Goal: Information Seeking & Learning: Compare options

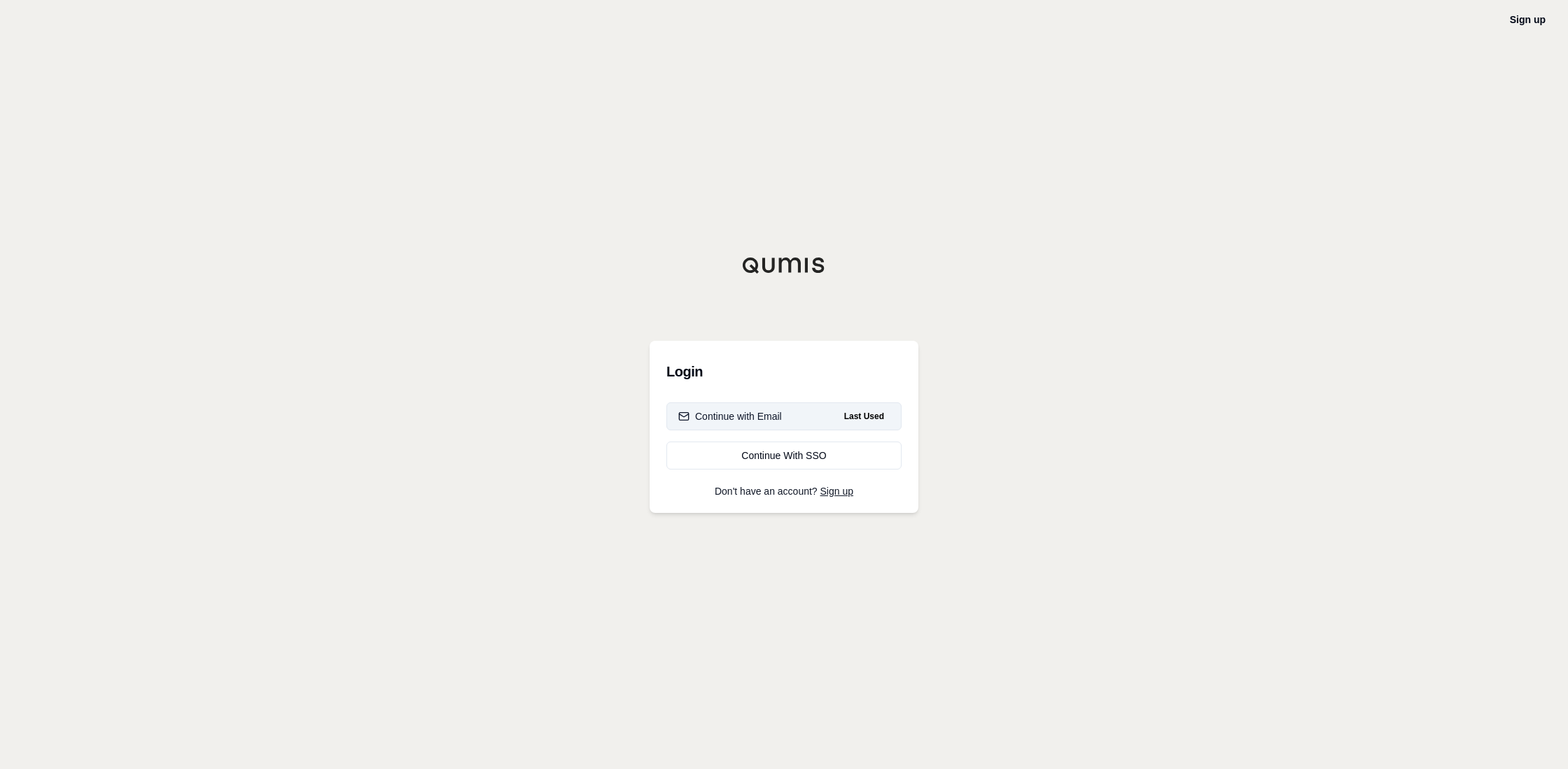
click at [753, 420] on div "Continue with Email" at bounding box center [729, 416] width 104 height 14
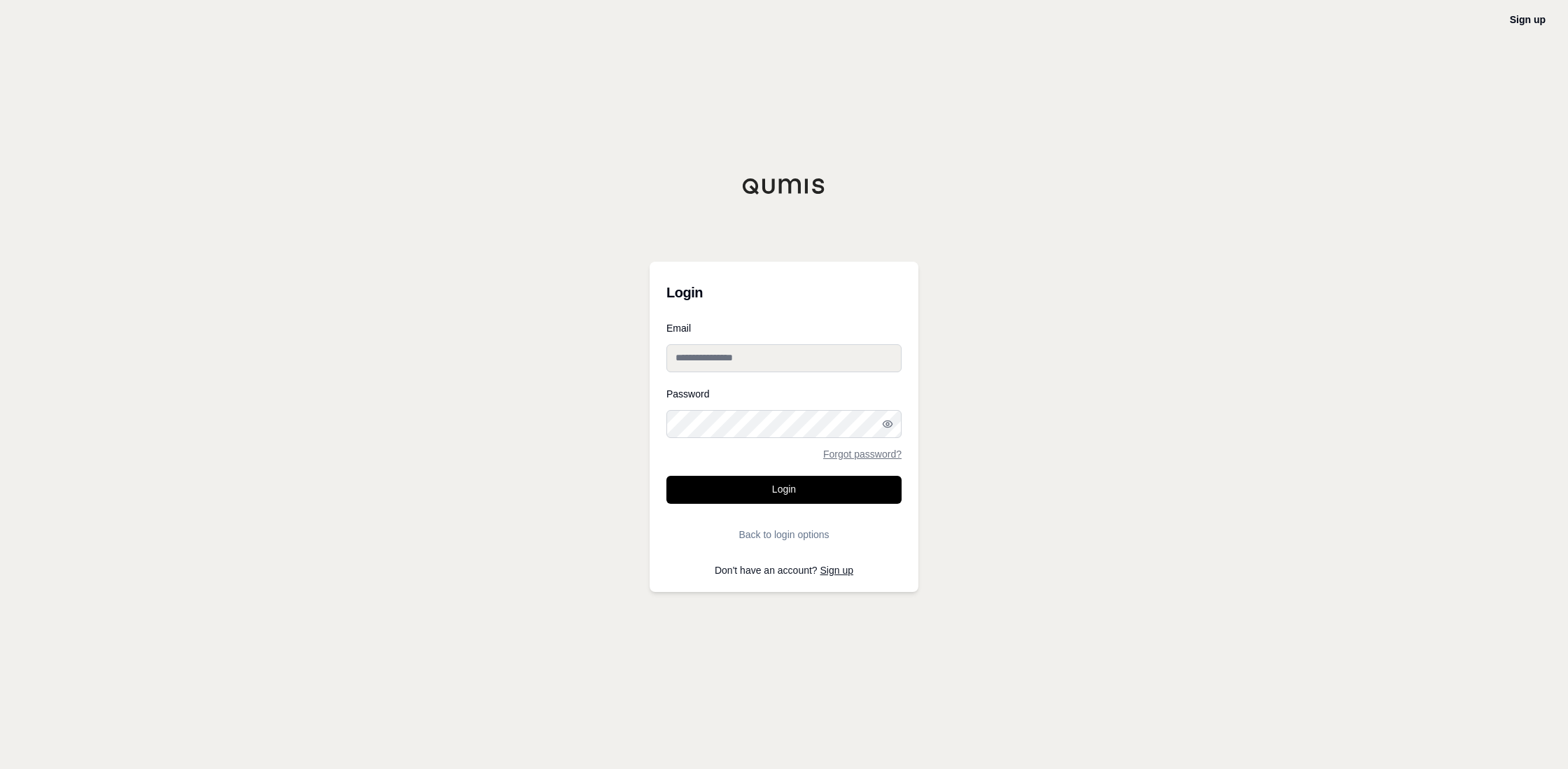
type input "**********"
click at [737, 497] on button "Login" at bounding box center [784, 490] width 235 height 28
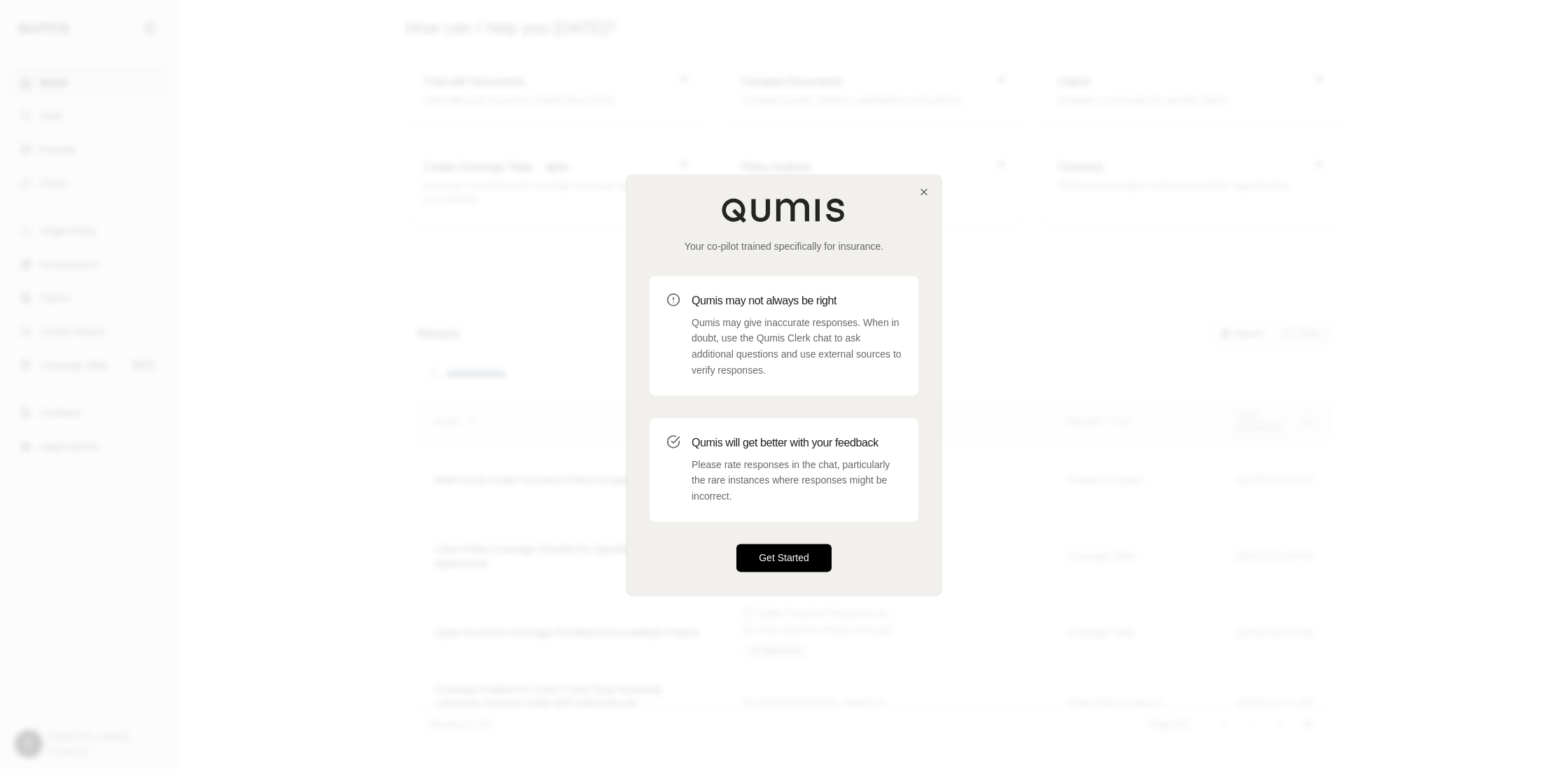
click at [796, 561] on button "Get Started" at bounding box center [784, 558] width 95 height 28
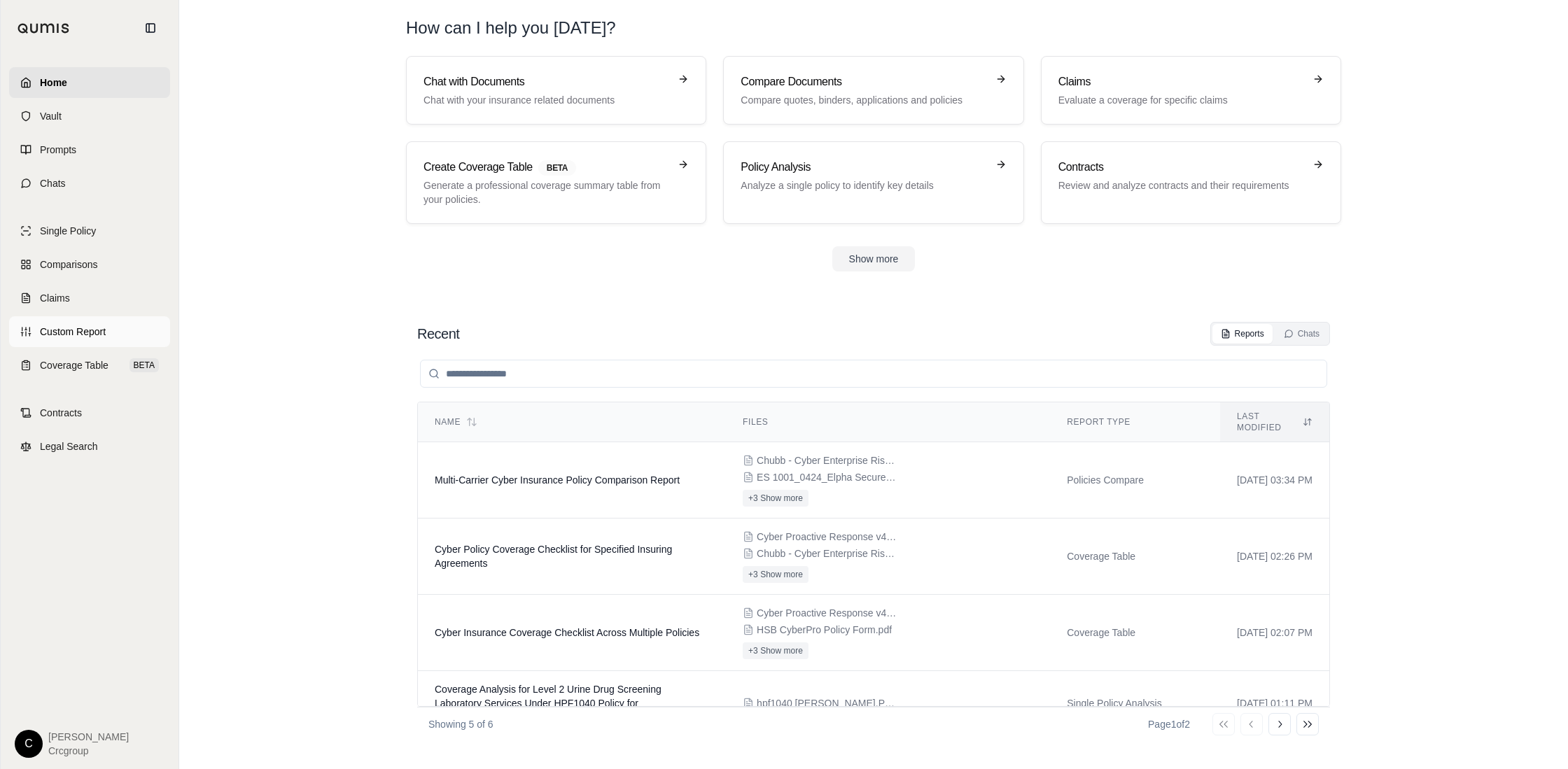
click at [78, 331] on span "Custom Report" at bounding box center [72, 331] width 66 height 14
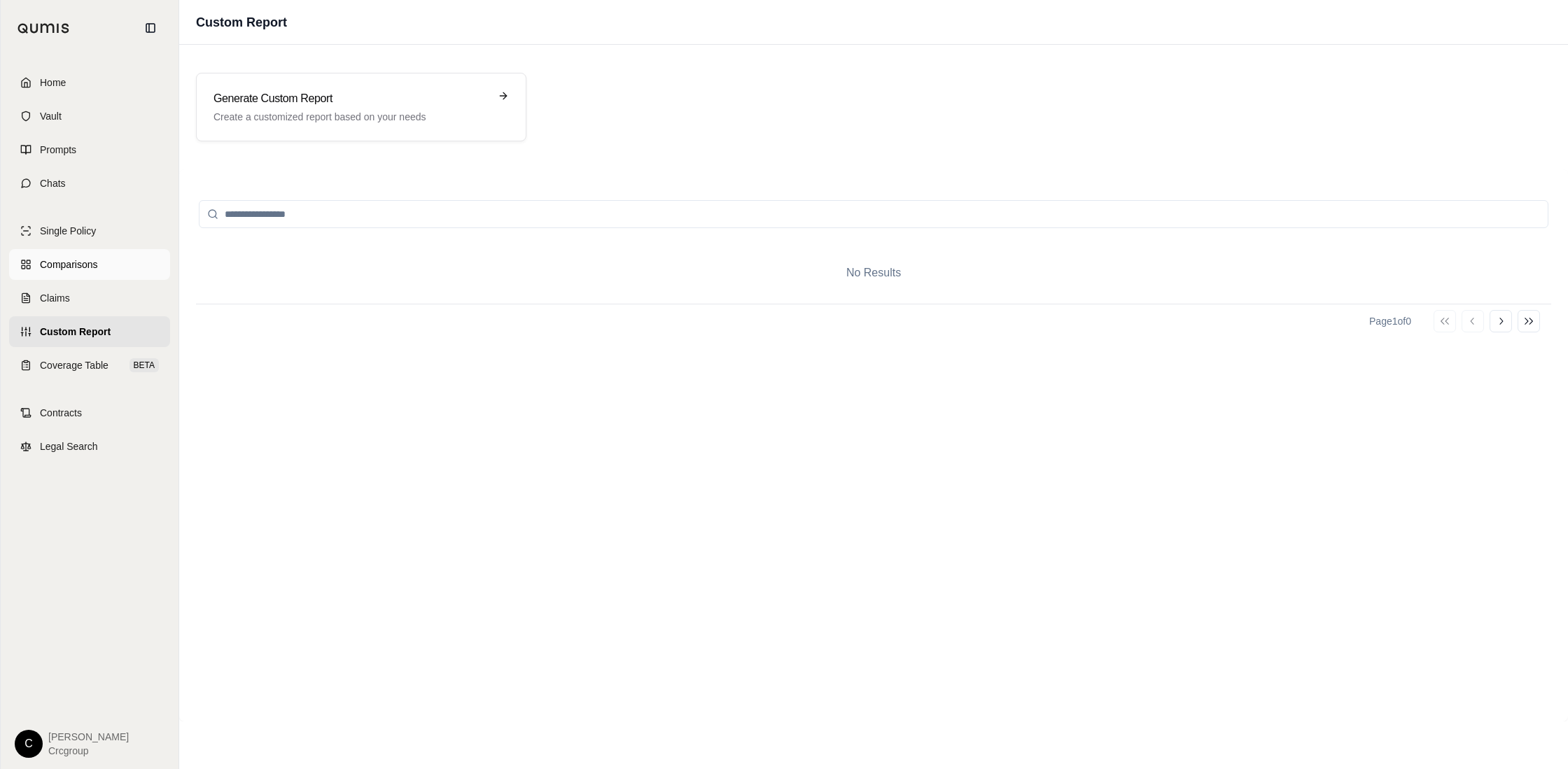
click at [56, 263] on span "Comparisons" at bounding box center [68, 264] width 58 height 14
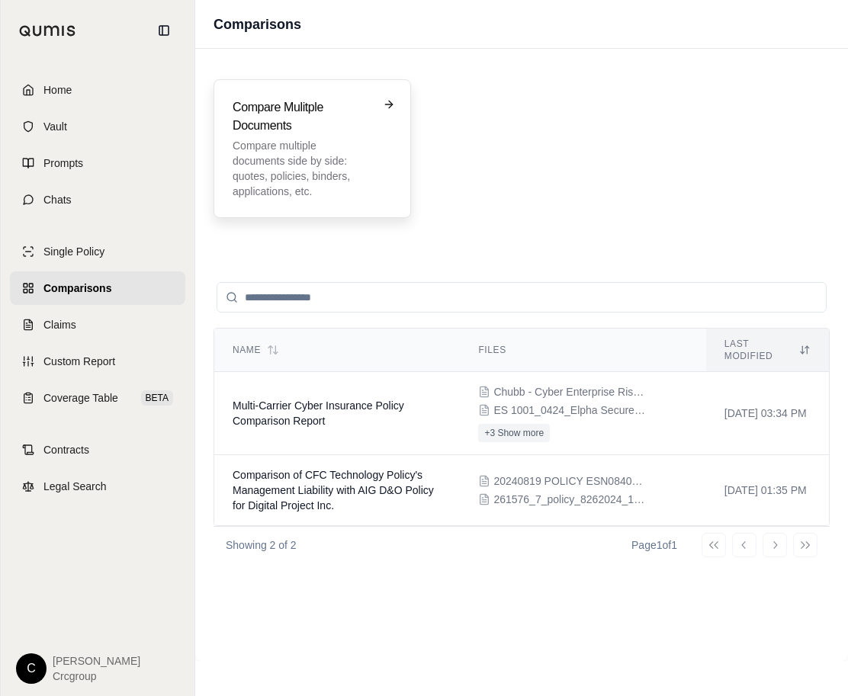
click at [273, 159] on p "Compare multiple documents side by side: quotes, policies, binders, application…" at bounding box center [302, 168] width 138 height 61
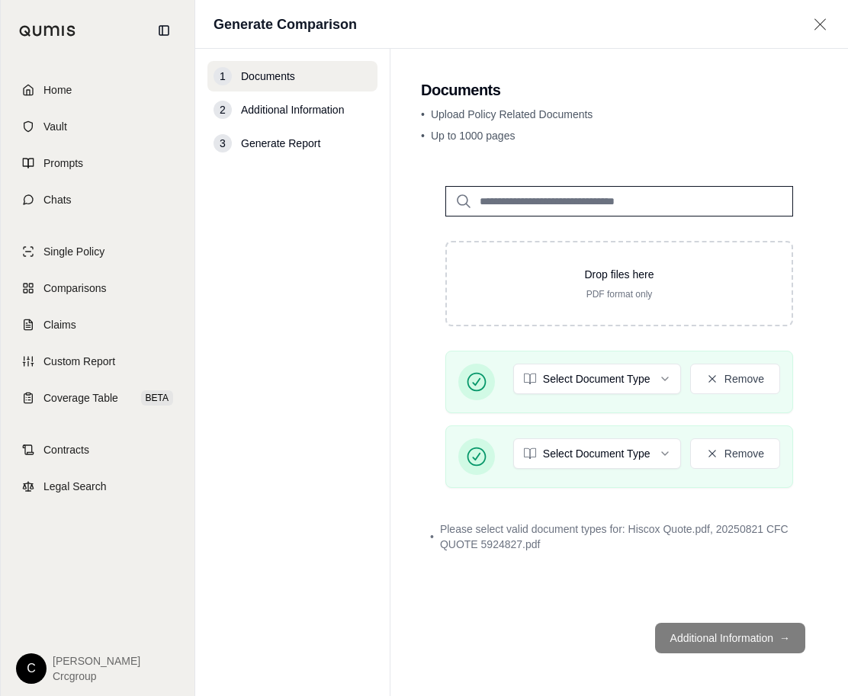
click at [727, 638] on footer "Additional Information →" at bounding box center [619, 638] width 397 height 55
click at [575, 559] on div "• Please select valid document types for: Hiscox Quote.pdf, 20250821 CFC QUOTE …" at bounding box center [619, 537] width 397 height 49
click at [698, 632] on footer "Additional Information →" at bounding box center [619, 638] width 397 height 55
click at [301, 108] on span "Additional Information" at bounding box center [292, 109] width 103 height 15
click at [291, 108] on span "Additional Information" at bounding box center [292, 109] width 103 height 15
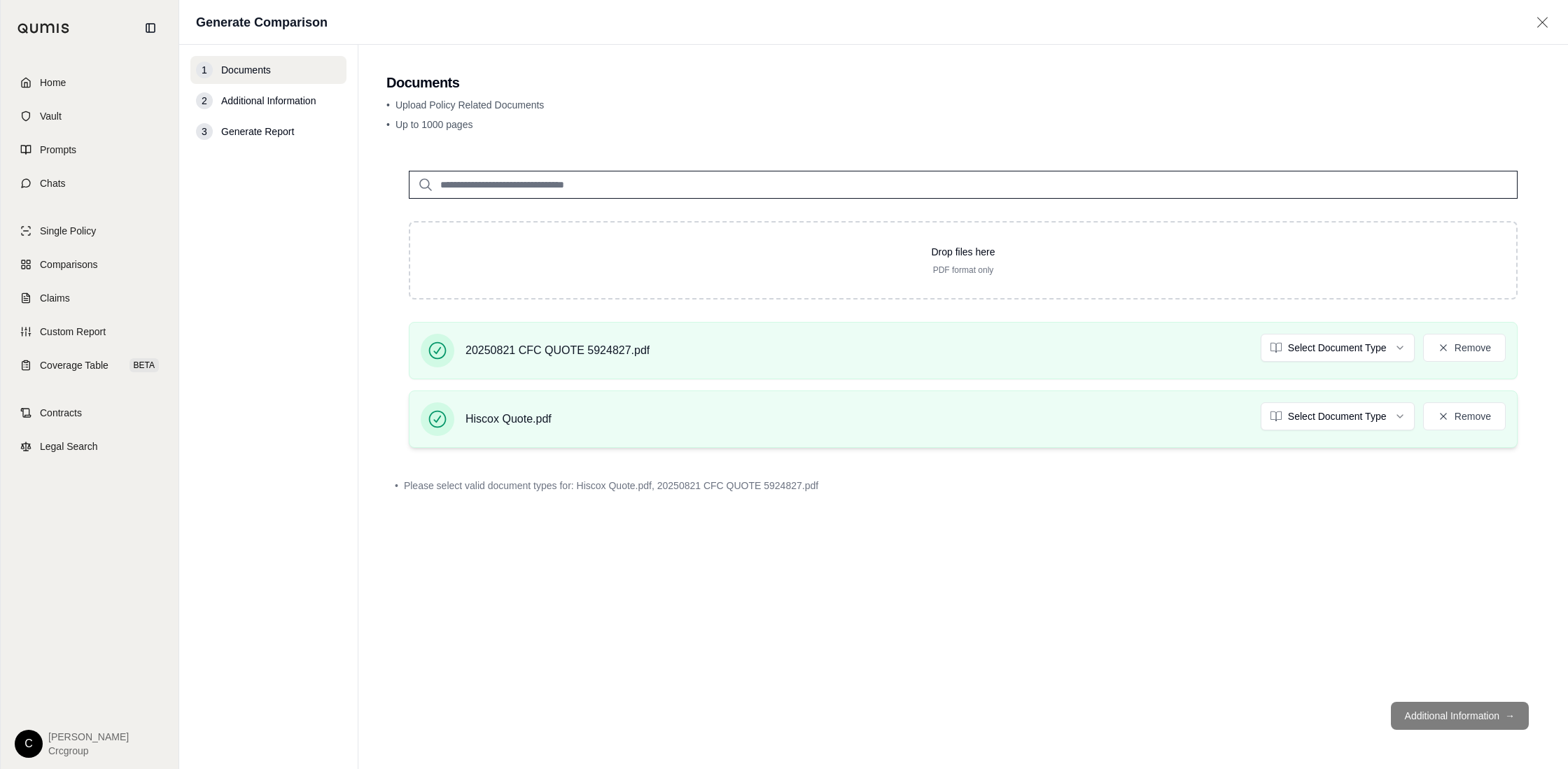
click at [649, 421] on div "Hiscox Quote.pdf Select Document Type Remove" at bounding box center [962, 419] width 1084 height 34
click at [646, 359] on span "20250821 CFC QUOTE 5924827.pdf" at bounding box center [557, 351] width 184 height 17
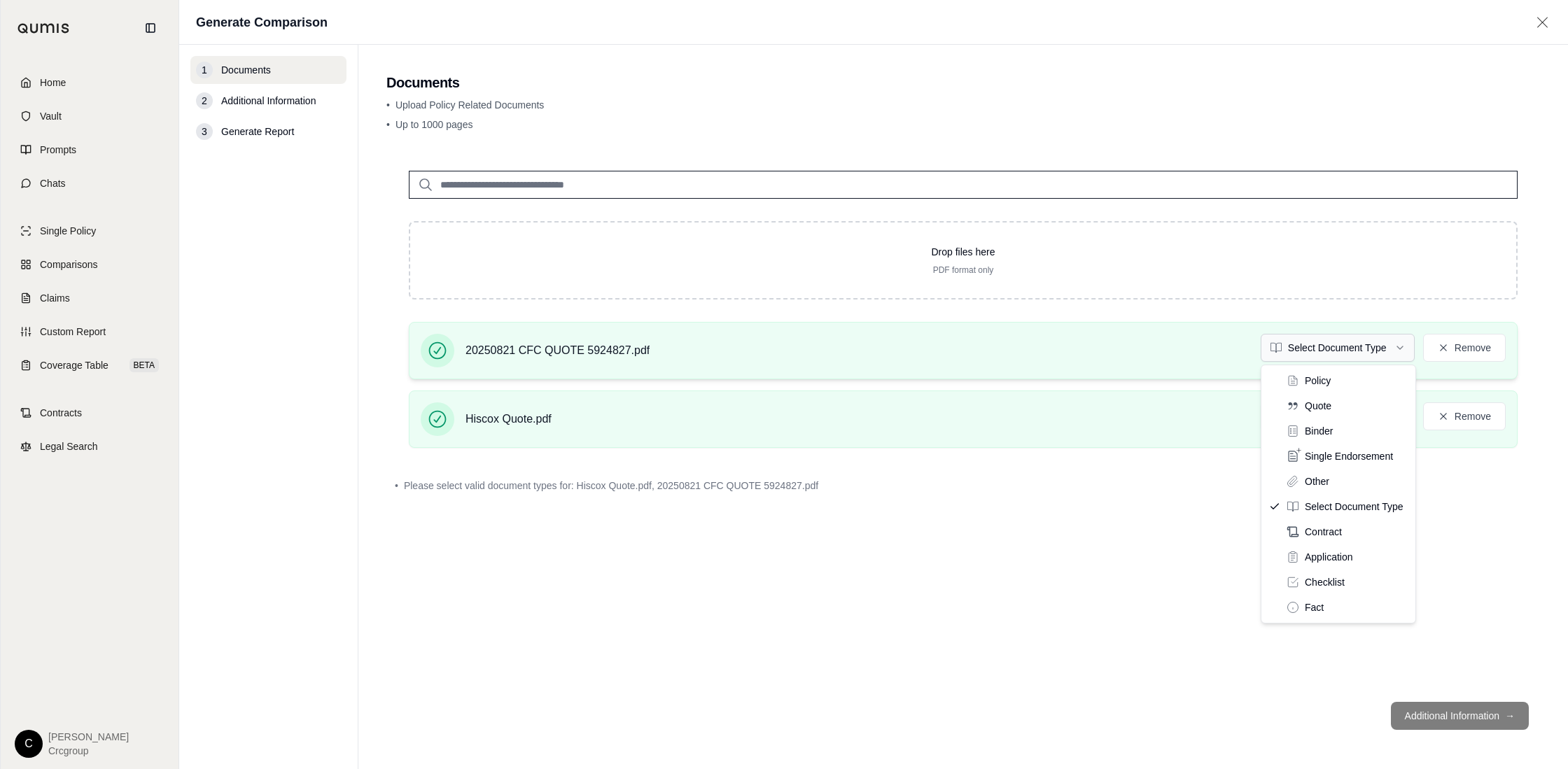
click at [1337, 353] on html "Home Vault Prompts Chats Single Policy Comparisons Claims Custom Report Coverag…" at bounding box center [784, 384] width 1568 height 769
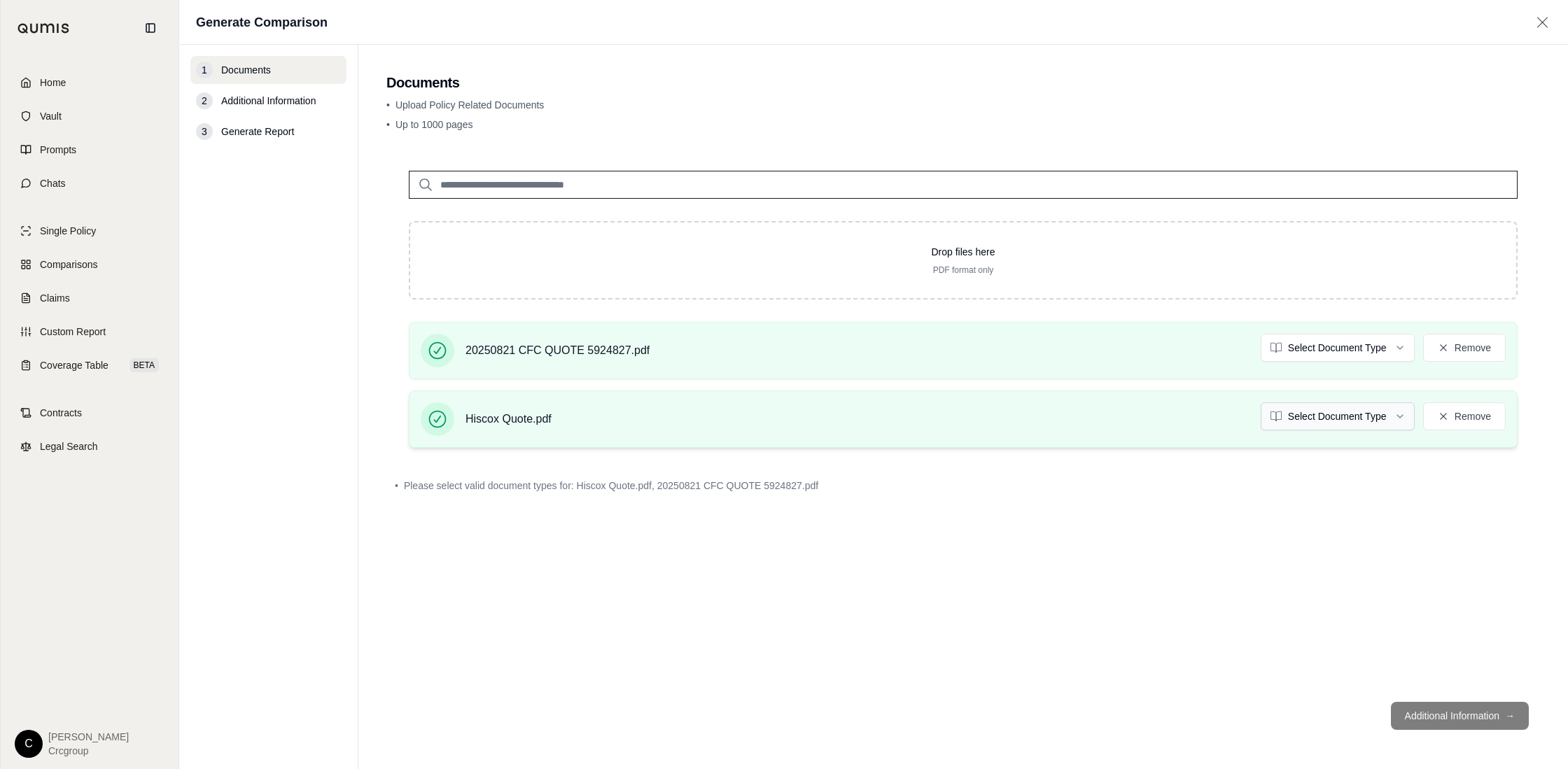
click at [1318, 416] on html "Home Vault Prompts Chats Single Policy Comparisons Claims Custom Report Coverag…" at bounding box center [784, 384] width 1568 height 769
click at [1462, 717] on button "Additional Information →" at bounding box center [1460, 716] width 138 height 28
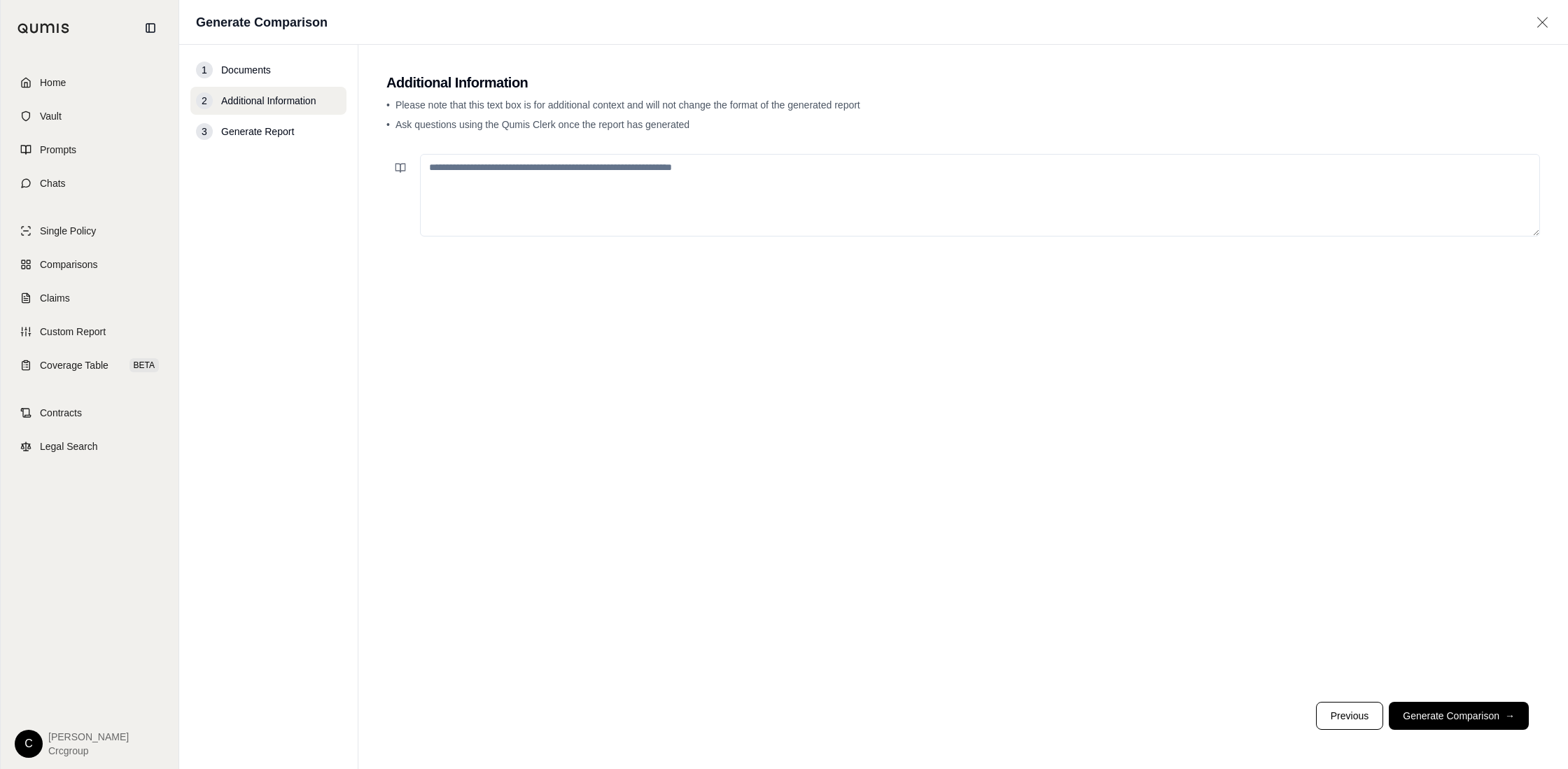
click at [521, 181] on textarea at bounding box center [980, 195] width 1120 height 83
type textarea "*"
click at [428, 166] on textarea "**********" at bounding box center [980, 195] width 1120 height 83
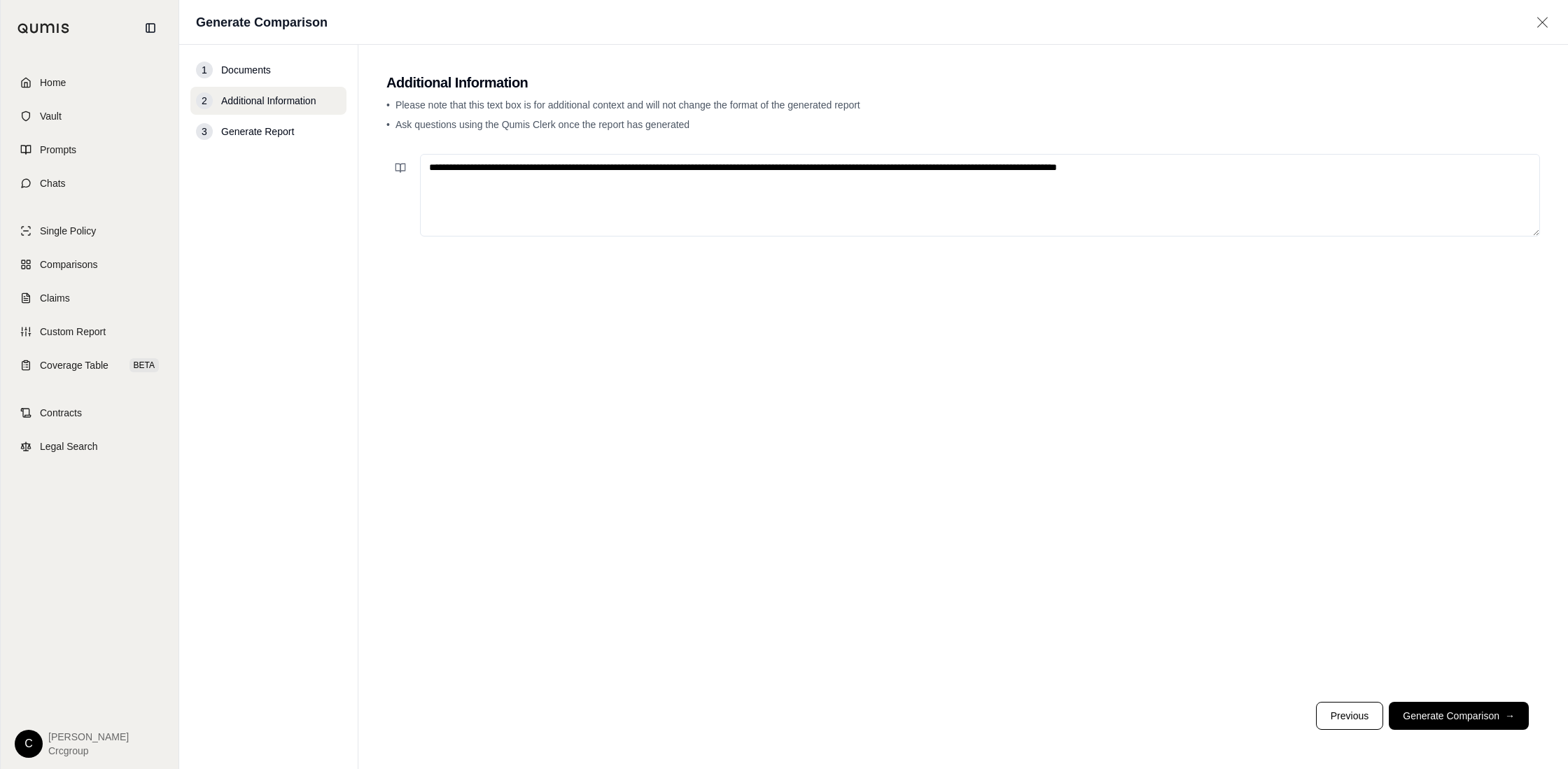
drag, startPoint x: 616, startPoint y: 168, endPoint x: 654, endPoint y: 167, distance: 38.0
click at [654, 167] on textarea "**********" at bounding box center [980, 195] width 1120 height 83
click at [651, 175] on textarea "**********" at bounding box center [980, 195] width 1120 height 83
drag, startPoint x: 610, startPoint y: 168, endPoint x: 864, endPoint y: 170, distance: 254.0
click at [864, 170] on textarea "**********" at bounding box center [980, 195] width 1120 height 83
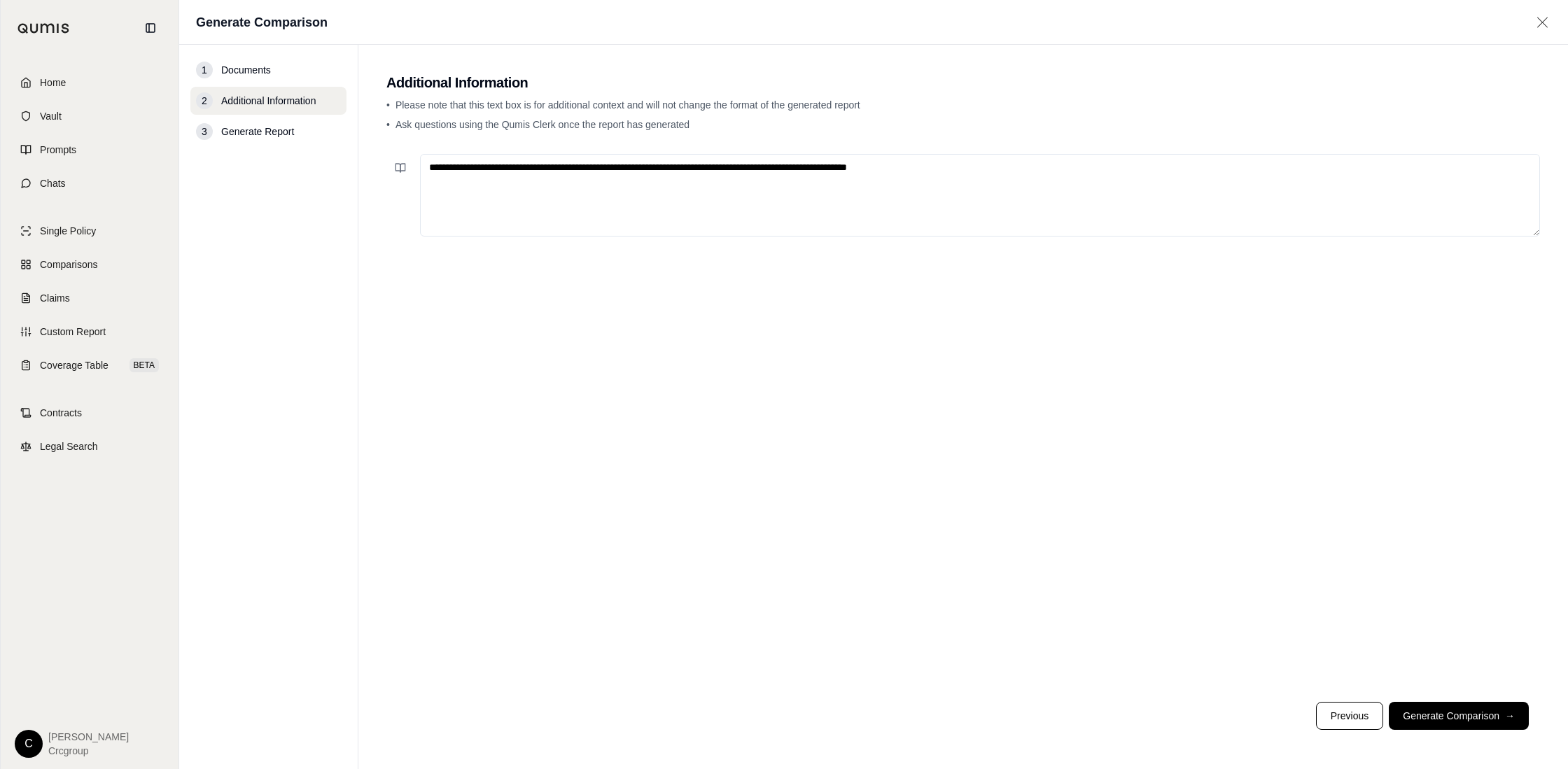
click at [969, 170] on textarea "**********" at bounding box center [980, 195] width 1120 height 83
type textarea "**********"
click at [1464, 717] on button "Generate Comparison →" at bounding box center [1458, 716] width 140 height 28
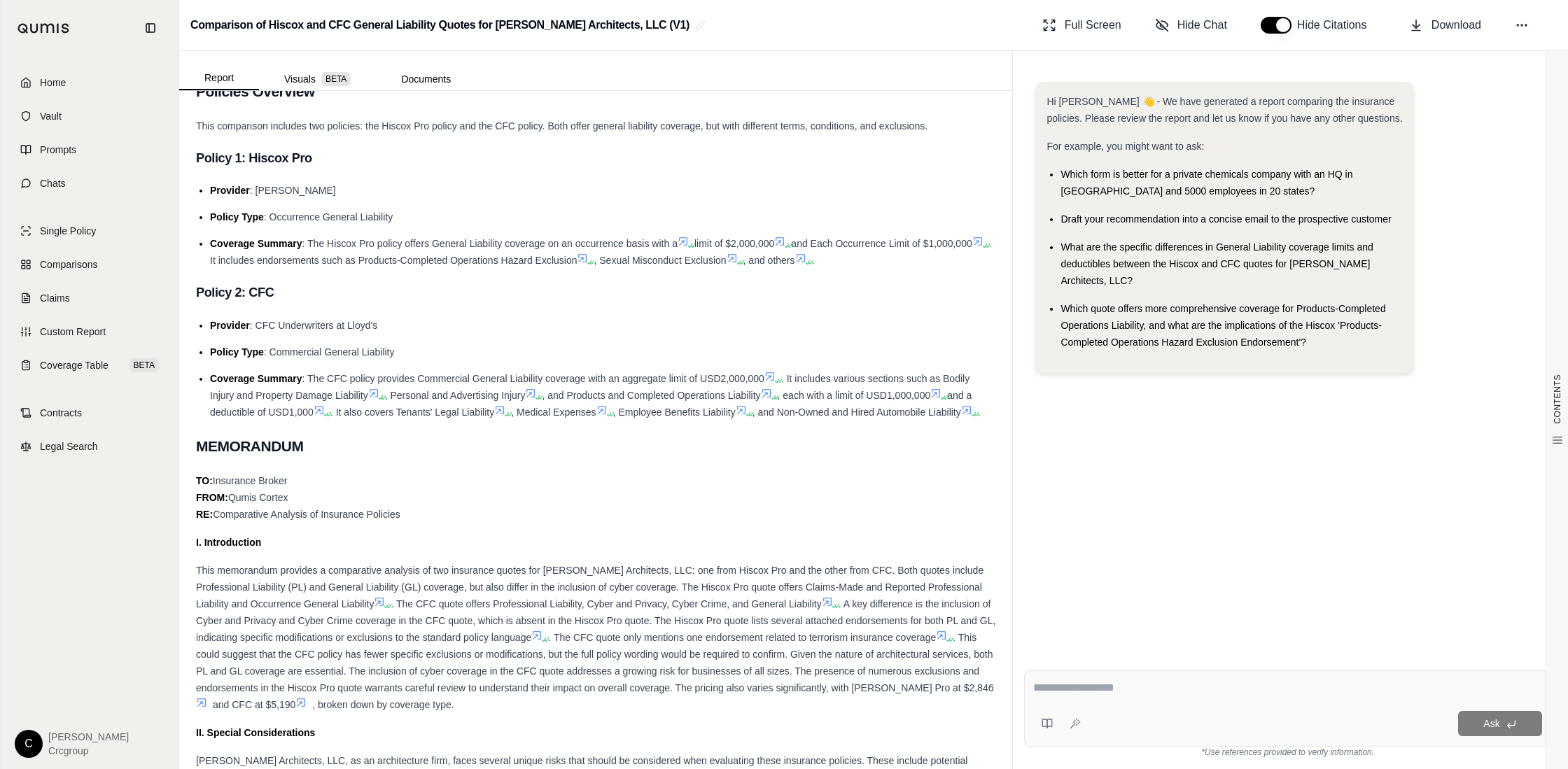
scroll to position [331, 0]
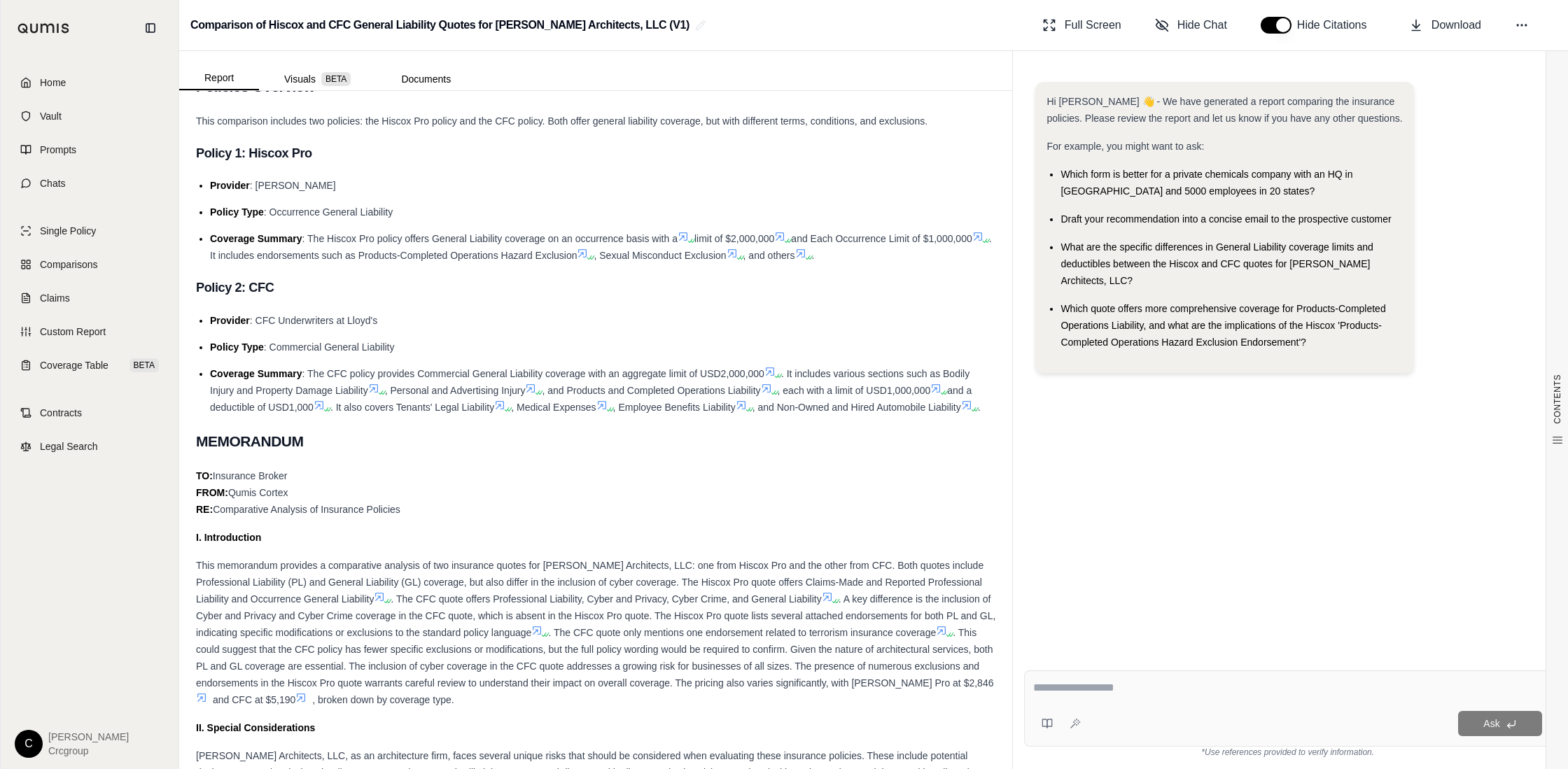
click at [715, 518] on div "TO: Insurance Broker FROM: [PERSON_NAME][MEDICAL_DATA] RE: Comparative Analysis…" at bounding box center [595, 493] width 799 height 50
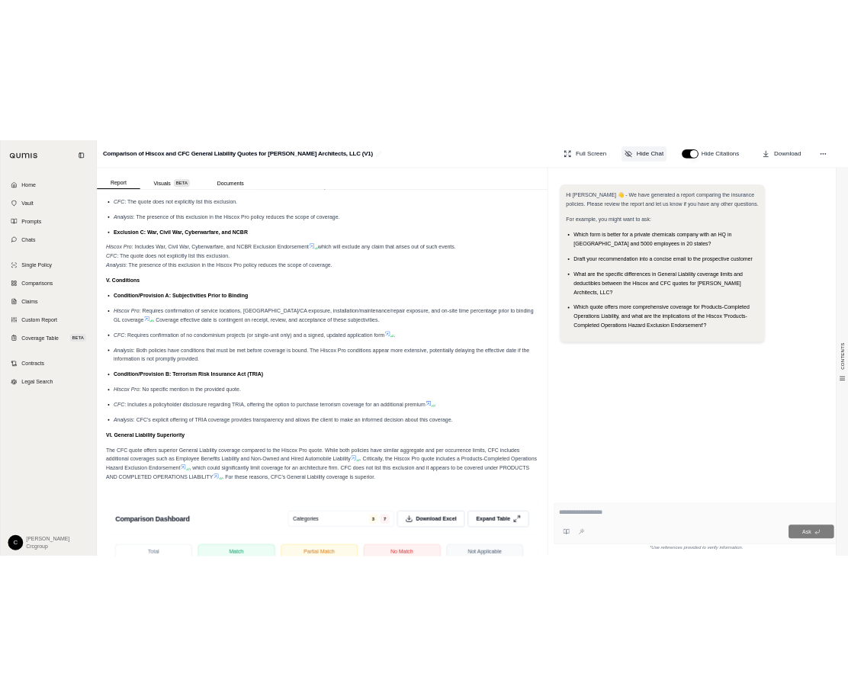
scroll to position [3661, 0]
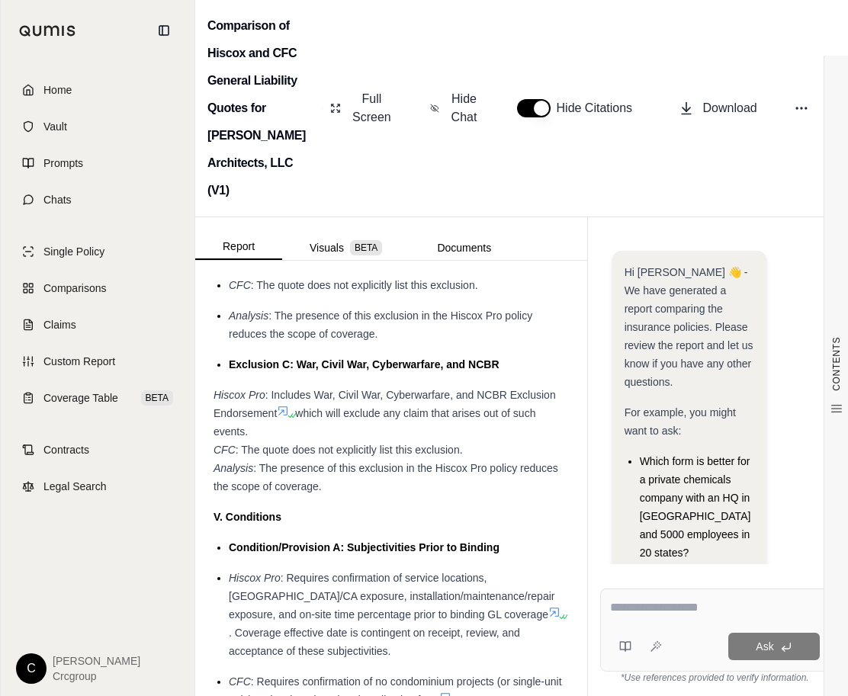
click at [548, 651] on div "Hiscox Pro : Requires confirmation of service locations, [GEOGRAPHIC_DATA]/[GEO…" at bounding box center [399, 615] width 340 height 92
click at [61, 291] on span "Comparisons" at bounding box center [74, 288] width 63 height 15
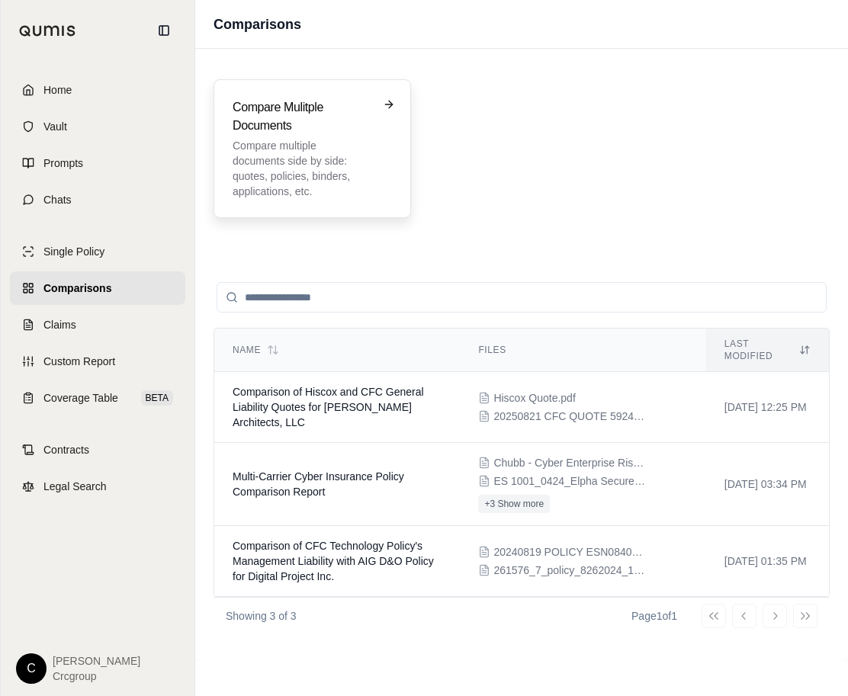
click at [264, 123] on h3 "Compare Mulitple Documents" at bounding box center [302, 116] width 138 height 37
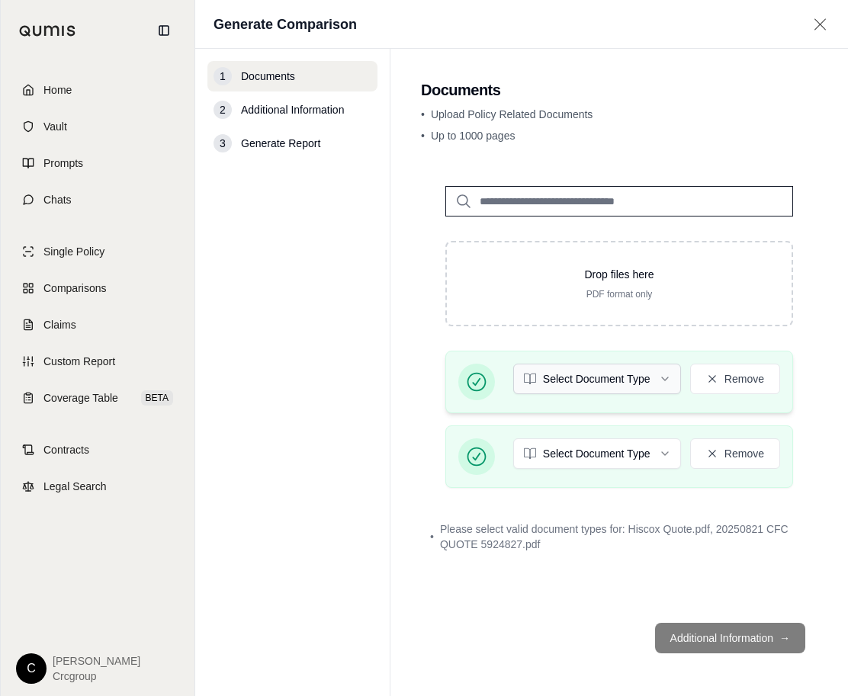
click at [643, 377] on html "Home Vault Prompts Chats Single Policy Comparisons Claims Custom Report Coverag…" at bounding box center [424, 348] width 848 height 696
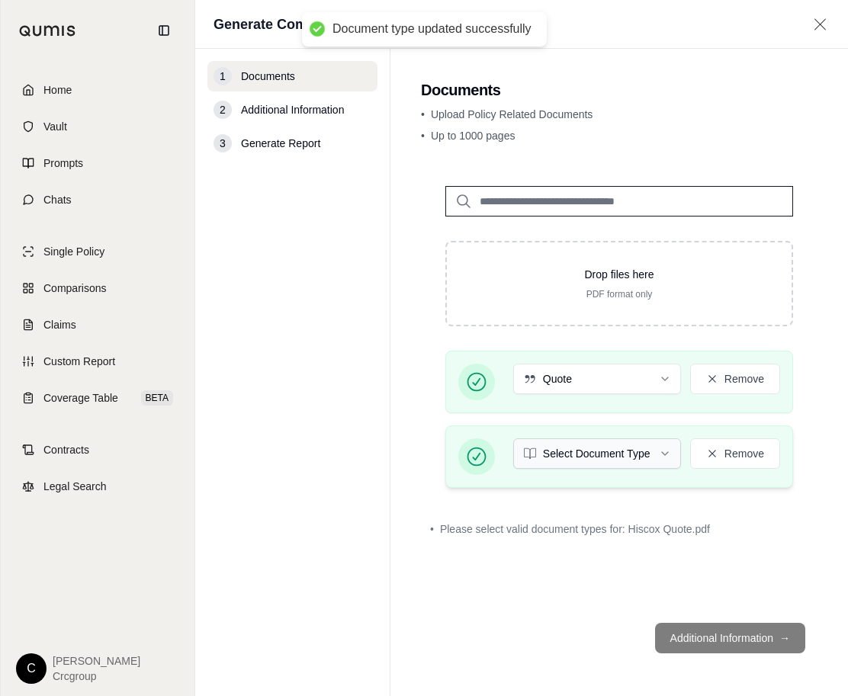
click at [594, 456] on html "Document type updated successfully Home Vault Prompts Chats Single Policy Compa…" at bounding box center [424, 348] width 848 height 696
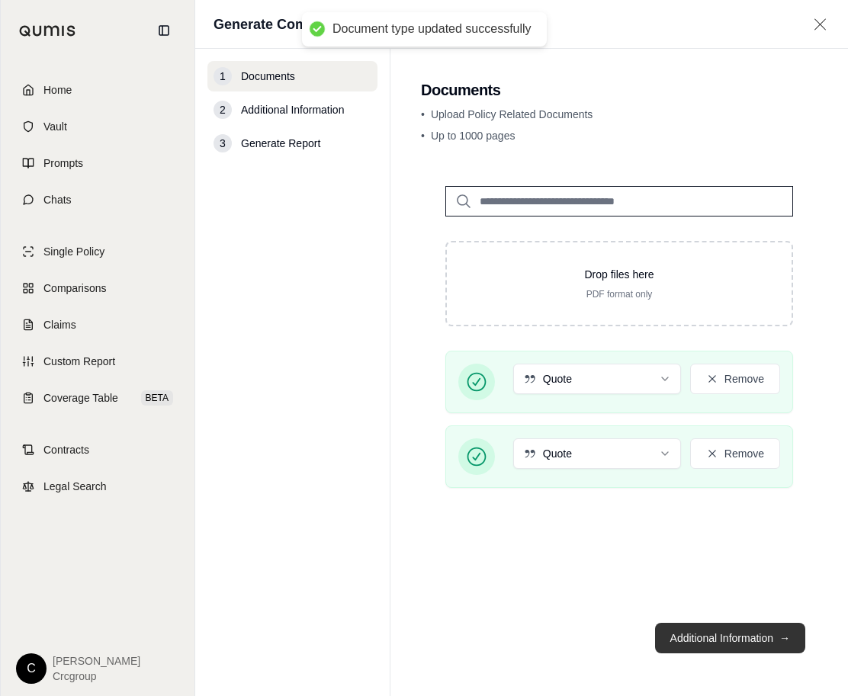
click at [702, 641] on button "Additional Information →" at bounding box center [730, 638] width 150 height 31
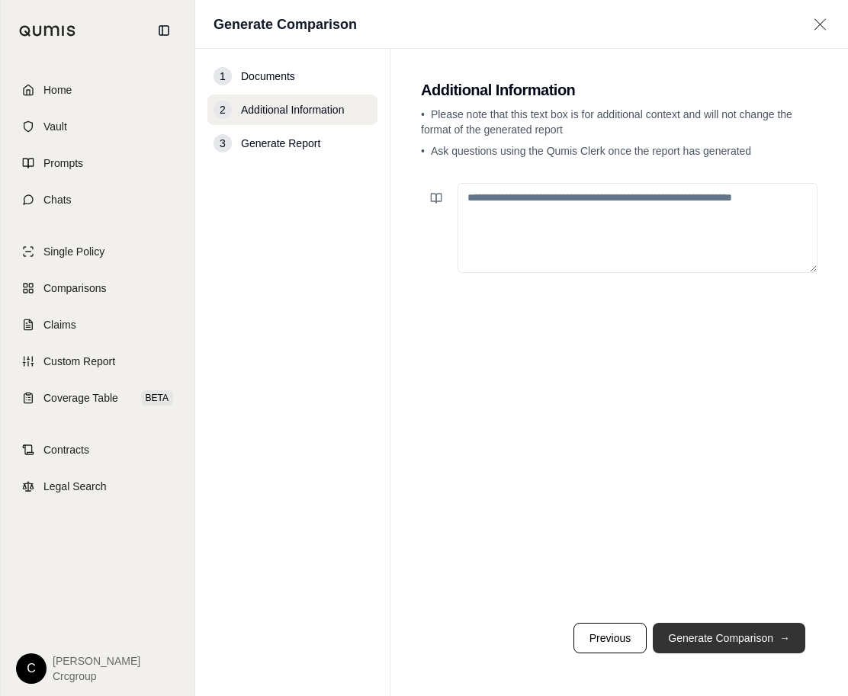
click at [721, 636] on button "Generate Comparison →" at bounding box center [729, 638] width 153 height 31
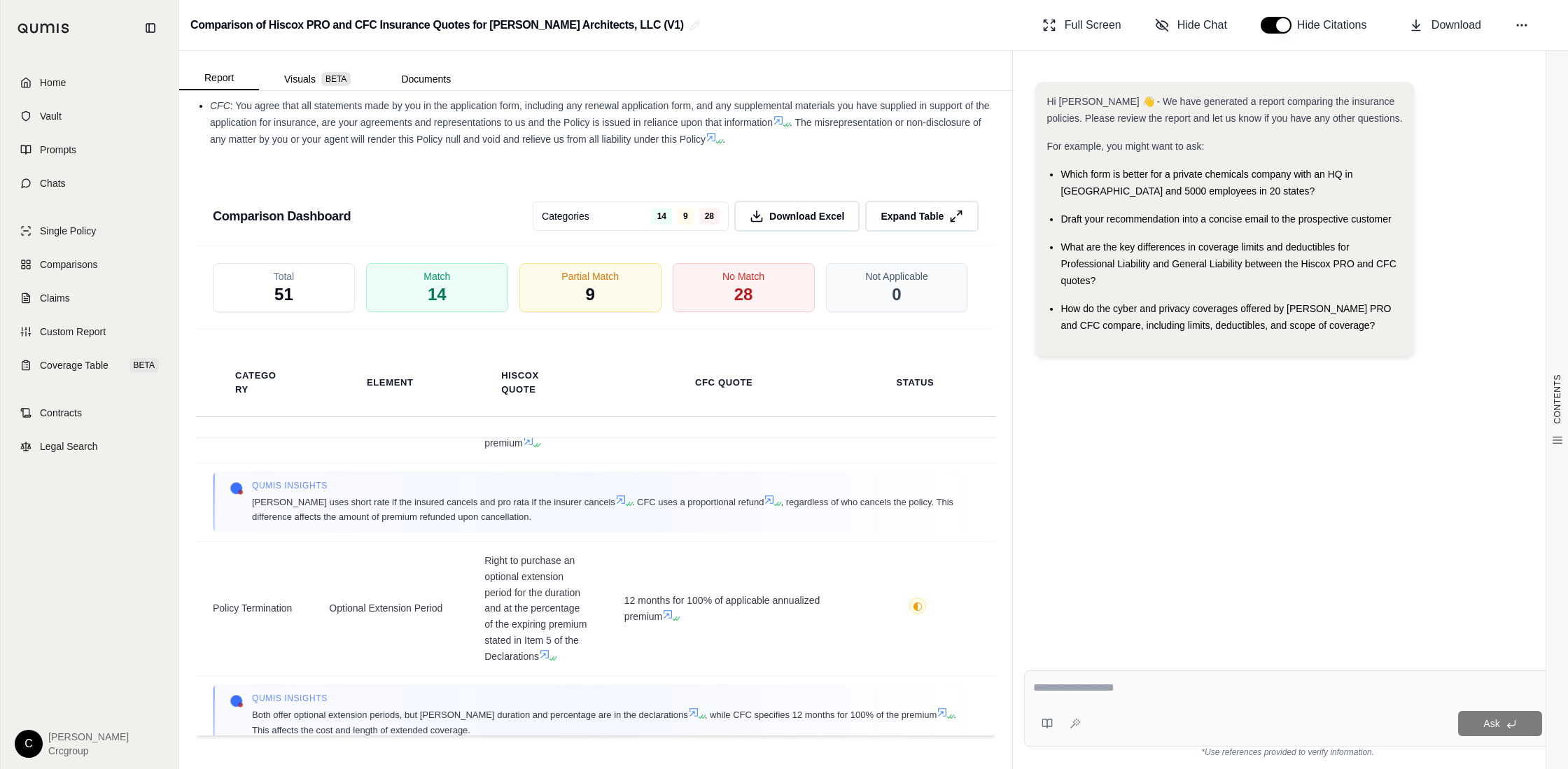
scroll to position [9260, 0]
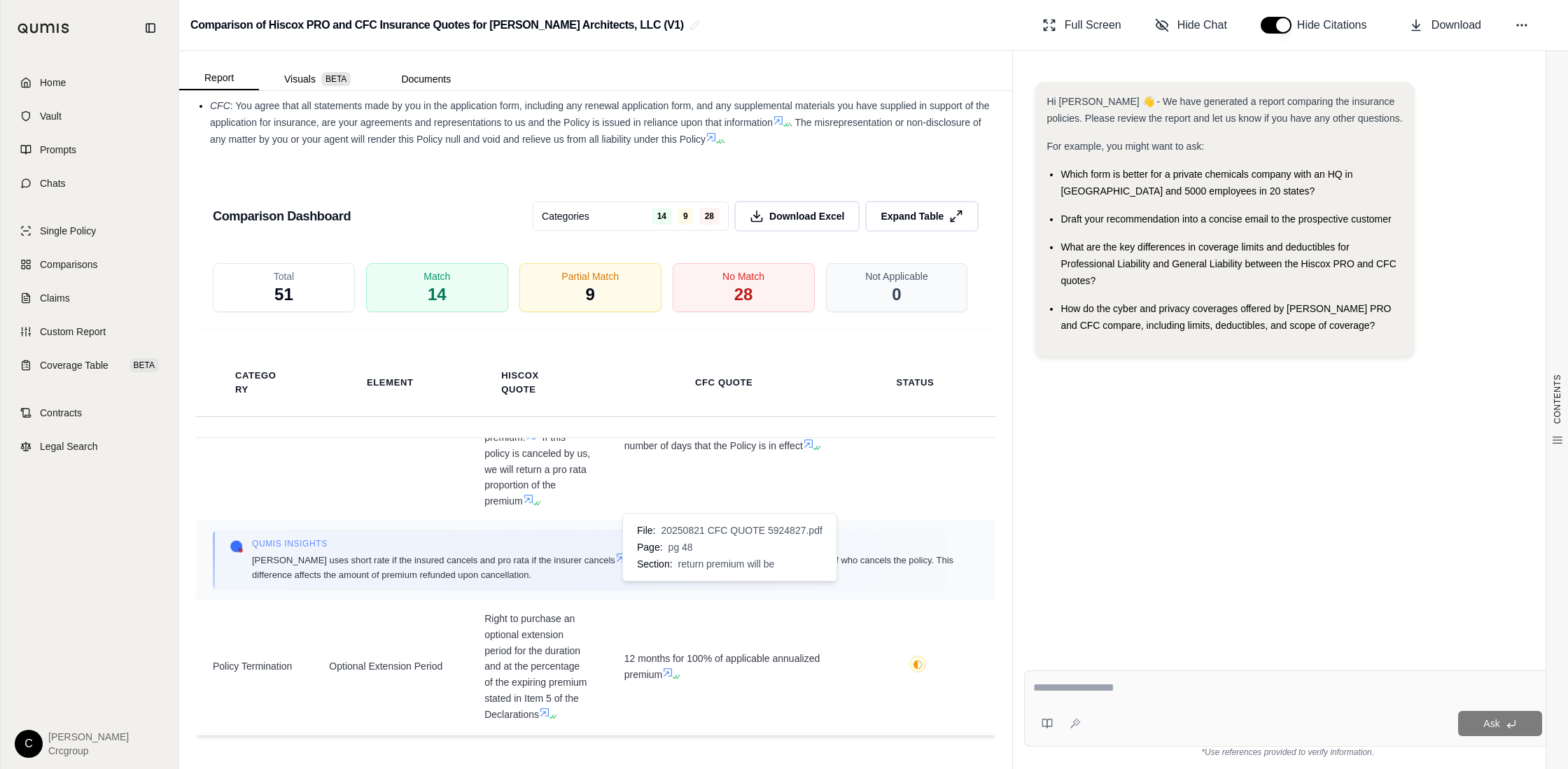
click at [766, 563] on icon at bounding box center [770, 557] width 8 height 8
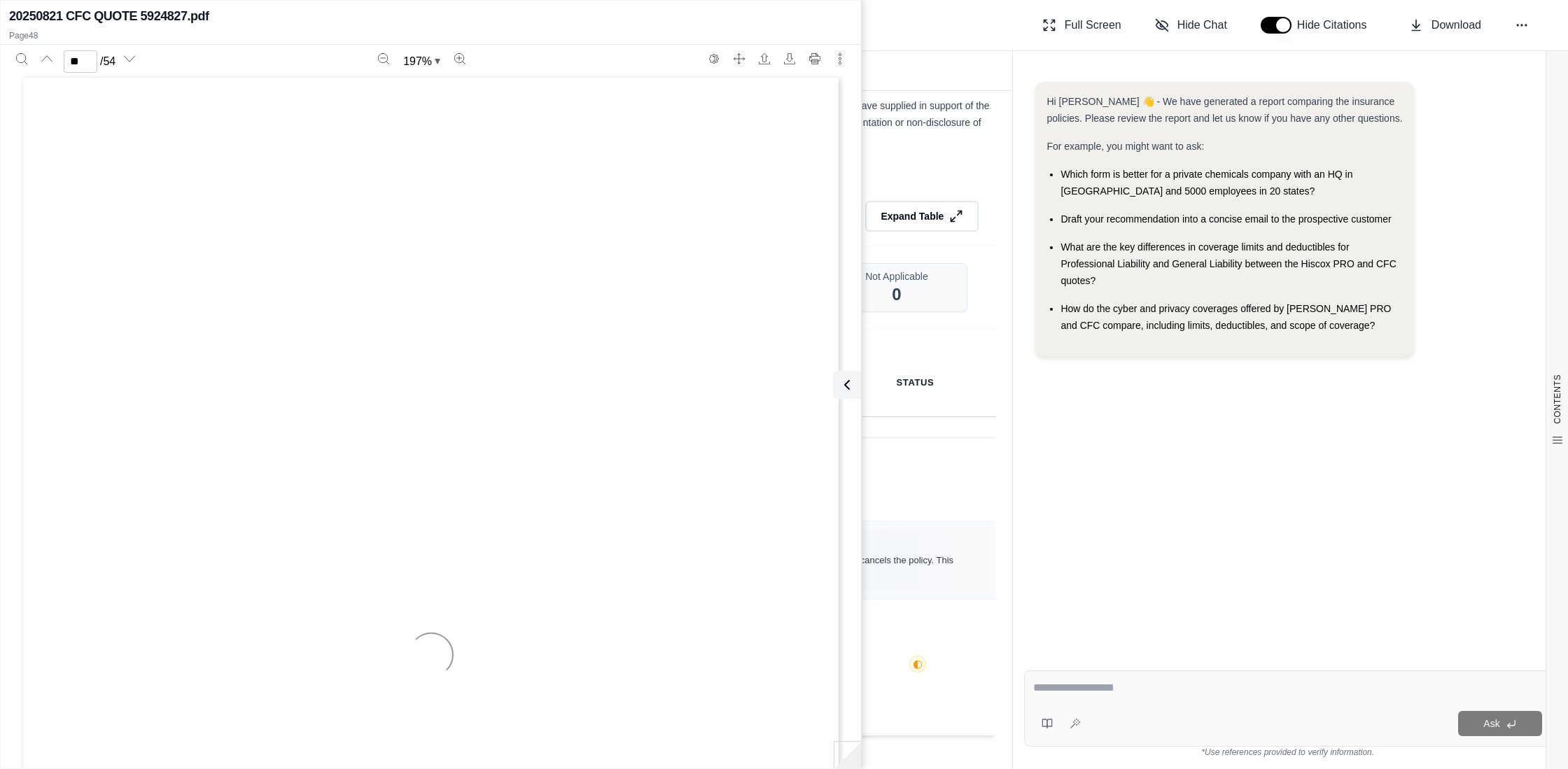
type input "**"
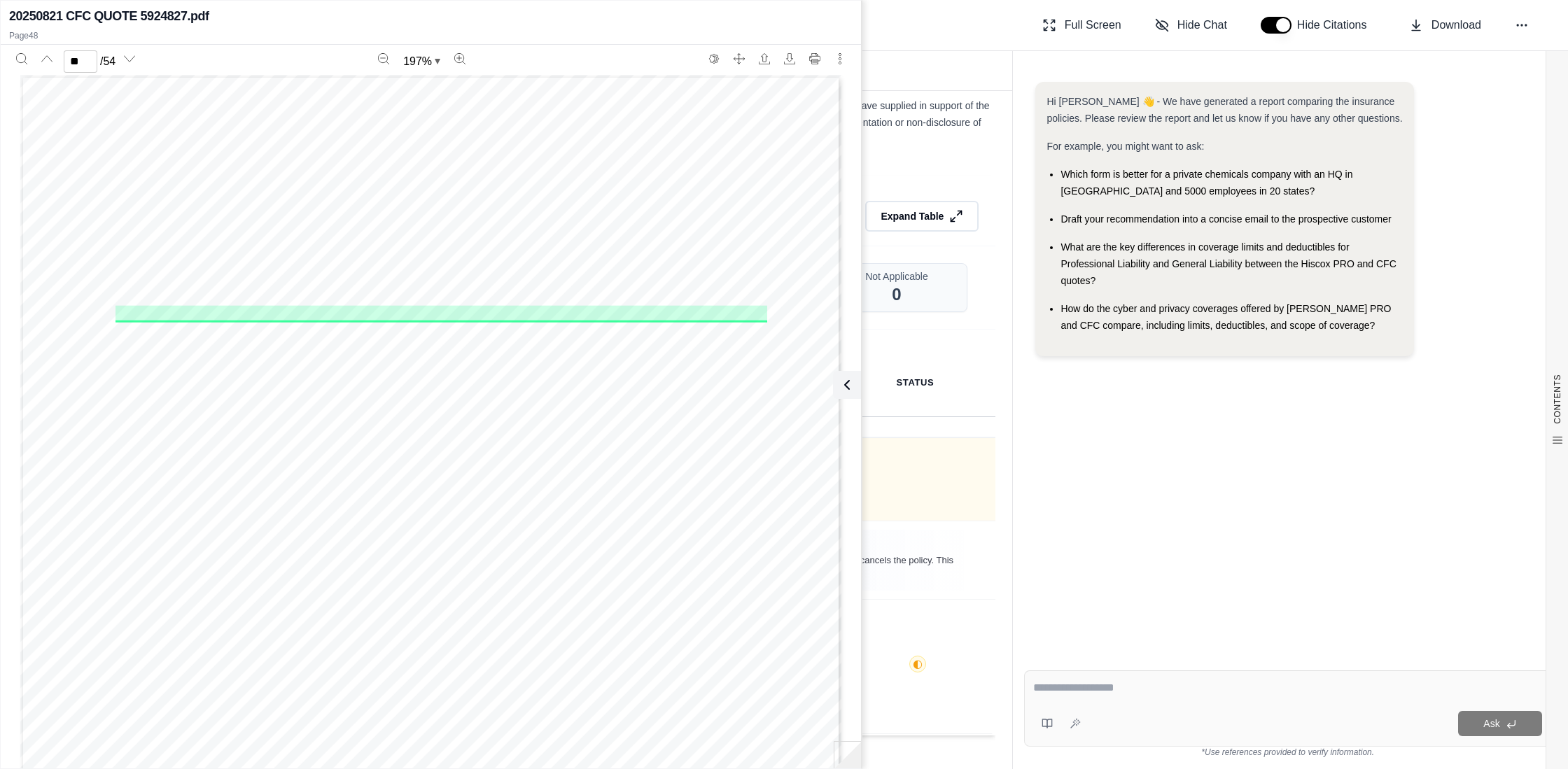
click at [926, 521] on td "◐ P" at bounding box center [917, 429] width 155 height 183
click at [841, 384] on icon at bounding box center [844, 384] width 17 height 17
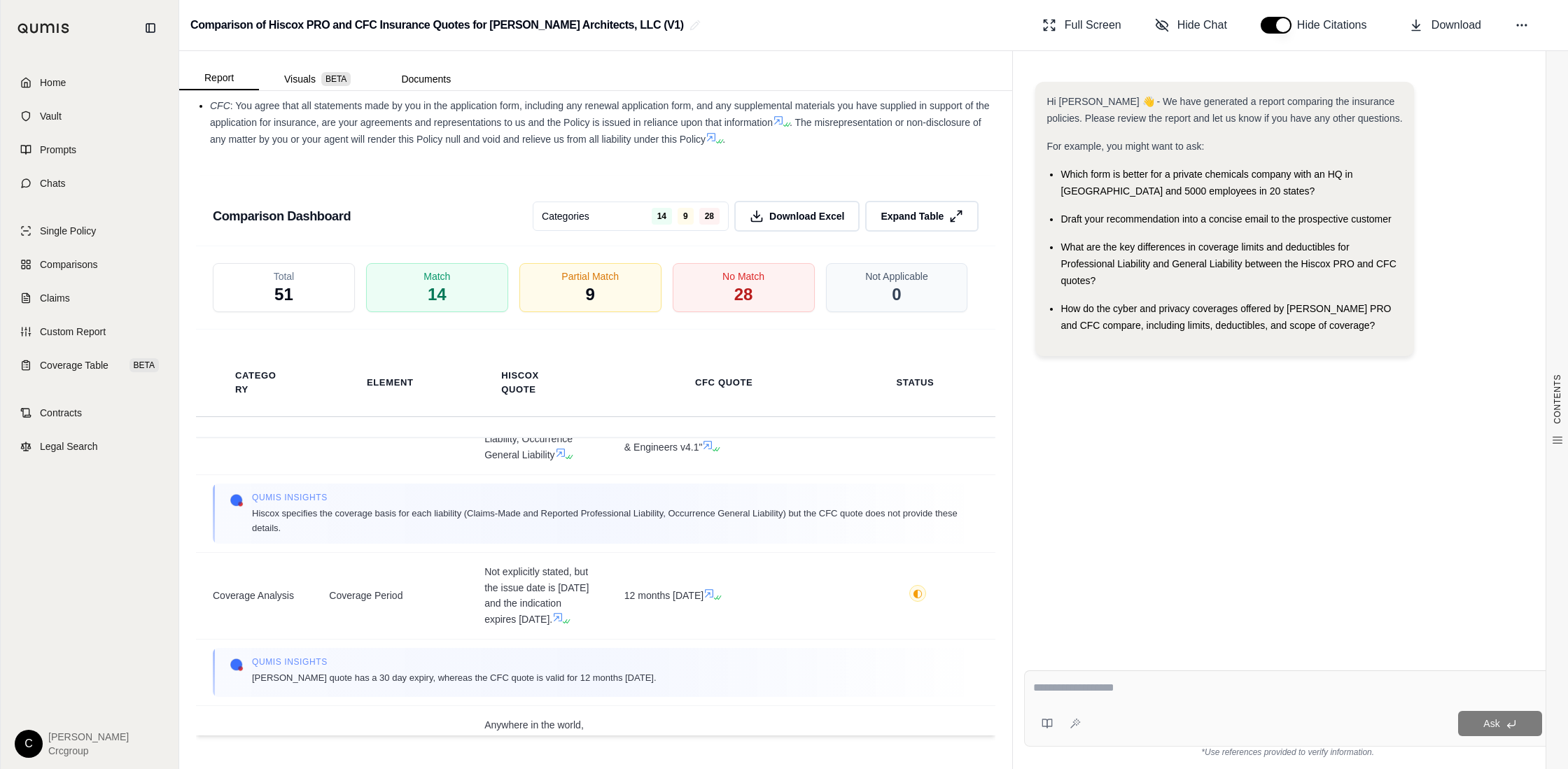
scroll to position [0, 0]
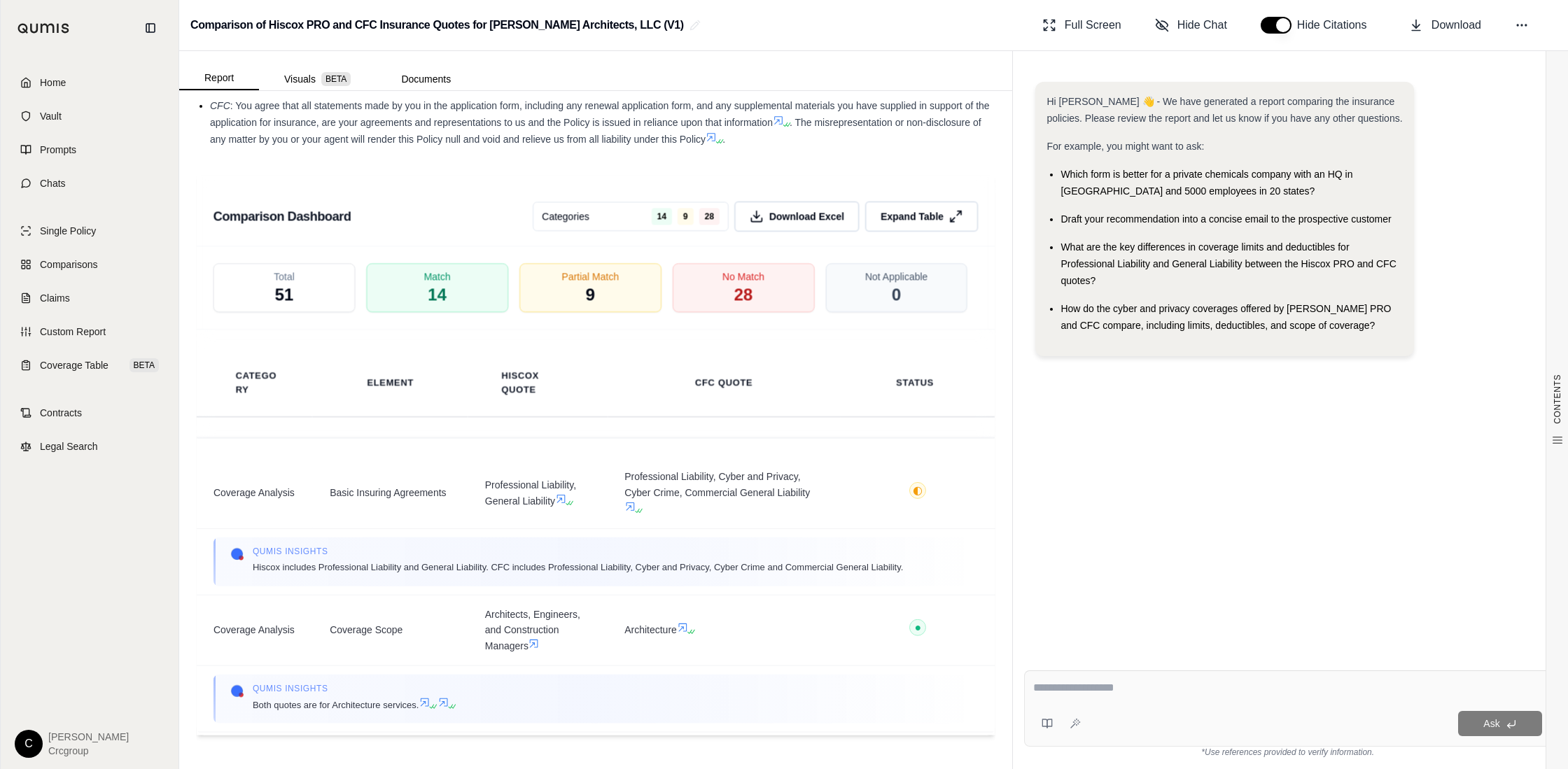
click at [1164, 705] on div "Ask" at bounding box center [1287, 708] width 527 height 76
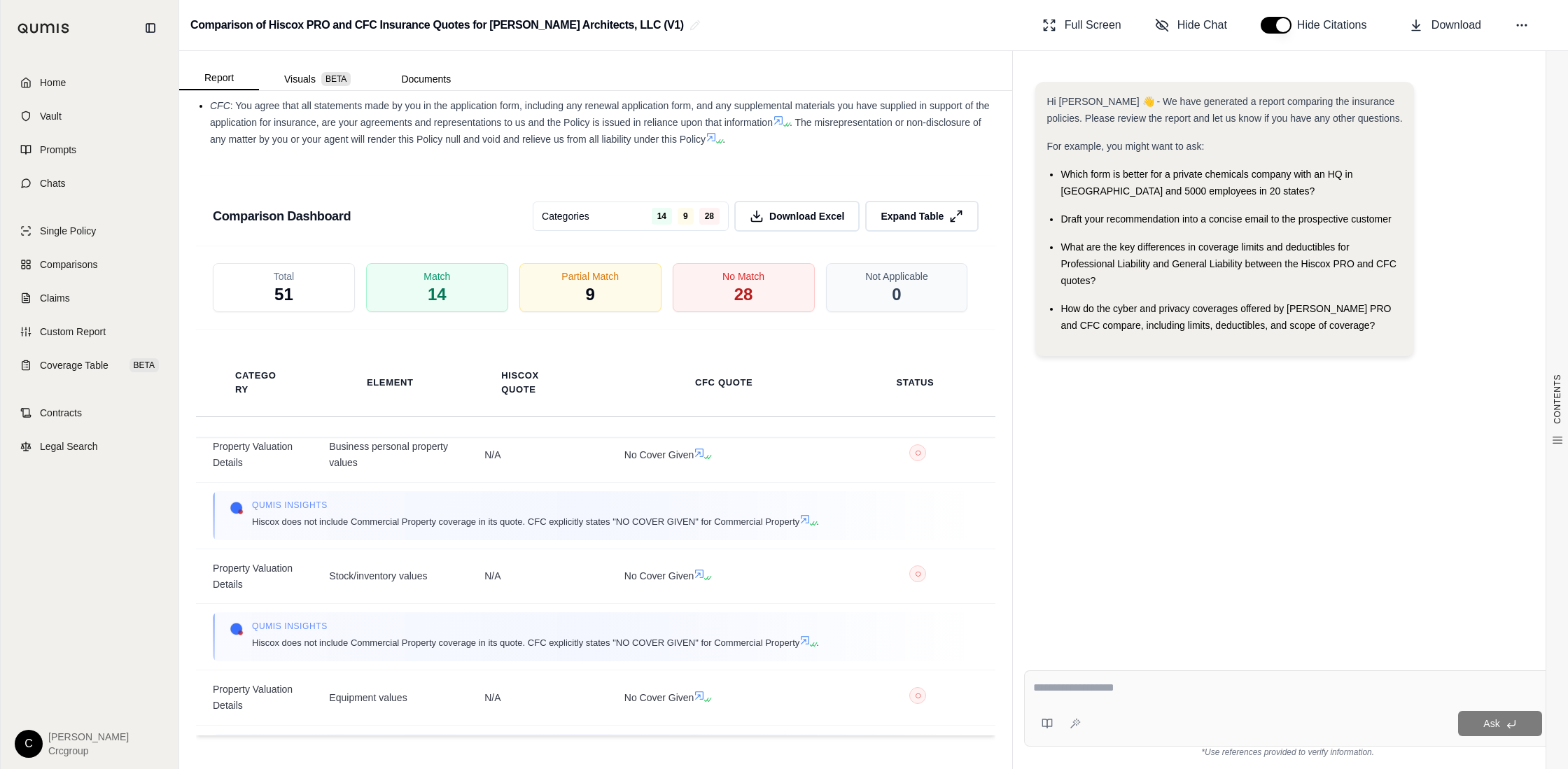
scroll to position [4679, 0]
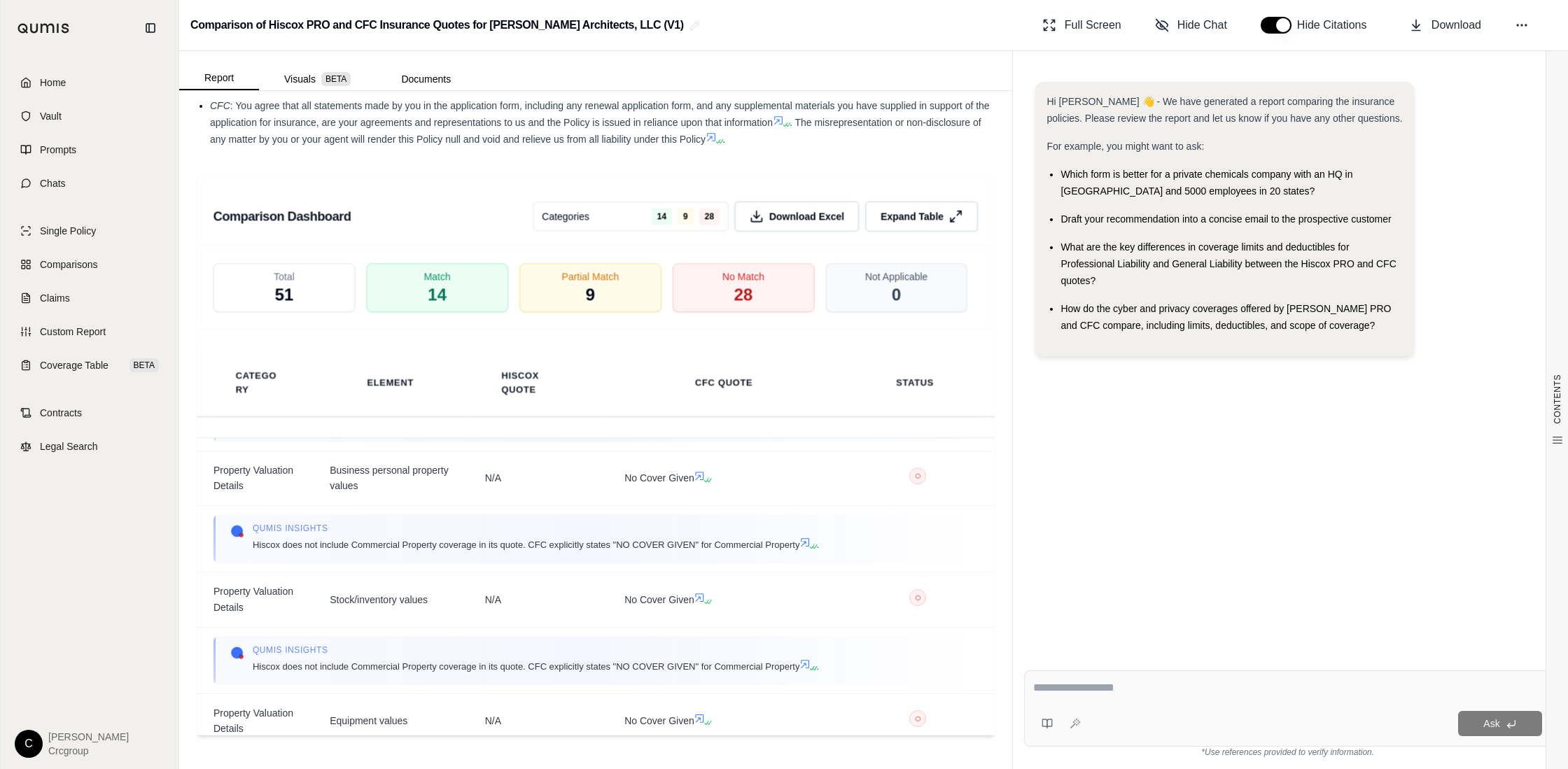
click at [1134, 705] on div "Ask" at bounding box center [1287, 708] width 527 height 76
click at [1329, 695] on textarea "**********" at bounding box center [1287, 688] width 509 height 17
click at [1323, 687] on textarea "**********" at bounding box center [1287, 688] width 509 height 17
type textarea "**********"
click at [1492, 725] on span "Ask" at bounding box center [1491, 724] width 17 height 11
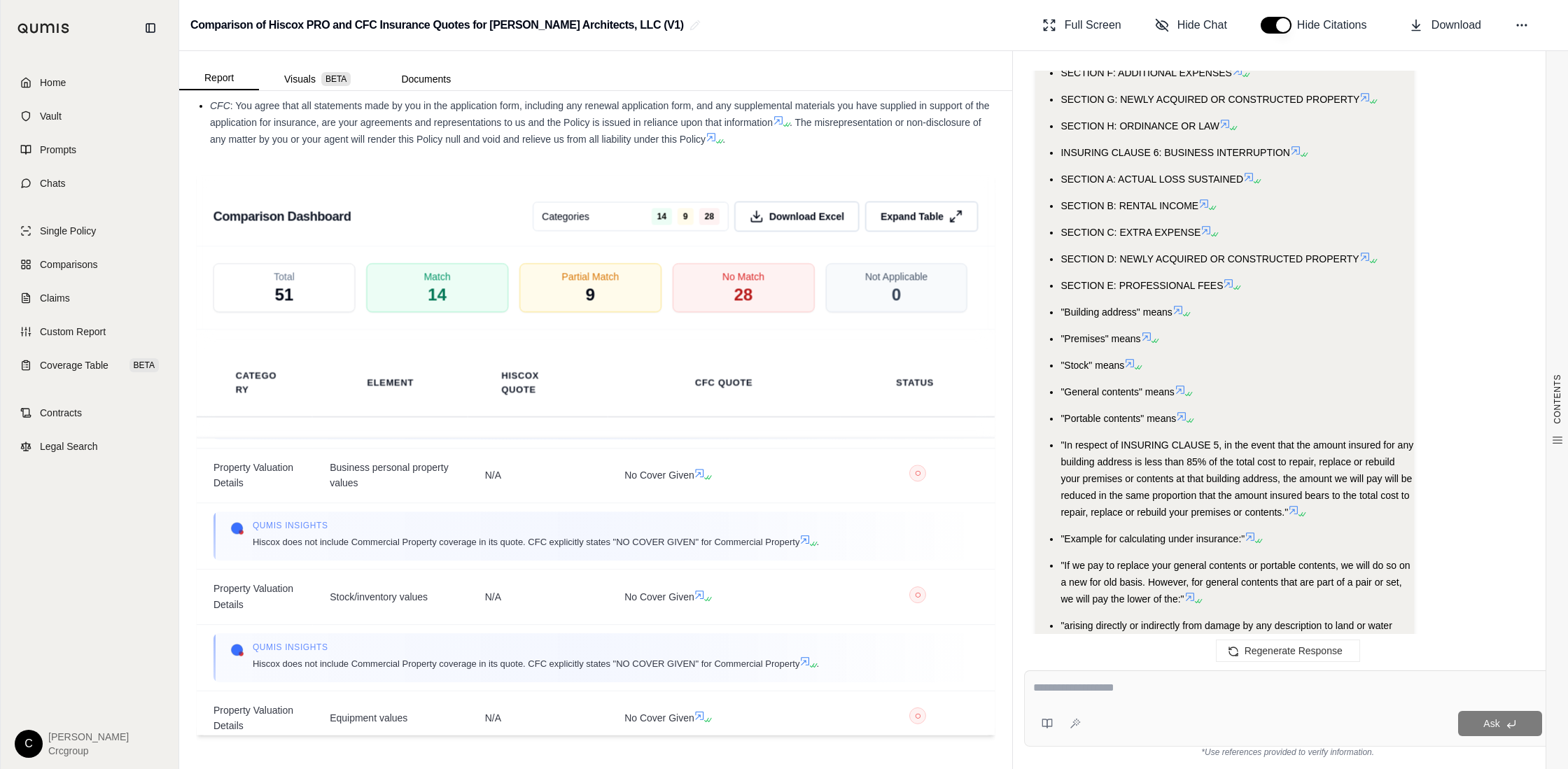
scroll to position [864, 0]
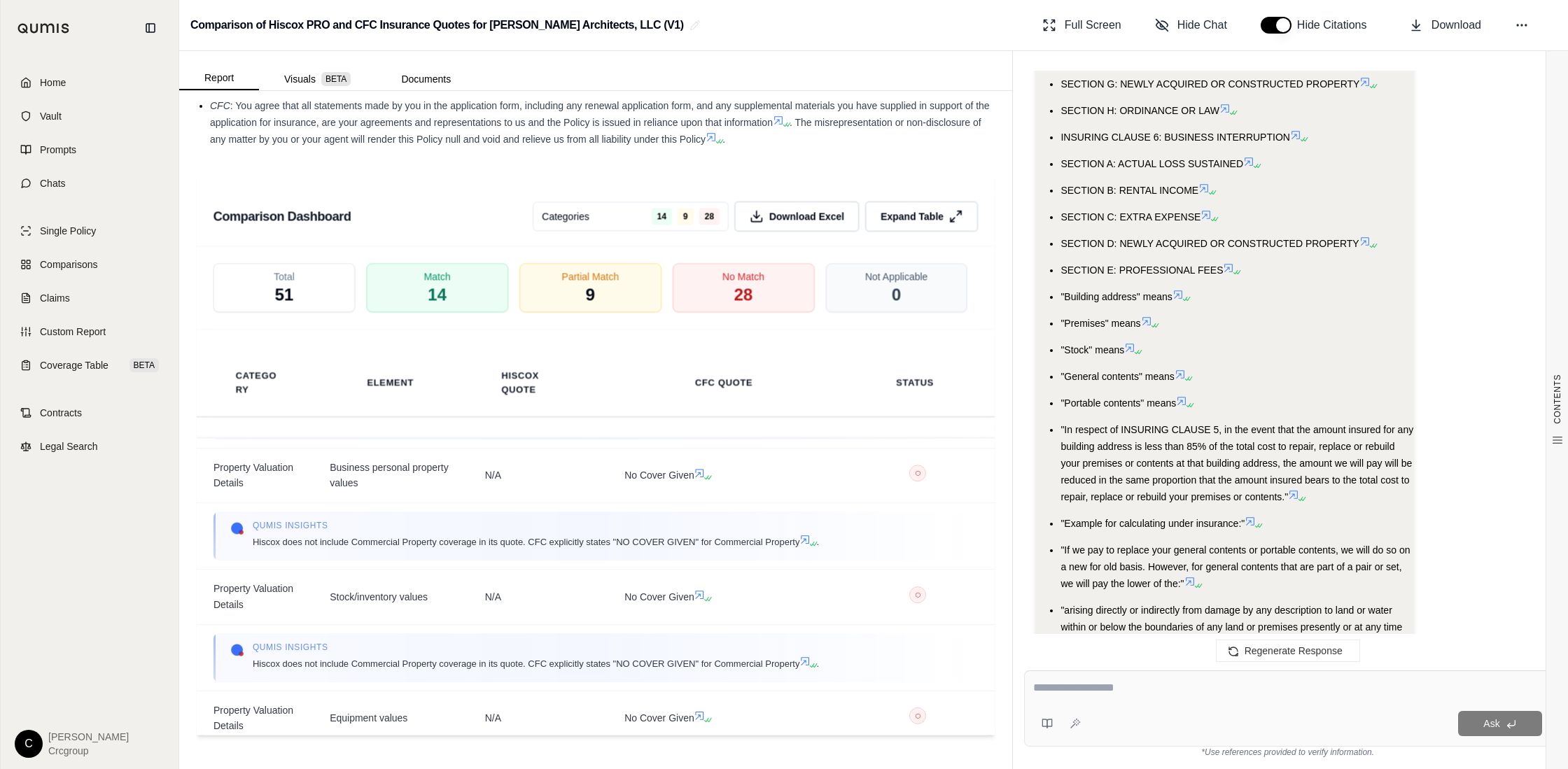
click at [1299, 496] on icon at bounding box center [1300, 498] width 8 height 8
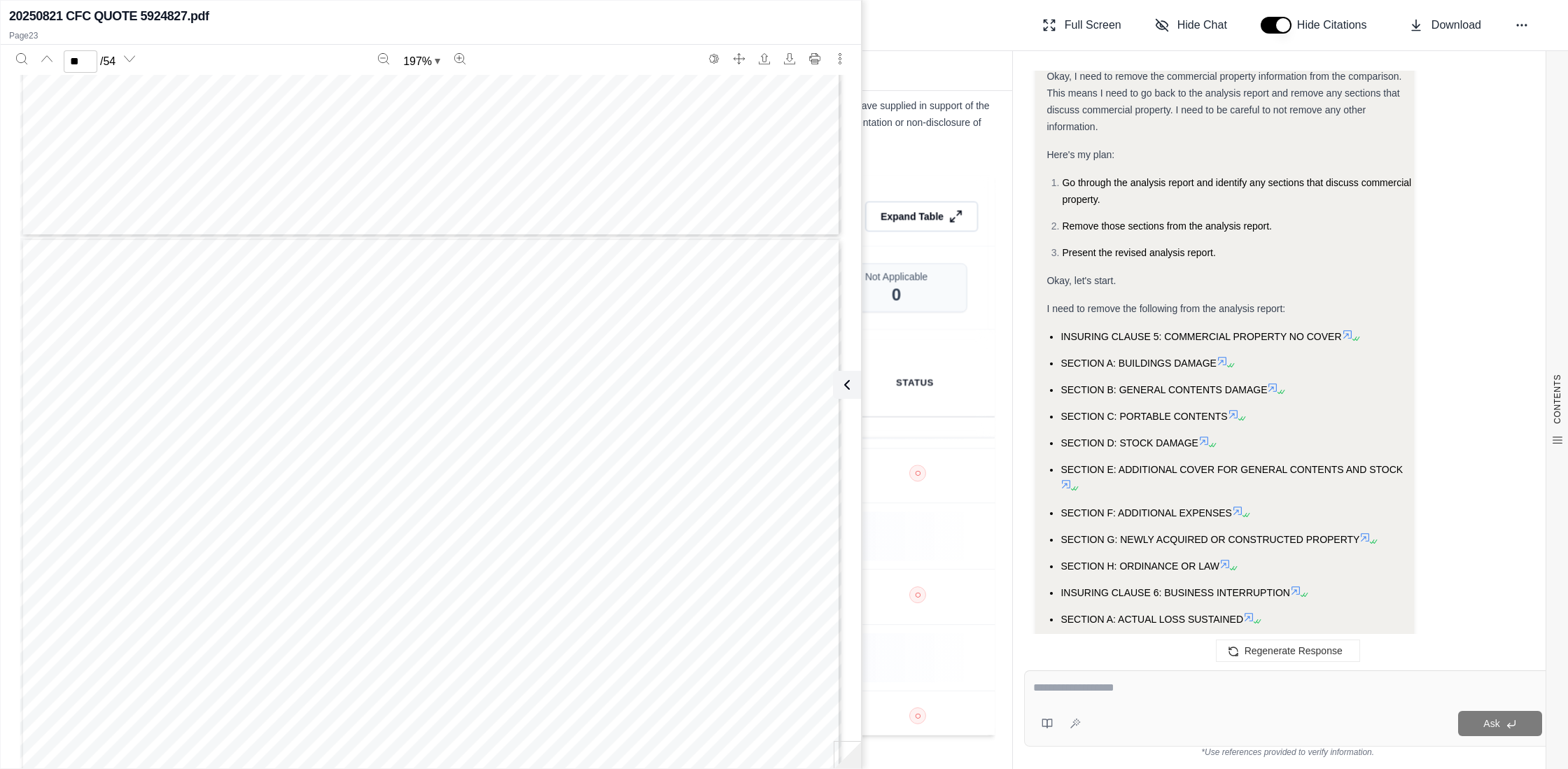
scroll to position [20745, 0]
type input "**"
click at [928, 50] on div "Comparison of Hiscox PRO and CFC Insurance Quotes for [PERSON_NAME] Architects,…" at bounding box center [873, 26] width 1388 height 51
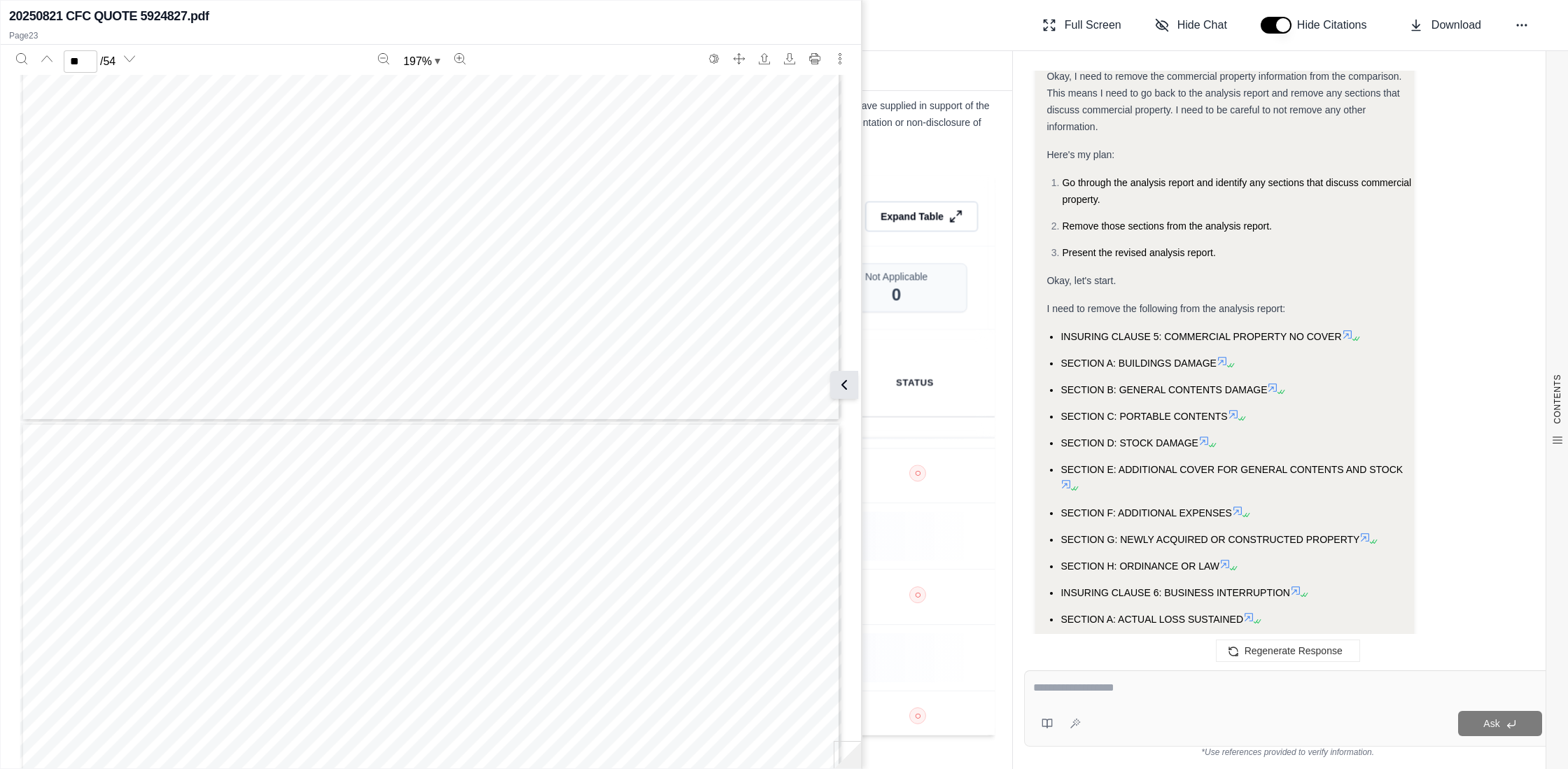
click at [845, 385] on icon at bounding box center [844, 384] width 17 height 17
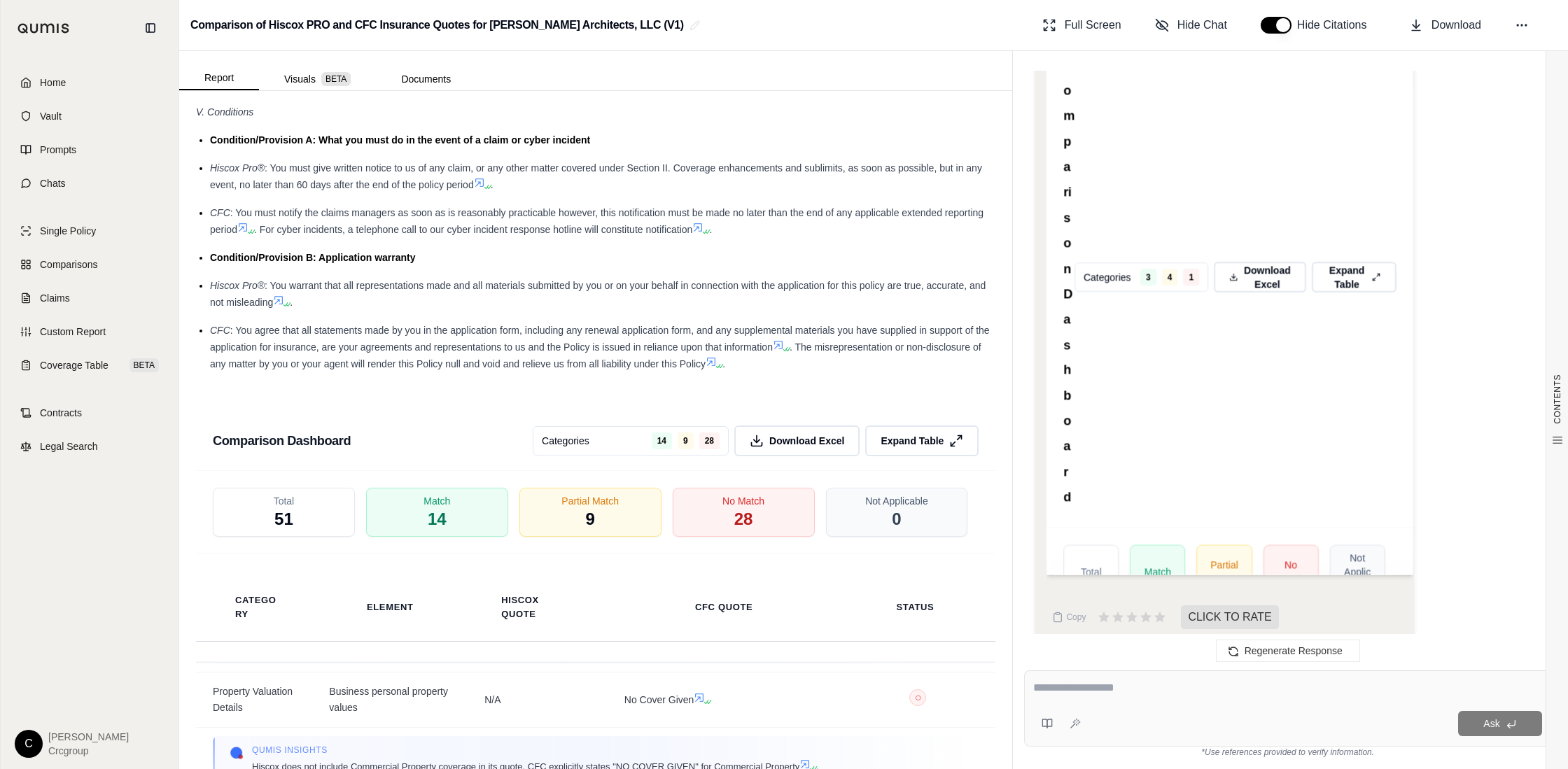
scroll to position [2647, 0]
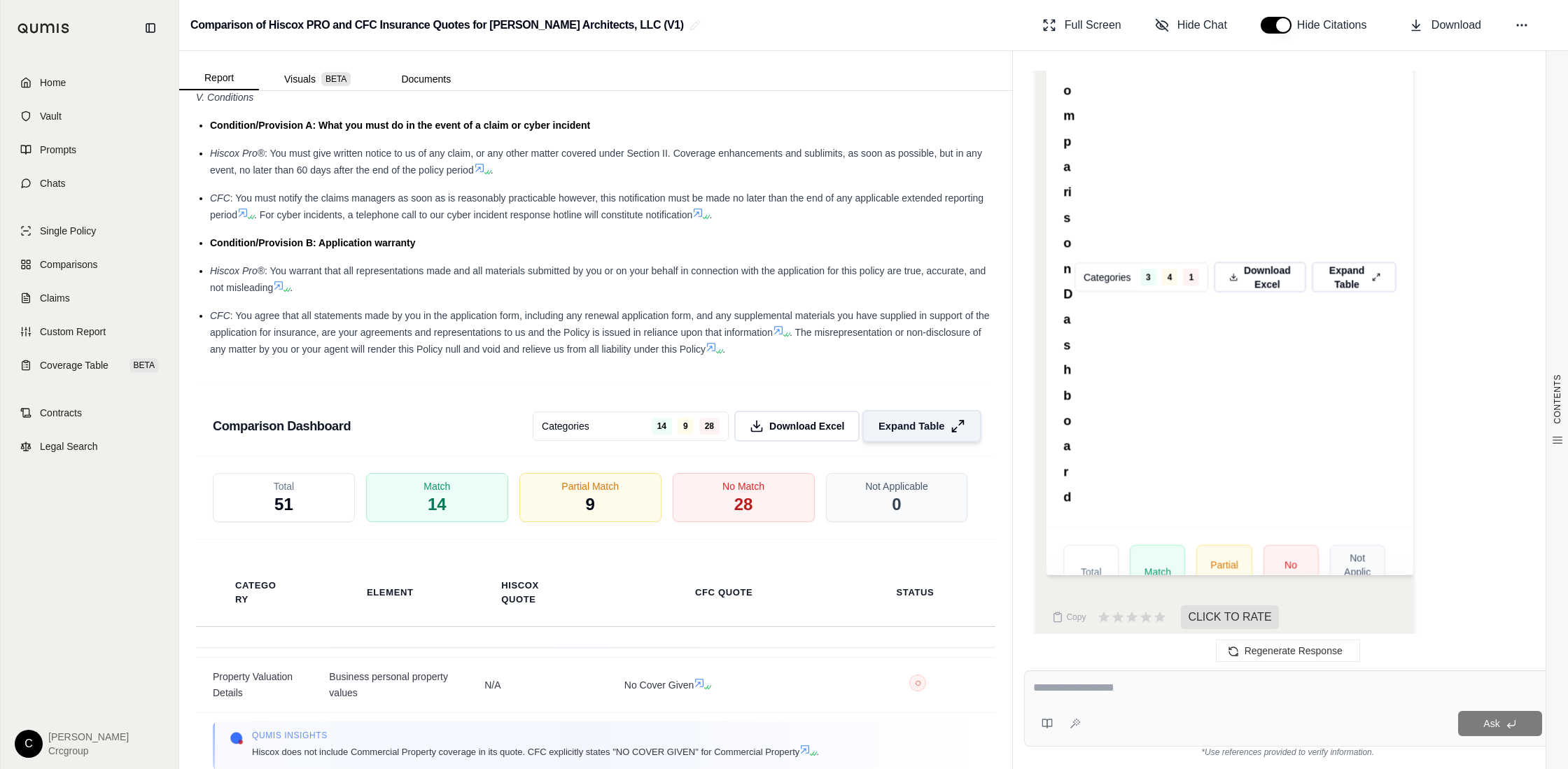
click at [896, 433] on button "Expand Table" at bounding box center [922, 426] width 119 height 32
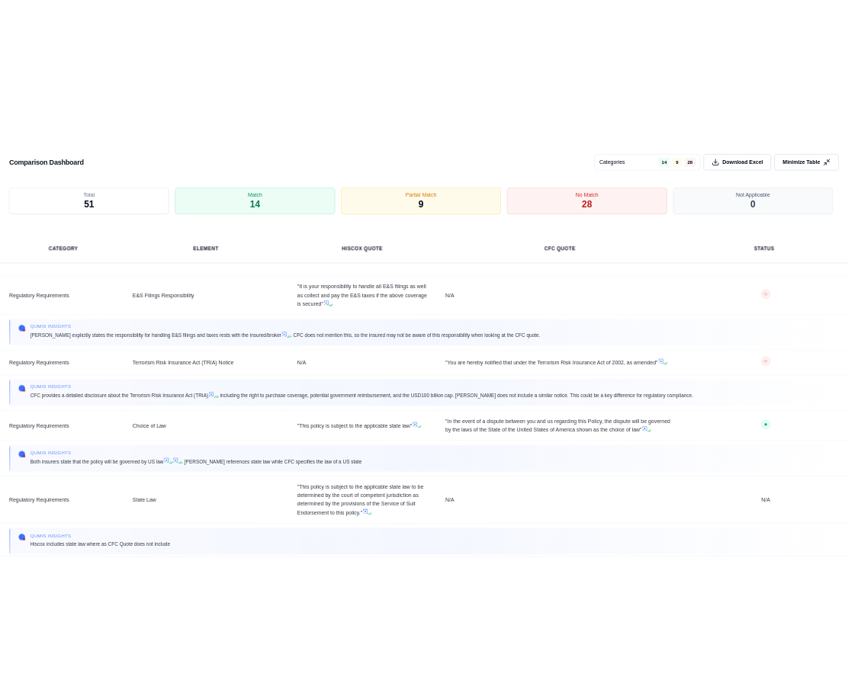
scroll to position [6212, 0]
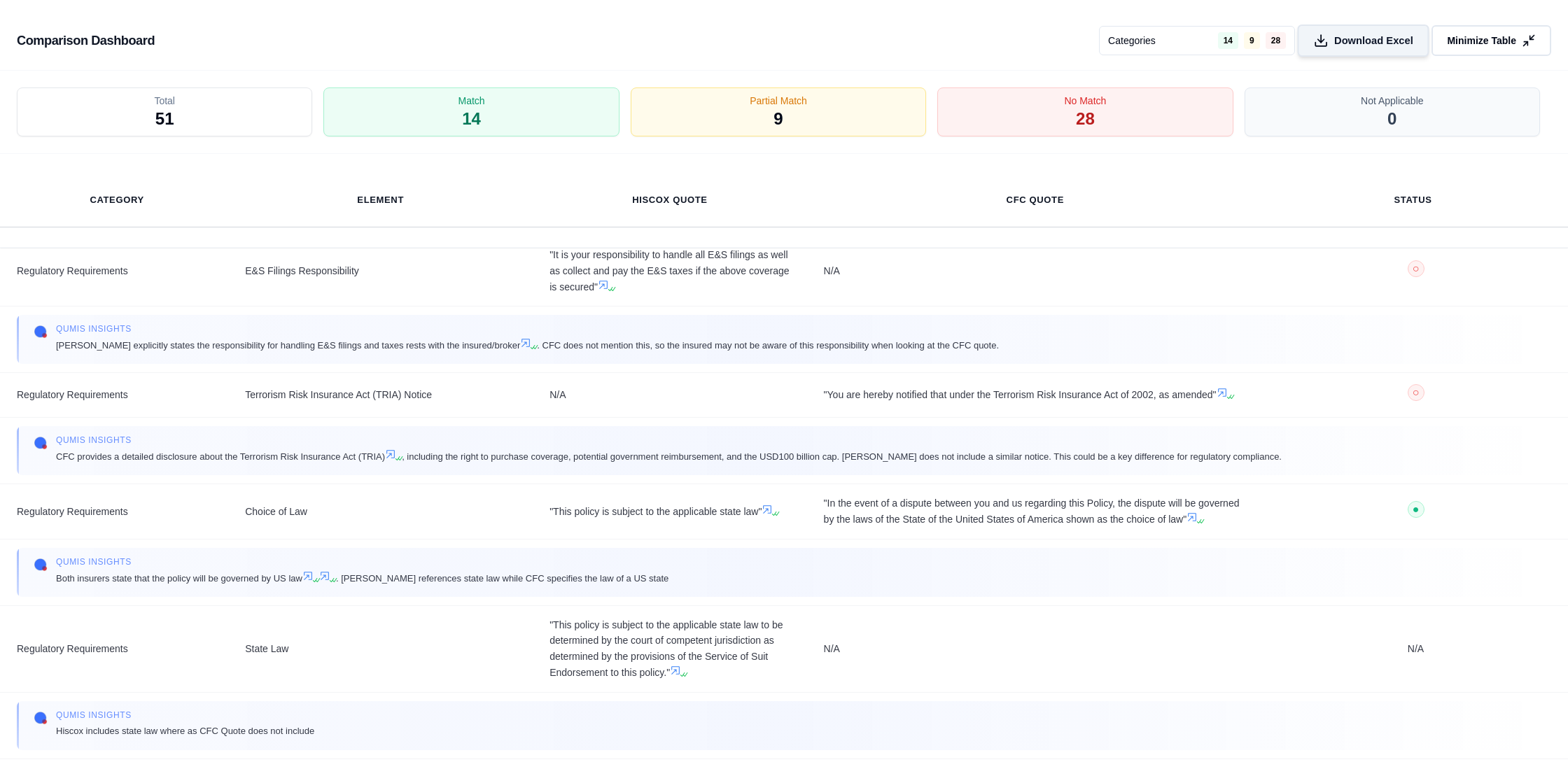
click at [1356, 36] on span "Download Excel" at bounding box center [1373, 41] width 79 height 15
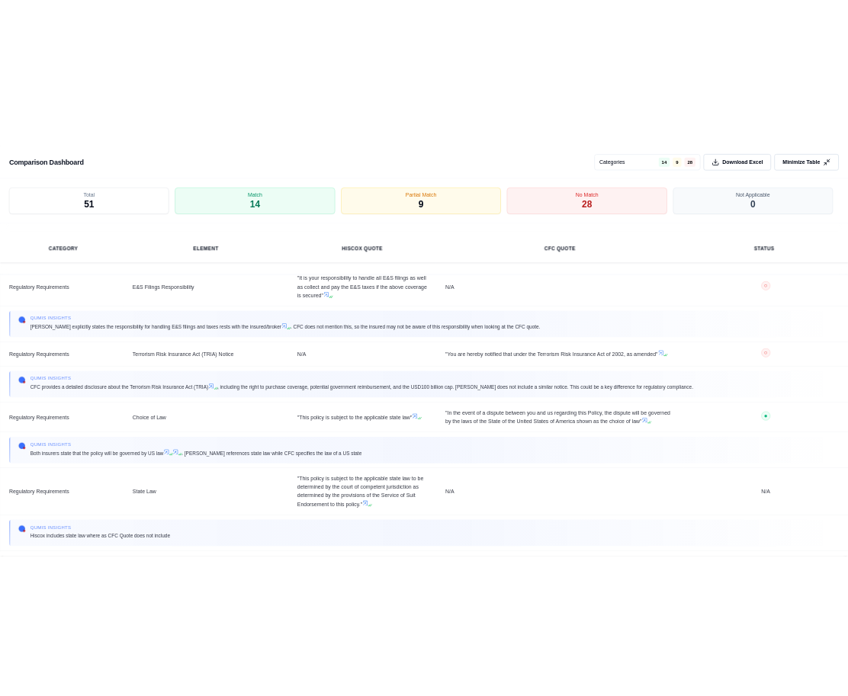
scroll to position [7996, 0]
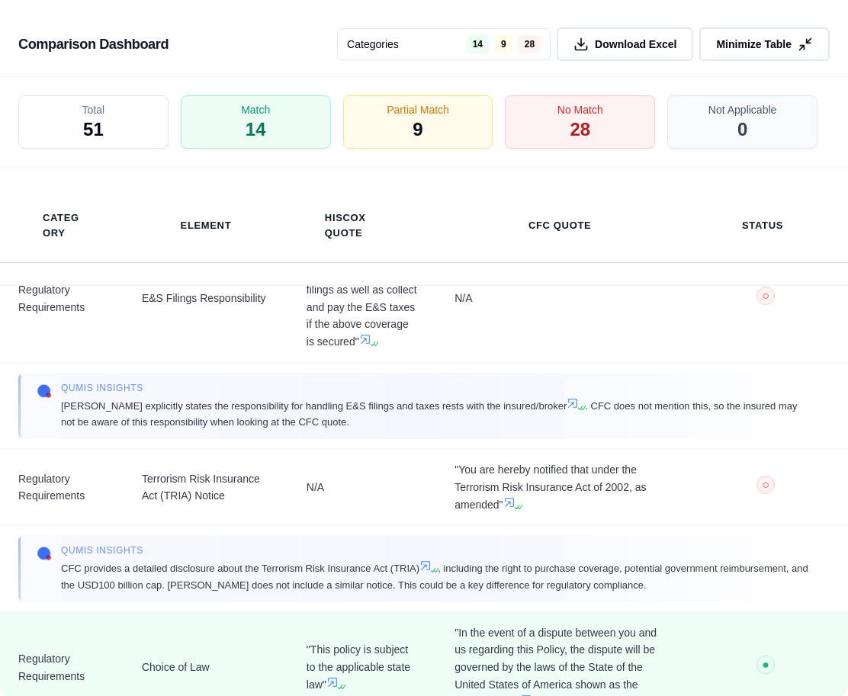
drag, startPoint x: 777, startPoint y: 651, endPoint x: 722, endPoint y: 638, distance: 57.4
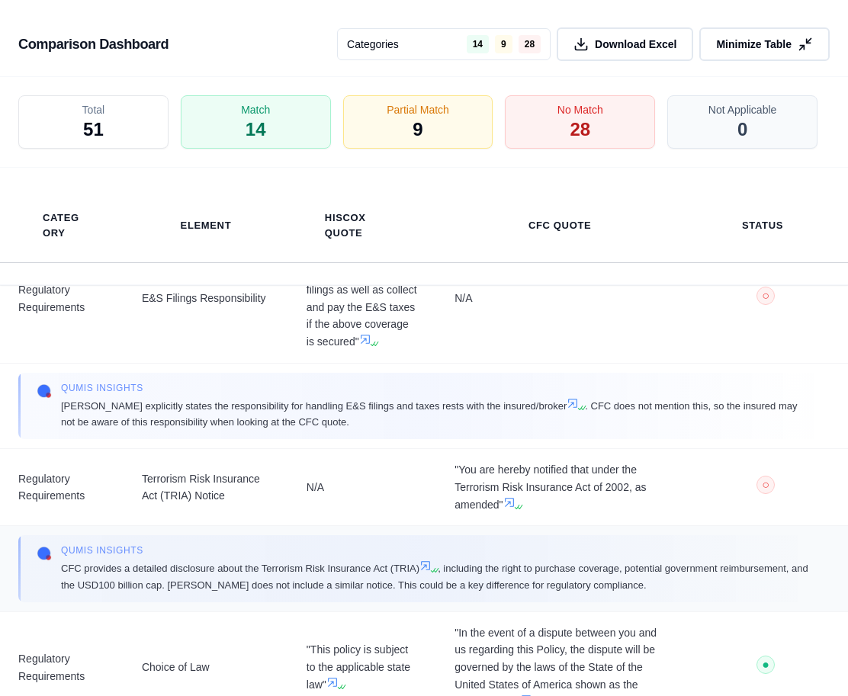
click at [777, 651] on td "● M" at bounding box center [765, 668] width 165 height 112
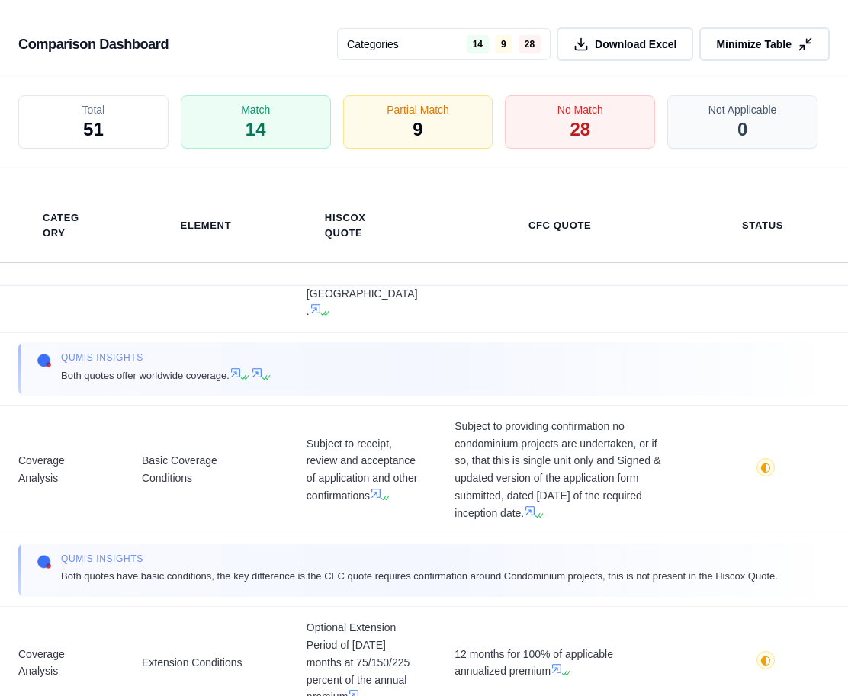
scroll to position [865, 0]
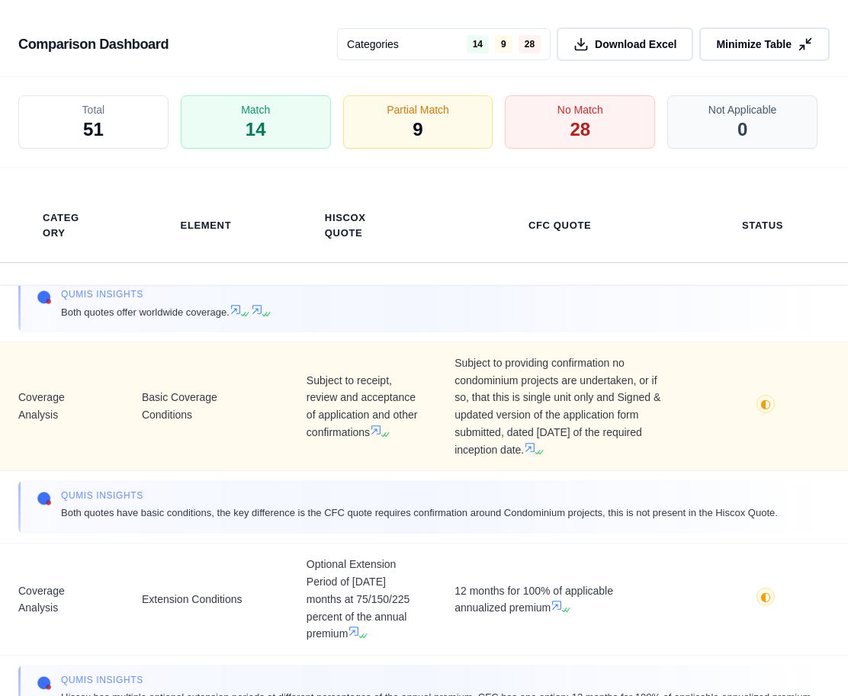
click at [745, 395] on span "◐ P" at bounding box center [766, 407] width 128 height 24
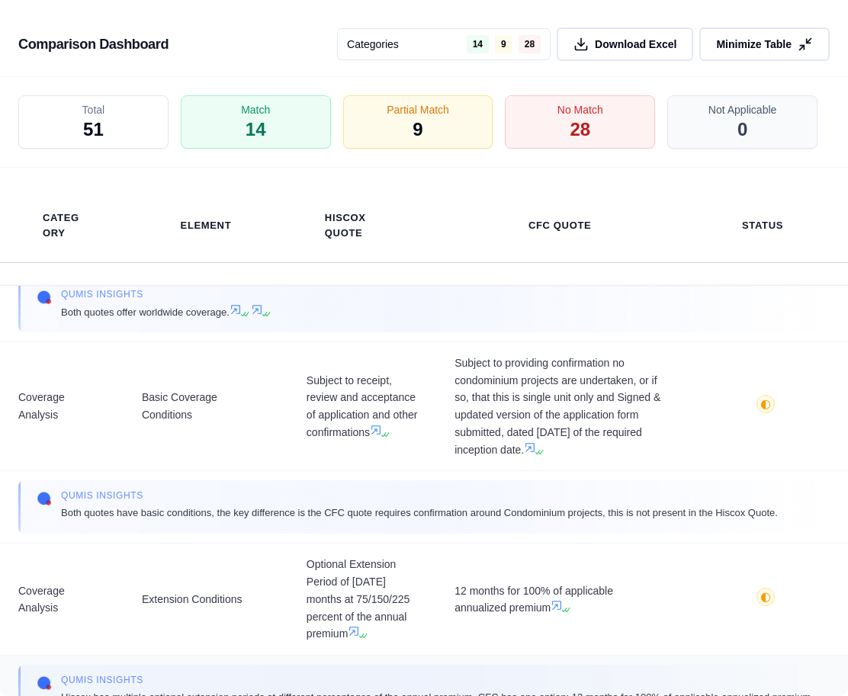
click at [432, 665] on div "Qumis INSIGHTS Hiscox has multiple optional extension periods at different perc…" at bounding box center [424, 691] width 812 height 53
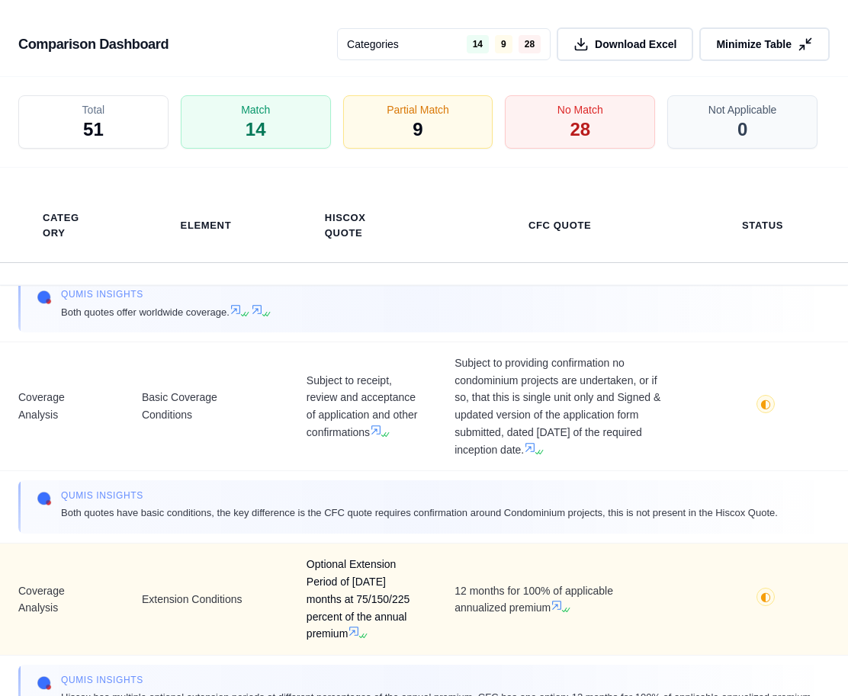
drag, startPoint x: 304, startPoint y: 548, endPoint x: 348, endPoint y: 617, distance: 81.9
click at [348, 617] on span "Optional Extension Period of [DATE] months at 75/150/225 percent of the annual …" at bounding box center [362, 599] width 111 height 87
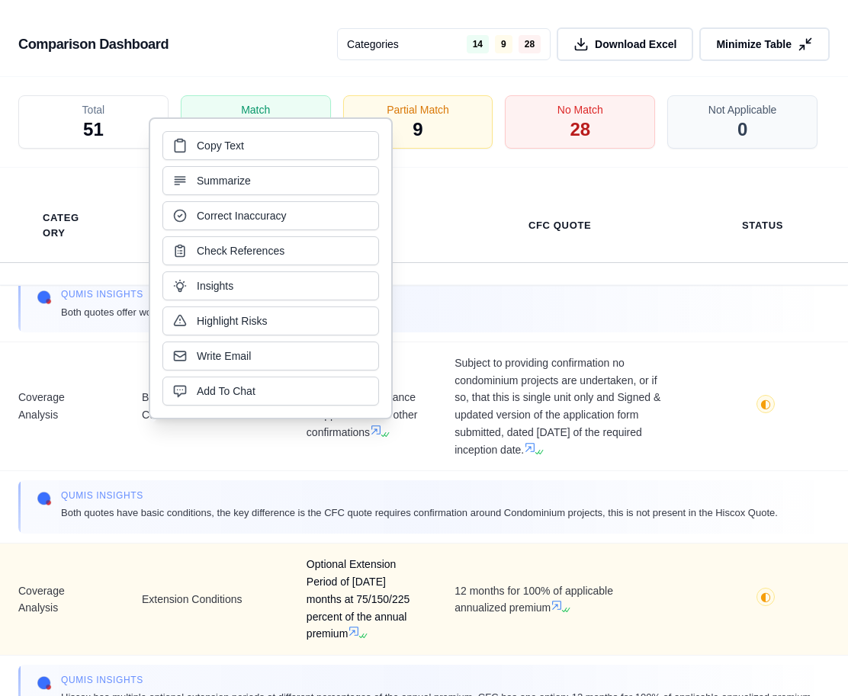
copy span "Optional Extension Period of [DATE] months at 75/150/225 percent of the annual …"
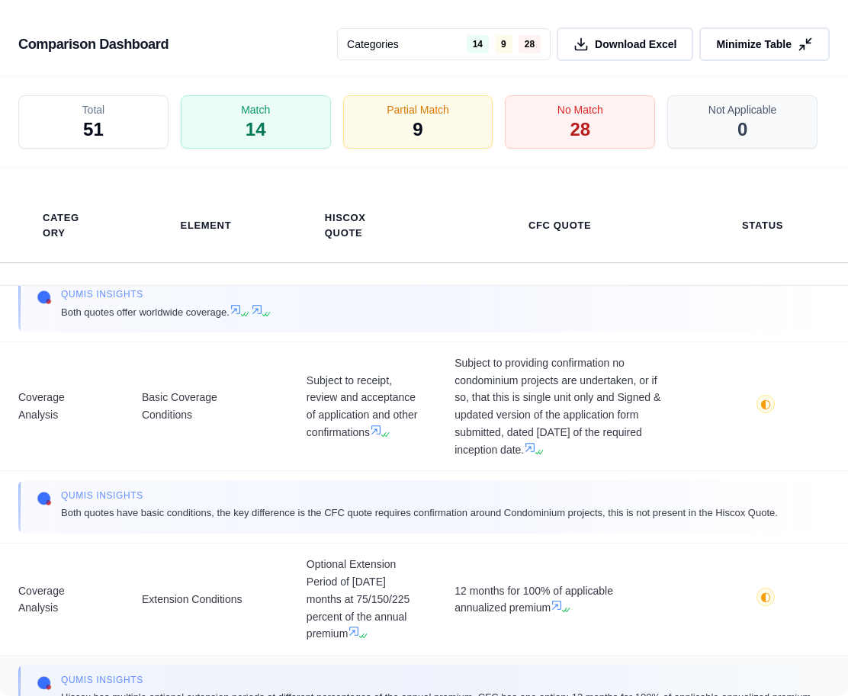
click at [525, 674] on span "Qumis INSIGHTS" at bounding box center [436, 680] width 750 height 12
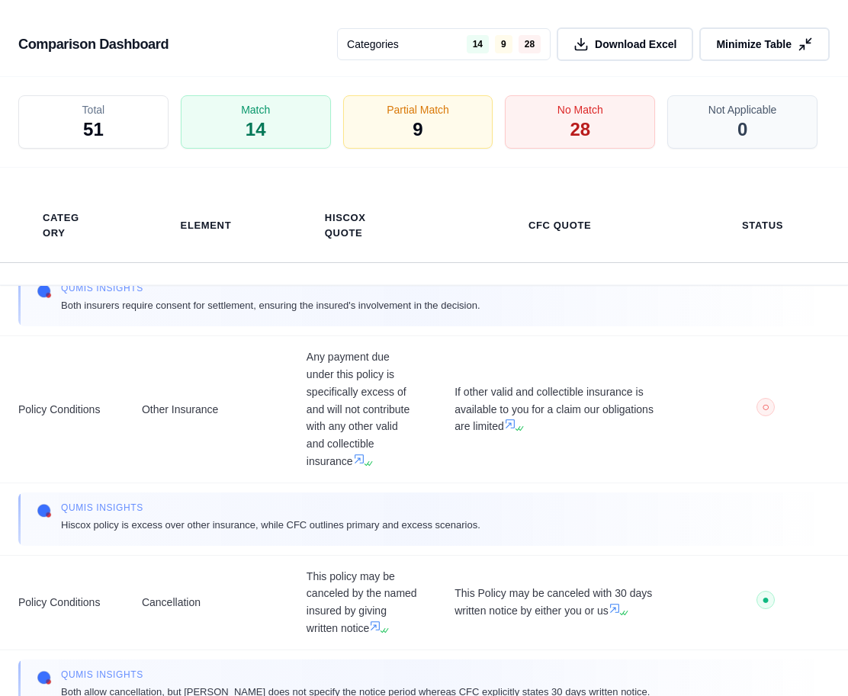
scroll to position [3192, 0]
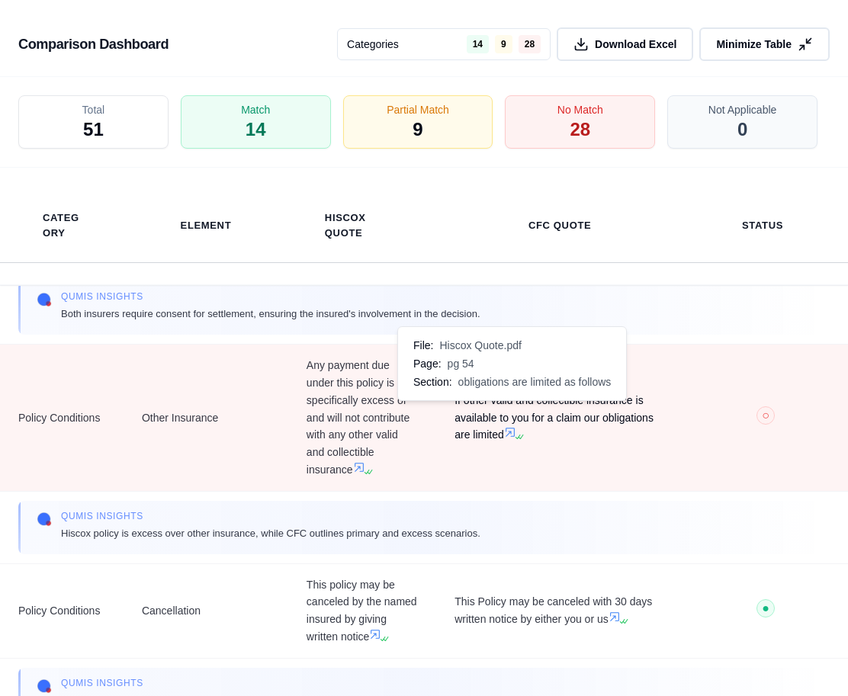
click at [509, 426] on icon at bounding box center [510, 432] width 12 height 12
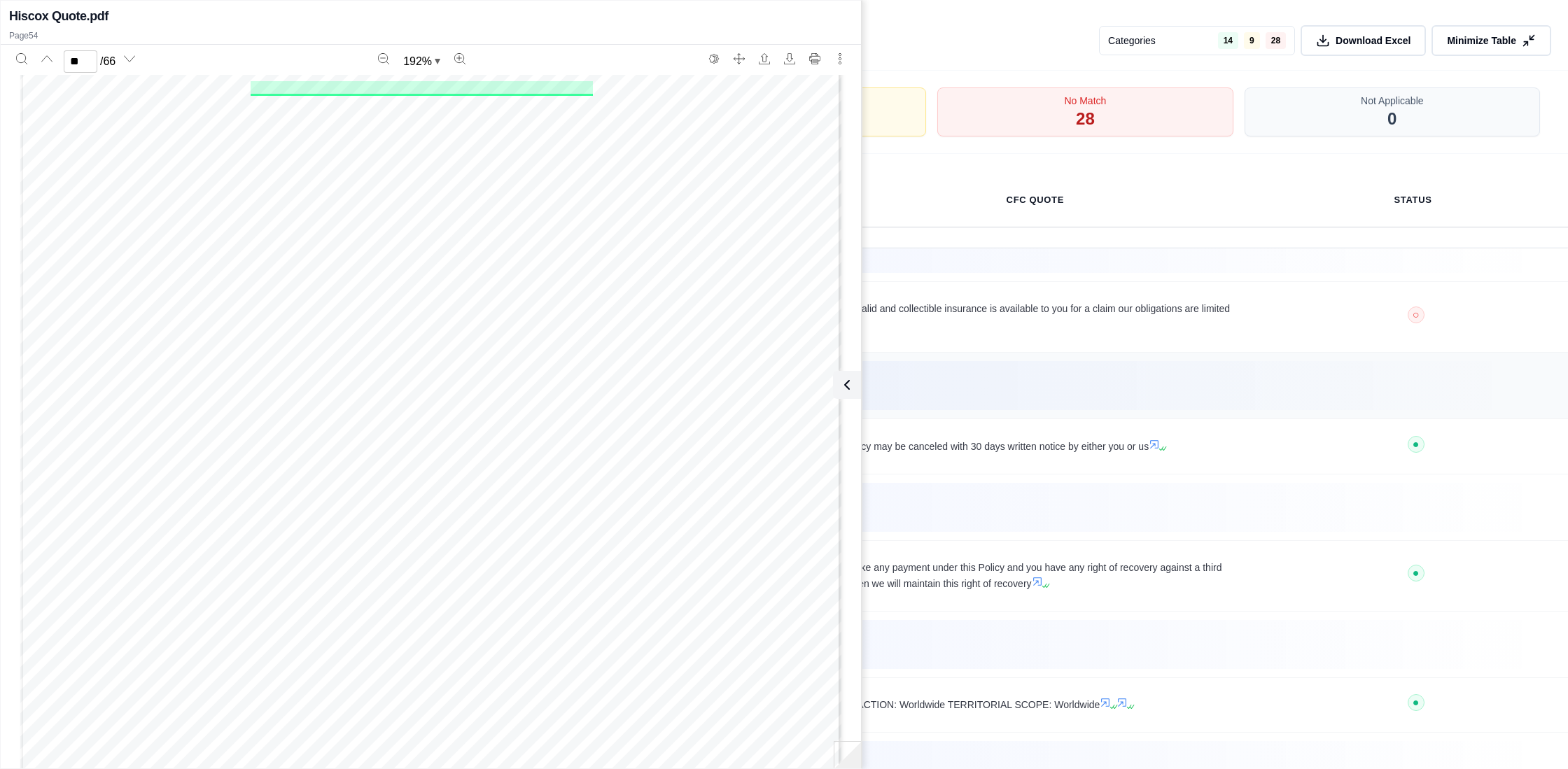
scroll to position [2013, 0]
click at [1135, 377] on div "Qumis INSIGHTS Hiscox policy is excess over other insurance, while CFC outlines…" at bounding box center [784, 383] width 1500 height 32
click at [1250, 405] on div "Qumis INSIGHTS Hiscox policy is excess over other insurance, while CFC outlines…" at bounding box center [784, 380] width 1534 height 49
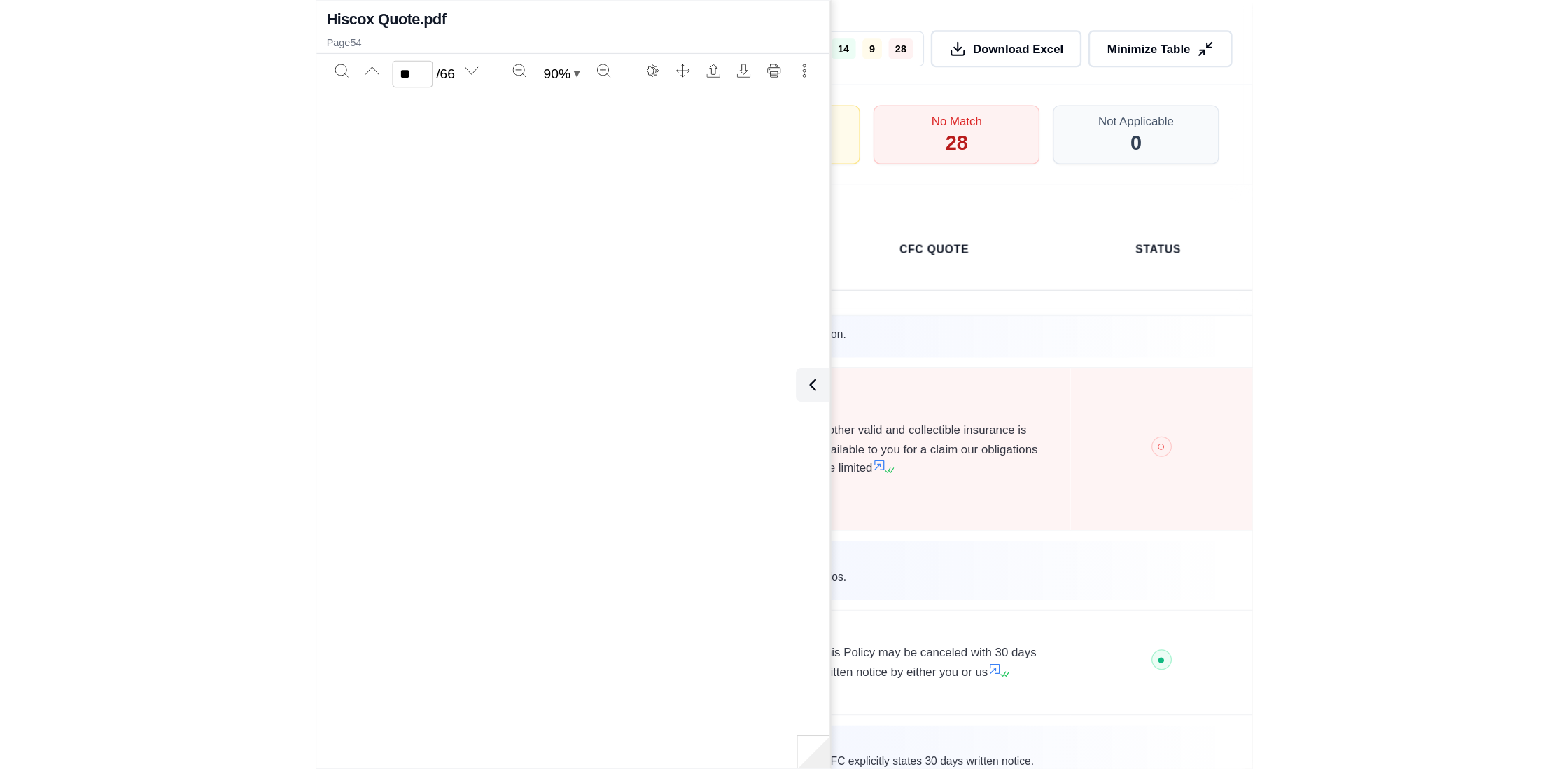
scroll to position [26664, 0]
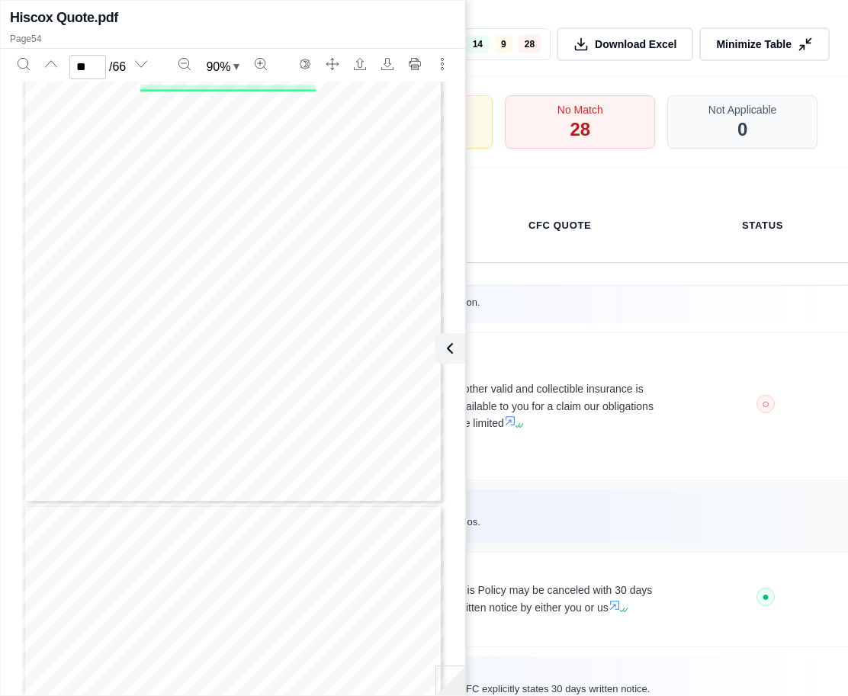
click at [706, 480] on td "Qumis INSIGHTS Hiscox policy is excess over other insurance, while CFC outlines…" at bounding box center [424, 516] width 848 height 72
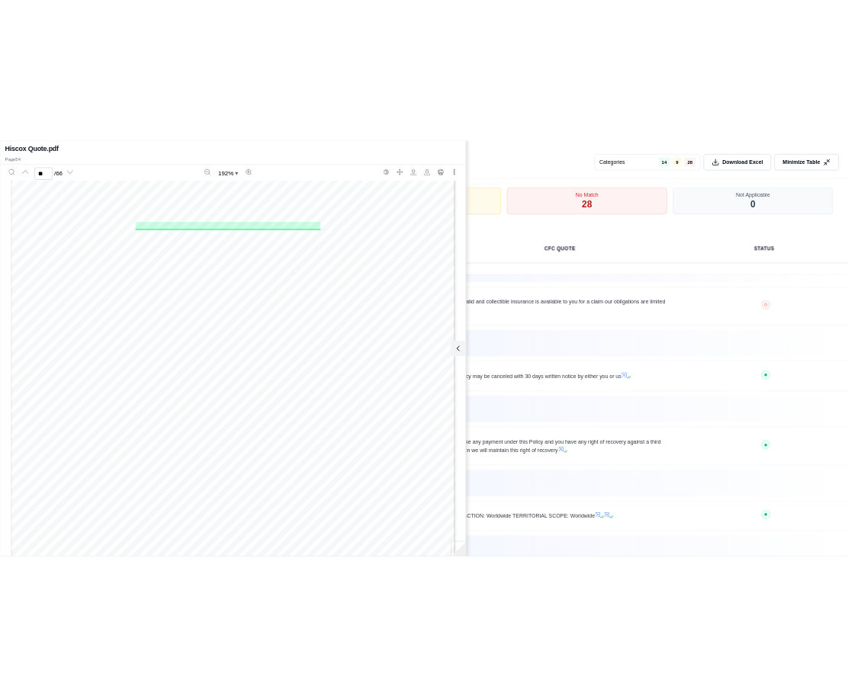
scroll to position [61525, 0]
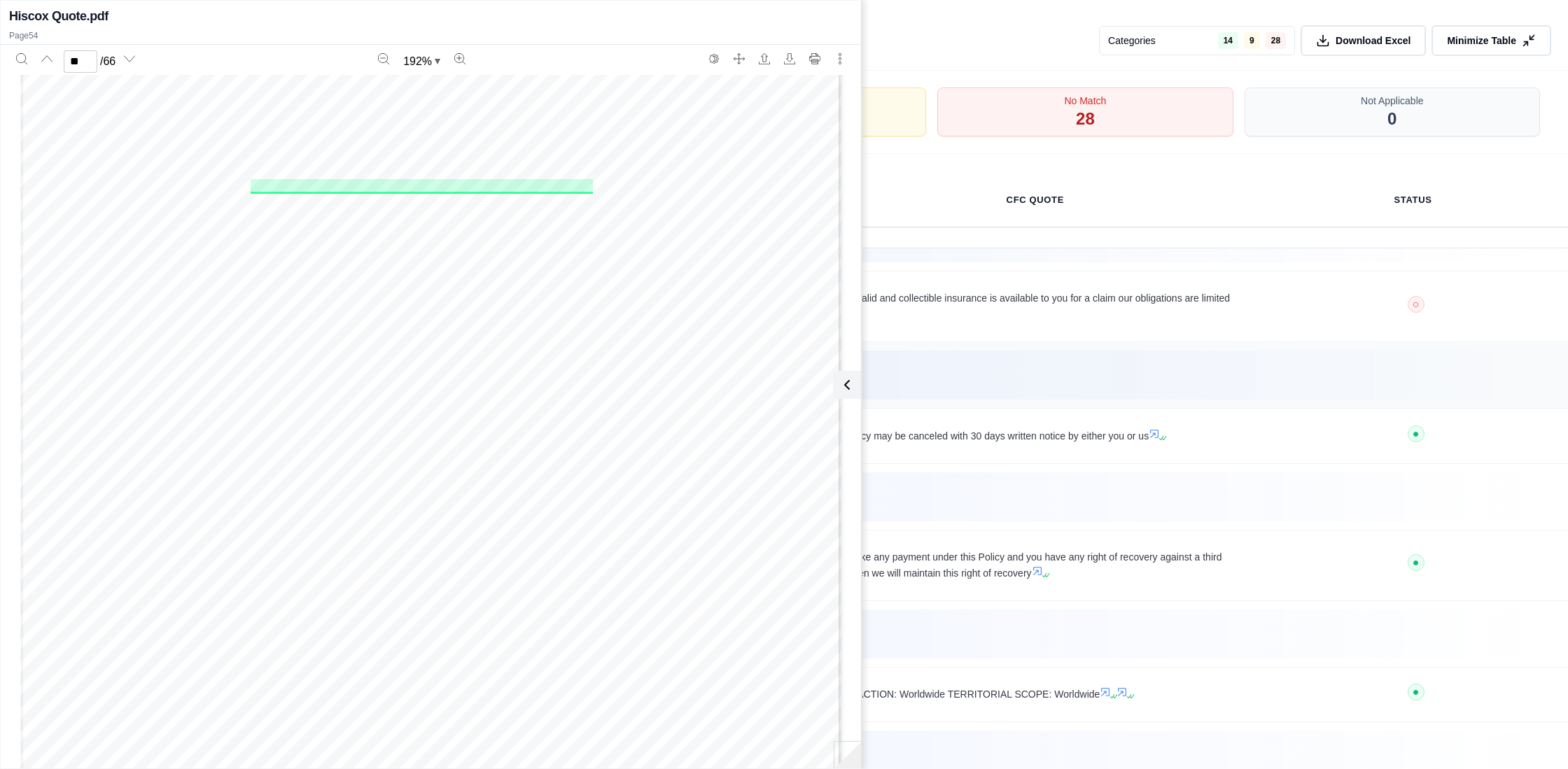
click at [1070, 390] on div "Qumis INSIGHTS Hiscox policy is excess over other insurance, while CFC outlines…" at bounding box center [784, 374] width 1500 height 32
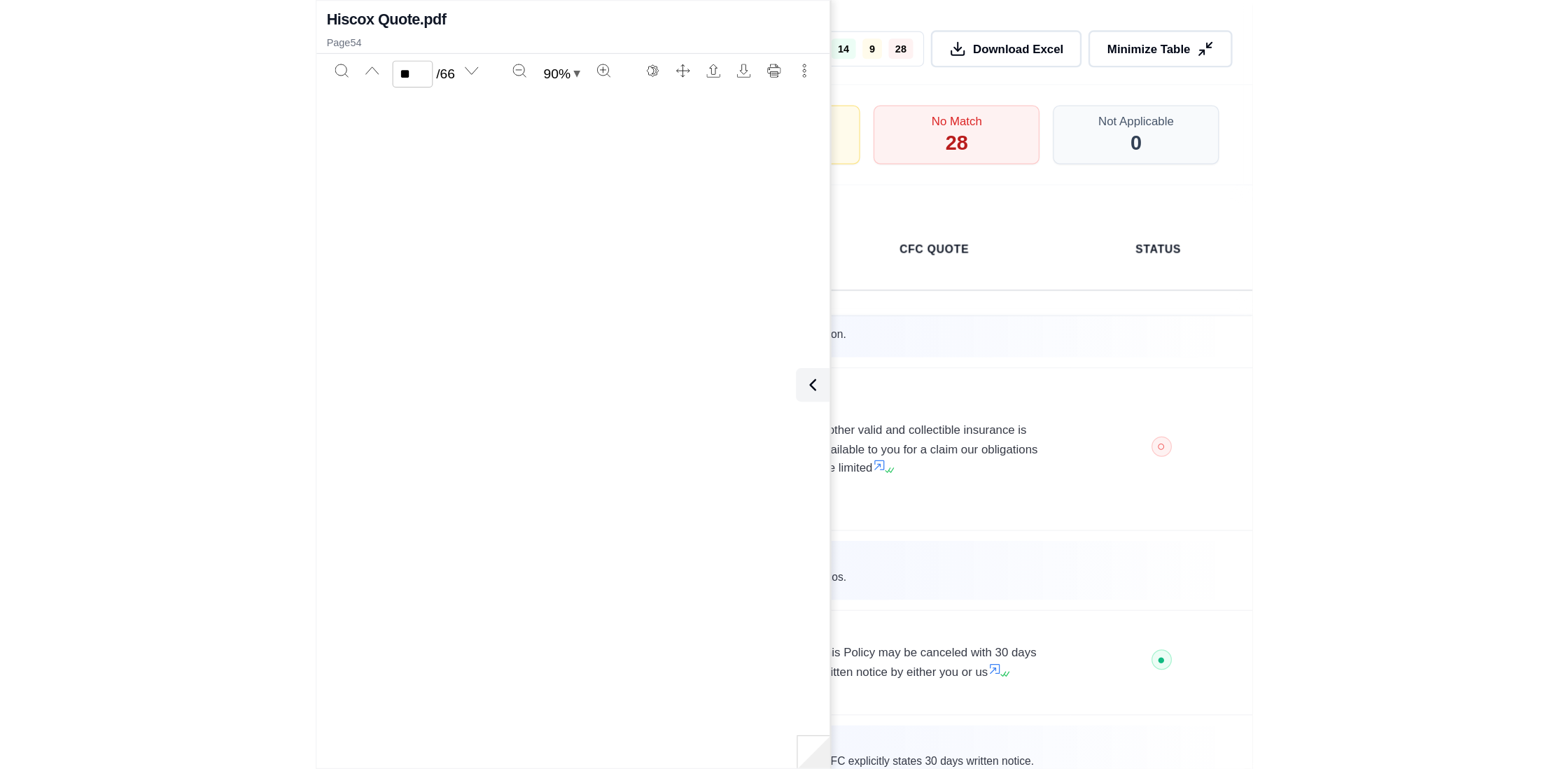
scroll to position [26618, 0]
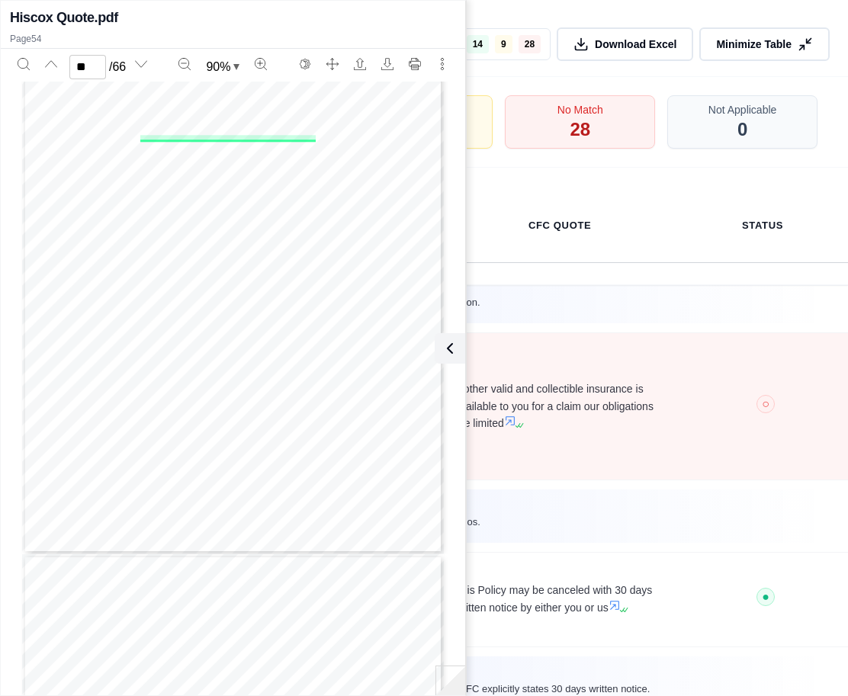
click at [683, 439] on td "○ X" at bounding box center [765, 406] width 165 height 146
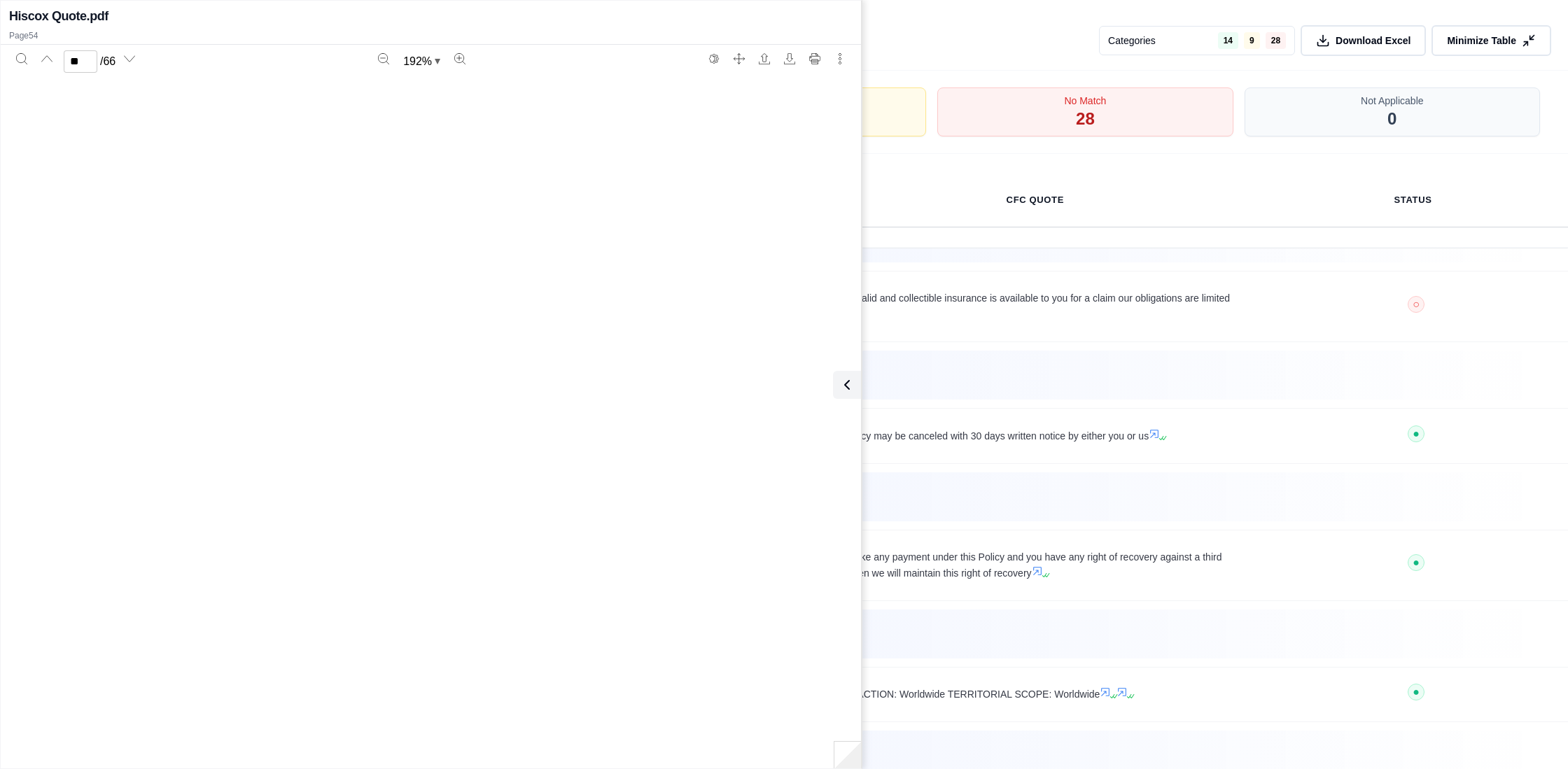
scroll to position [56460, 0]
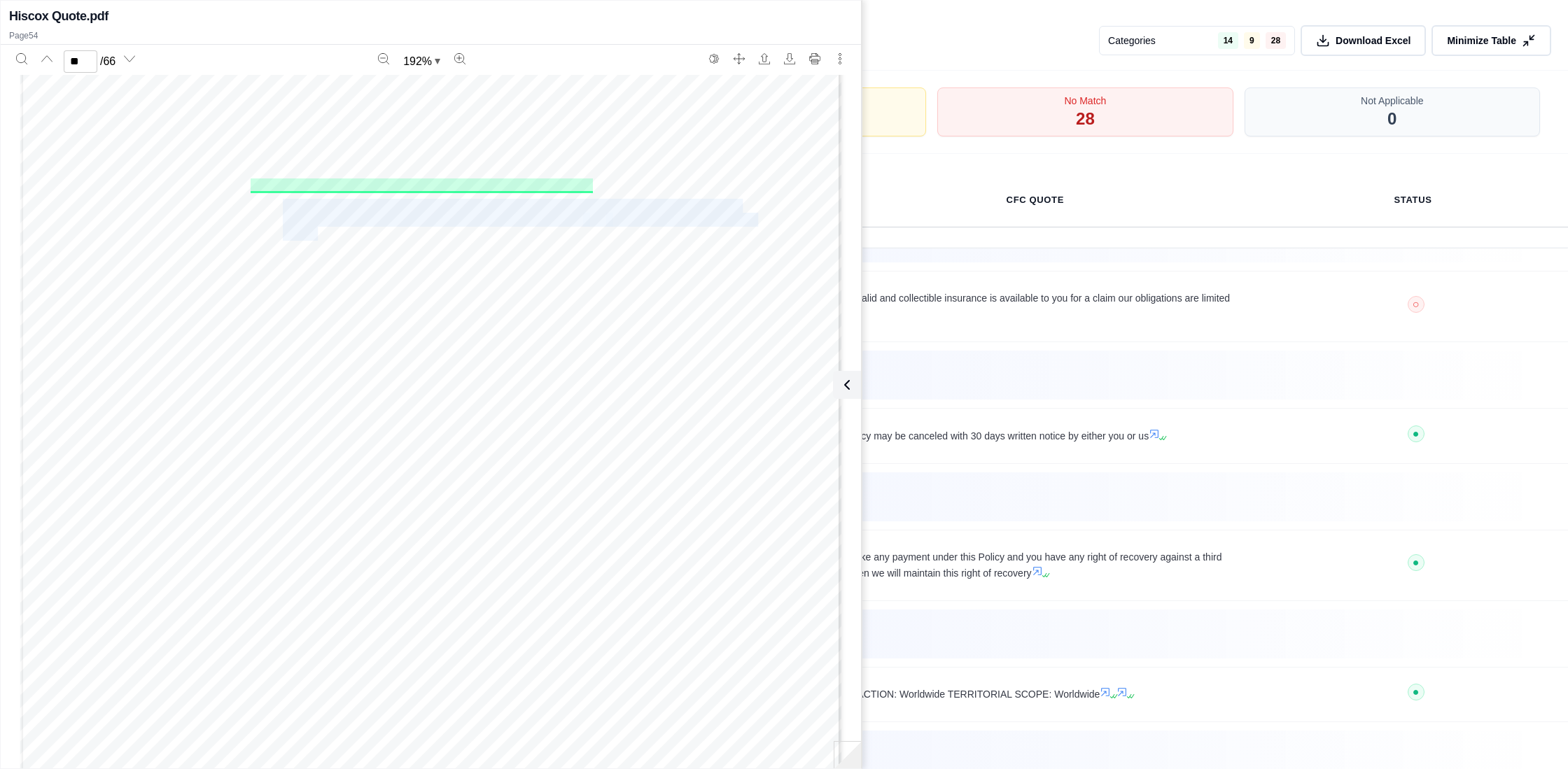
drag, startPoint x: 278, startPoint y: 205, endPoint x: 315, endPoint y: 243, distance: 53.0
click at [315, 243] on div "General Liability Coverage Part (Occurrence) A person or organization may sue u…" at bounding box center [430, 464] width 821 height 1063
click at [355, 255] on div "General Liability Coverage Part (Occurrence) A person or organization may sue u…" at bounding box center [430, 464] width 821 height 1063
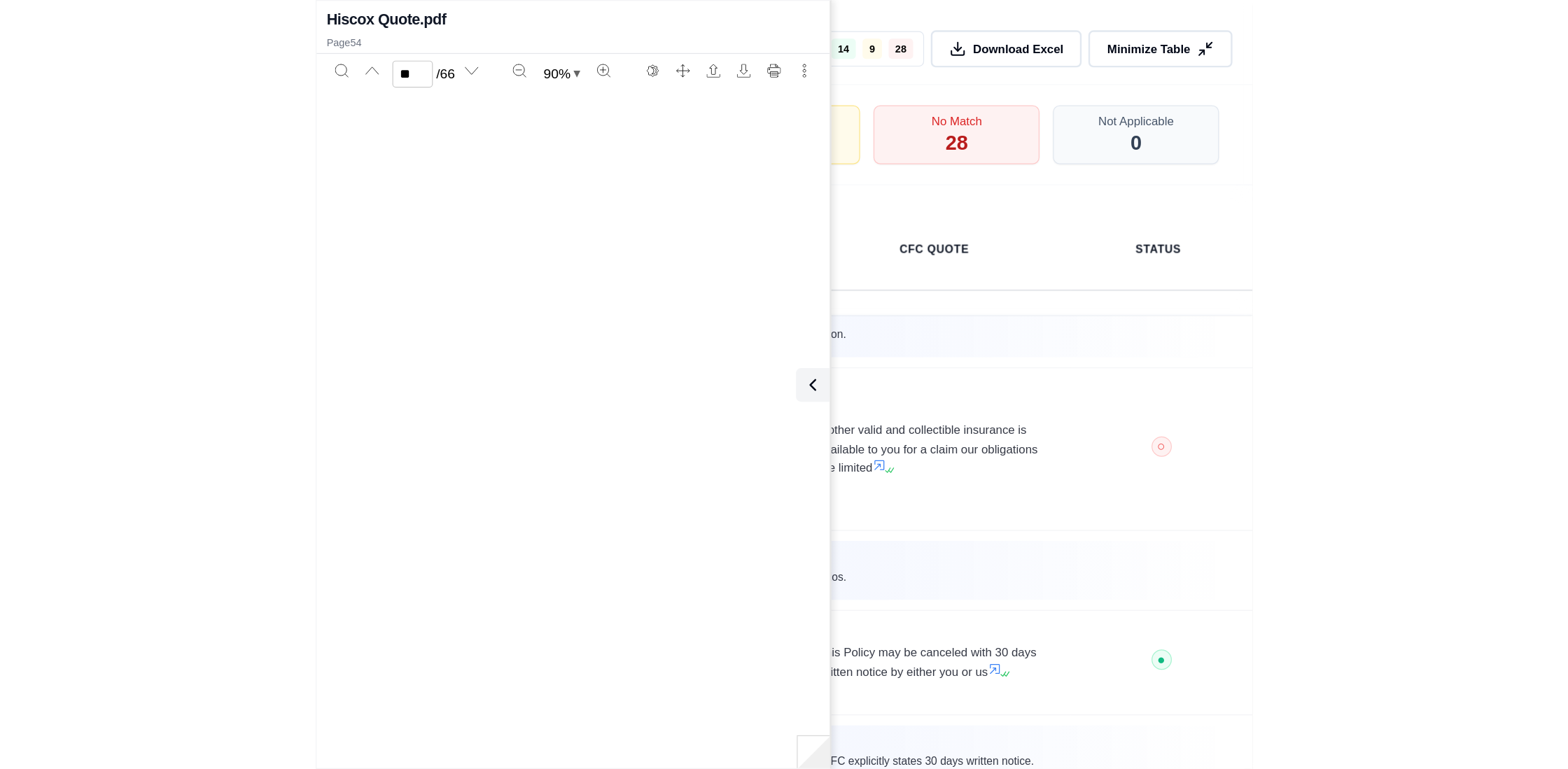
scroll to position [26050, 0]
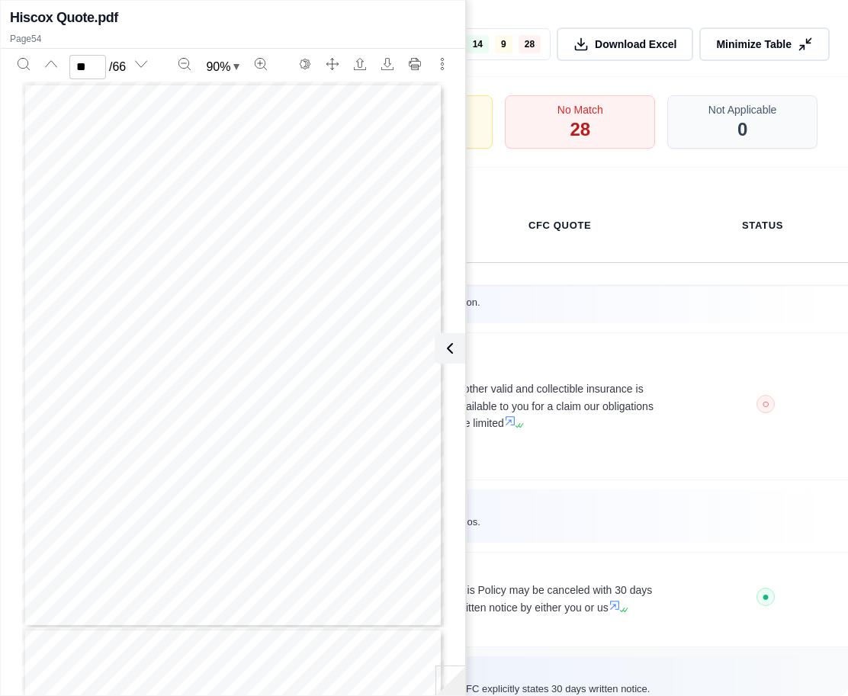
click at [527, 657] on div "Qumis INSIGHTS Both allow cancellation, but [PERSON_NAME] does not specify the …" at bounding box center [424, 683] width 812 height 53
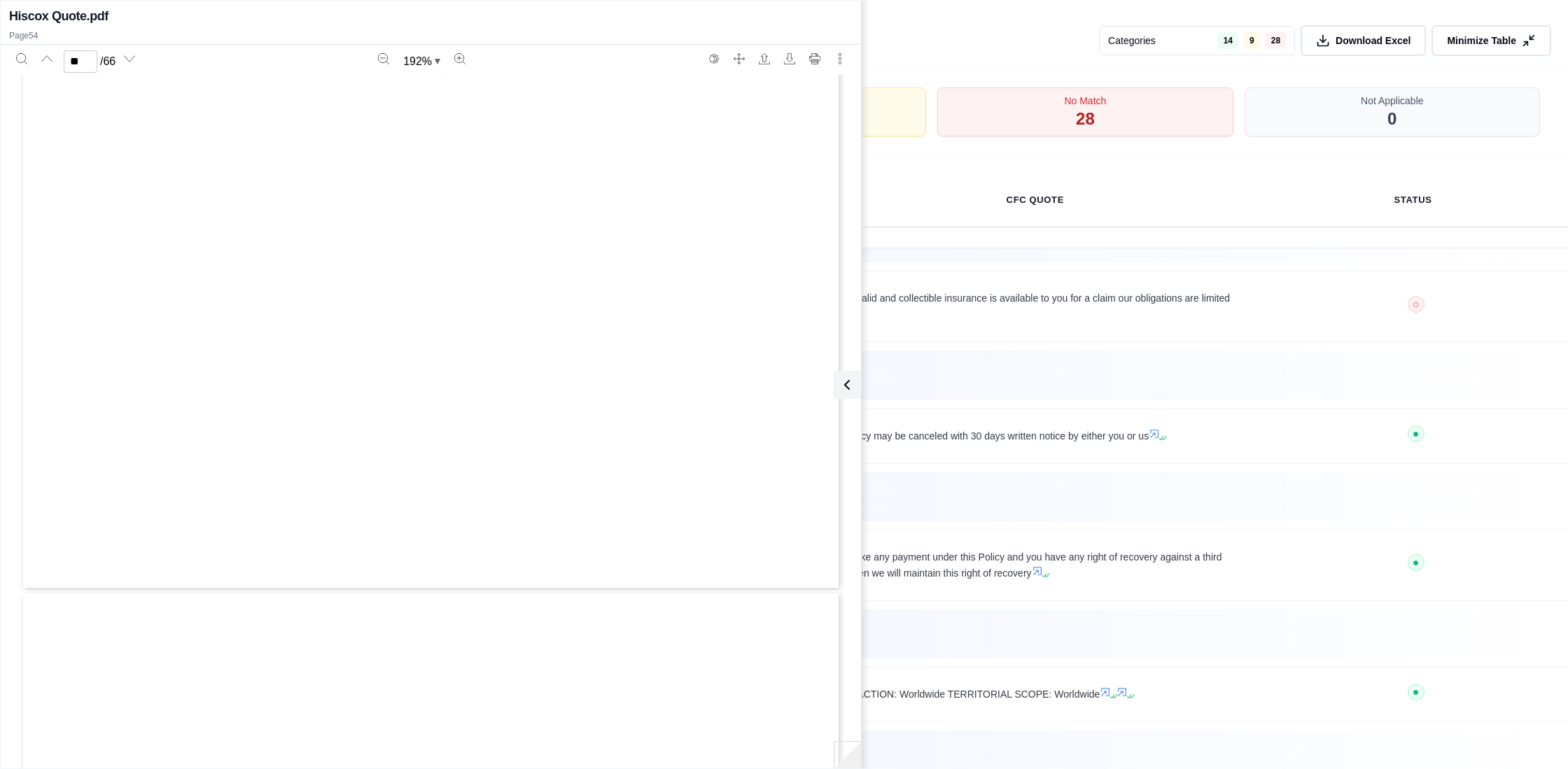
scroll to position [55255, 0]
type input "**"
click at [849, 385] on icon at bounding box center [844, 384] width 17 height 17
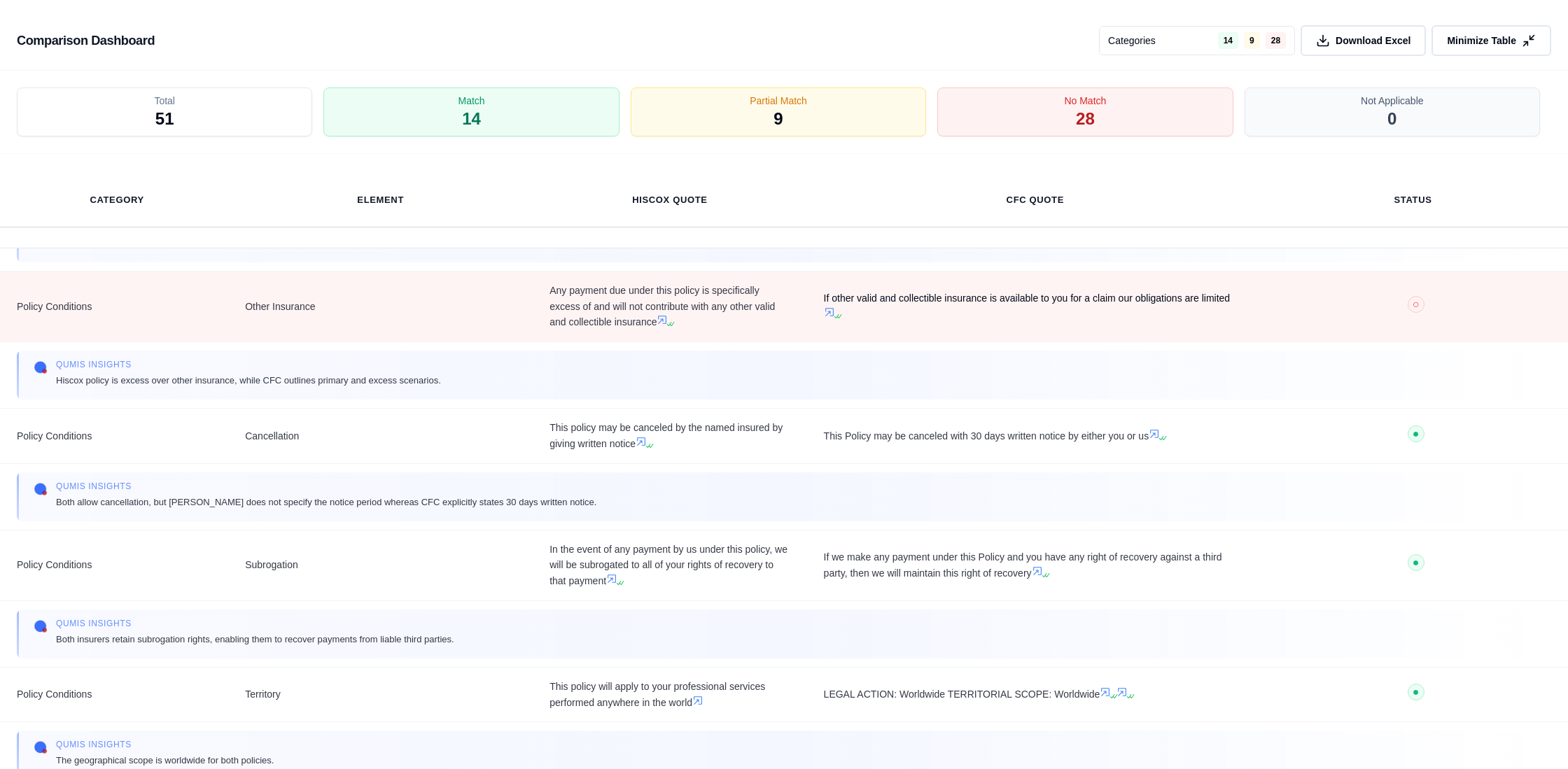
click at [827, 315] on icon at bounding box center [829, 312] width 11 height 11
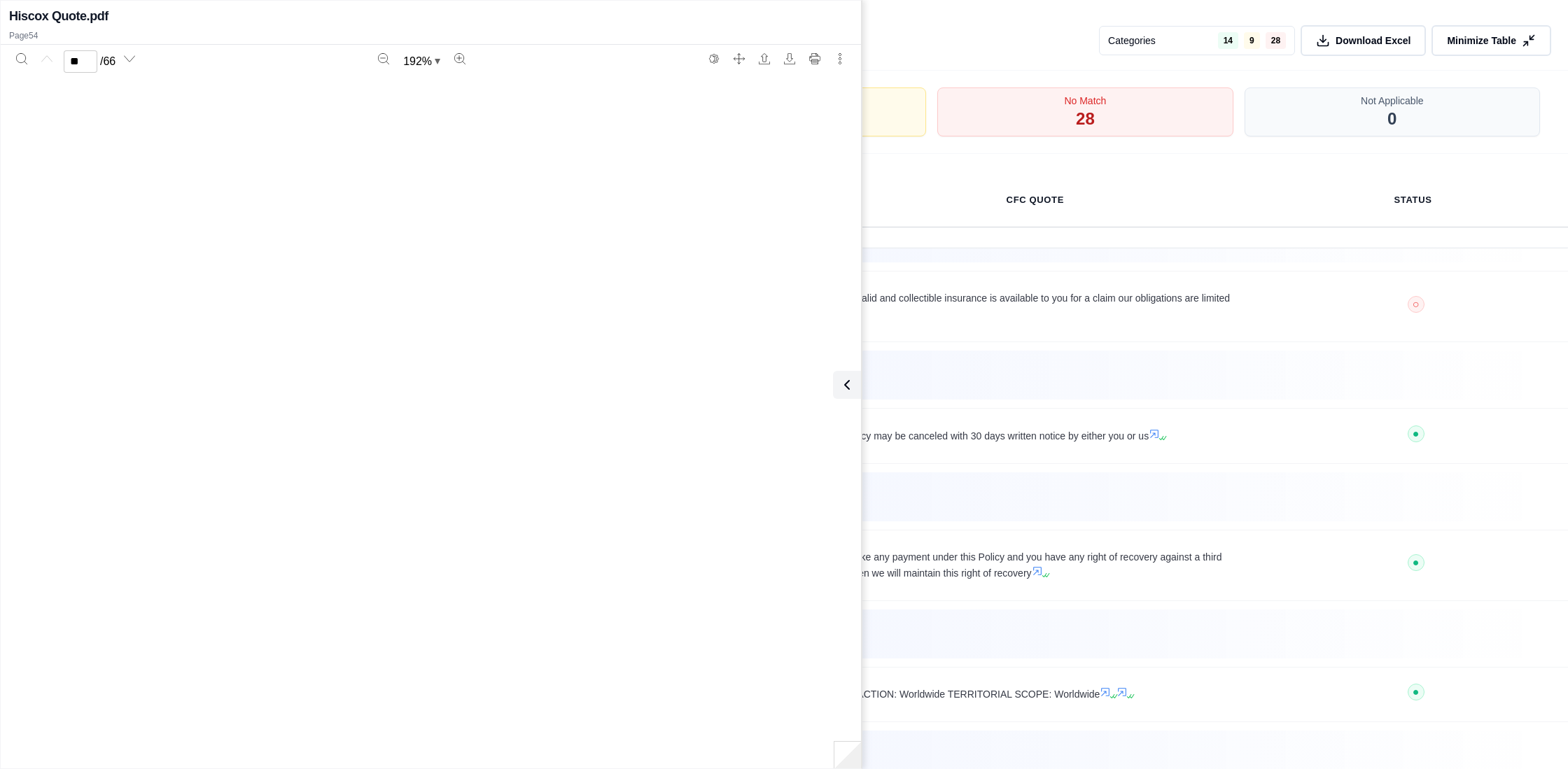
type input "**"
click at [849, 388] on icon at bounding box center [844, 384] width 17 height 17
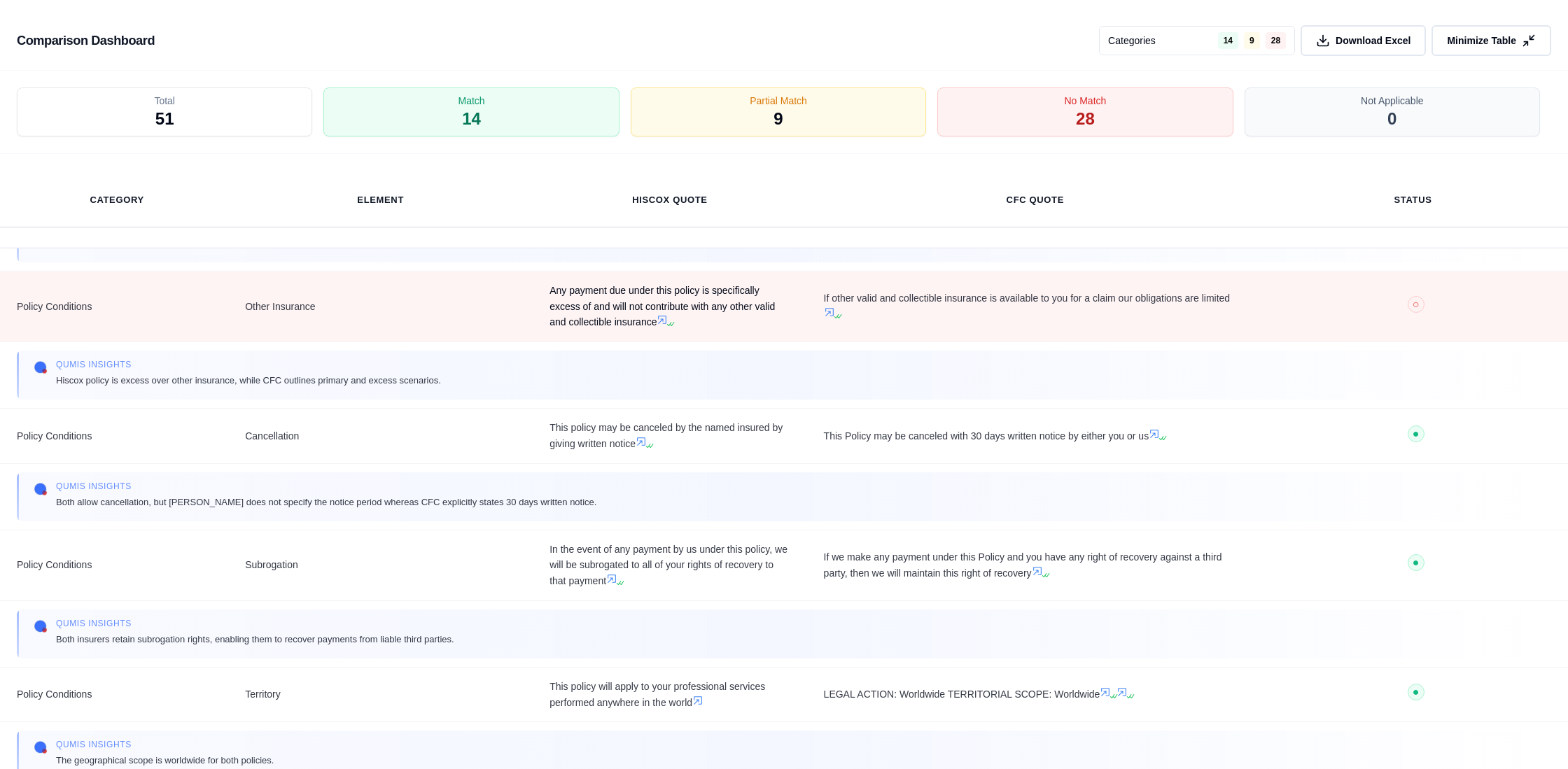
click at [661, 322] on icon at bounding box center [662, 320] width 8 height 8
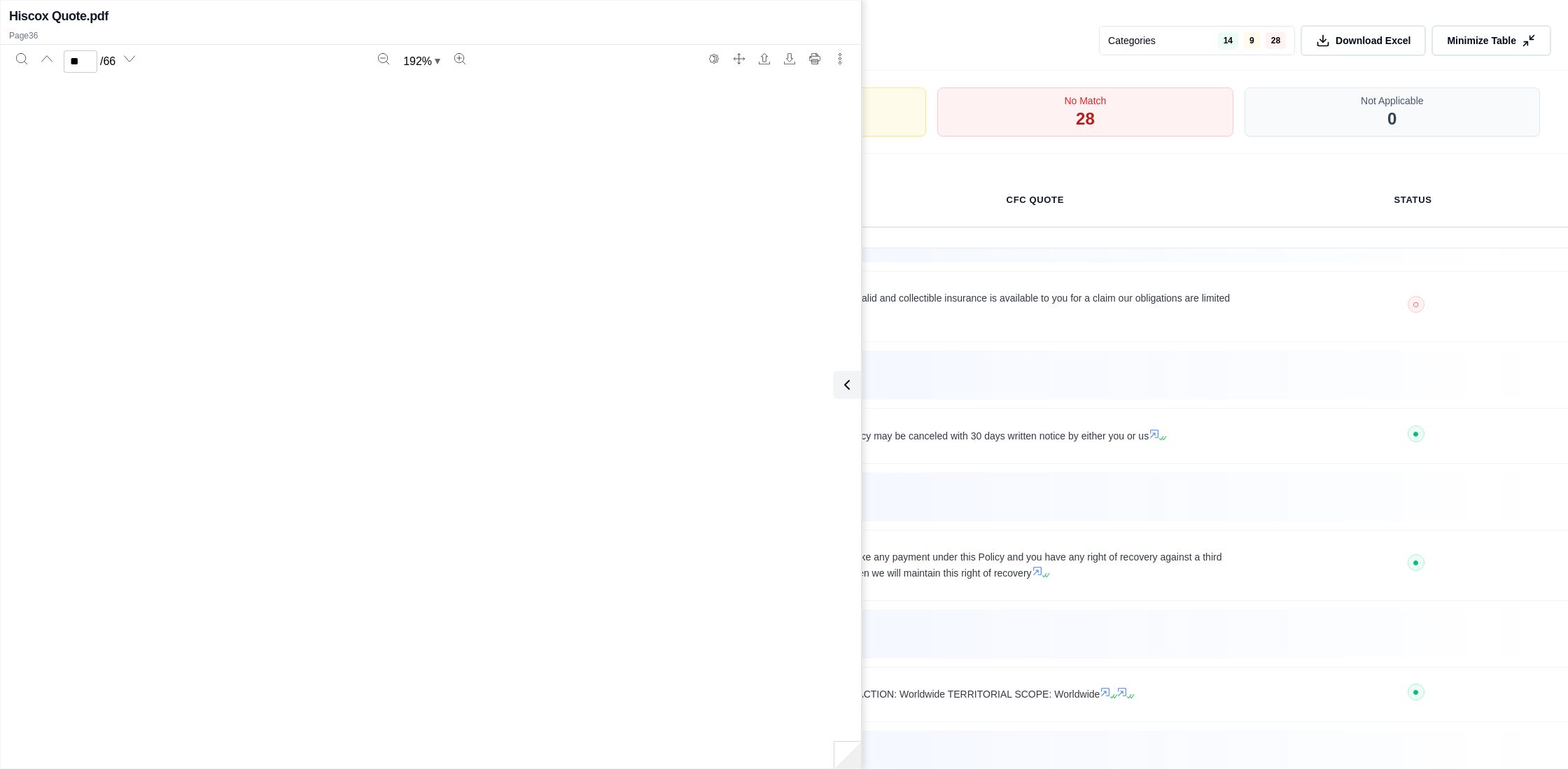
type input "**"
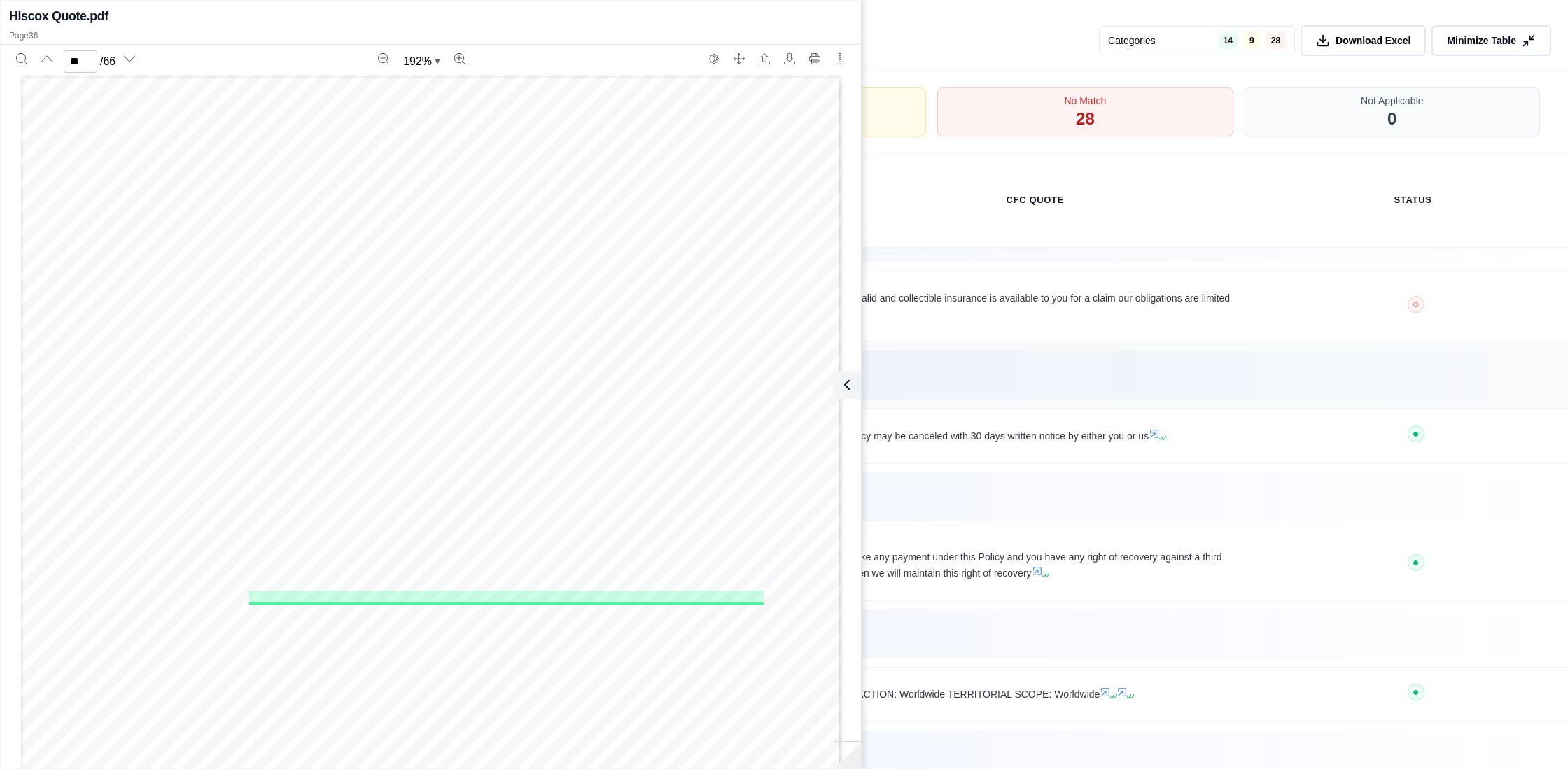
click at [1055, 388] on div "Qumis INSIGHTS Hiscox policy is excess over other insurance, while CFC outlines…" at bounding box center [784, 374] width 1500 height 32
click at [851, 385] on icon at bounding box center [844, 384] width 17 height 17
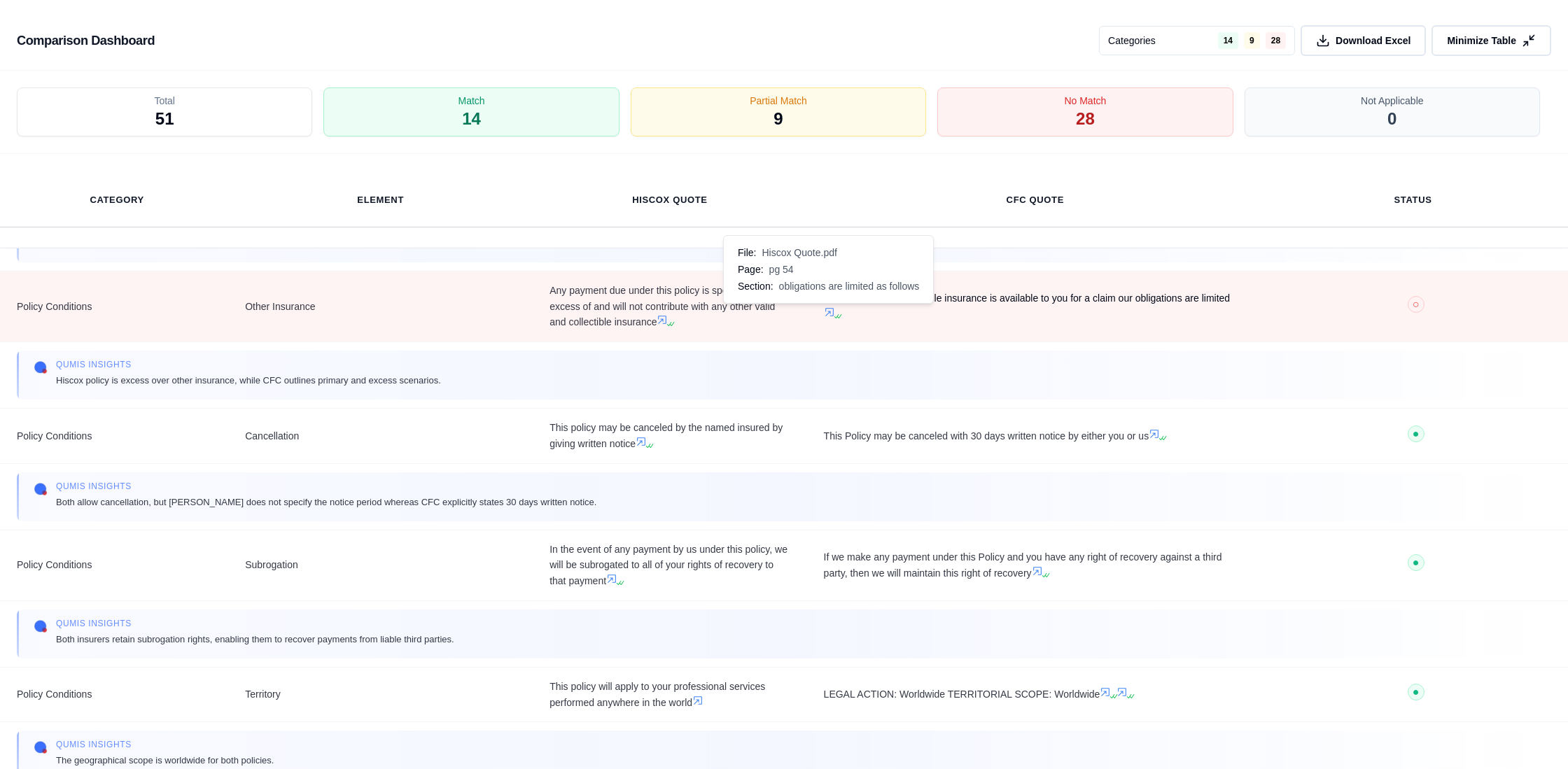
click at [826, 310] on icon at bounding box center [829, 312] width 11 height 11
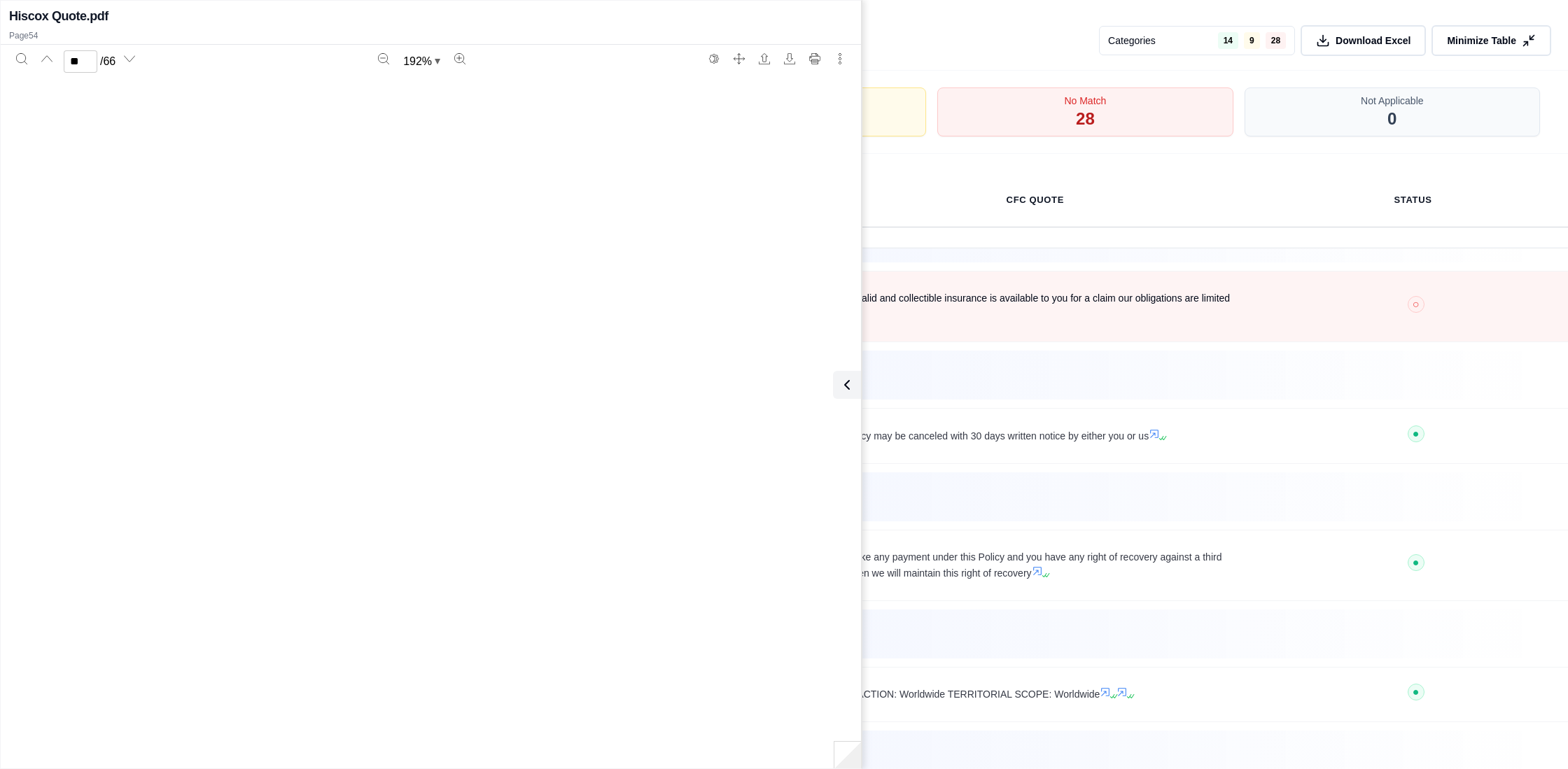
scroll to position [56318, 0]
type input "**"
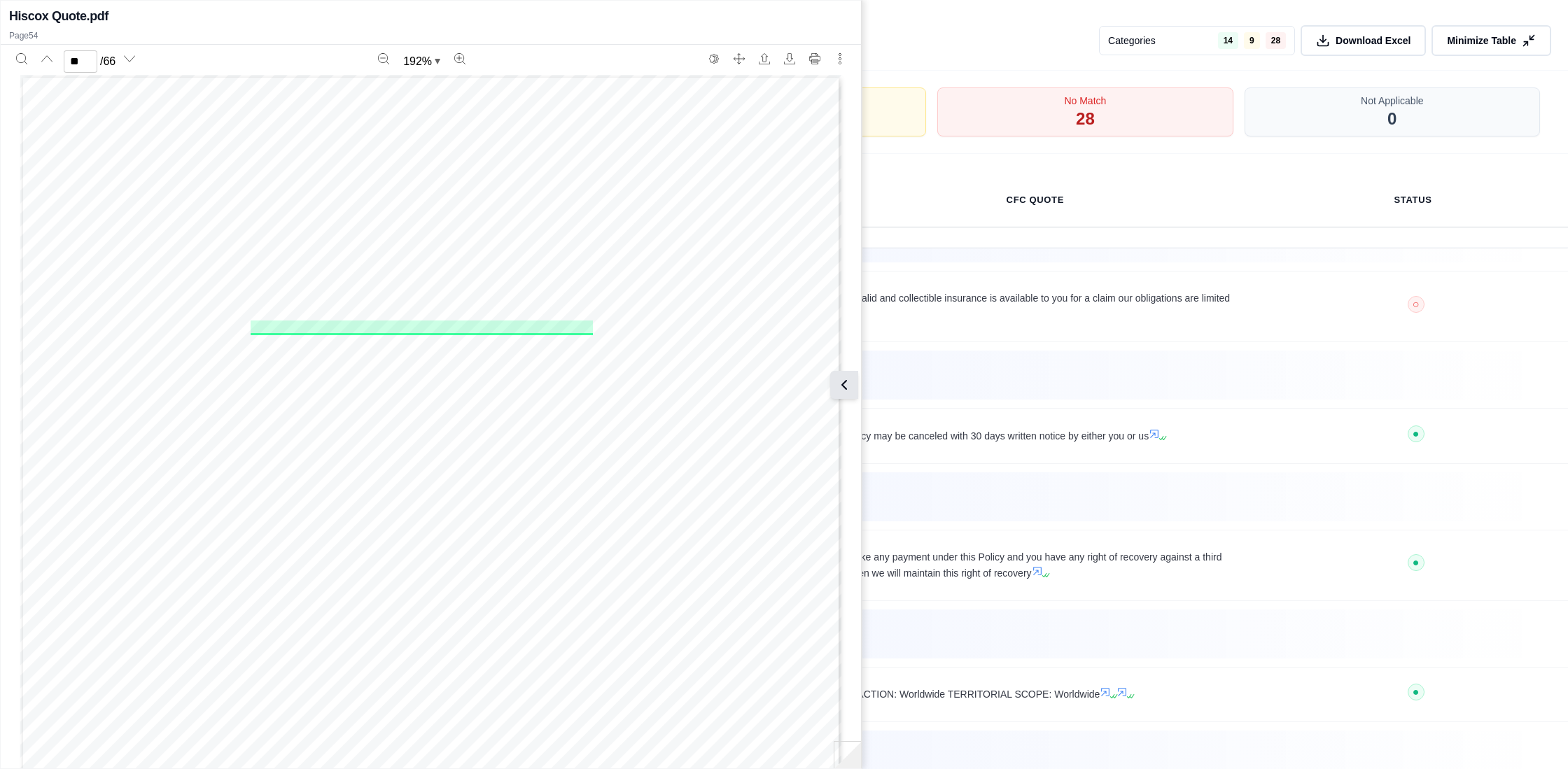
click at [849, 384] on icon at bounding box center [844, 384] width 17 height 17
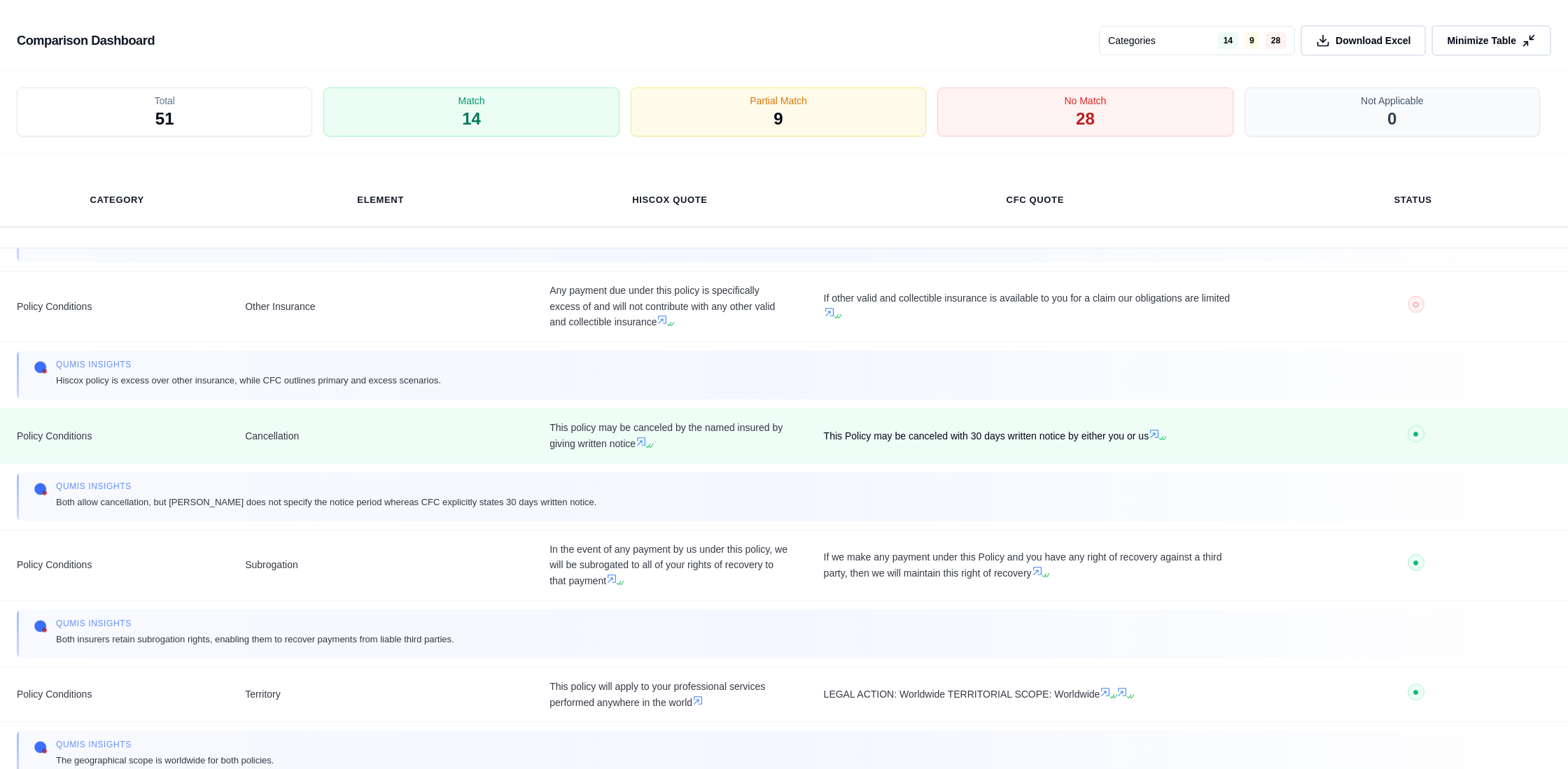
click at [1153, 435] on icon at bounding box center [1154, 434] width 11 height 11
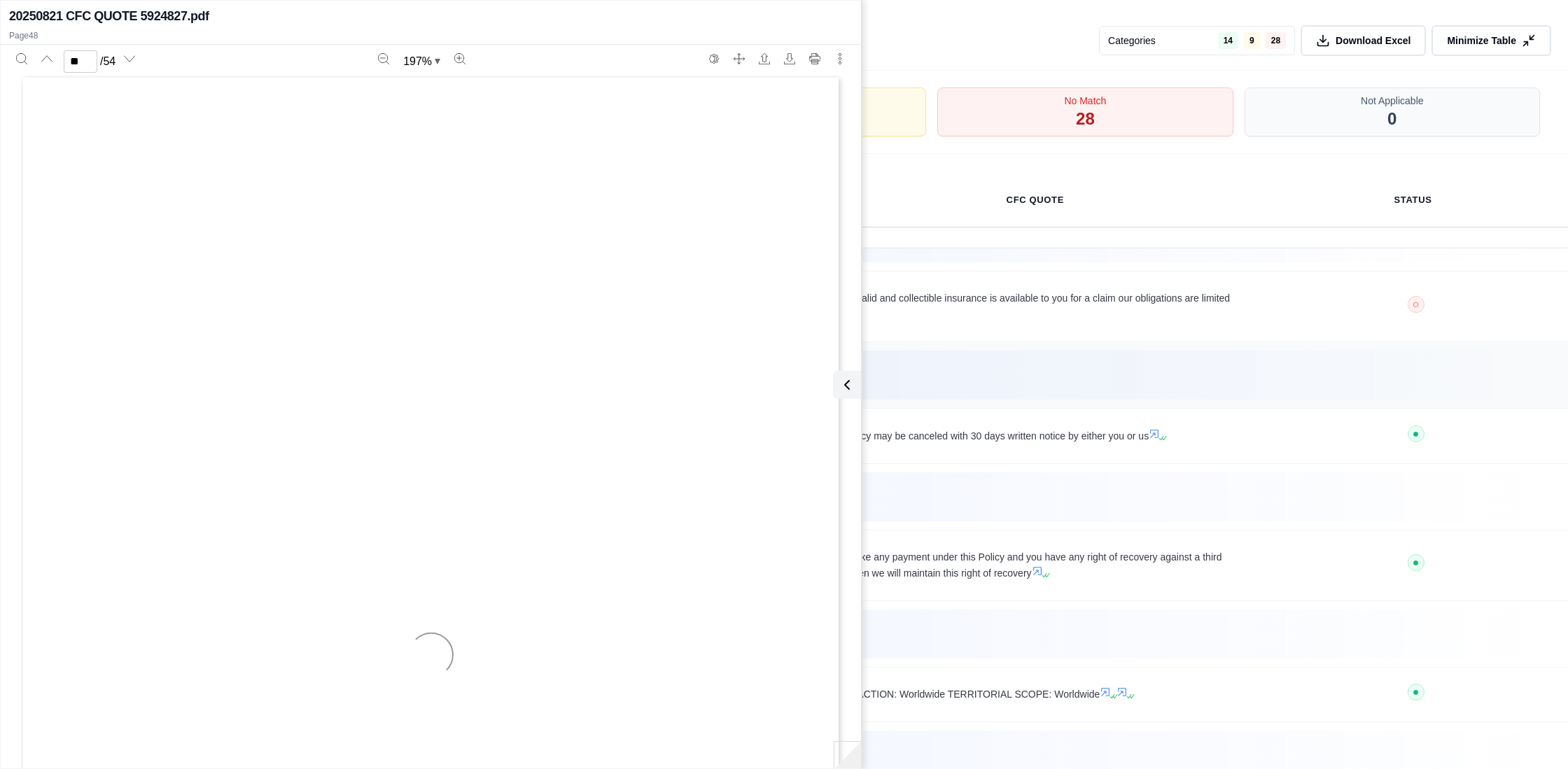
scroll to position [54579, 0]
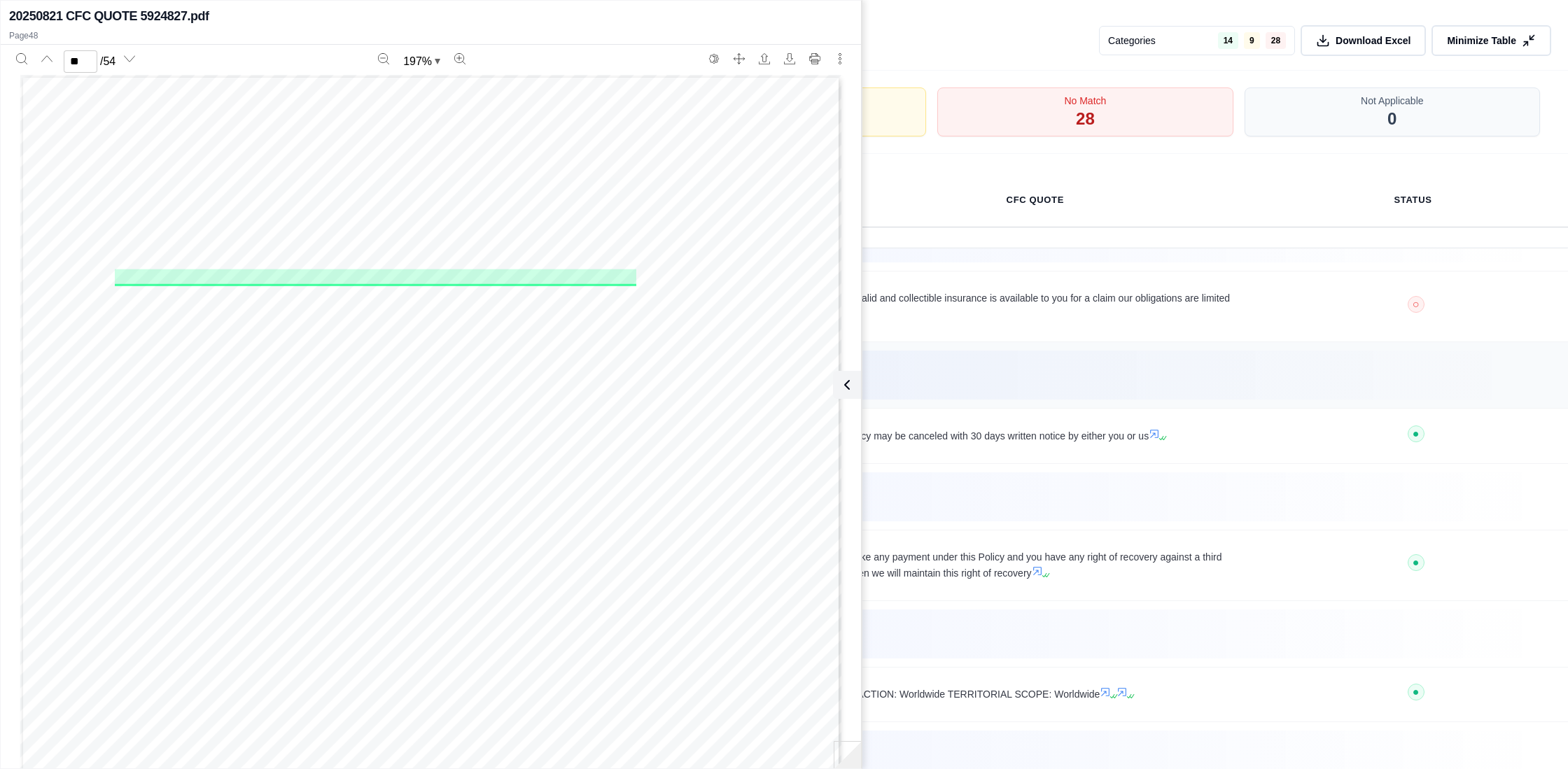
click at [1060, 373] on div "Qumis INSIGHTS Hiscox policy is excess over other insurance, while CFC outlines…" at bounding box center [784, 374] width 1500 height 32
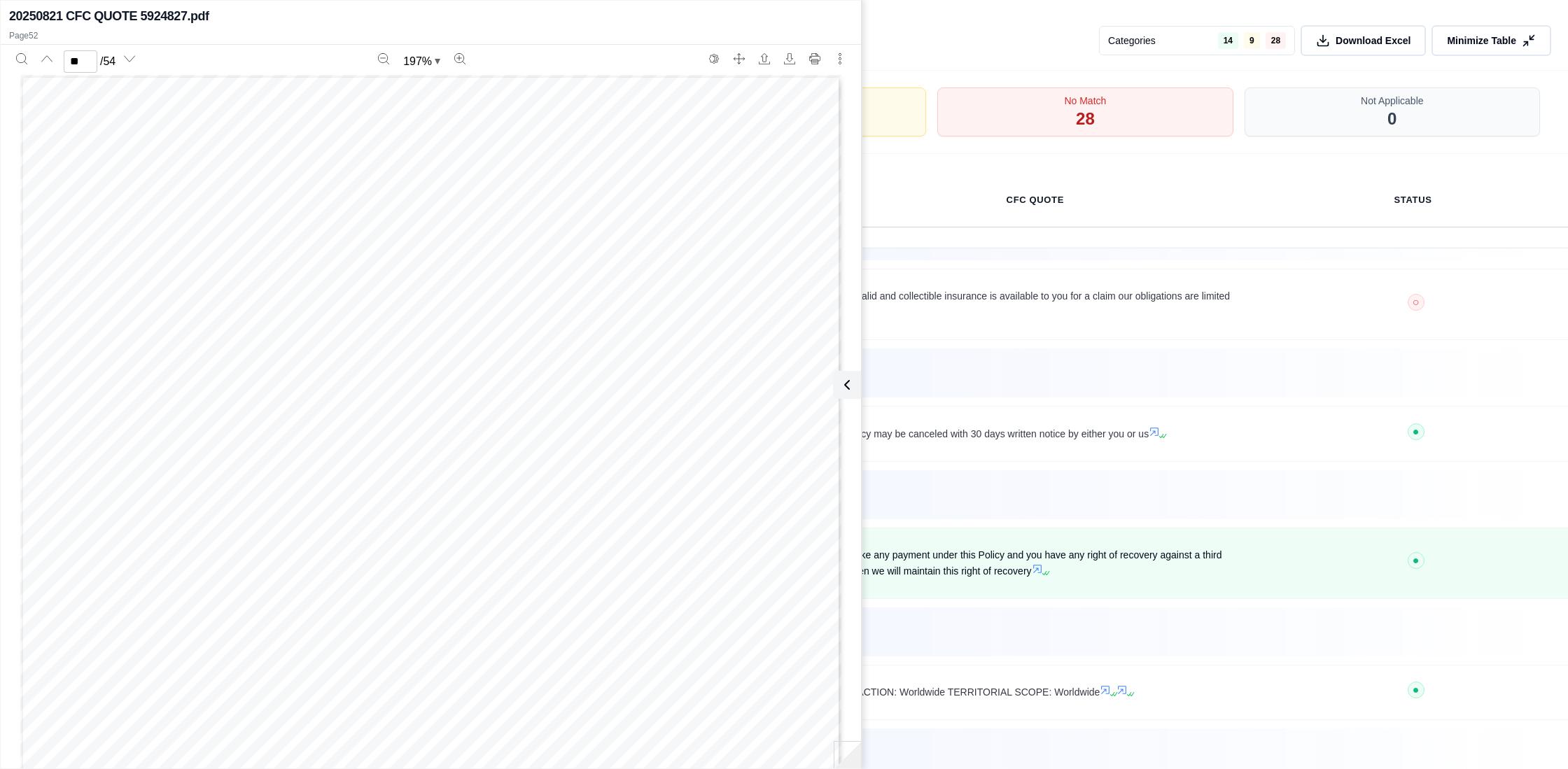
click at [1034, 571] on icon at bounding box center [1037, 569] width 8 height 8
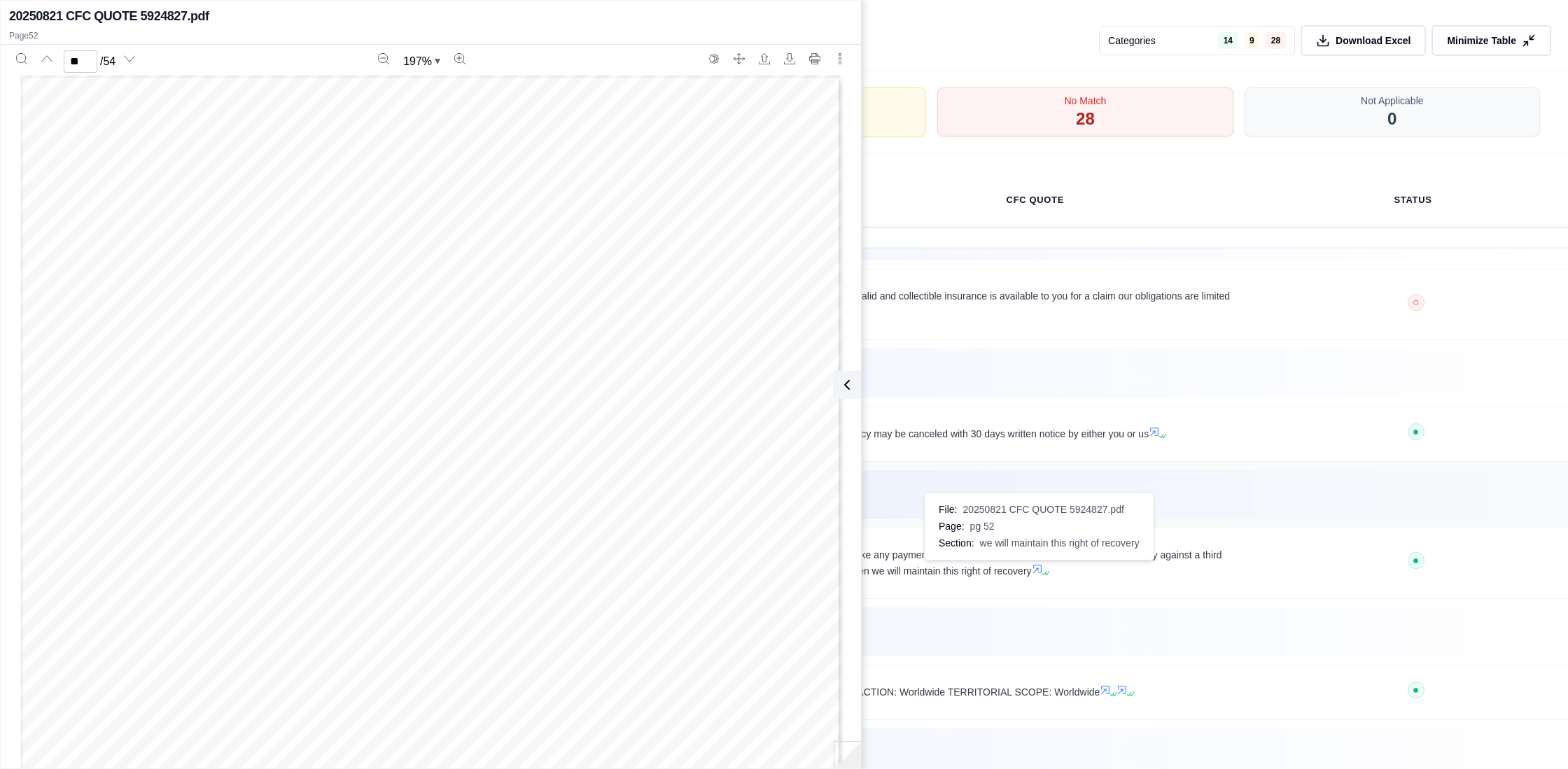
type input "**"
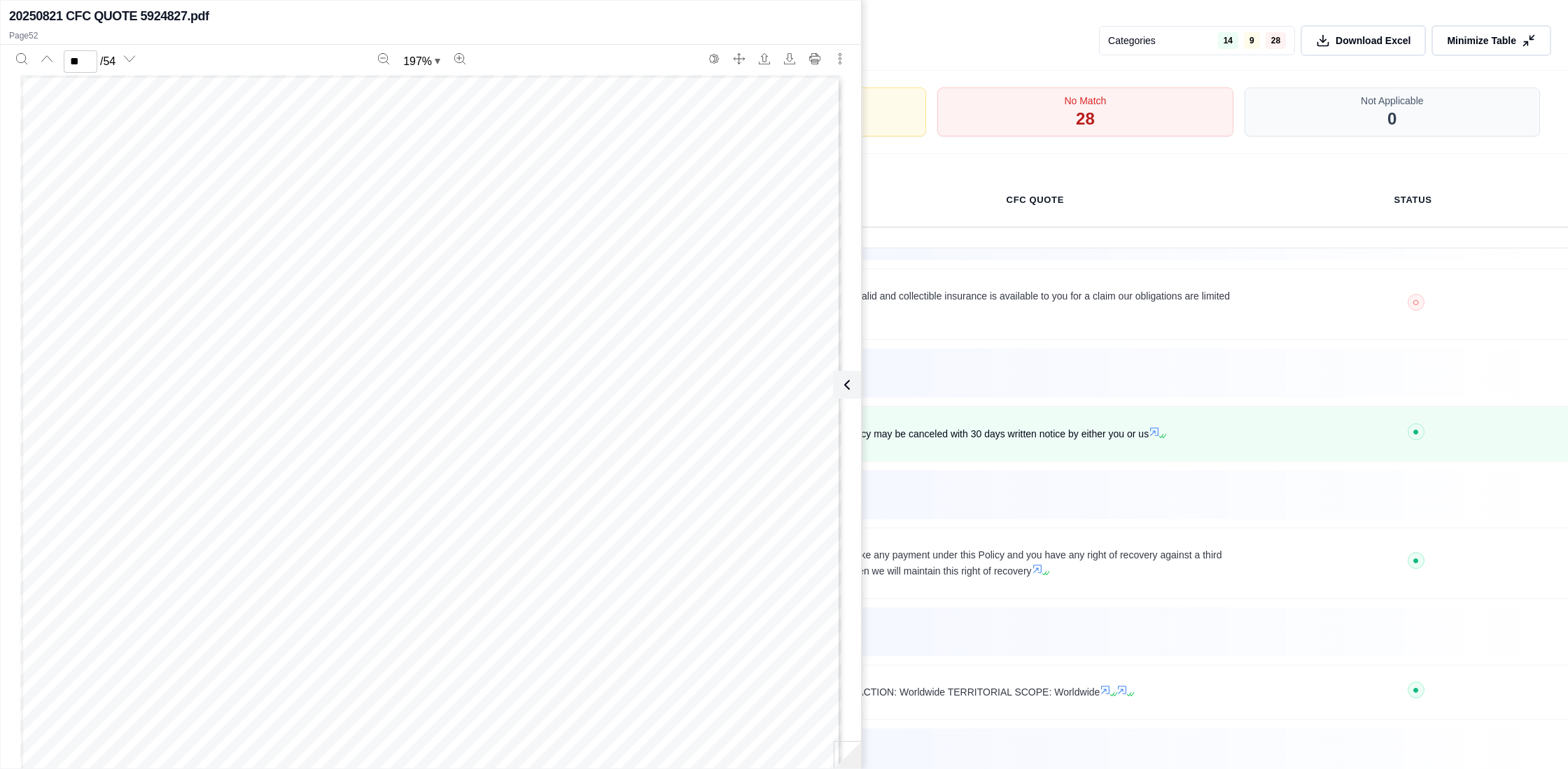
click at [1152, 445] on td "This Policy may be canceled with 30 days written notice by either you or us" at bounding box center [1035, 434] width 456 height 55
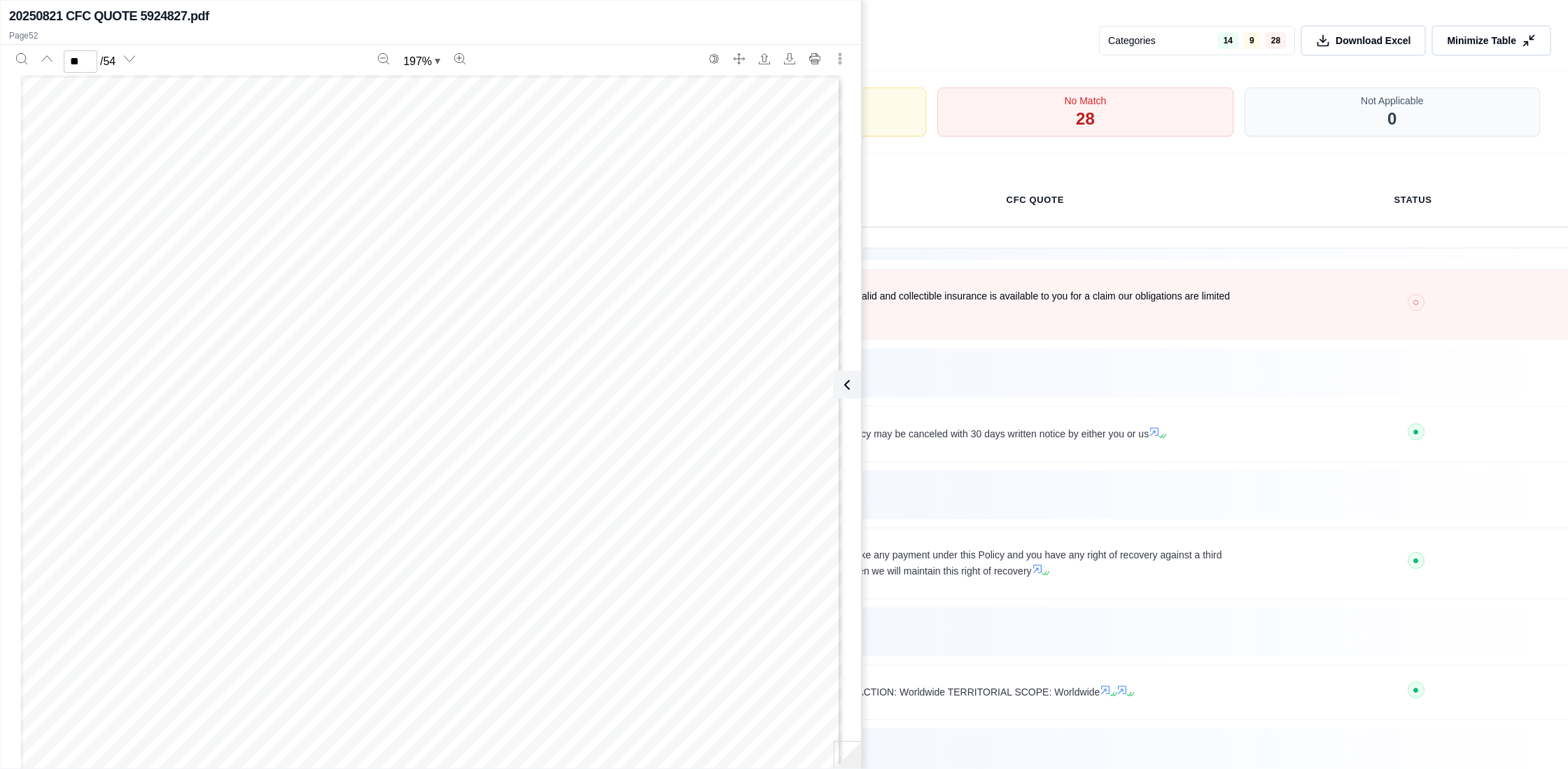
scroll to position [2021, 0]
click at [951, 315] on span "If other valid and collectible insurance is available to you for a claim our ob…" at bounding box center [1035, 306] width 423 height 32
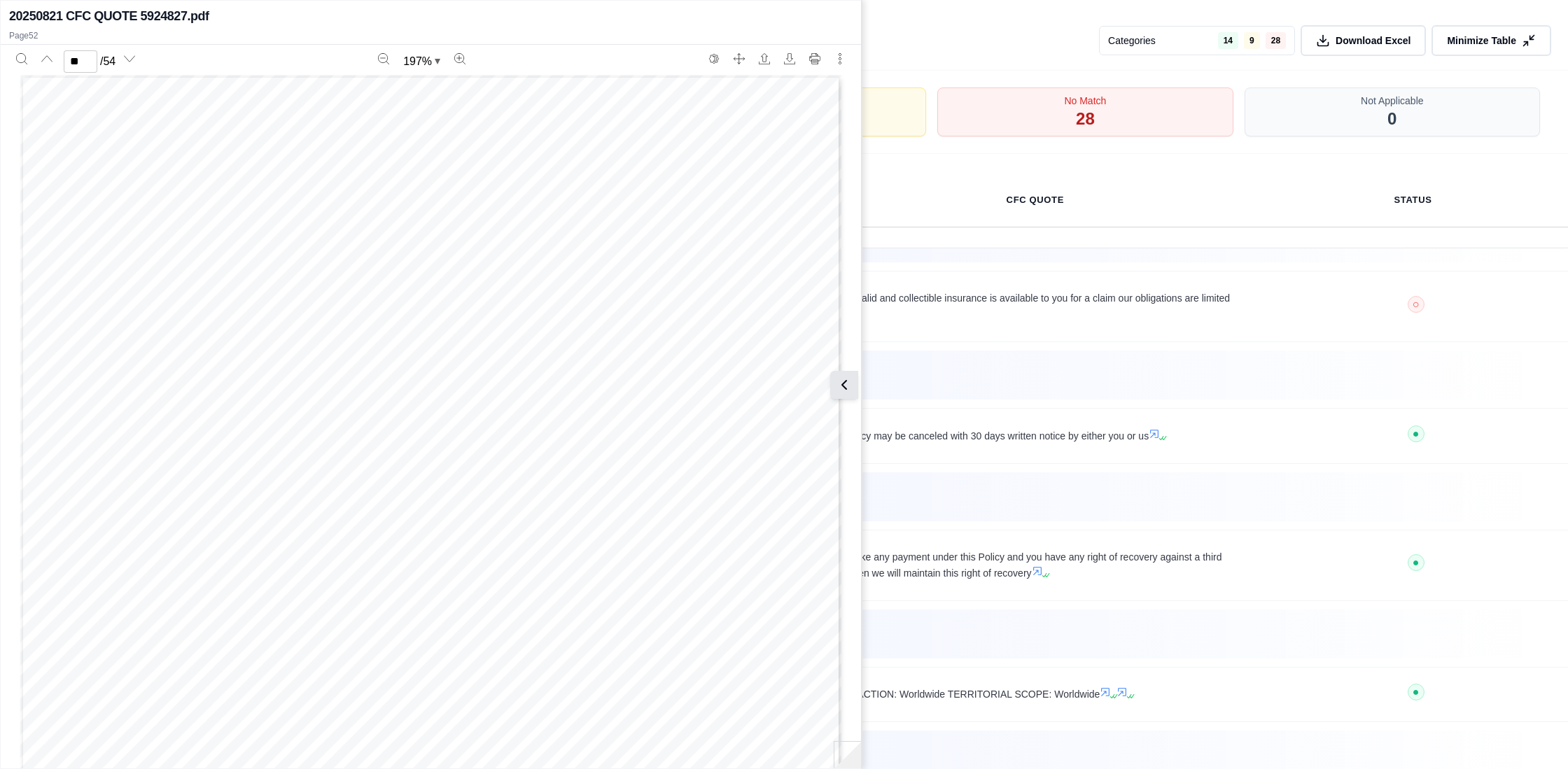
click at [845, 387] on icon at bounding box center [844, 384] width 17 height 17
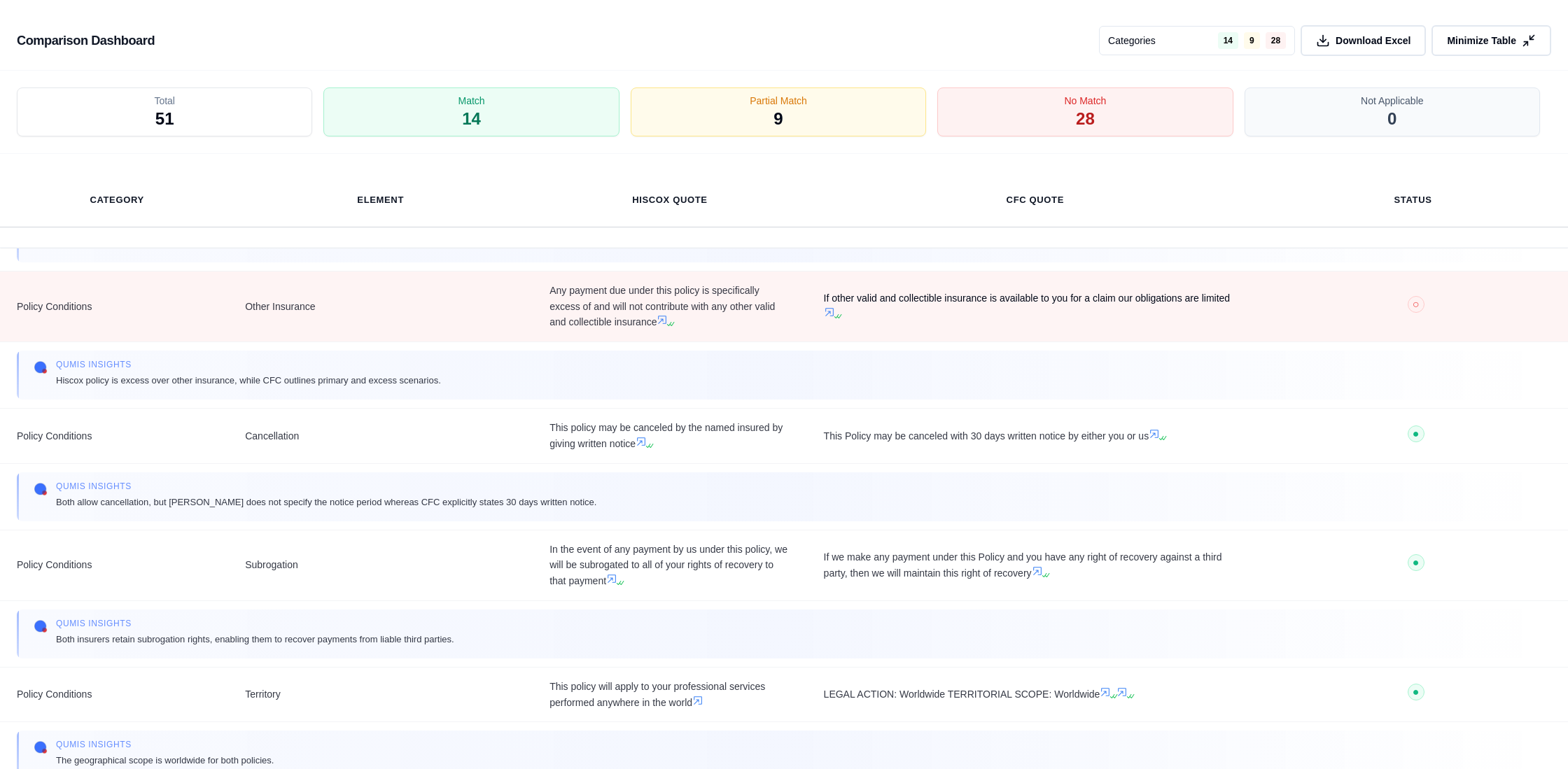
click at [827, 312] on icon at bounding box center [828, 312] width 8 height 8
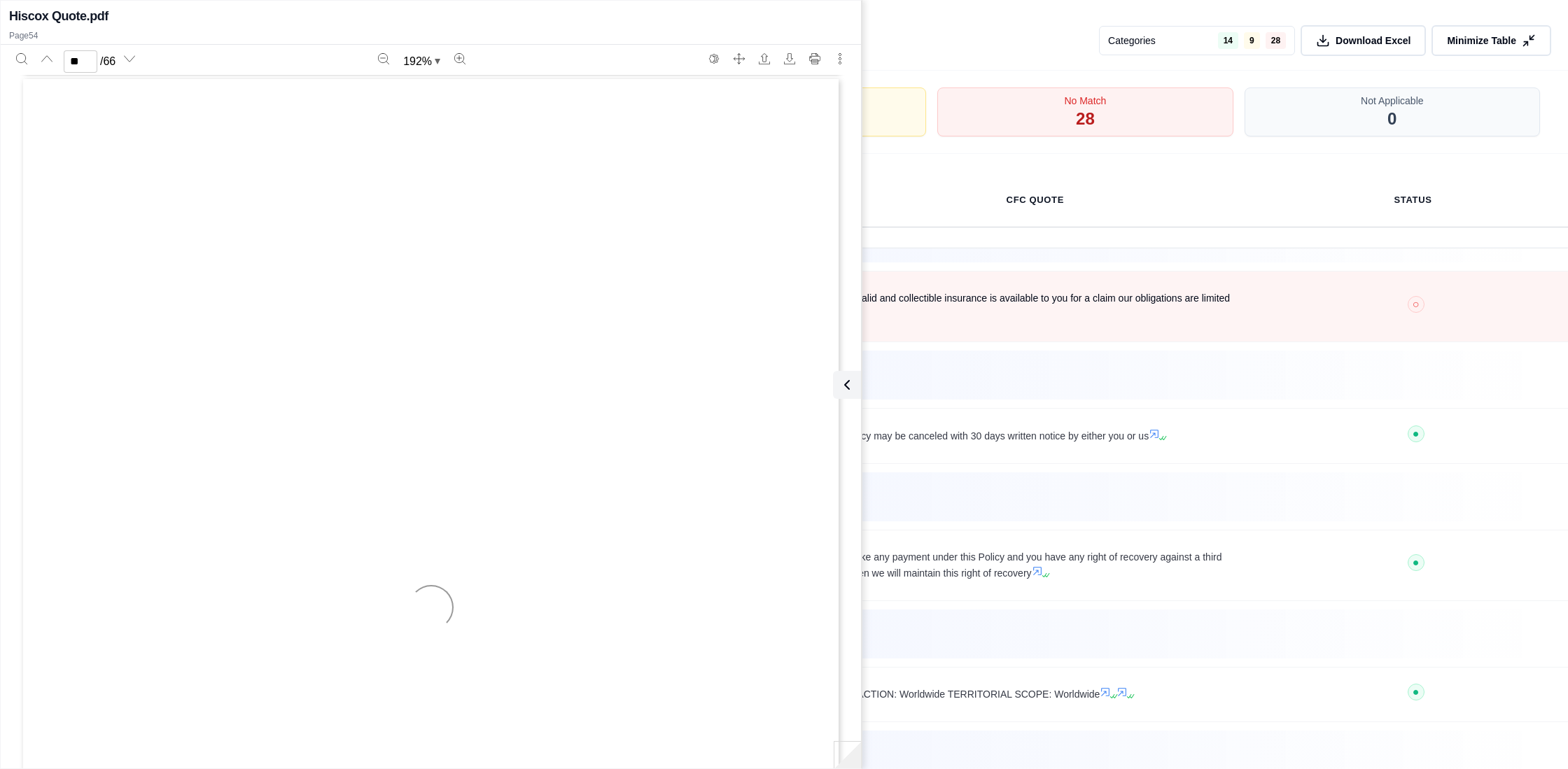
type input "**"
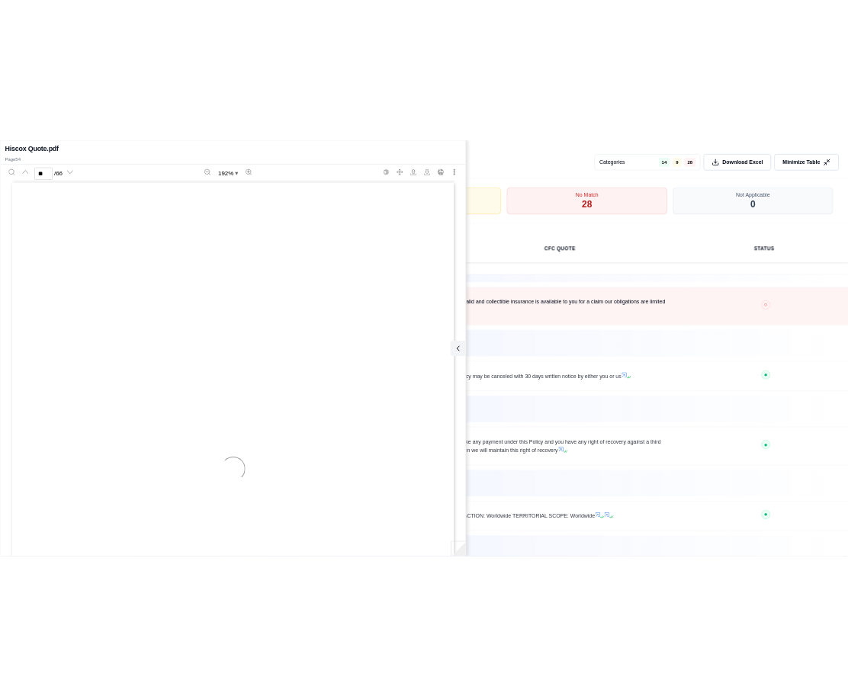
scroll to position [61371, 0]
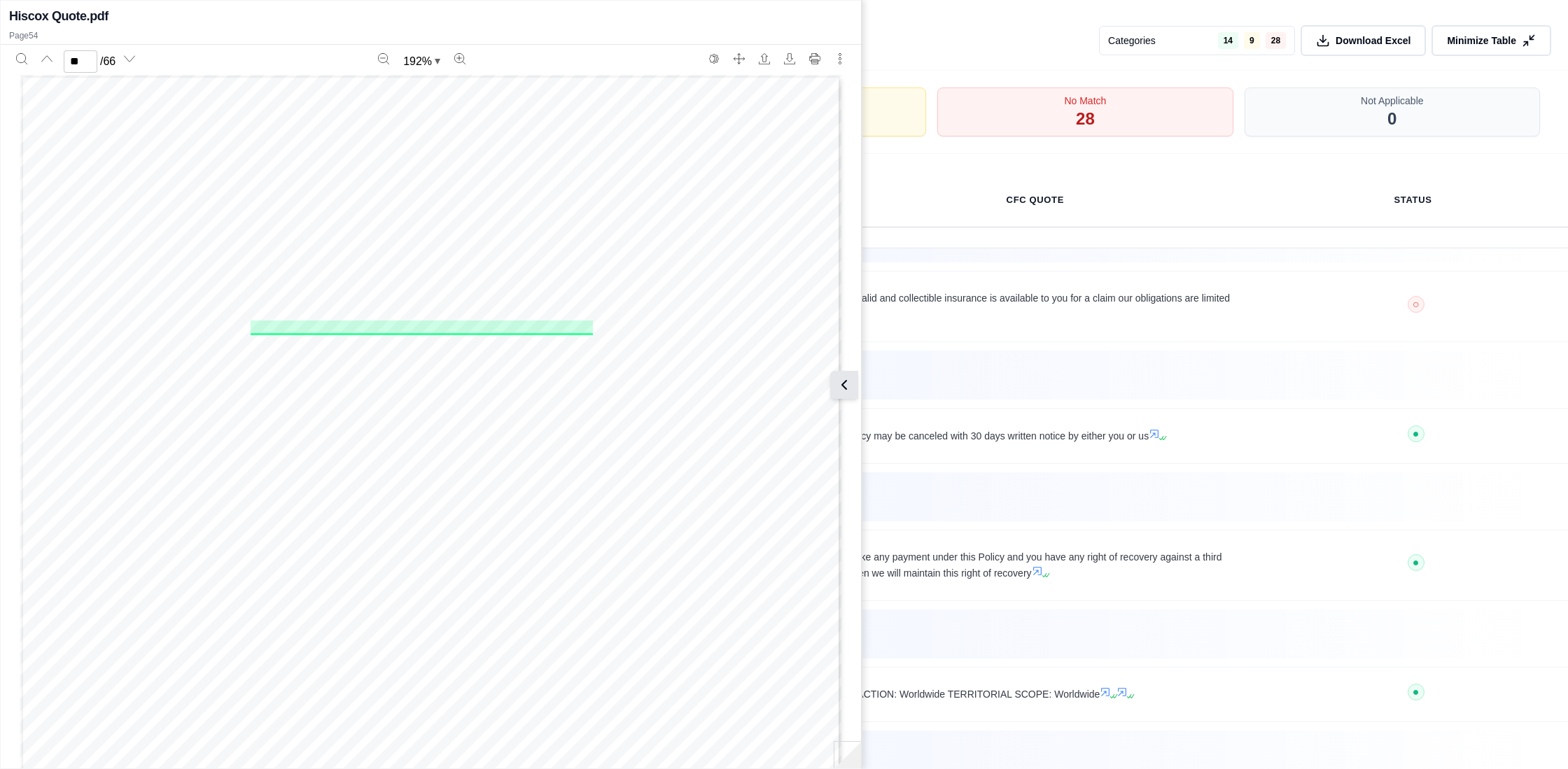
click at [848, 388] on icon at bounding box center [844, 384] width 17 height 17
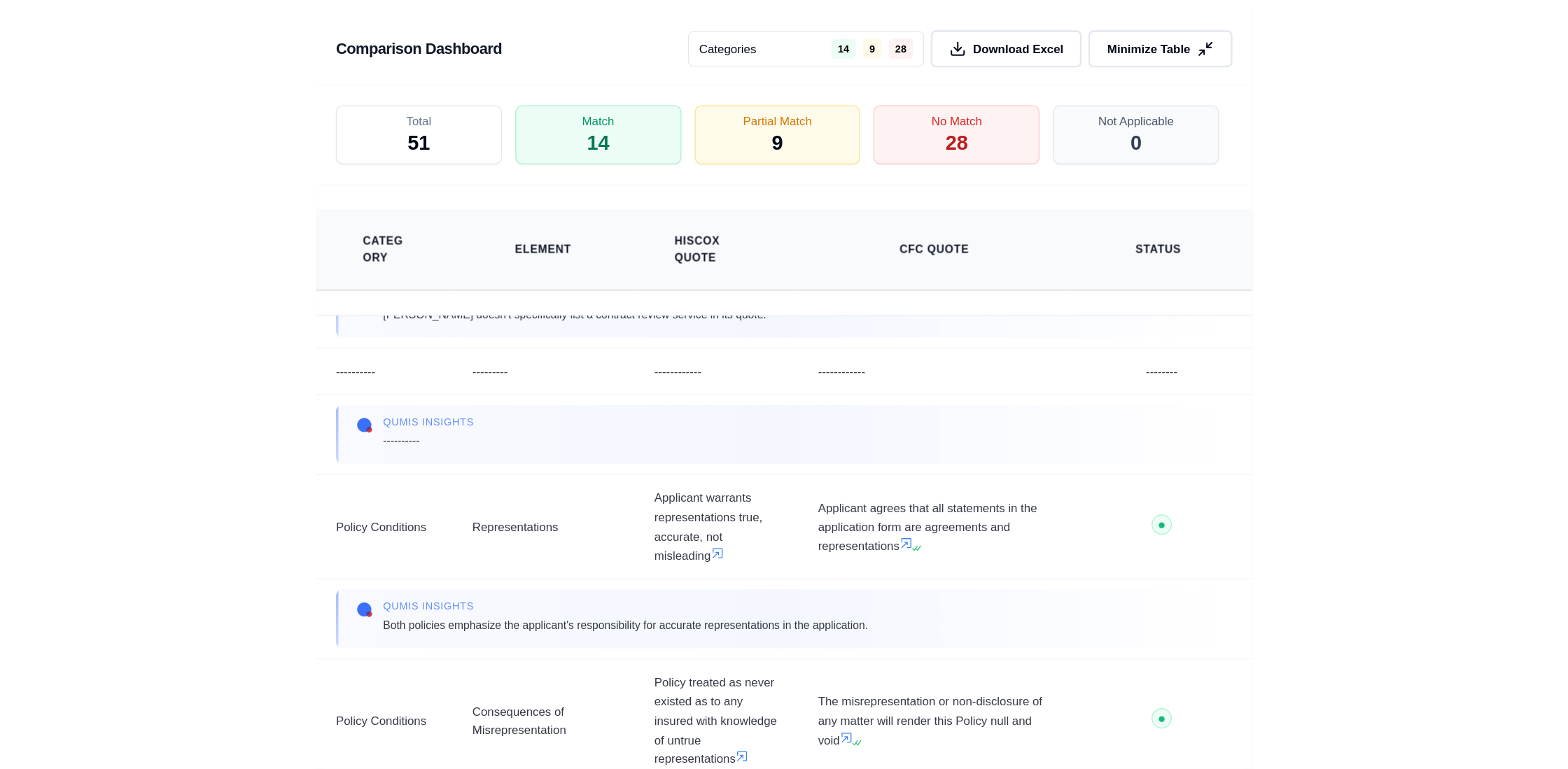
scroll to position [2940, 0]
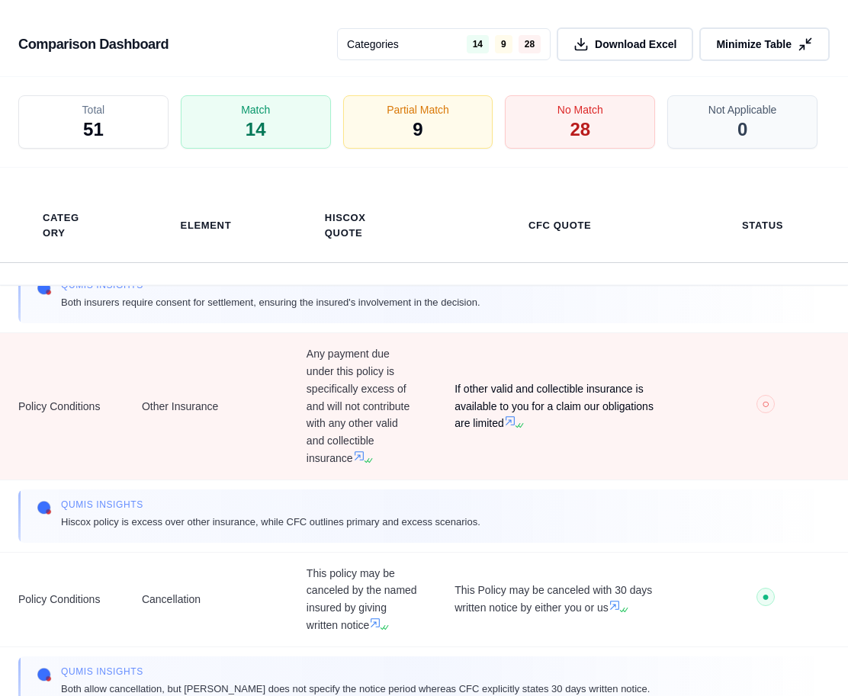
click at [599, 409] on span "If other valid and collectible insurance is available to you for a claim our ob…" at bounding box center [560, 407] width 211 height 52
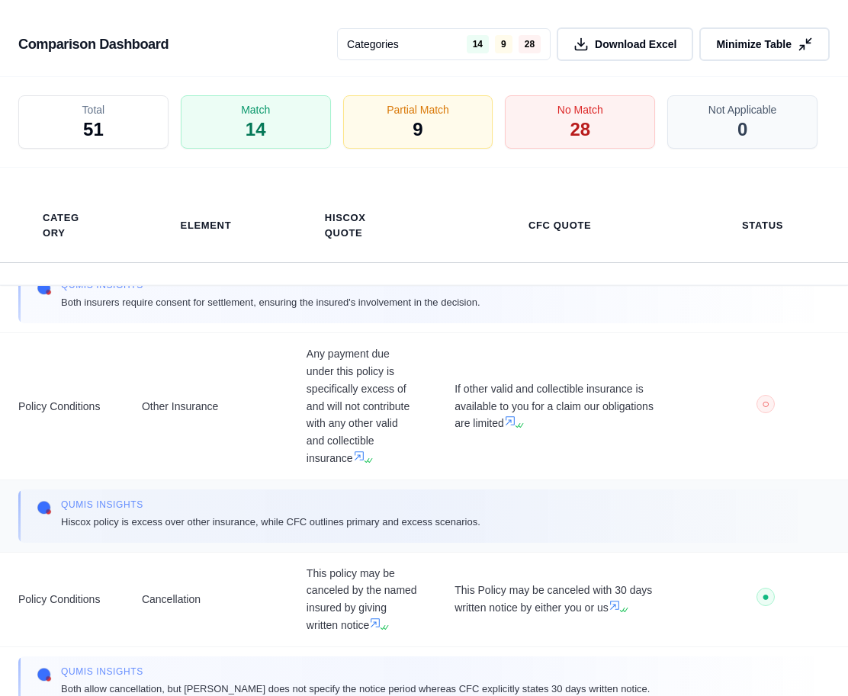
click at [741, 499] on div "Qumis INSIGHTS Hiscox policy is excess over other insurance, while CFC outlines…" at bounding box center [424, 516] width 775 height 35
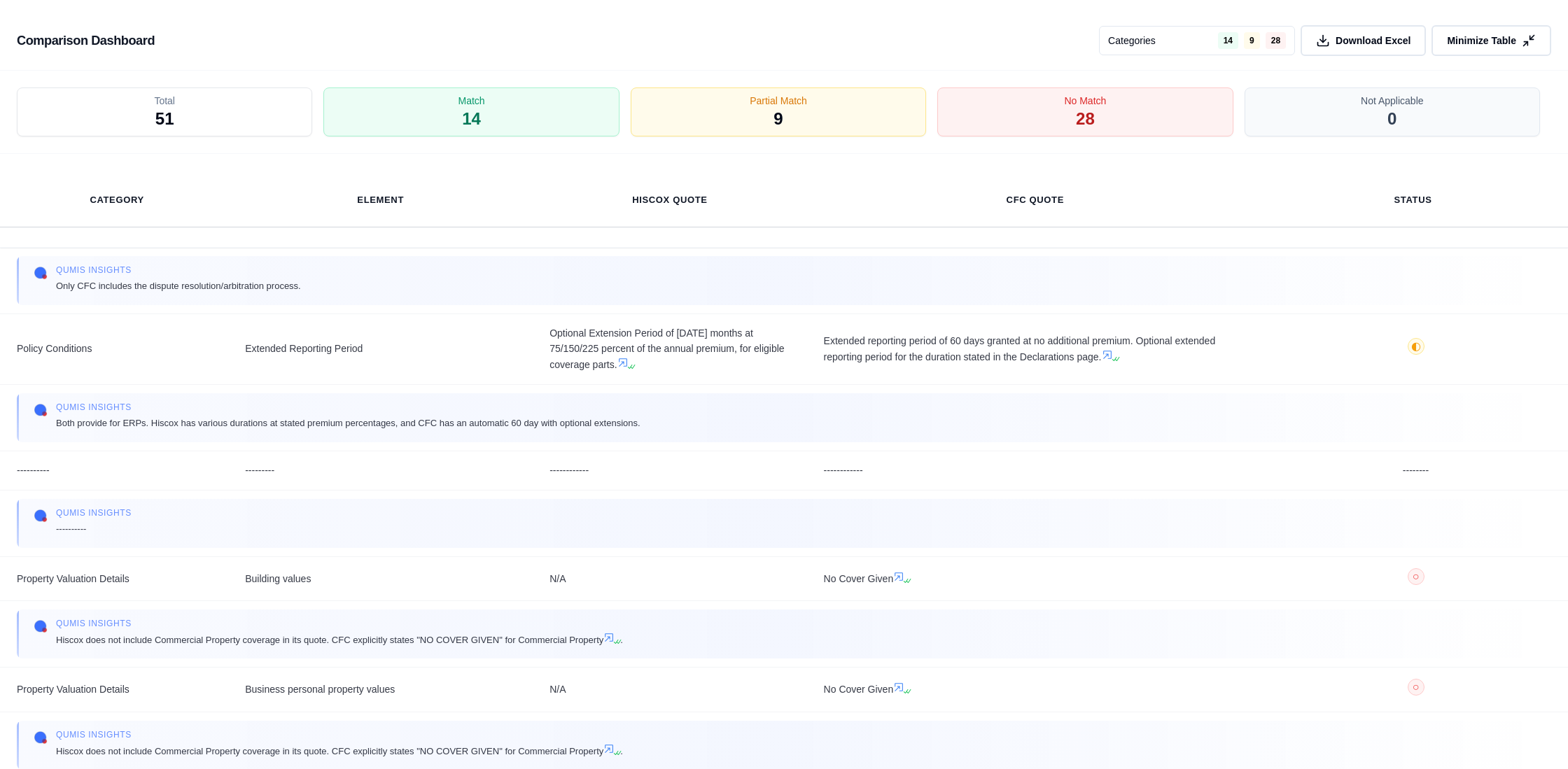
scroll to position [2021, 0]
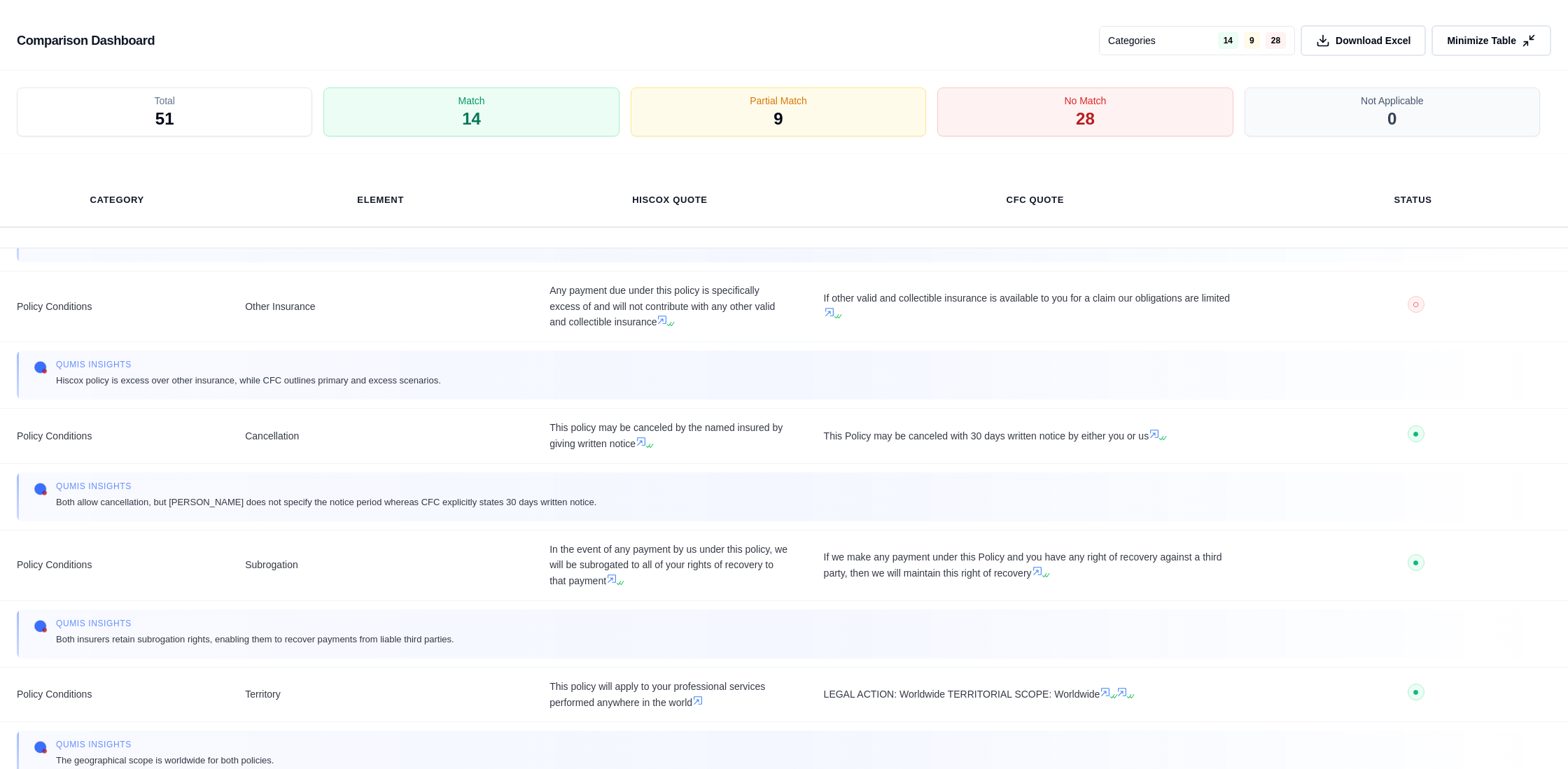
drag, startPoint x: 1495, startPoint y: 45, endPoint x: 1434, endPoint y: 73, distance: 67.1
click at [1495, 44] on span "Minimize Table" at bounding box center [1482, 40] width 70 height 14
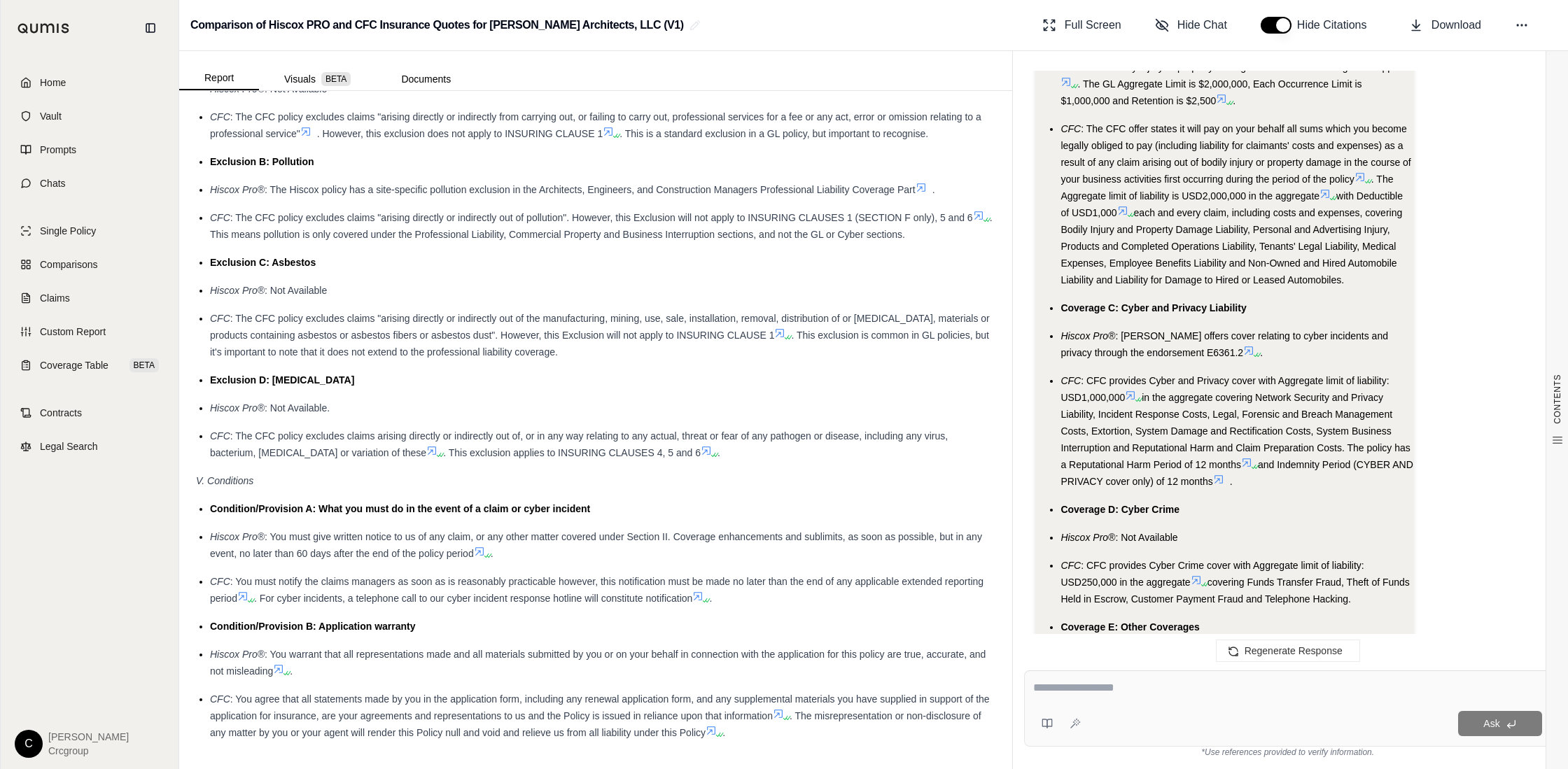
scroll to position [5390, 0]
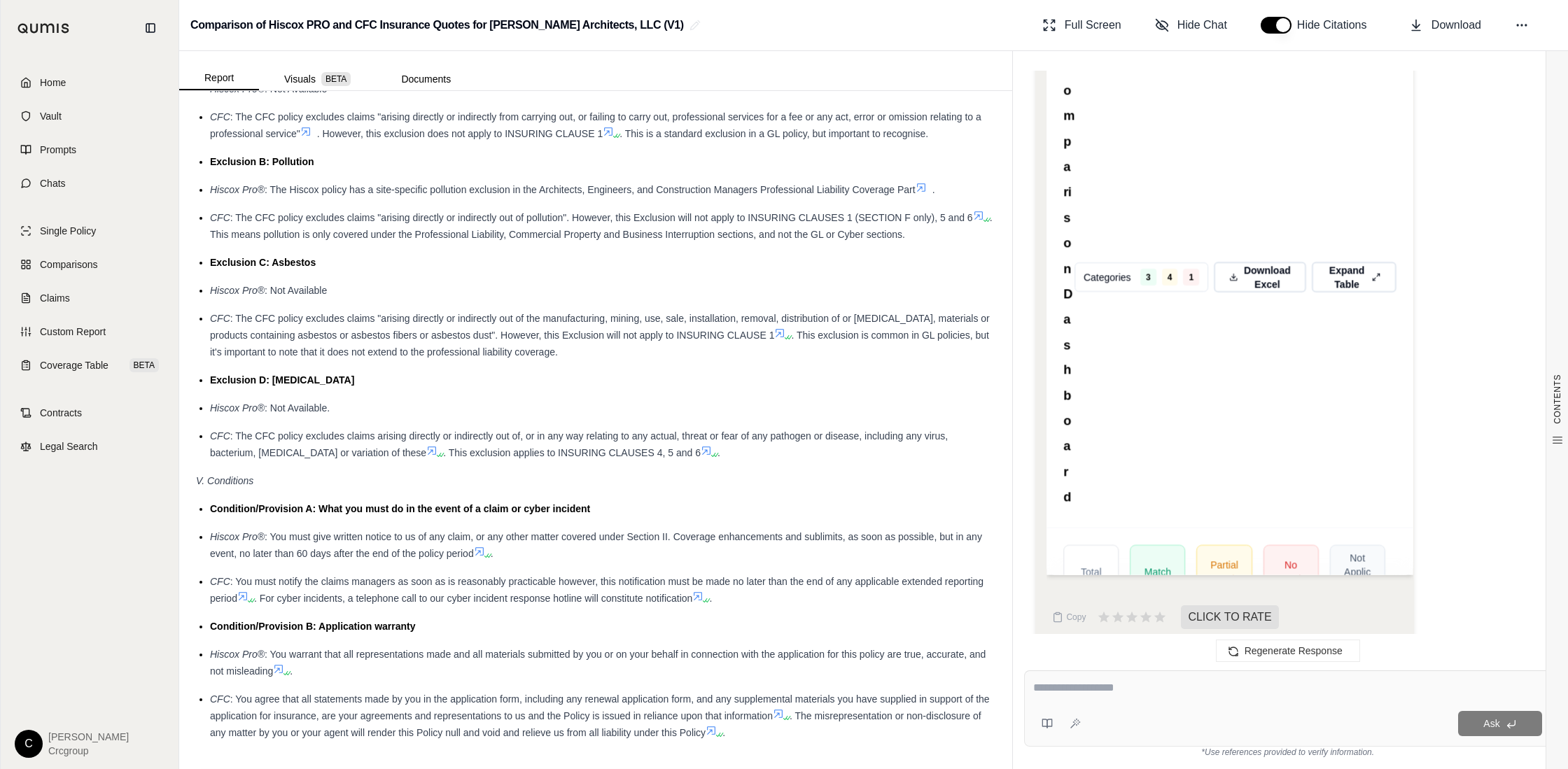
click at [1113, 694] on textarea at bounding box center [1287, 688] width 509 height 17
type textarea "**********"
click at [1488, 723] on span "Ask" at bounding box center [1491, 724] width 17 height 11
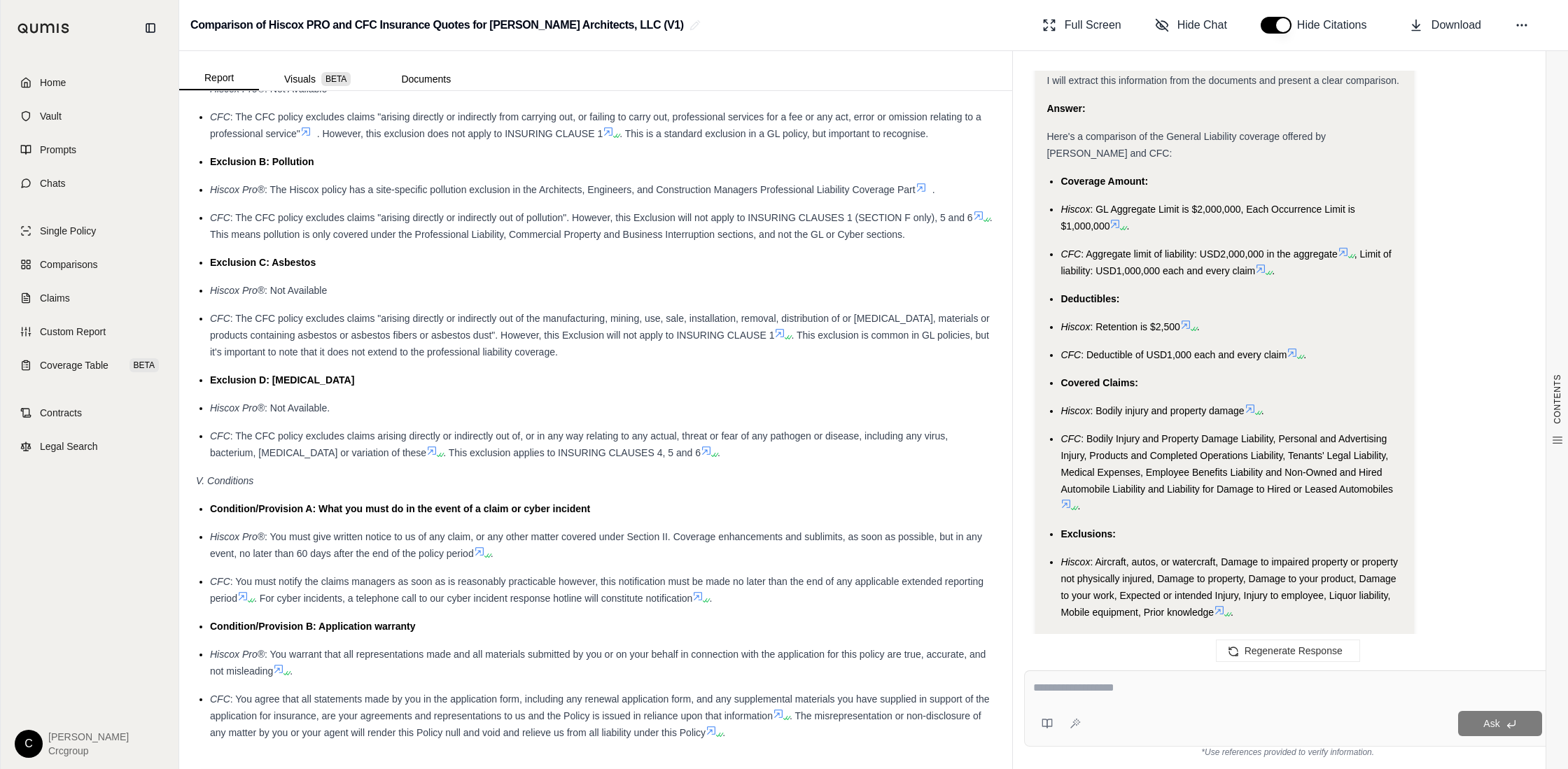
scroll to position [6270, 0]
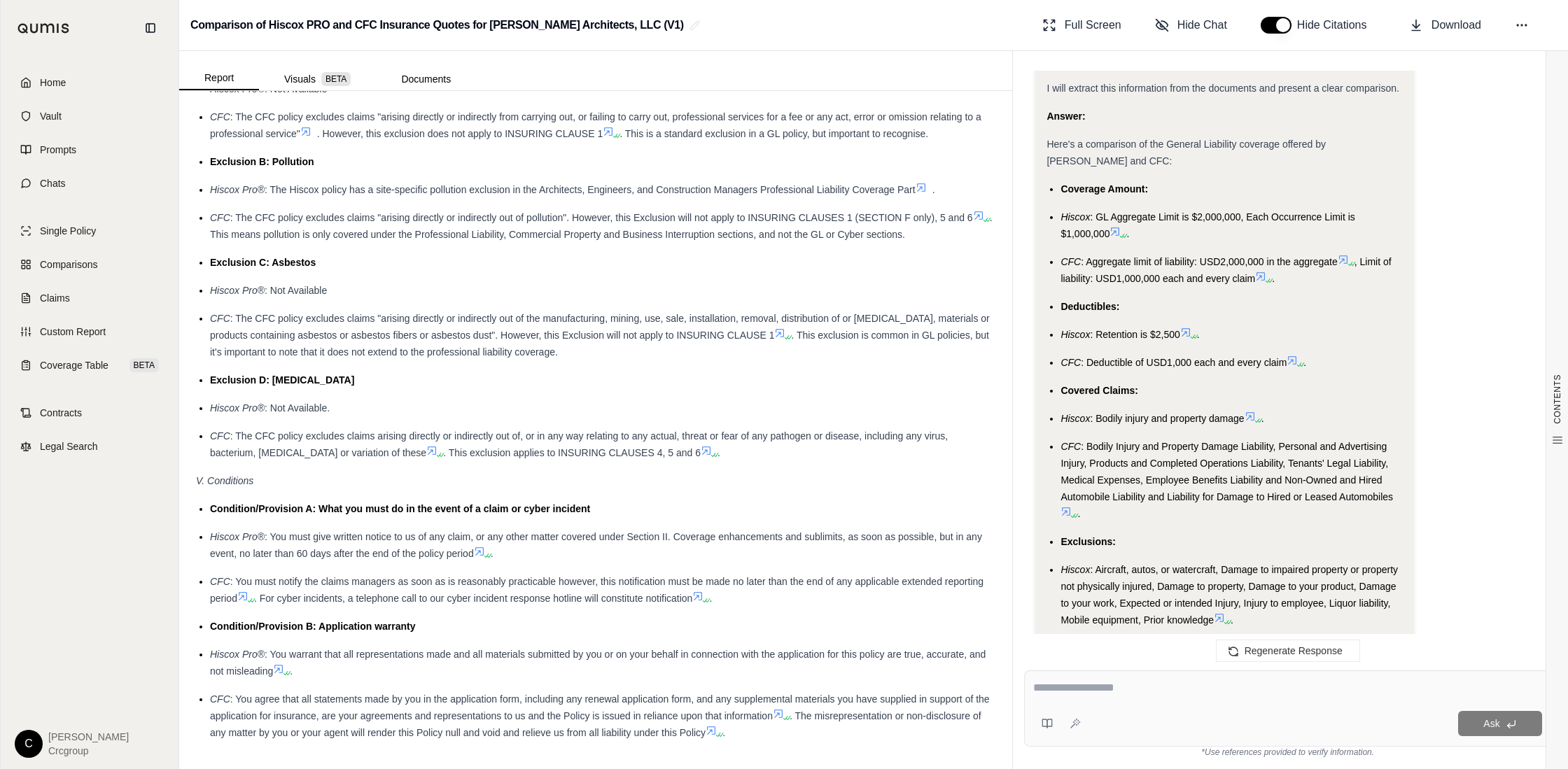
click at [1255, 417] on icon at bounding box center [1256, 420] width 8 height 8
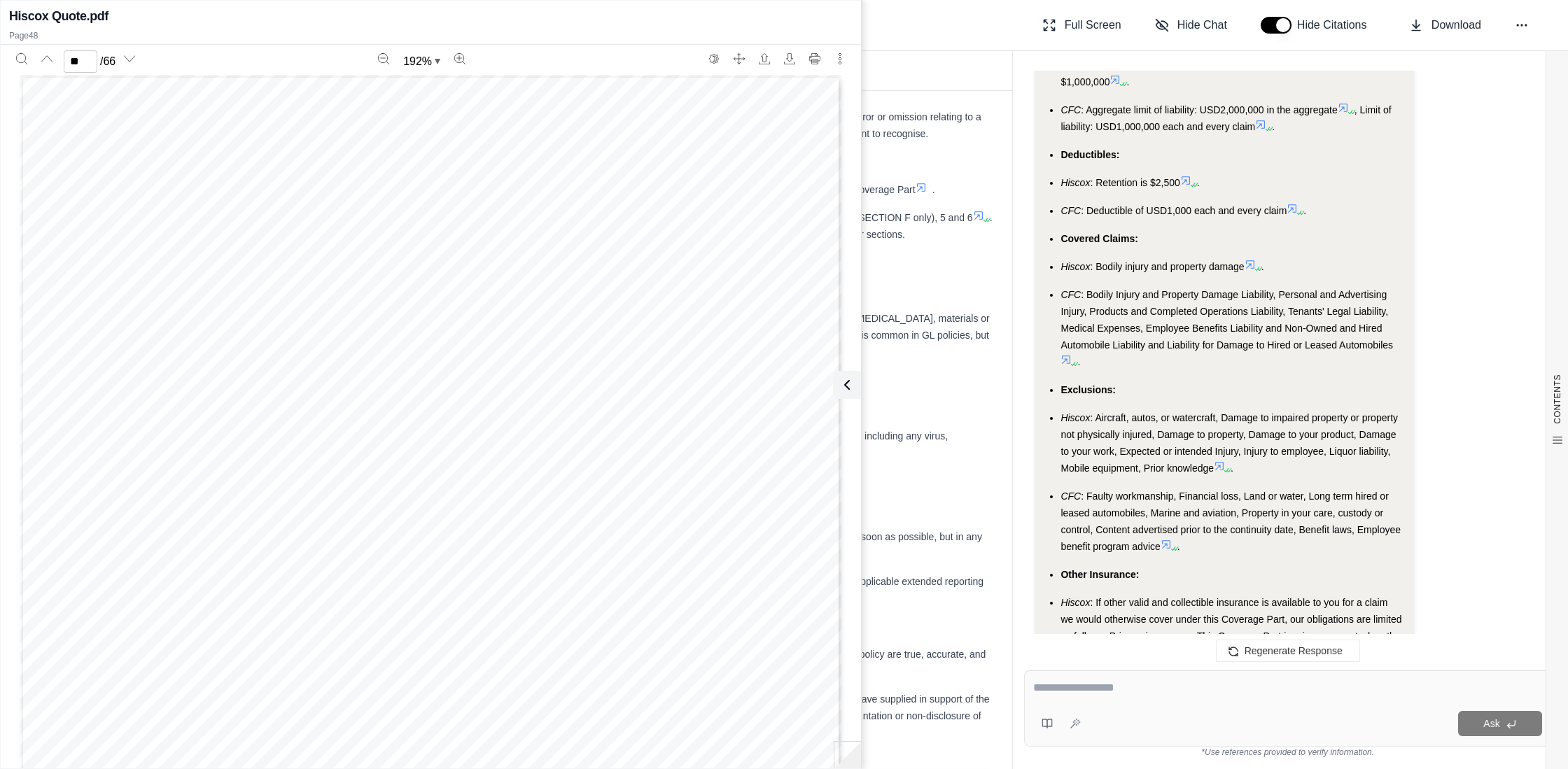
scroll to position [6609, 0]
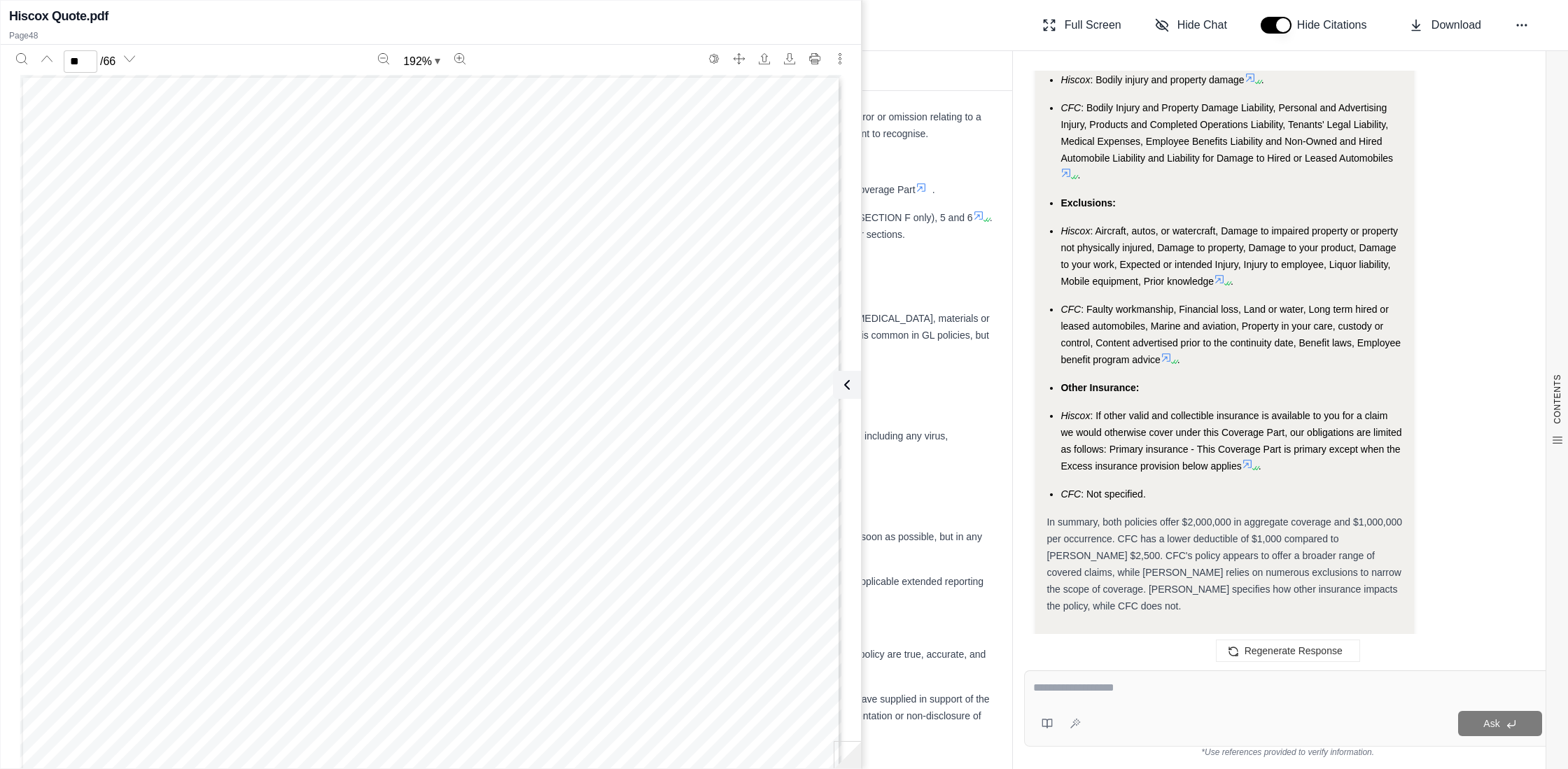
click at [1064, 328] on ul "Coverage Amount: Hiscox : GL Aggregate Limit is $2,000,000, Each Occurrence Lim…" at bounding box center [1224, 173] width 356 height 661
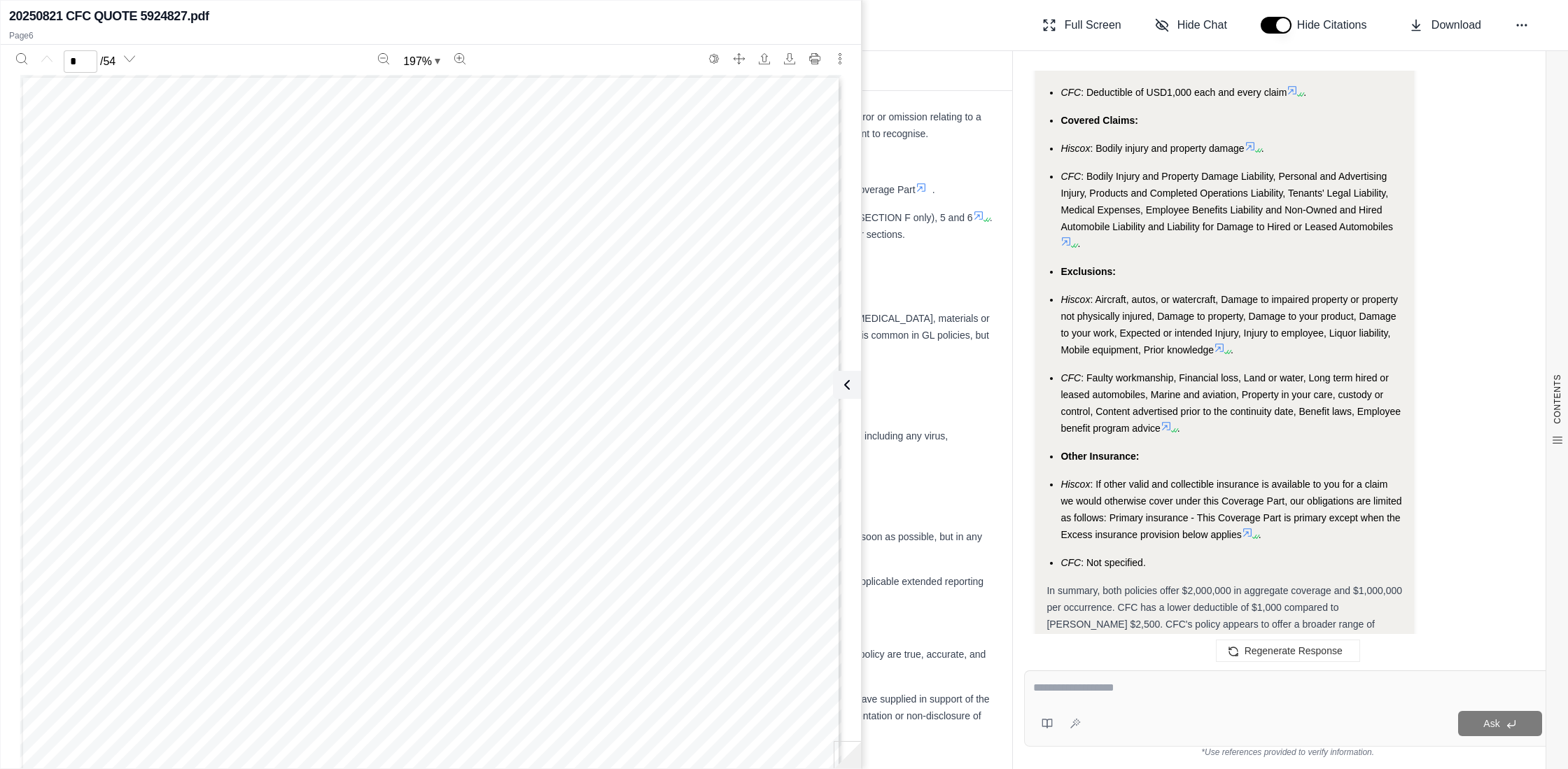
scroll to position [6525, 0]
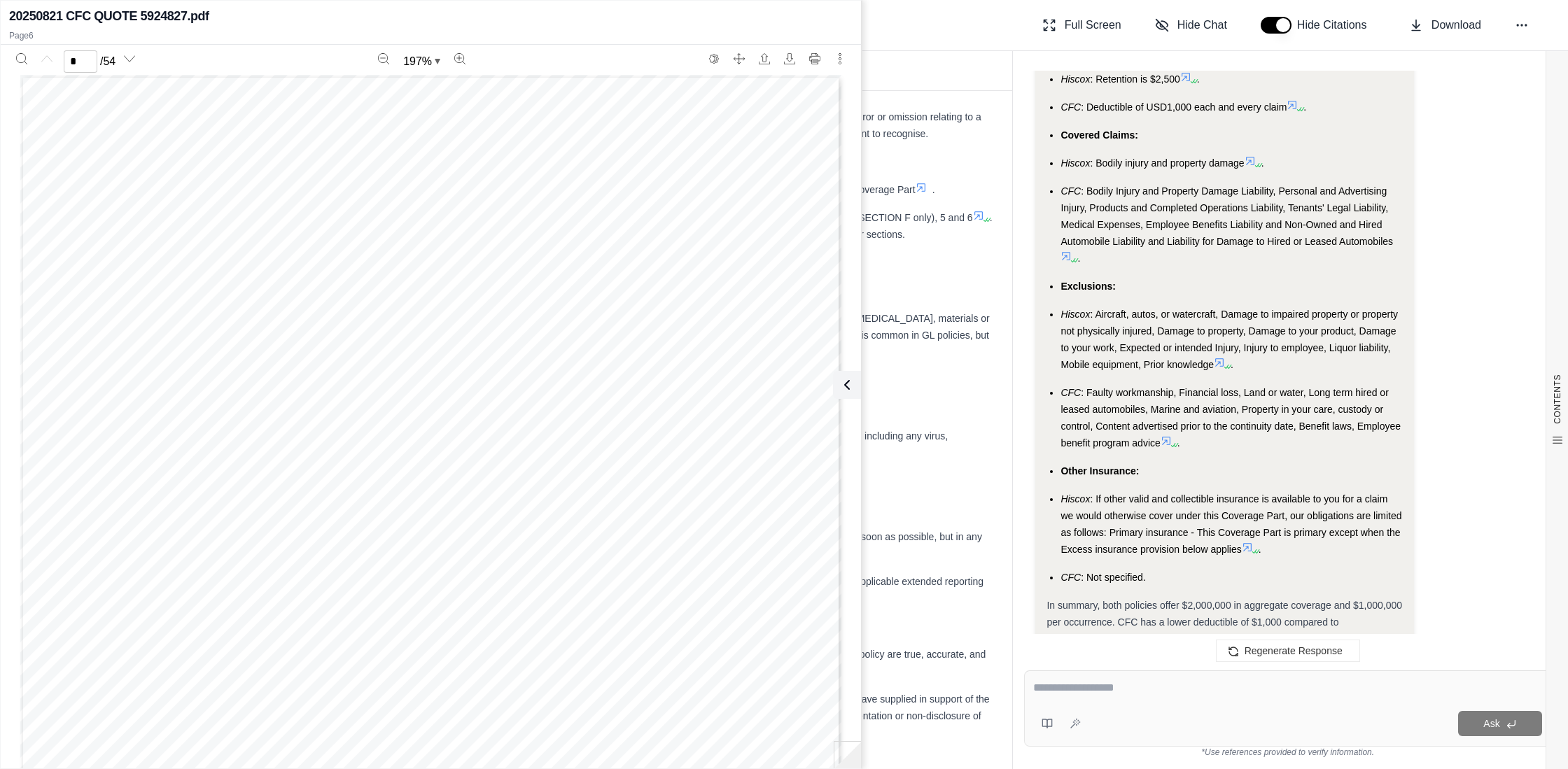
click at [1063, 251] on icon at bounding box center [1066, 256] width 11 height 11
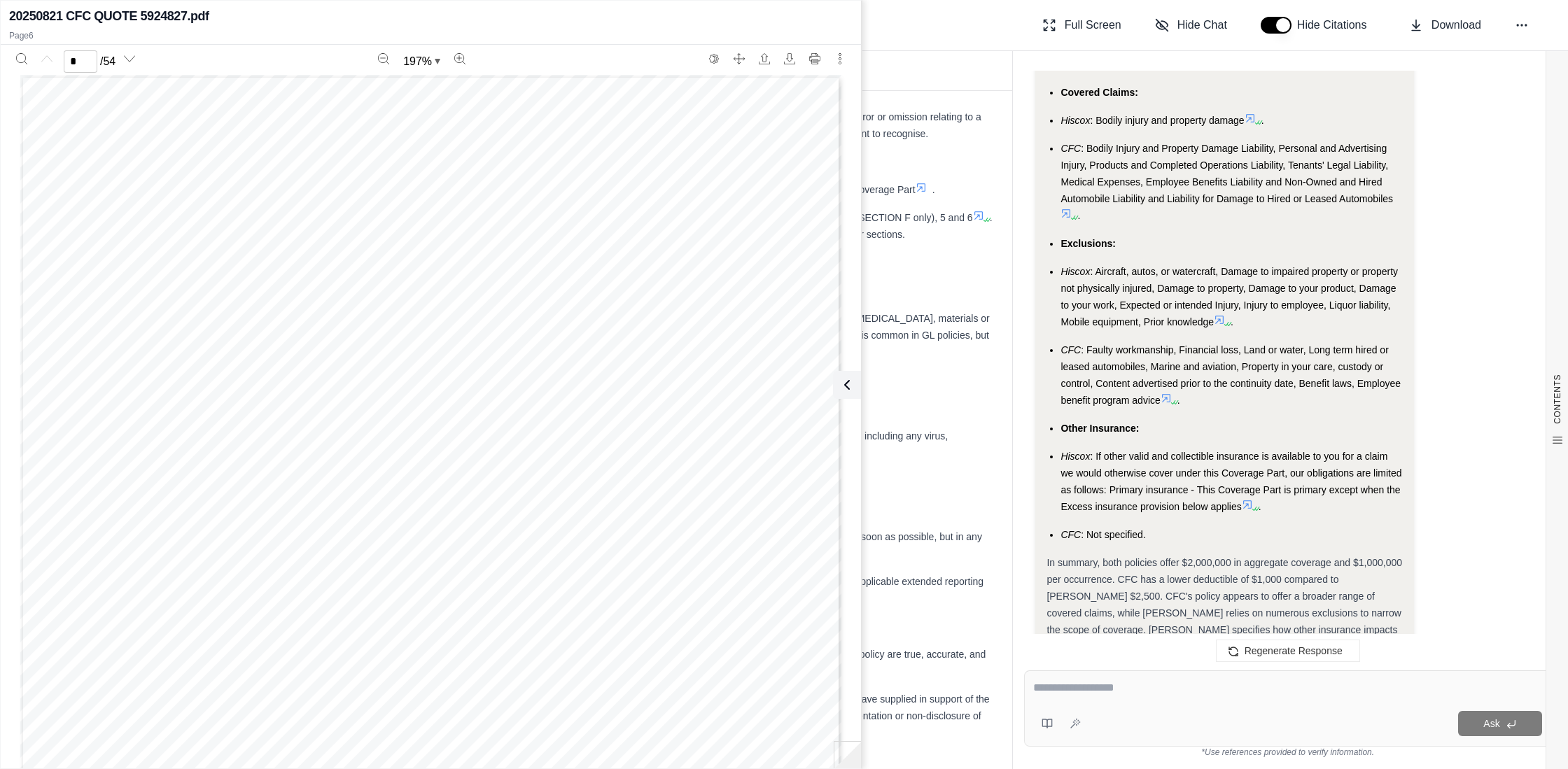
drag, startPoint x: 92, startPoint y: 61, endPoint x: 70, endPoint y: 61, distance: 22.0
click at [70, 61] on input "*" at bounding box center [80, 61] width 34 height 22
click at [1252, 112] on div "Hiscox : Bodily injury and property damage File: Hiscox Quote.pdf Page: pg 48 S…" at bounding box center [1231, 120] width 341 height 17
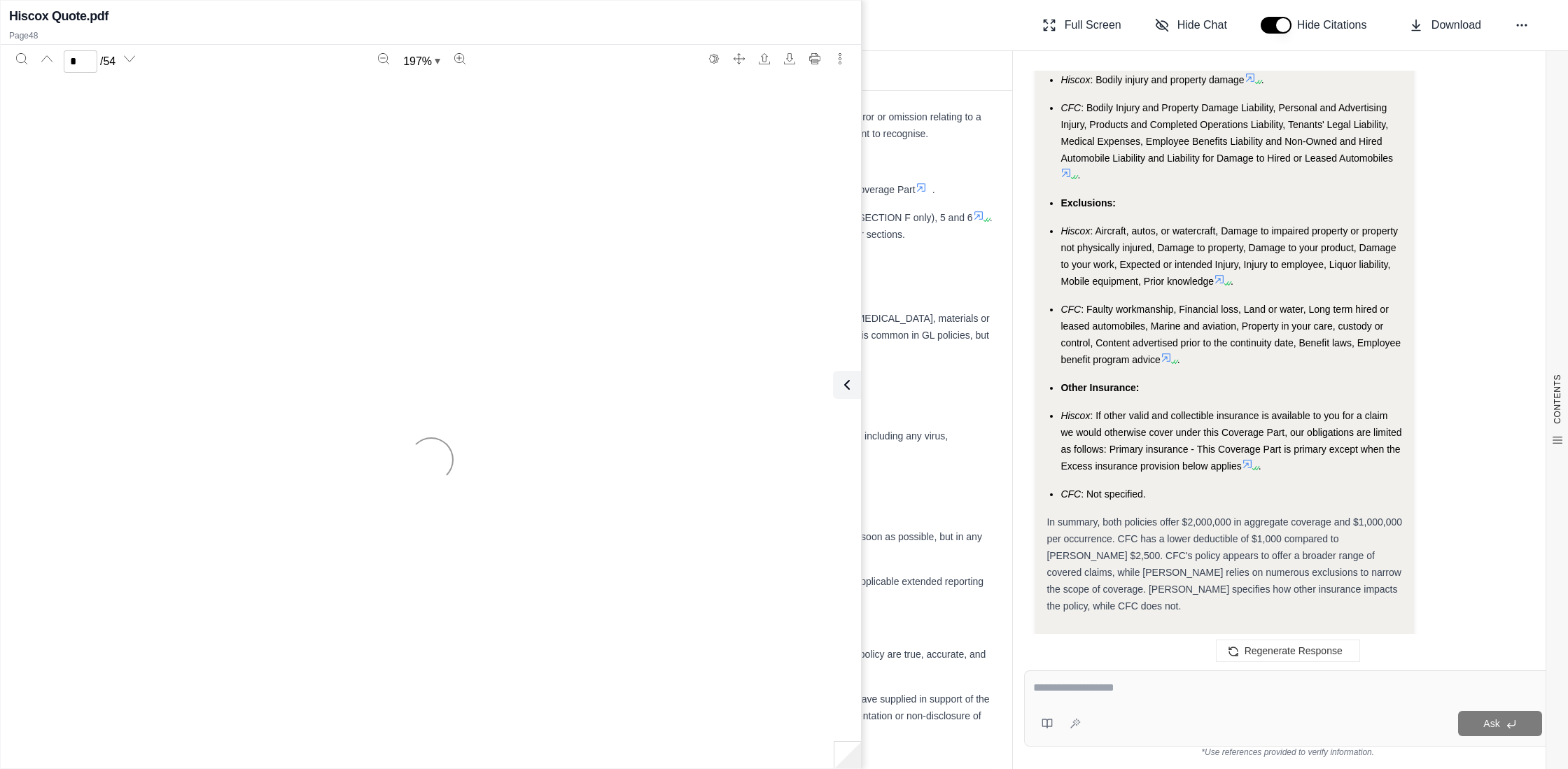
type input "*"
click at [1067, 169] on icon at bounding box center [1066, 173] width 8 height 8
click at [1254, 213] on ul "Coverage Amount: Hiscox : GL Aggregate Limit is $2,000,000, Each Occurrence Lim…" at bounding box center [1224, 173] width 356 height 661
click at [22, 59] on icon "Search" at bounding box center [22, 59] width 11 height 11
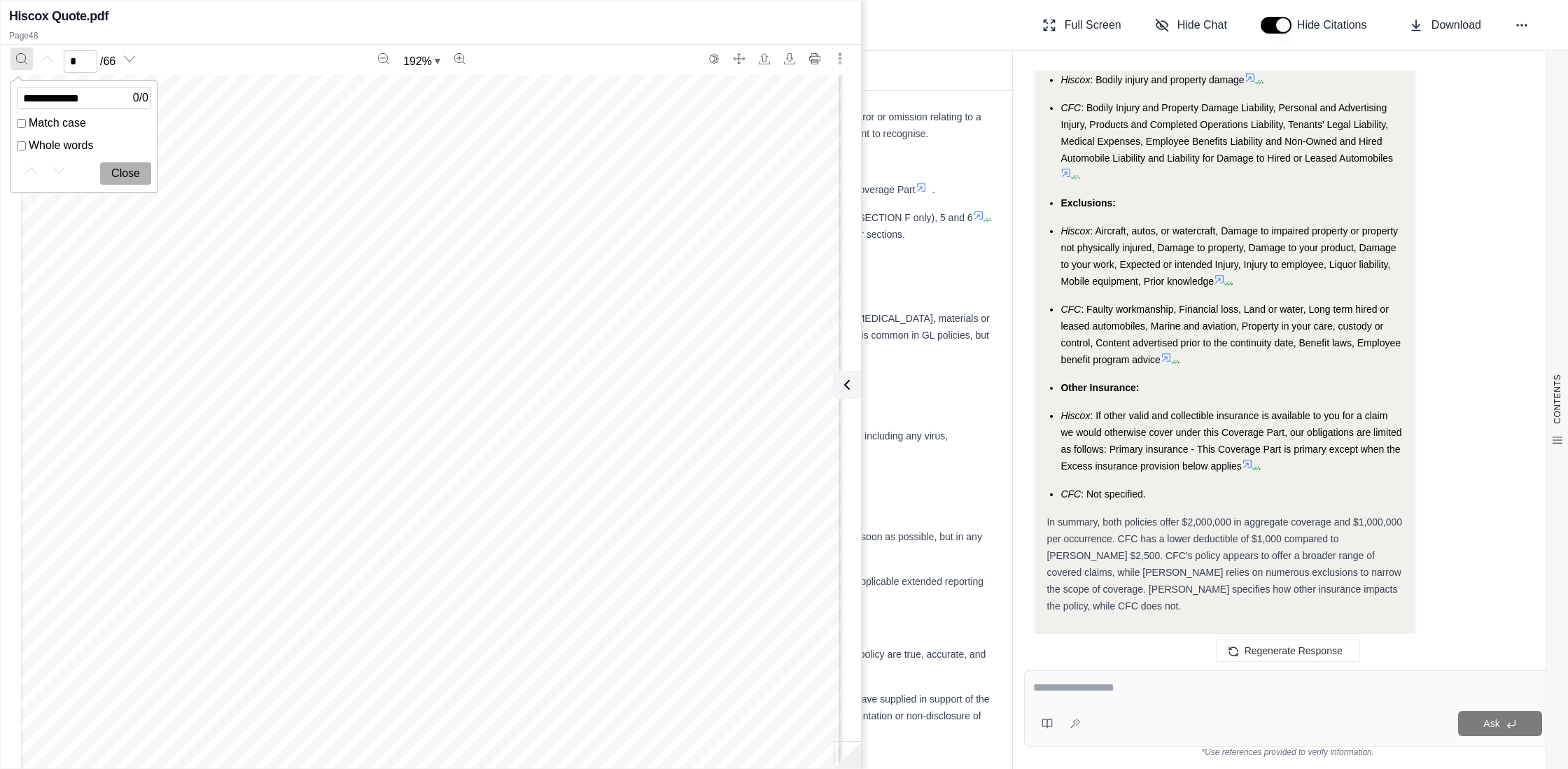
type input "**********"
click at [135, 170] on button "Close" at bounding box center [126, 173] width 51 height 22
click at [1069, 697] on div at bounding box center [1287, 691] width 509 height 22
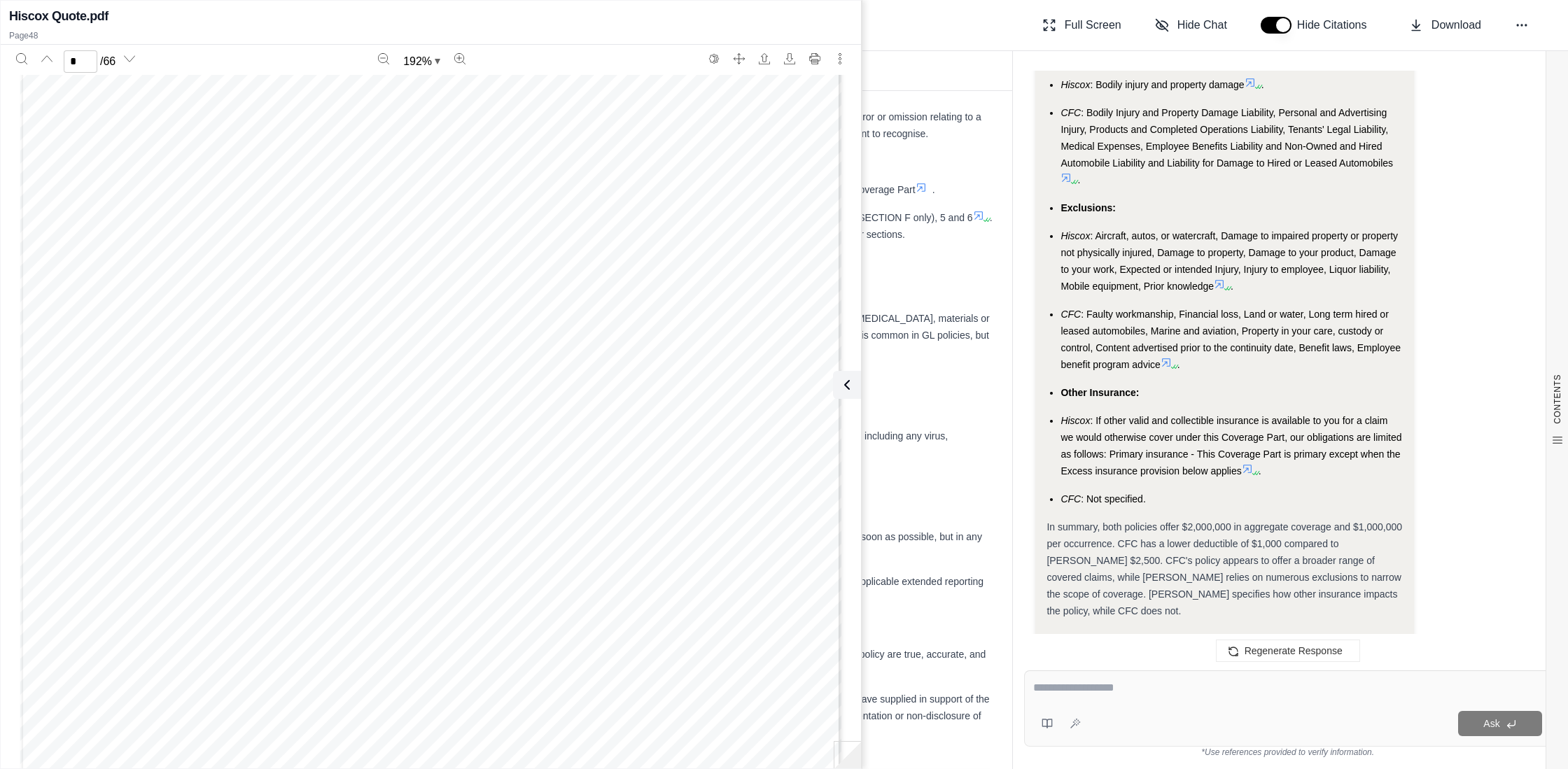
scroll to position [7551, 0]
type input "*"
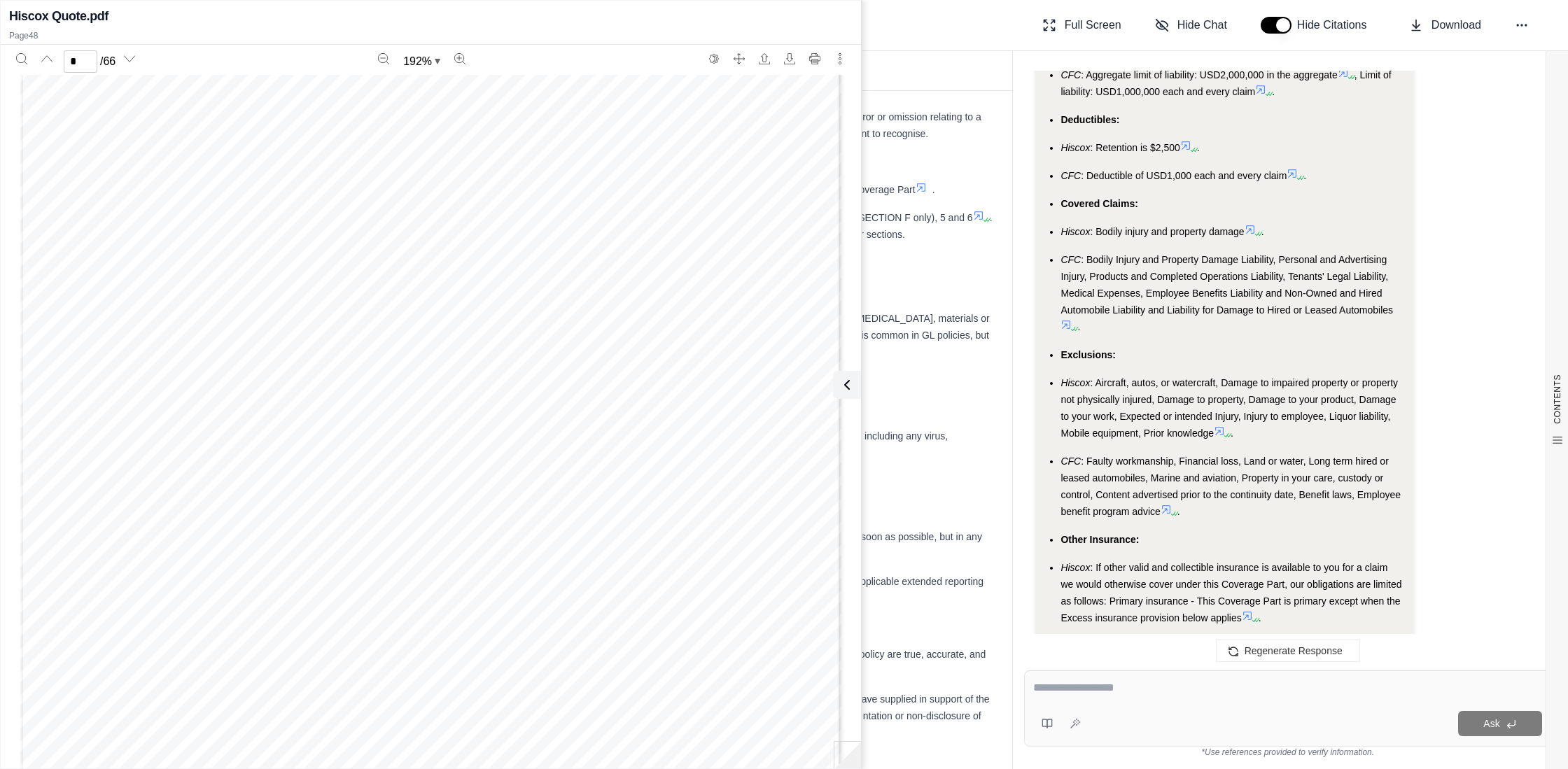
scroll to position [8778, 0]
click at [19, 59] on icon "Search" at bounding box center [22, 59] width 11 height 11
type input "**********"
click at [61, 170] on icon "Next match" at bounding box center [59, 171] width 11 height 11
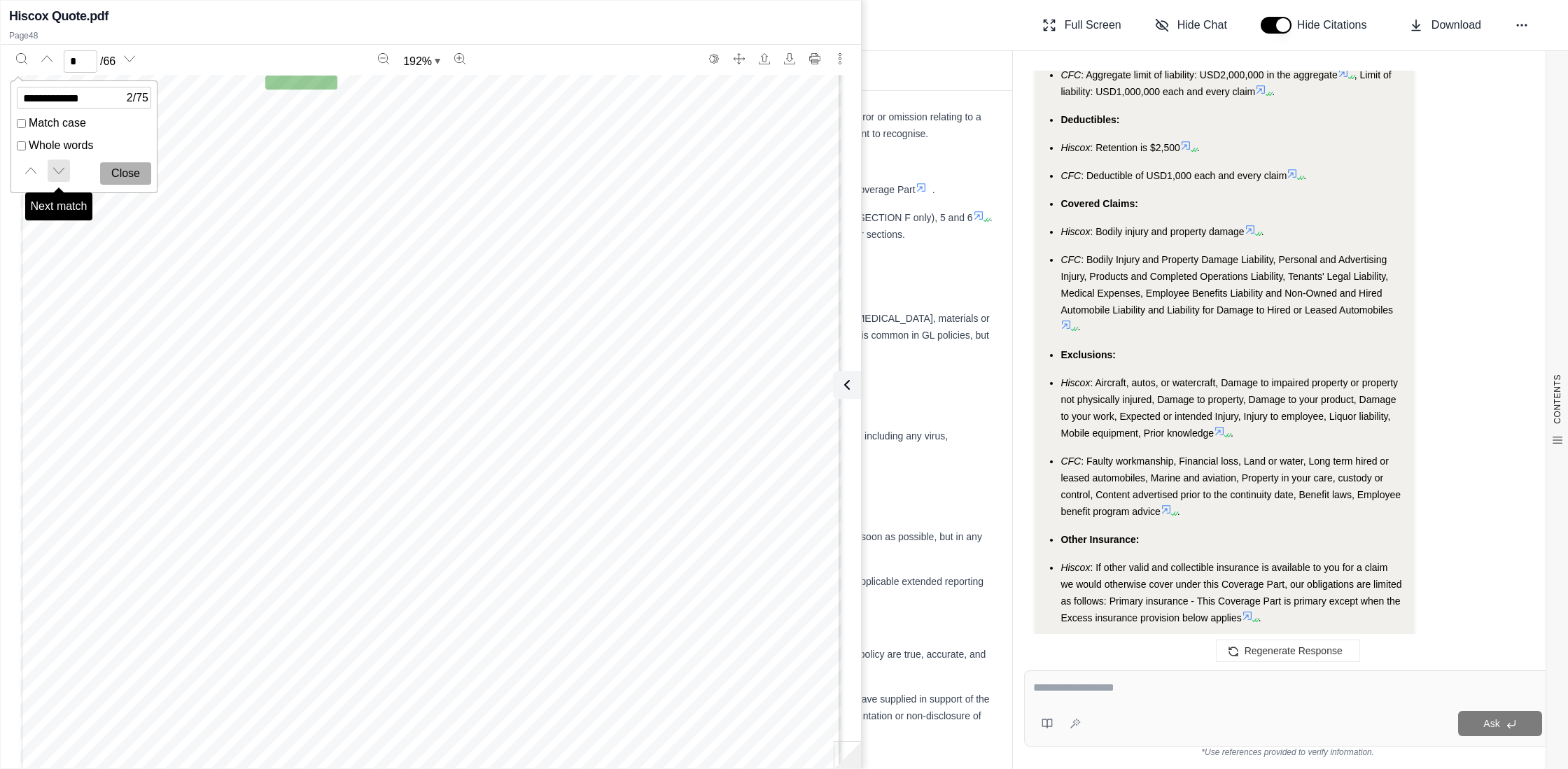
scroll to position [6716, 0]
click at [61, 170] on icon "Next match" at bounding box center [59, 171] width 11 height 11
drag, startPoint x: 61, startPoint y: 170, endPoint x: 257, endPoint y: 276, distance: 222.8
click at [253, 278] on div "**********" at bounding box center [430, 432] width 843 height 769
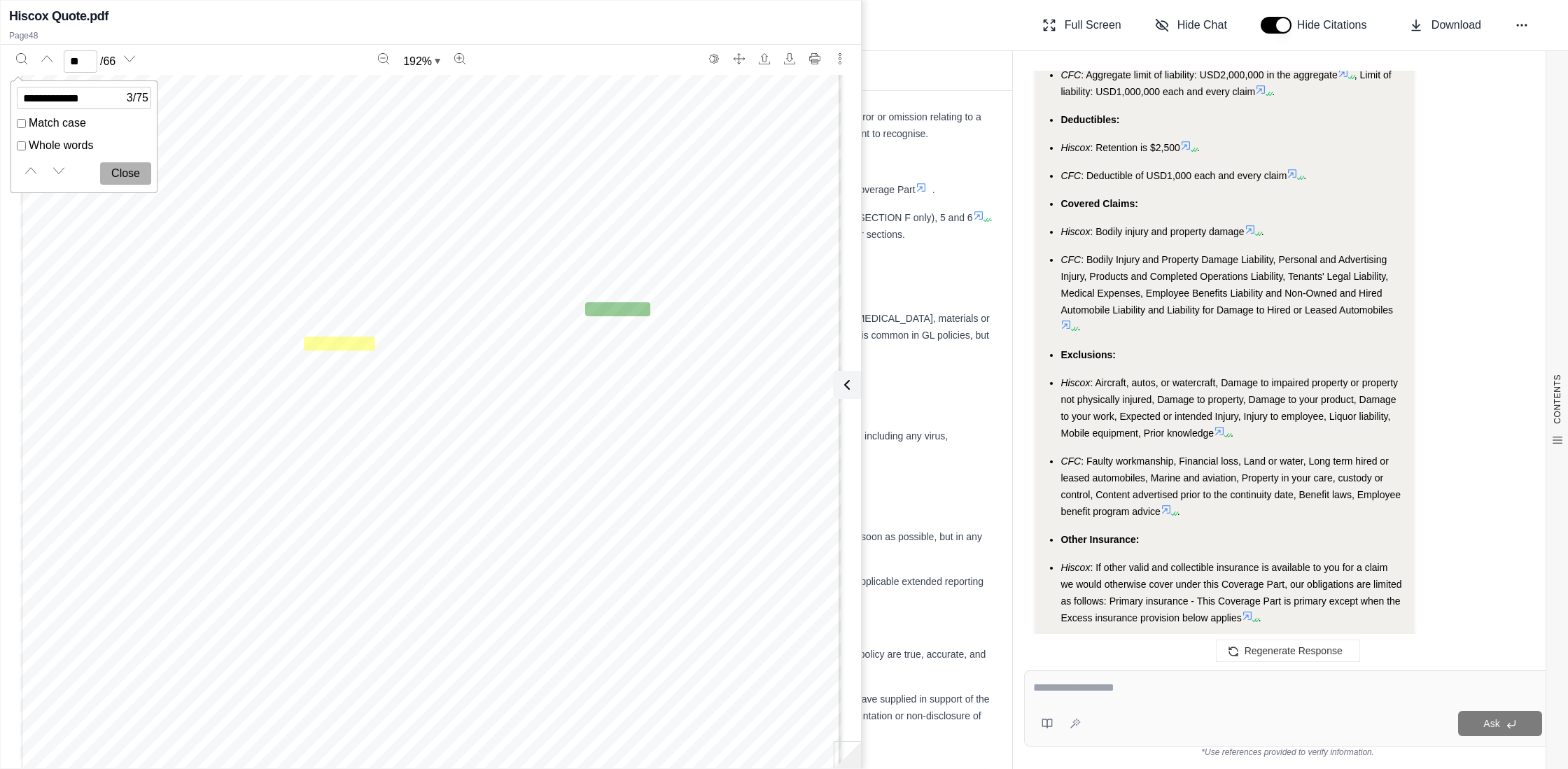
scroll to position [10691, 0]
click at [59, 170] on icon "Next match" at bounding box center [59, 171] width 11 height 11
click at [58, 170] on icon "Next match" at bounding box center [59, 171] width 11 height 11
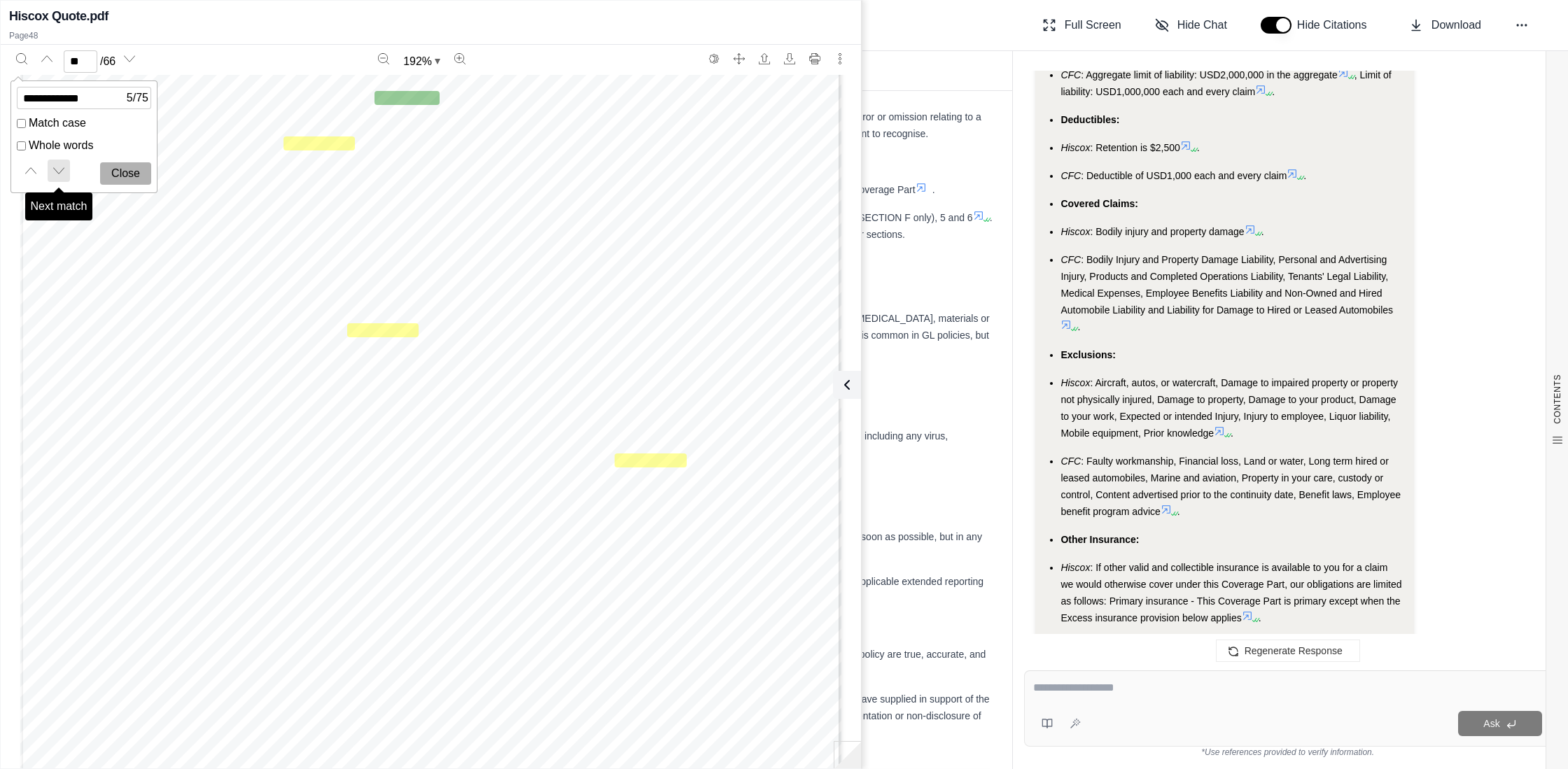
scroll to position [13046, 0]
type input "**"
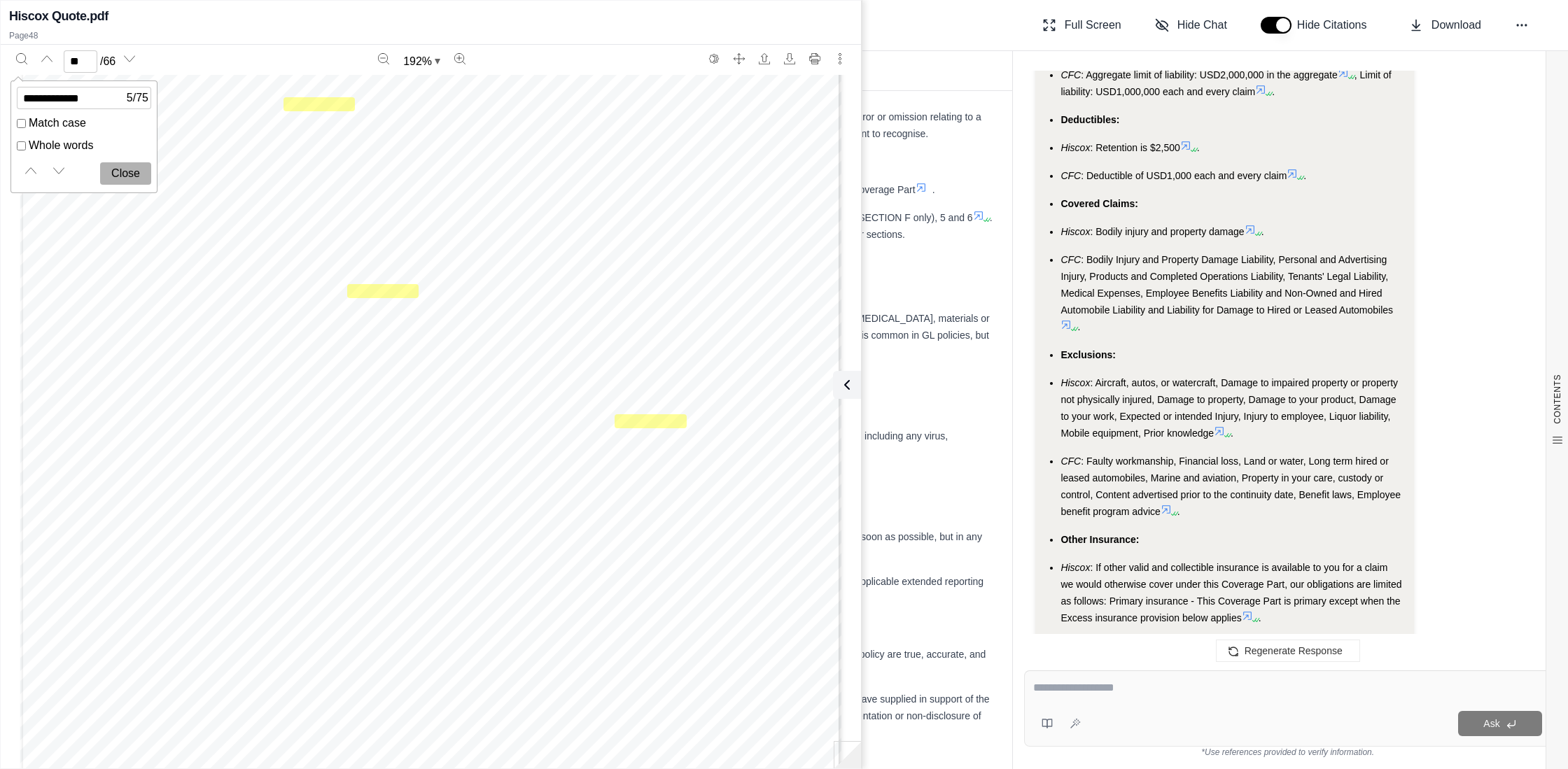
scroll to position [13054, 0]
click at [1047, 685] on textarea at bounding box center [1287, 688] width 509 height 17
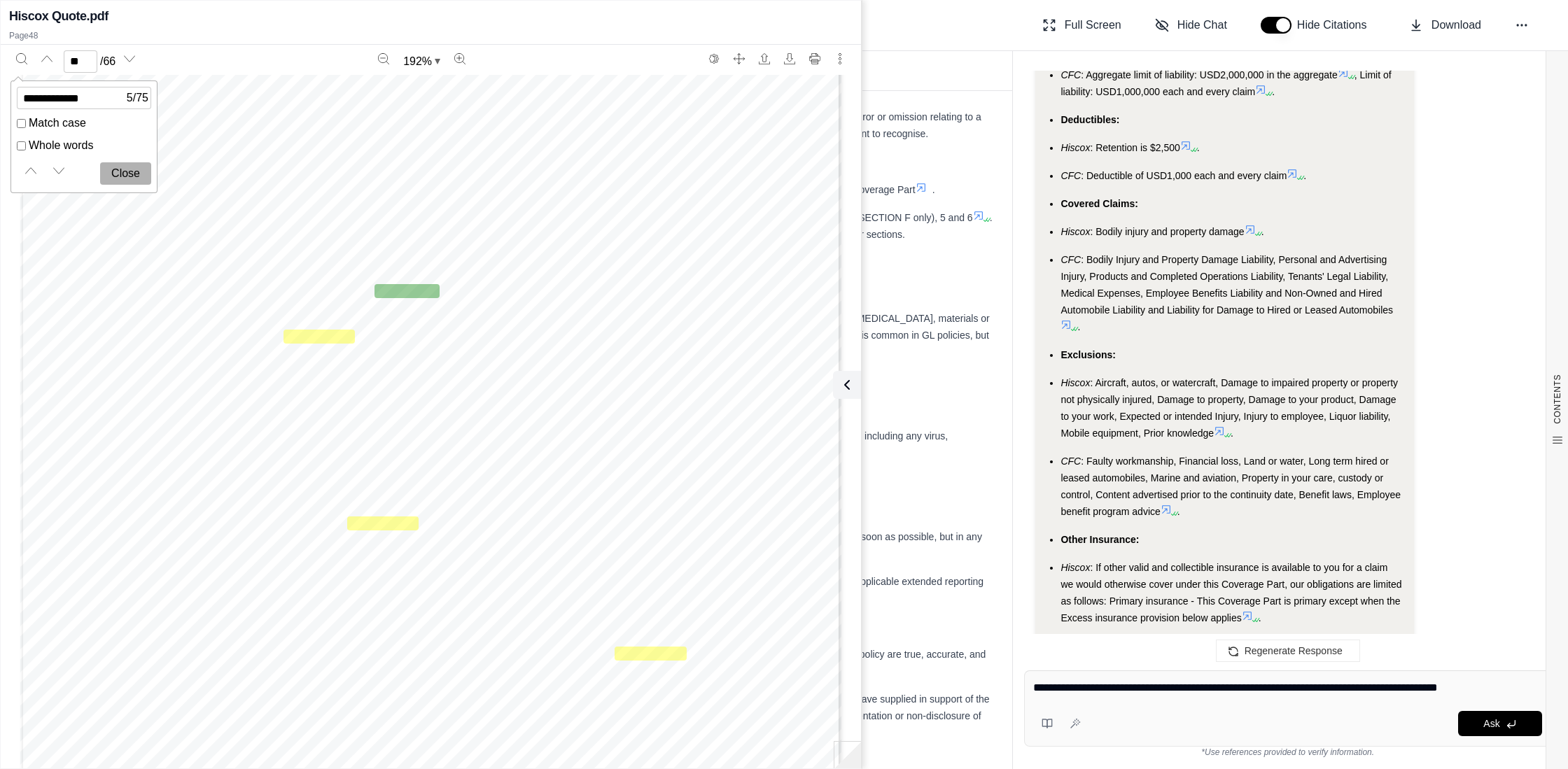
scroll to position [12833, 0]
type textarea "**********"
click at [57, 173] on icon "Next match" at bounding box center [59, 171] width 11 height 11
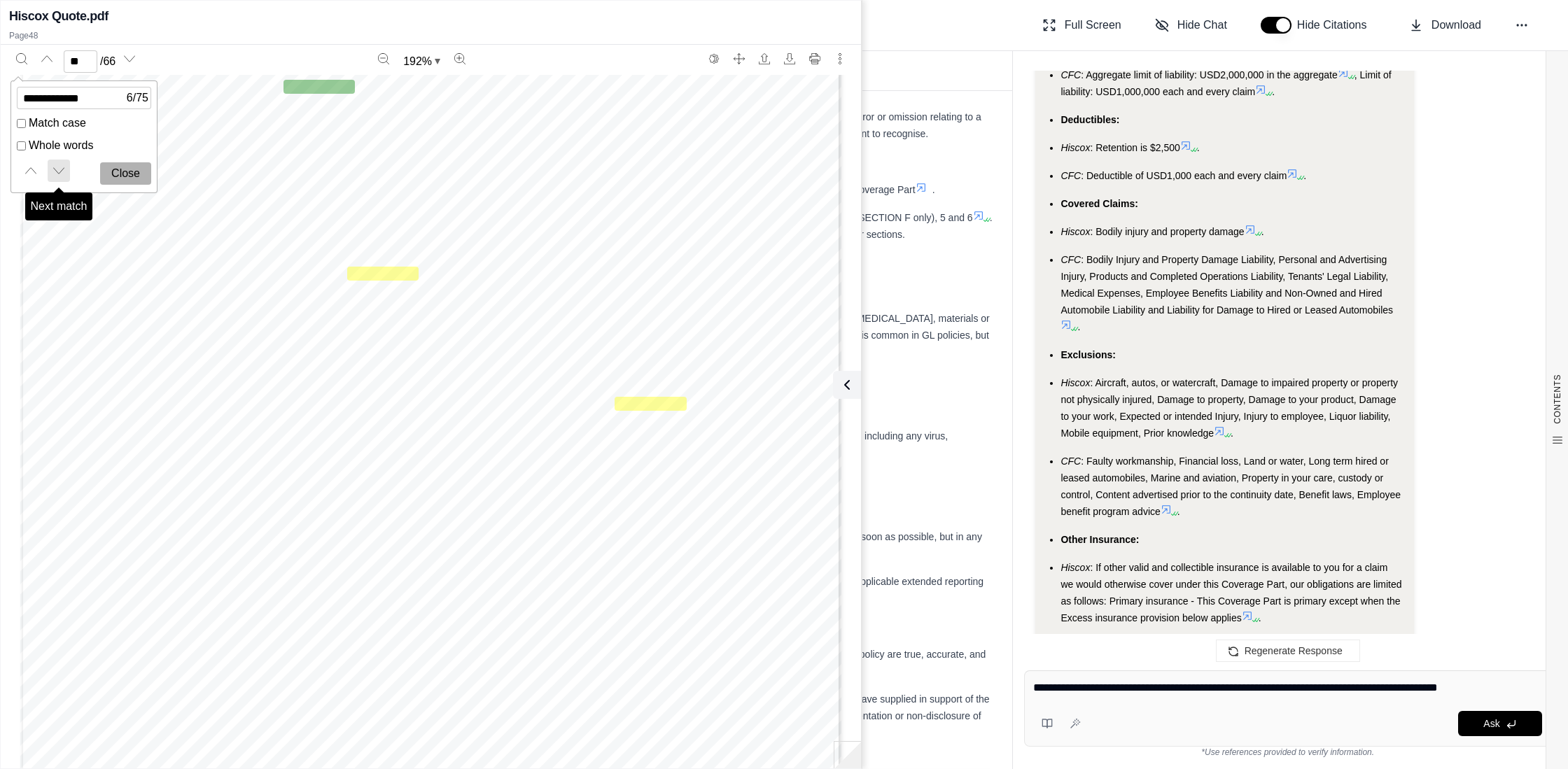
scroll to position [13091, 0]
click at [57, 173] on icon "Next match" at bounding box center [59, 171] width 11 height 11
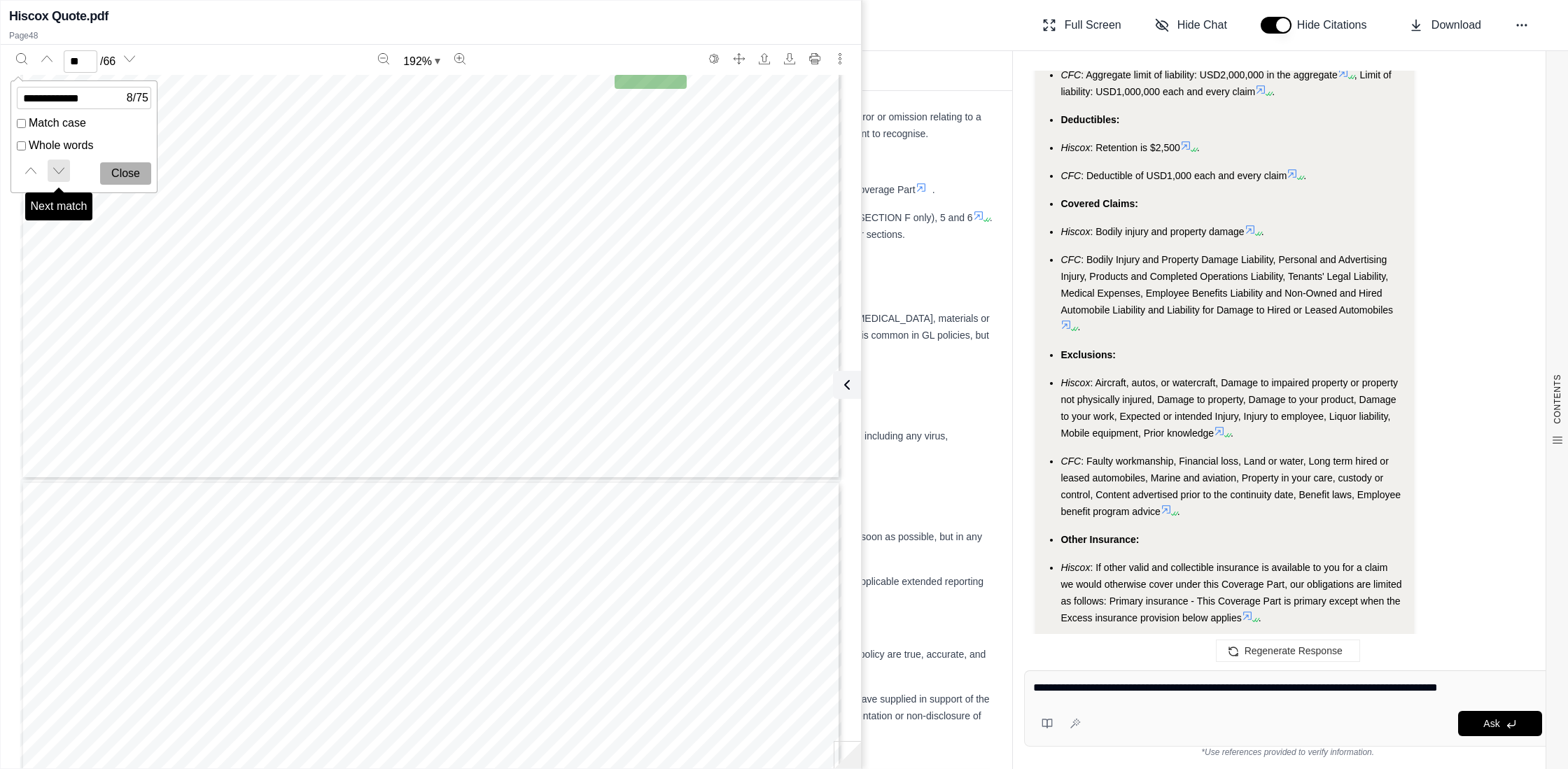
click at [57, 173] on icon "Next match" at bounding box center [59, 171] width 11 height 11
click at [58, 167] on icon "Next match" at bounding box center [59, 171] width 11 height 11
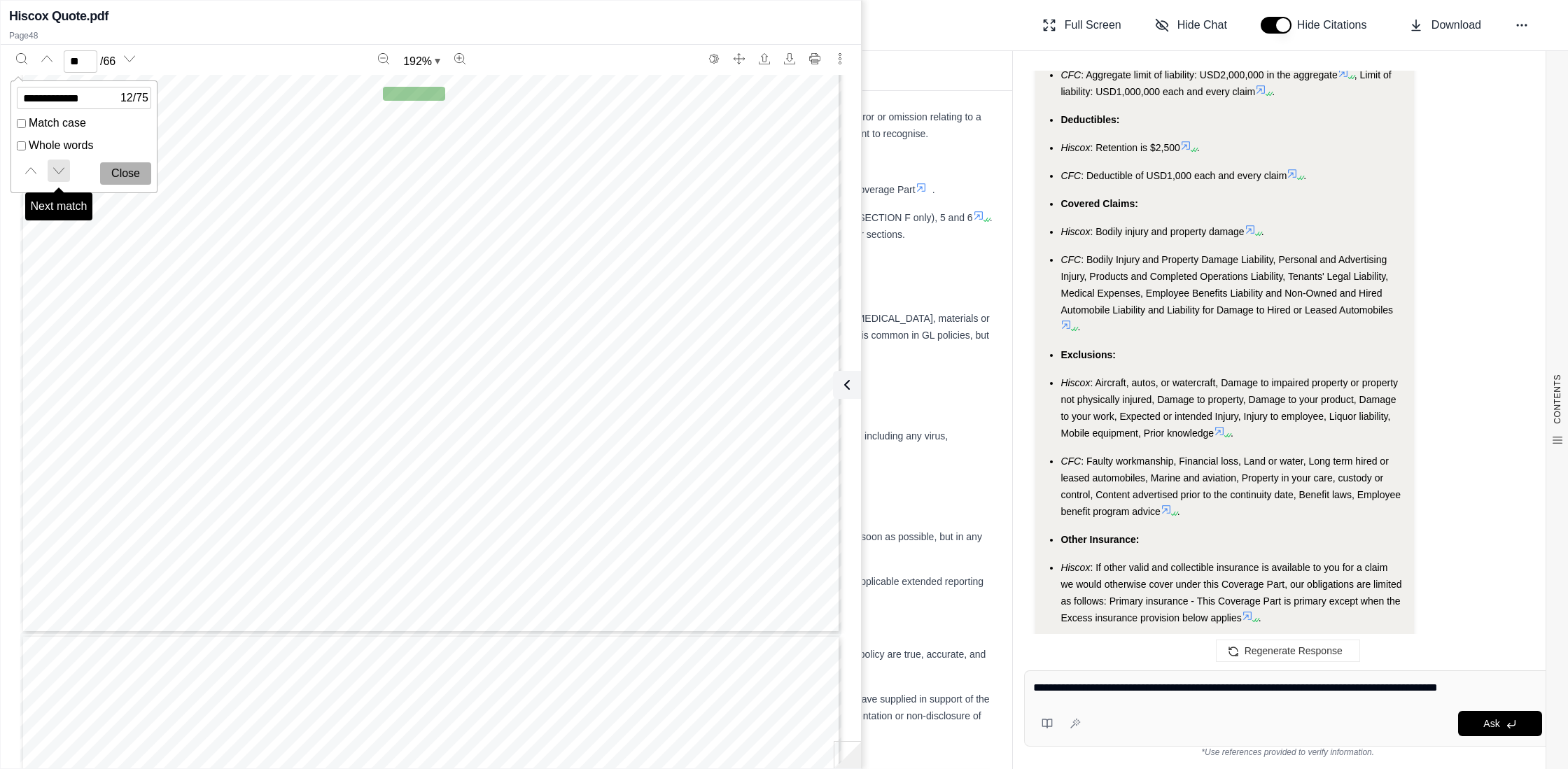
scroll to position [20704, 0]
click at [58, 167] on icon "Next match" at bounding box center [59, 171] width 11 height 11
type input "**"
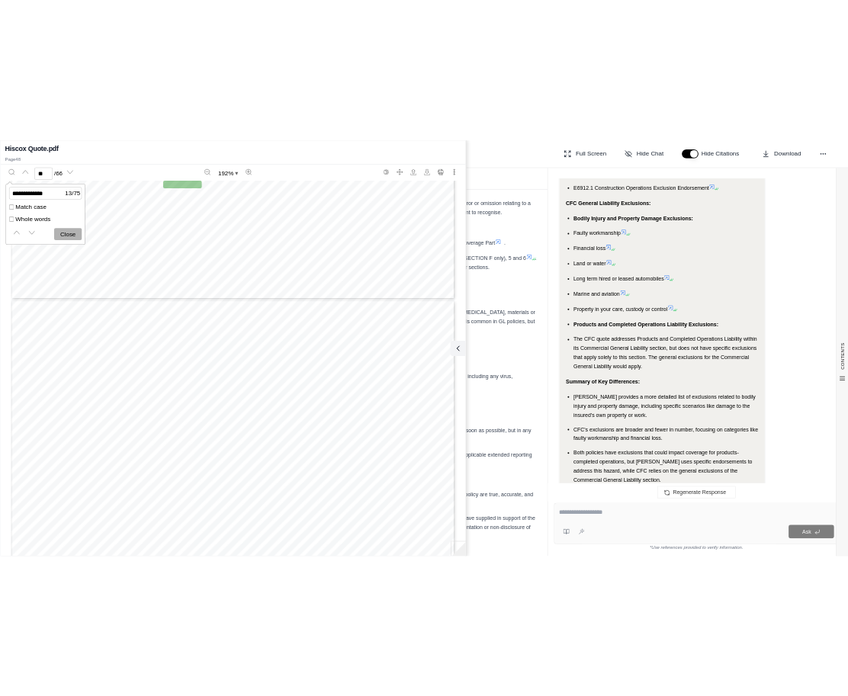
scroll to position [8904, 0]
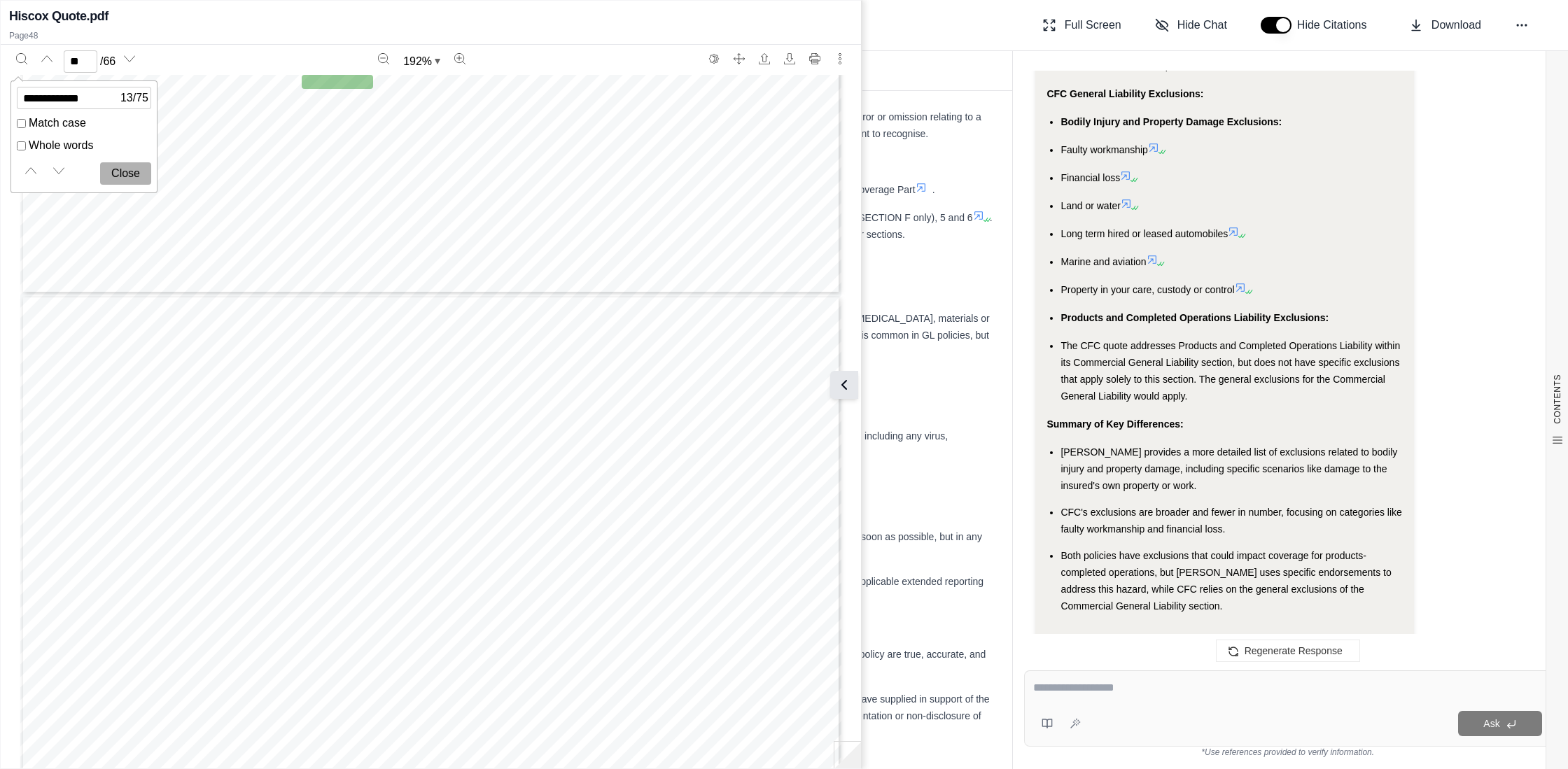
click at [845, 384] on icon at bounding box center [844, 384] width 17 height 17
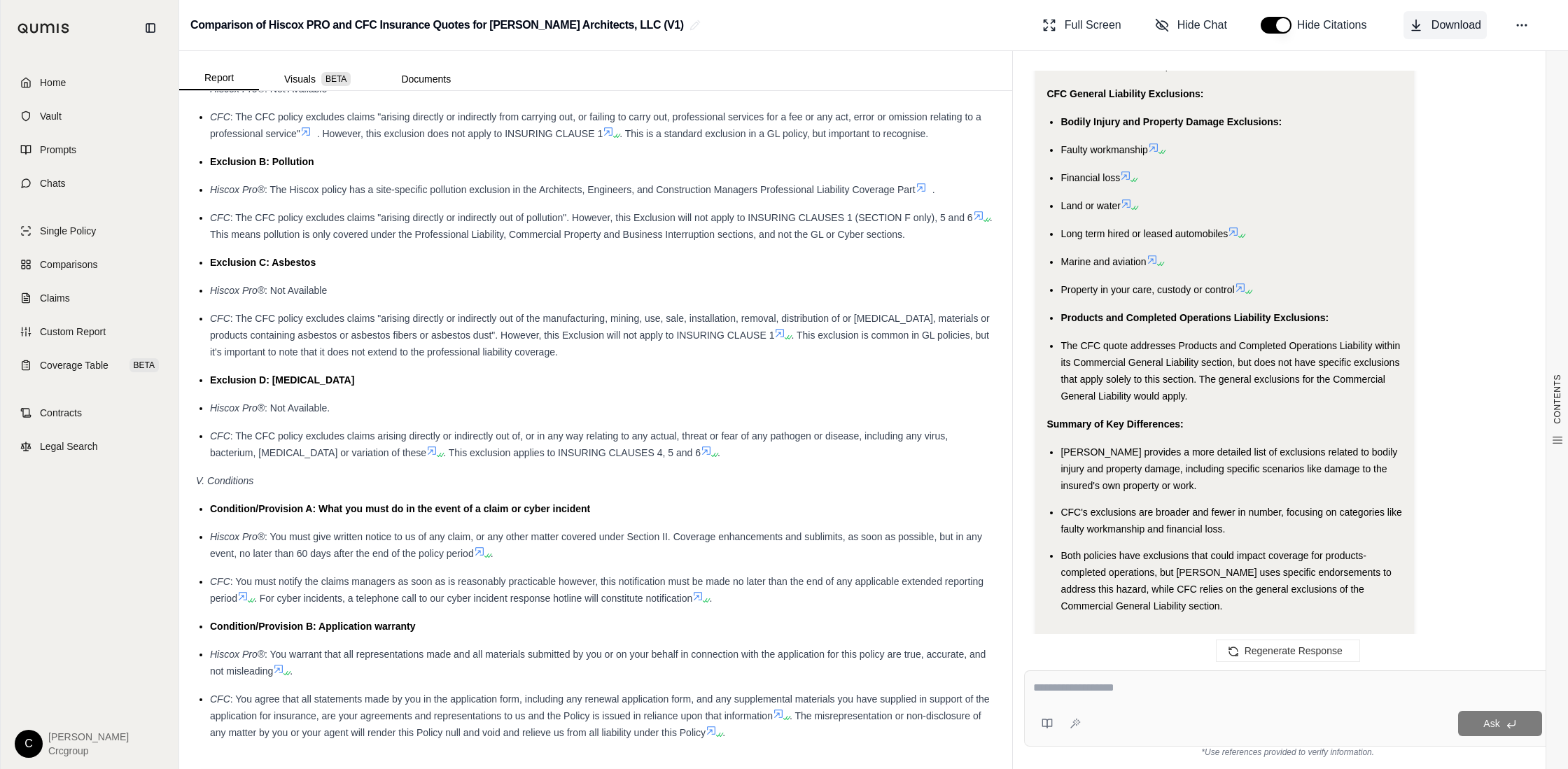
click at [1447, 25] on span "Download" at bounding box center [1456, 25] width 50 height 17
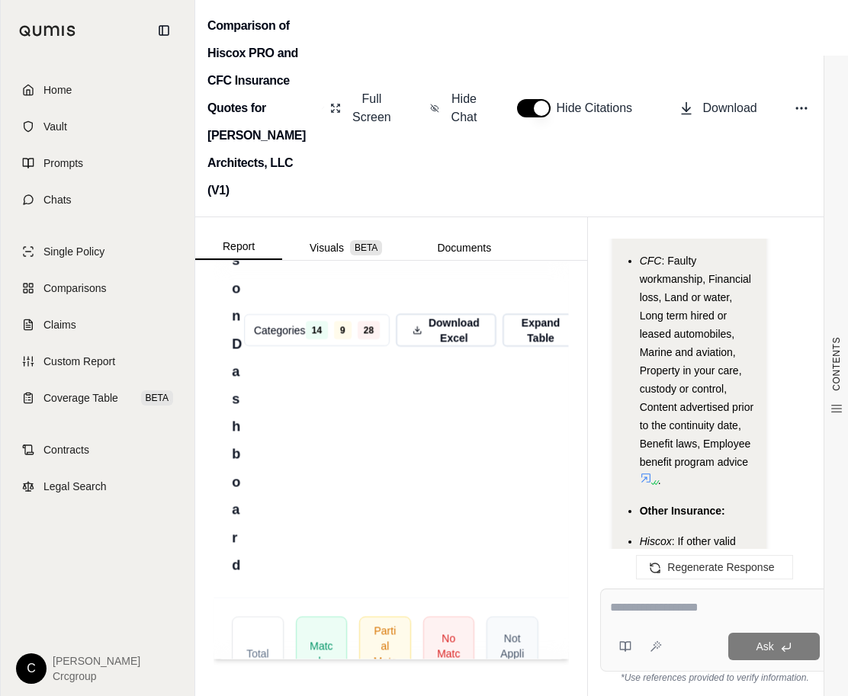
scroll to position [5359, 0]
click at [70, 284] on span "Comparisons" at bounding box center [74, 288] width 63 height 15
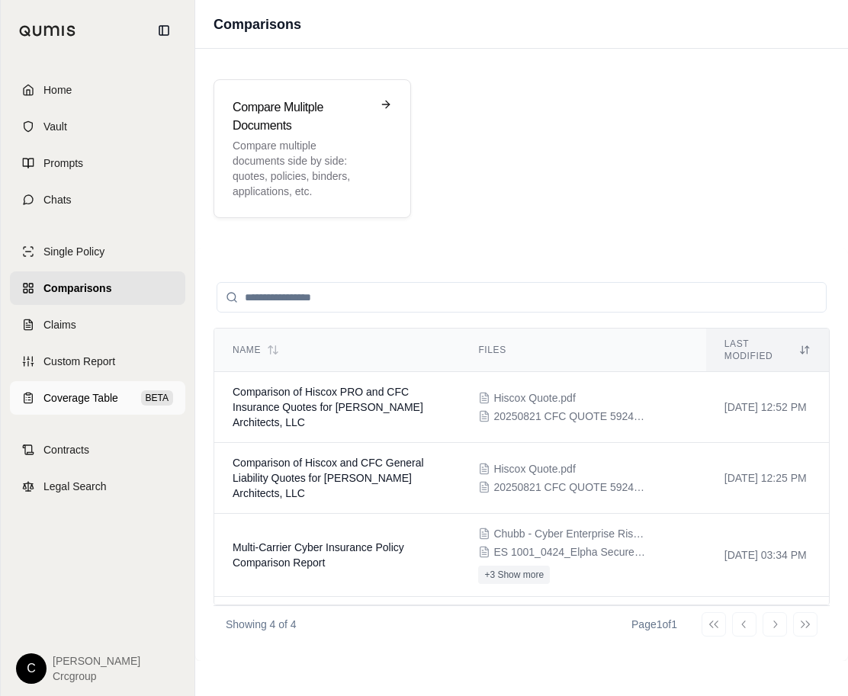
click at [72, 396] on span "Coverage Table" at bounding box center [80, 398] width 75 height 15
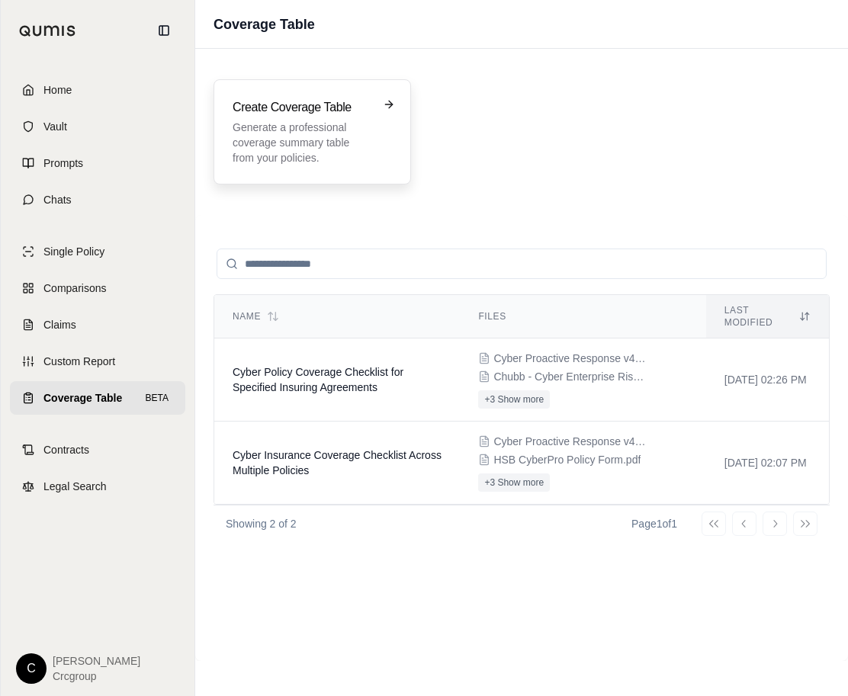
click at [346, 118] on div "Create Coverage Table Generate a professional coverage summary table from your …" at bounding box center [302, 131] width 138 height 67
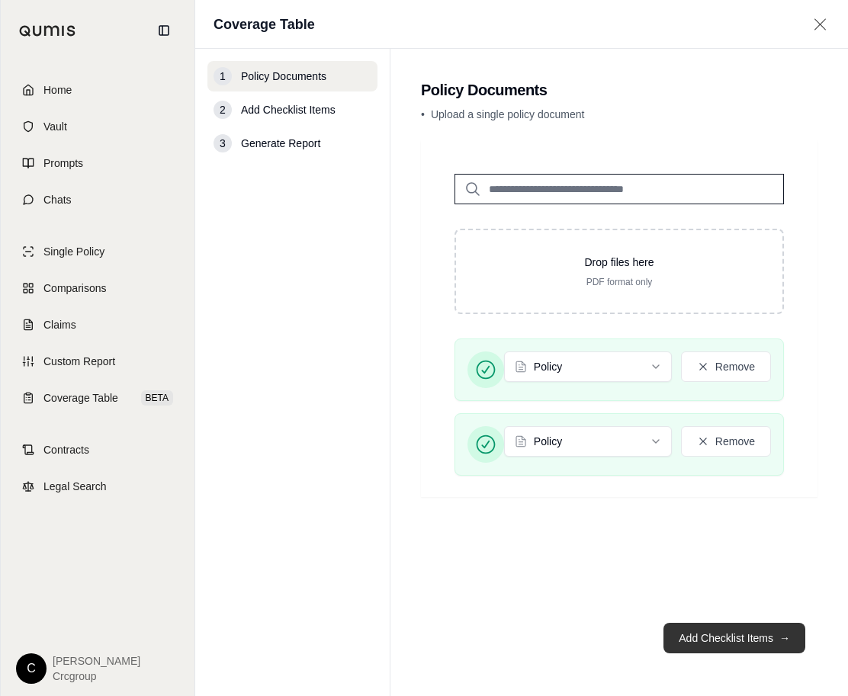
click at [708, 638] on button "Add Checklist Items →" at bounding box center [735, 638] width 142 height 31
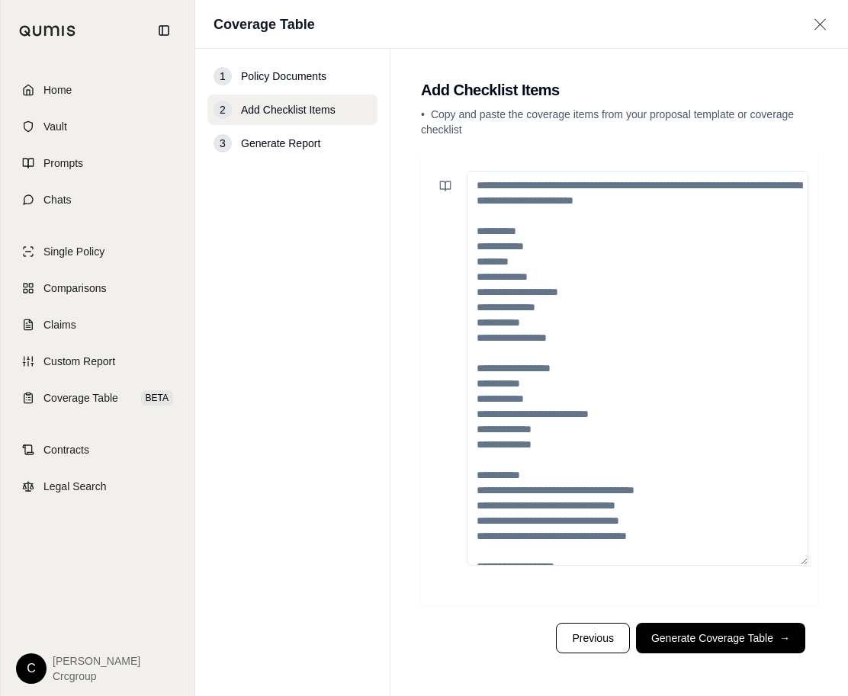
drag, startPoint x: 564, startPoint y: 278, endPoint x: 484, endPoint y: 280, distance: 79.4
click at [484, 280] on textarea at bounding box center [638, 368] width 342 height 395
drag, startPoint x: 534, startPoint y: 274, endPoint x: 555, endPoint y: 275, distance: 20.6
click at [535, 274] on textarea at bounding box center [638, 368] width 342 height 395
drag, startPoint x: 563, startPoint y: 274, endPoint x: 474, endPoint y: 278, distance: 88.6
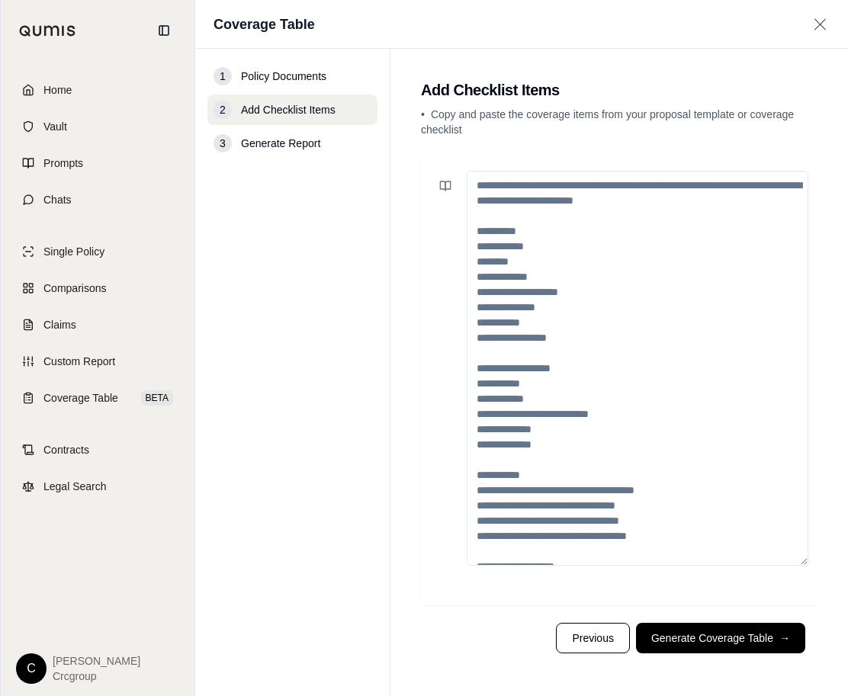
click at [474, 278] on textarea at bounding box center [638, 368] width 342 height 395
drag, startPoint x: 479, startPoint y: 240, endPoint x: 588, endPoint y: 340, distance: 148.5
click at [588, 340] on textarea at bounding box center [638, 368] width 342 height 395
drag, startPoint x: 579, startPoint y: 341, endPoint x: 480, endPoint y: 259, distance: 128.4
click at [480, 259] on textarea at bounding box center [638, 368] width 342 height 395
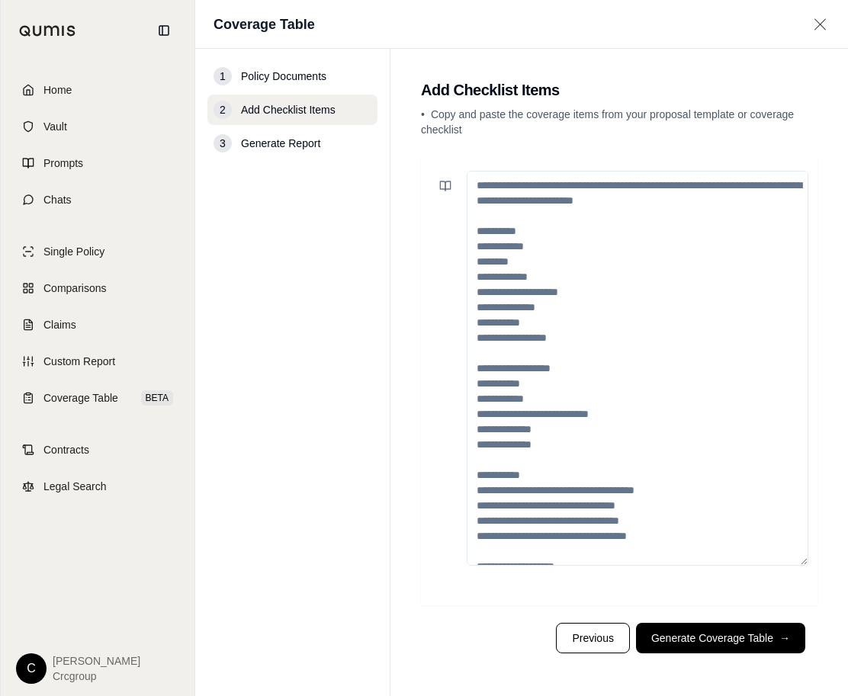
click at [479, 246] on textarea at bounding box center [638, 368] width 342 height 395
click at [440, 187] on icon at bounding box center [442, 186] width 5 height 9
click at [633, 241] on textarea at bounding box center [638, 368] width 342 height 395
click at [479, 245] on textarea at bounding box center [638, 368] width 342 height 395
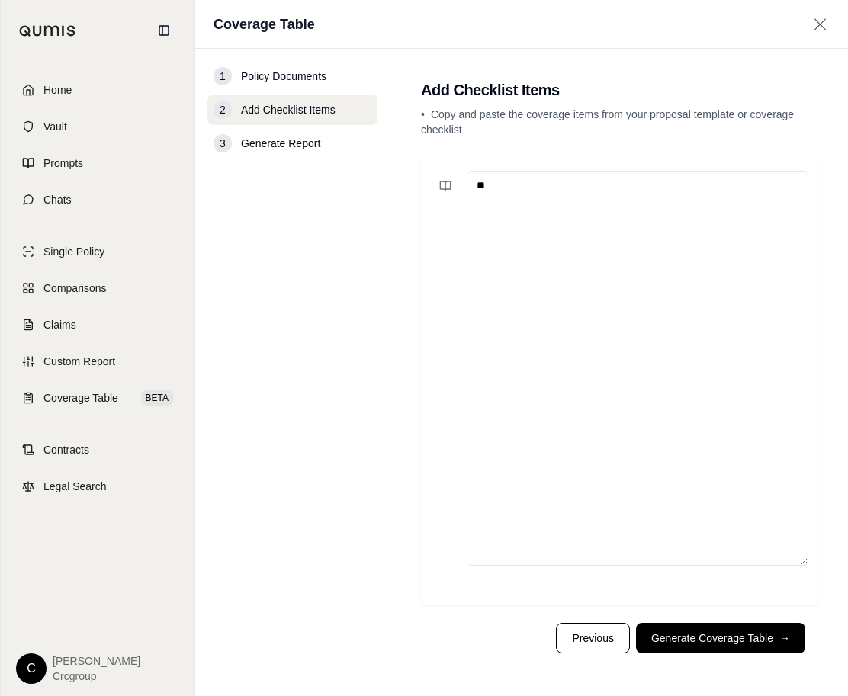
type textarea "*"
click at [472, 185] on textarea "**********" at bounding box center [638, 368] width 342 height 395
click at [480, 238] on textarea "**********" at bounding box center [638, 368] width 342 height 395
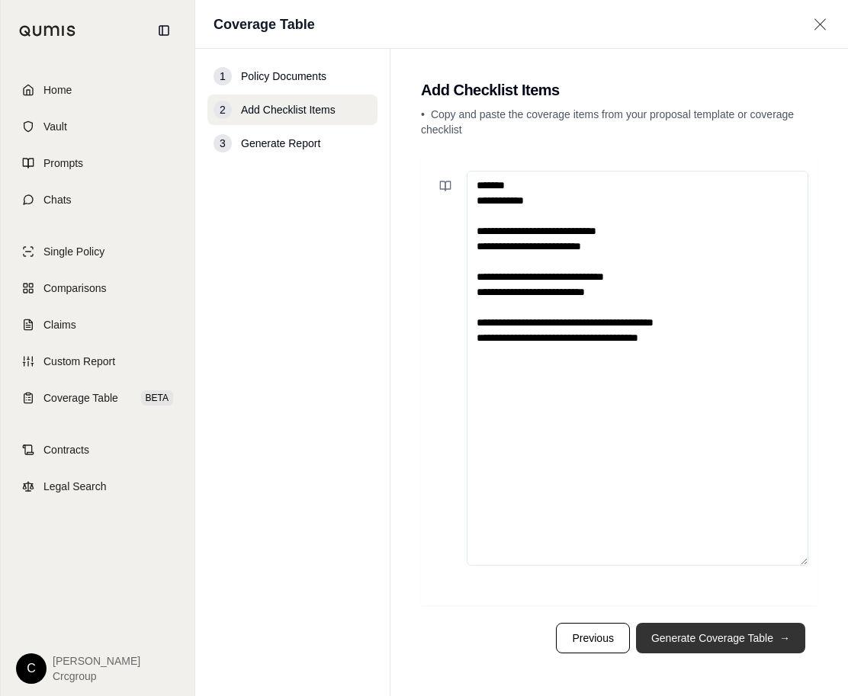
type textarea "**********"
click at [709, 640] on button "Generate Coverage Table →" at bounding box center [720, 638] width 169 height 31
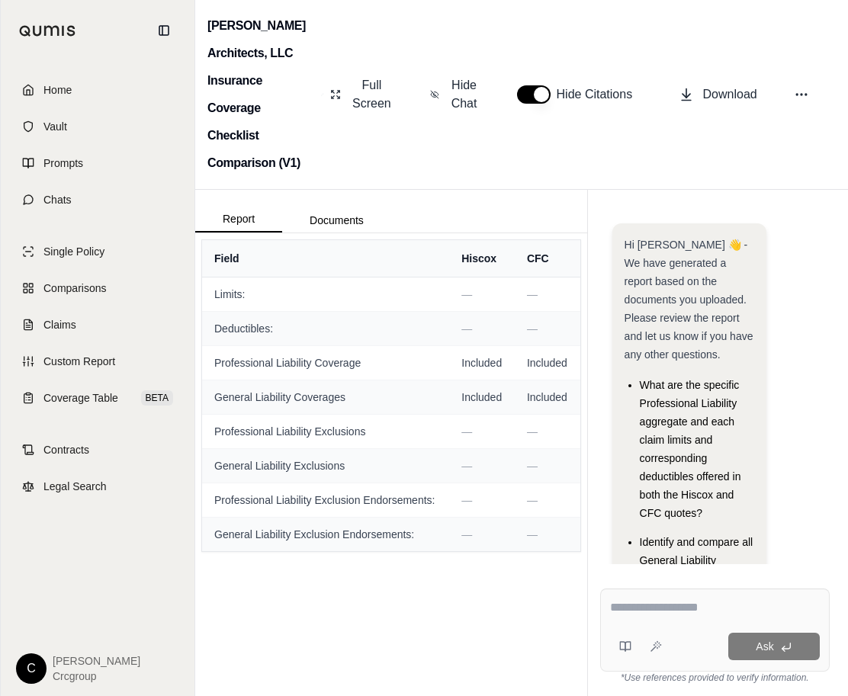
scroll to position [164, 0]
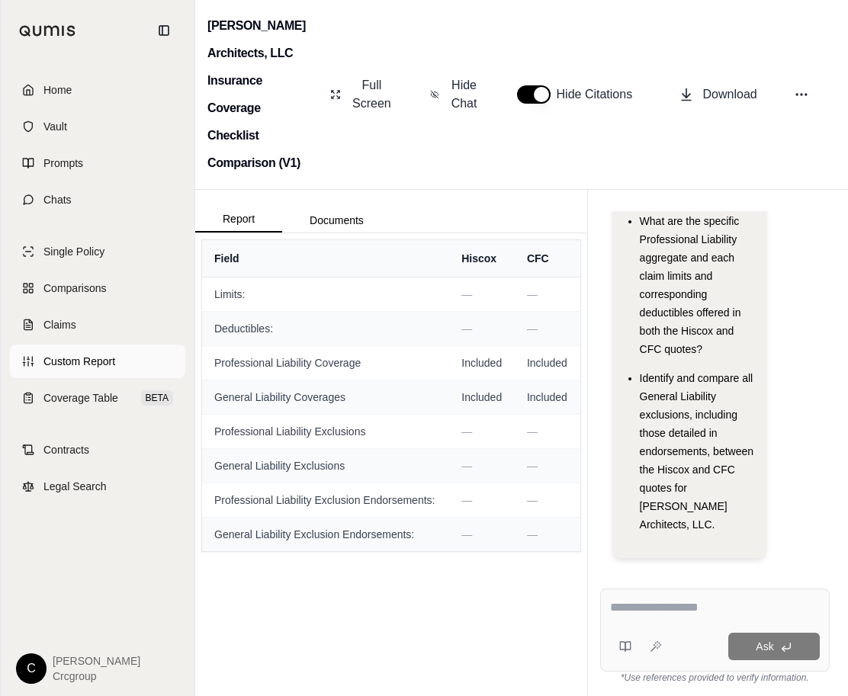
click at [66, 355] on span "Custom Report" at bounding box center [79, 361] width 72 height 15
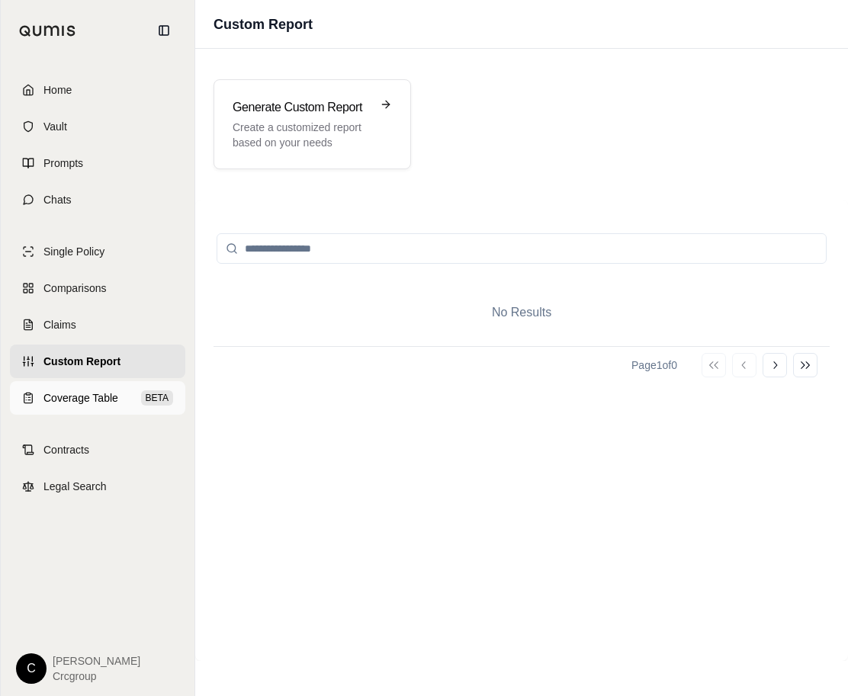
click at [46, 397] on span "Coverage Table" at bounding box center [80, 398] width 75 height 15
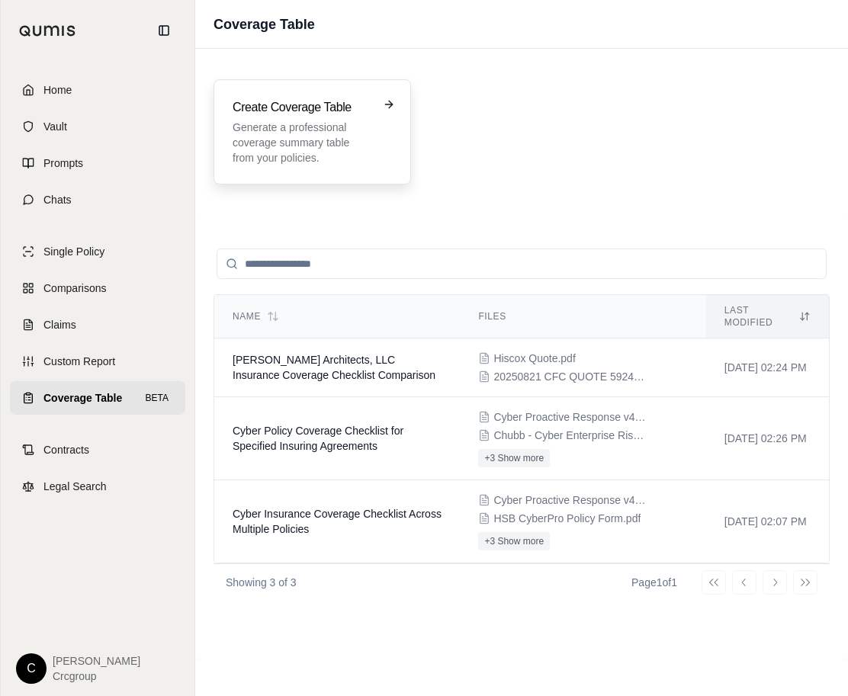
click at [297, 151] on p "Generate a professional coverage summary table from your policies." at bounding box center [302, 143] width 138 height 46
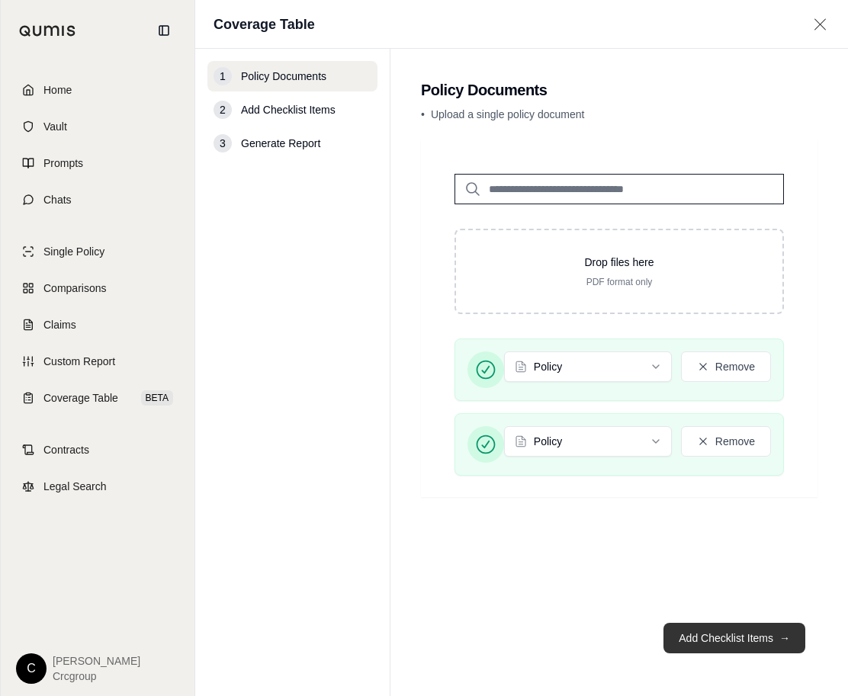
click at [713, 640] on button "Add Checklist Items →" at bounding box center [735, 638] width 142 height 31
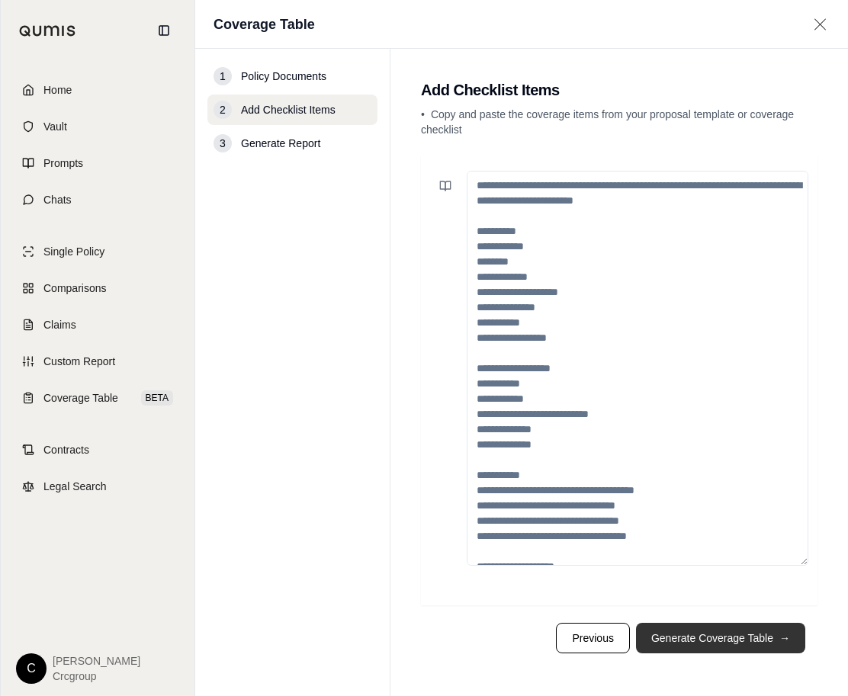
click at [728, 635] on button "Generate Coverage Table →" at bounding box center [720, 638] width 169 height 31
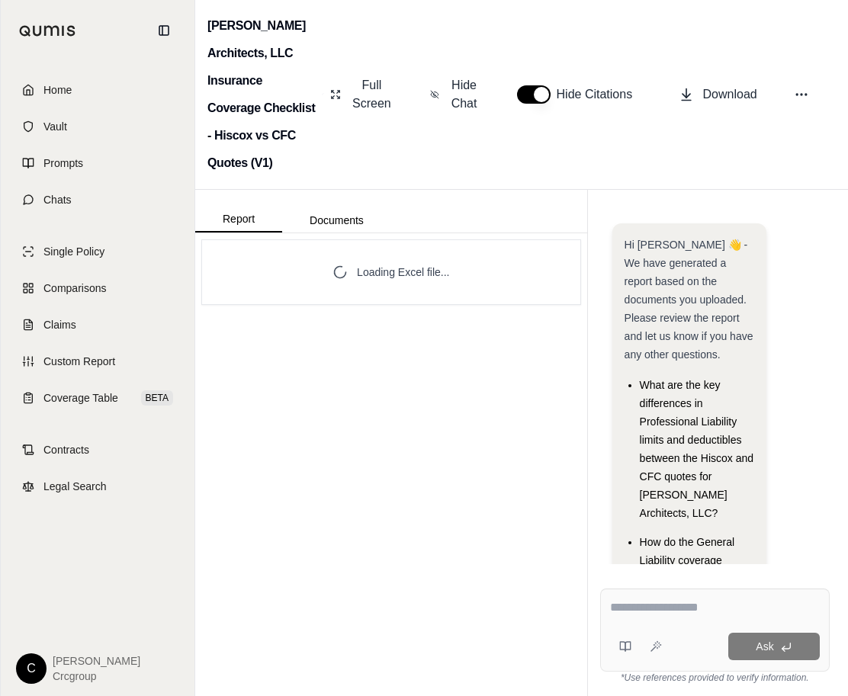
scroll to position [210, 0]
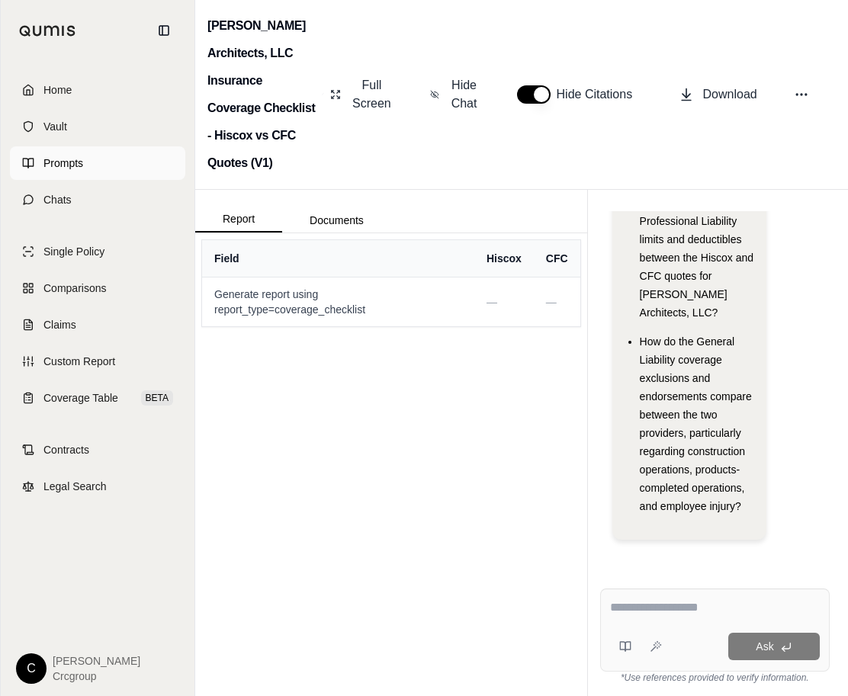
click at [69, 169] on span "Prompts" at bounding box center [63, 163] width 40 height 15
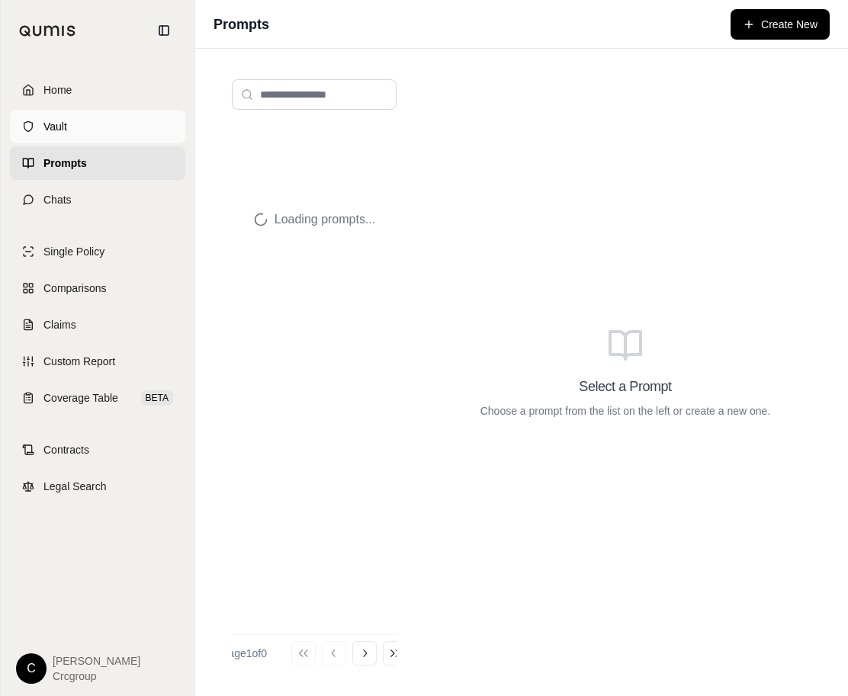
click at [61, 125] on span "Vault" at bounding box center [55, 126] width 24 height 15
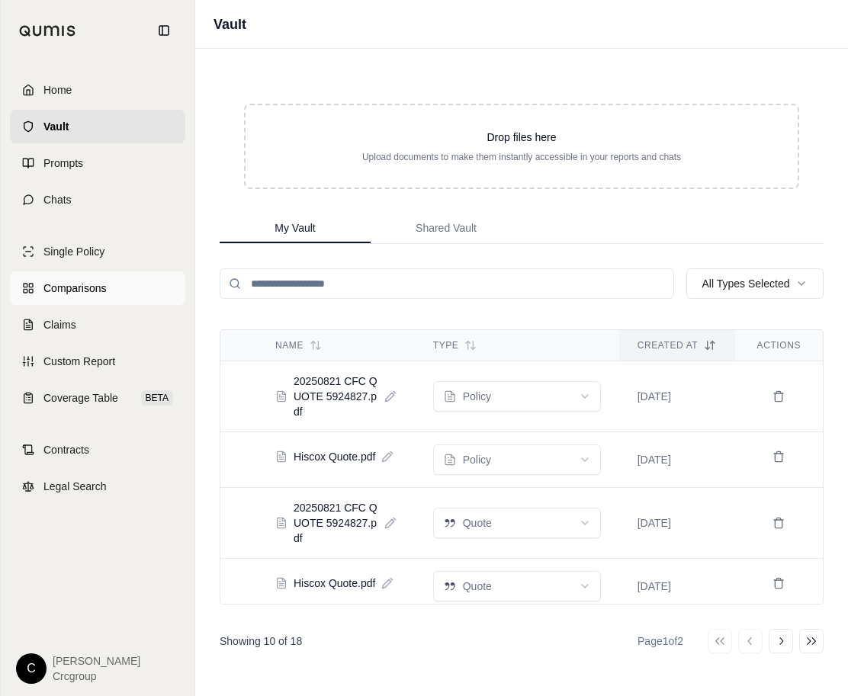
click at [70, 289] on span "Comparisons" at bounding box center [74, 288] width 63 height 15
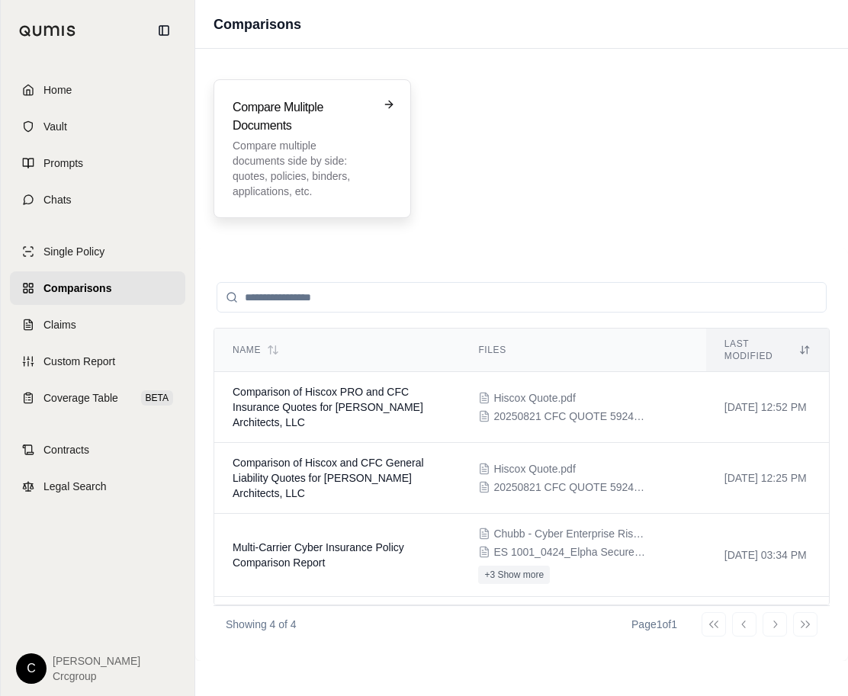
click at [300, 156] on p "Compare multiple documents side by side: quotes, policies, binders, application…" at bounding box center [302, 168] width 138 height 61
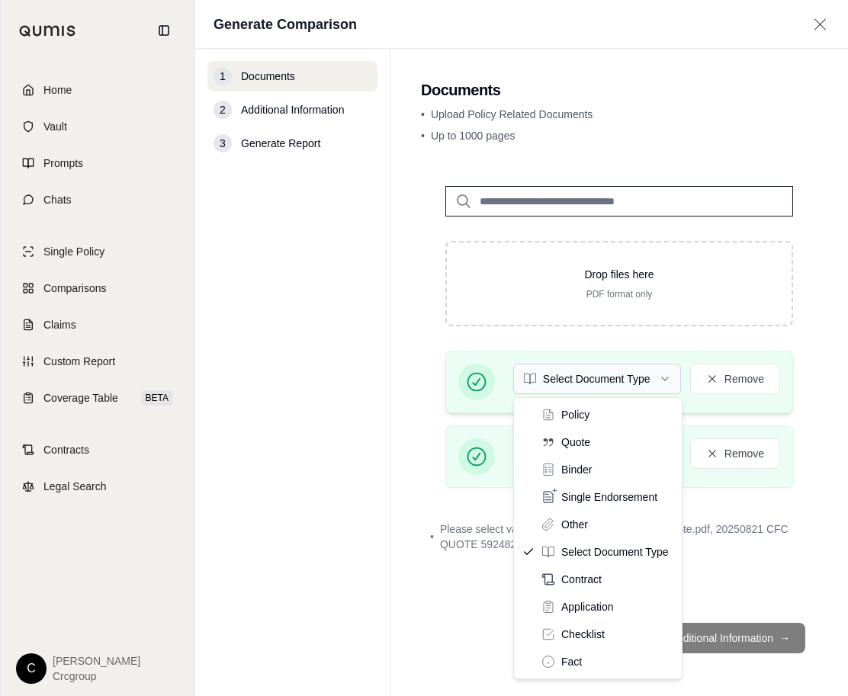
click at [591, 386] on html "Home Vault Prompts Chats Single Policy Comparisons Claims Custom Report Coverag…" at bounding box center [424, 348] width 848 height 696
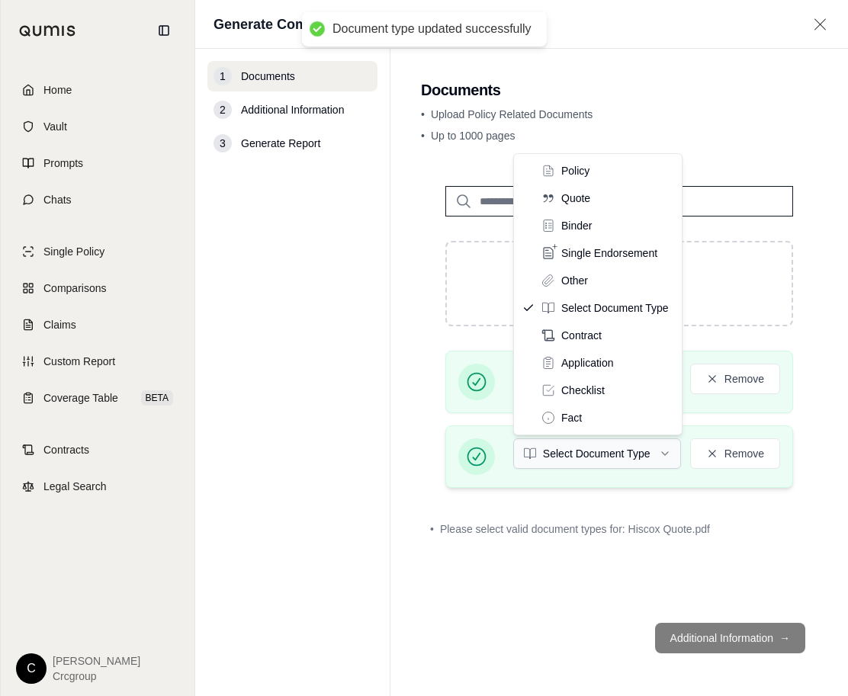
click at [579, 452] on html "Document type updated successfully Home Vault Prompts Chats Single Policy Compa…" at bounding box center [424, 348] width 848 height 696
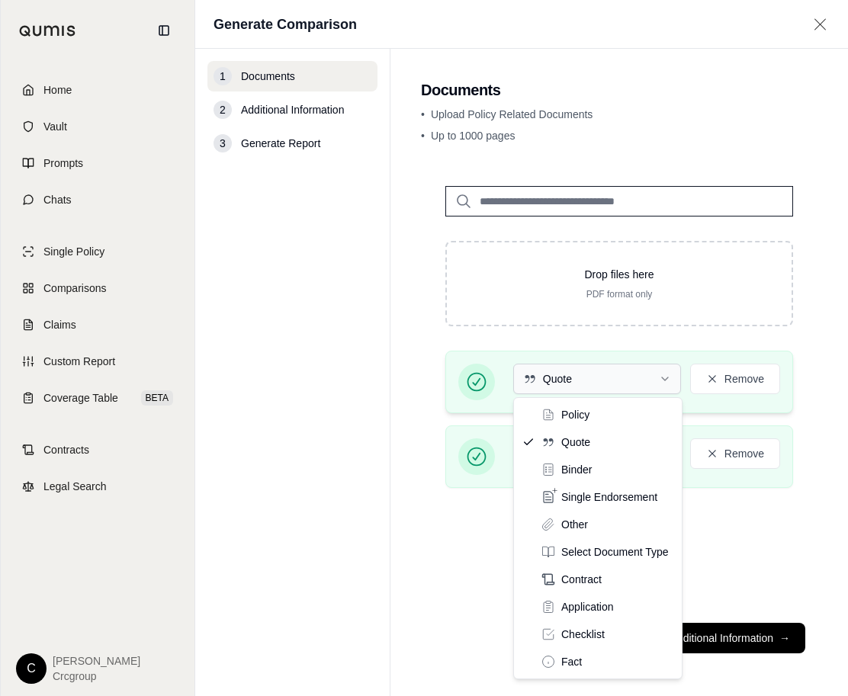
click at [590, 381] on html "Home Vault Prompts Chats Single Policy Comparisons Claims Custom Report Coverag…" at bounding box center [424, 348] width 848 height 696
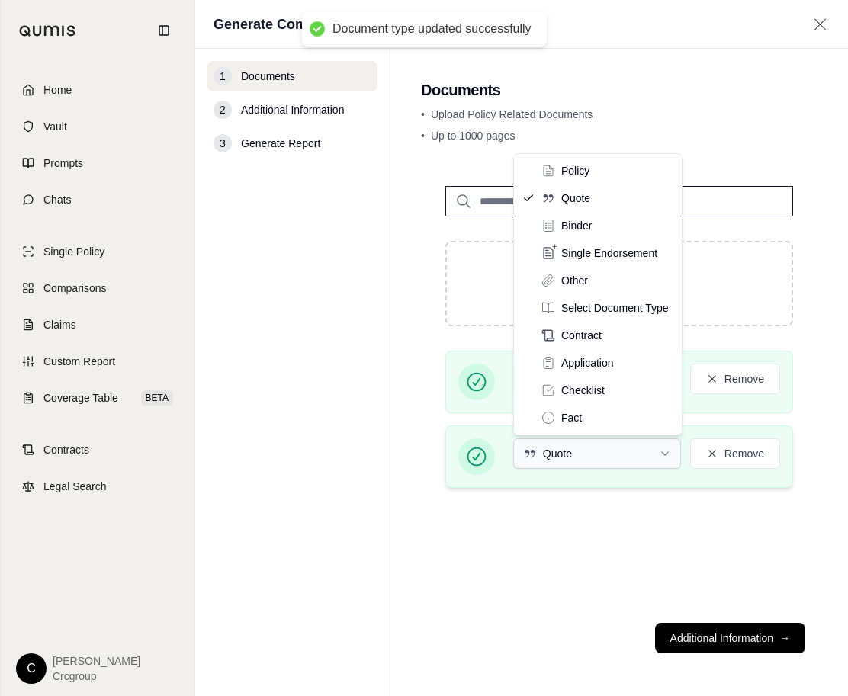
click at [572, 452] on html "Document type updated successfully Home Vault Prompts Chats Single Policy Compa…" at bounding box center [424, 348] width 848 height 696
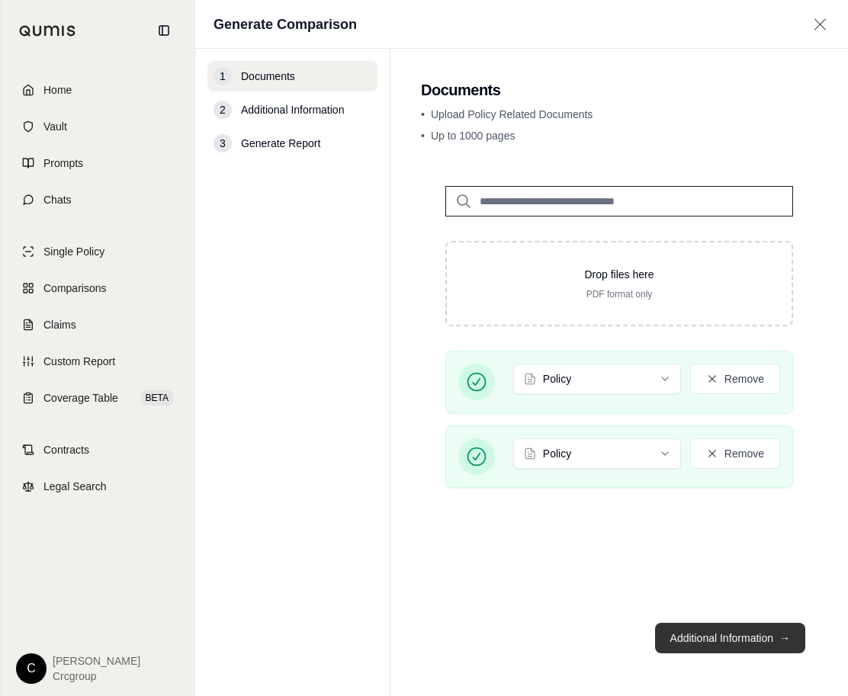
click at [702, 636] on button "Additional Information →" at bounding box center [730, 638] width 150 height 31
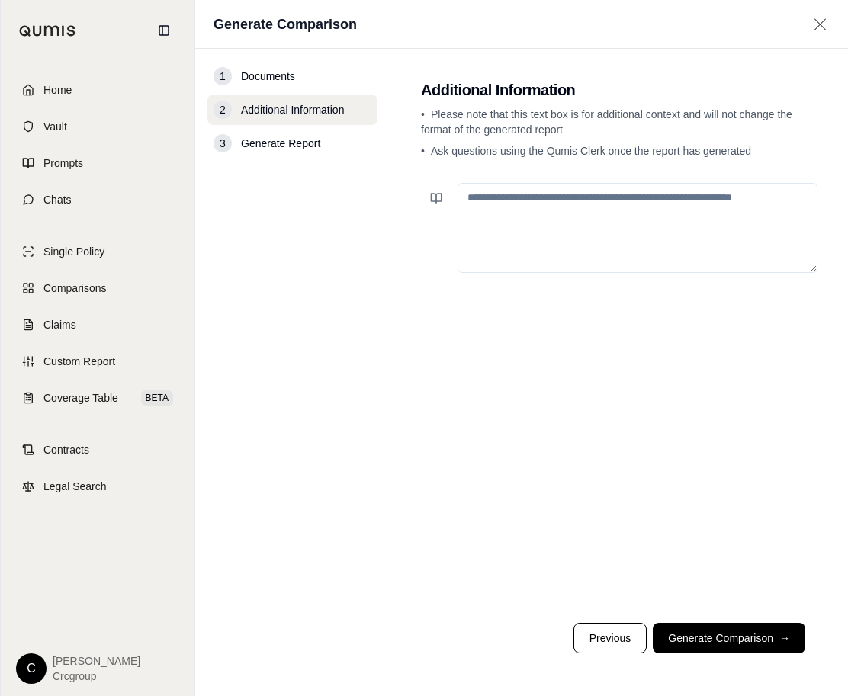
click at [494, 198] on textarea at bounding box center [638, 228] width 360 height 90
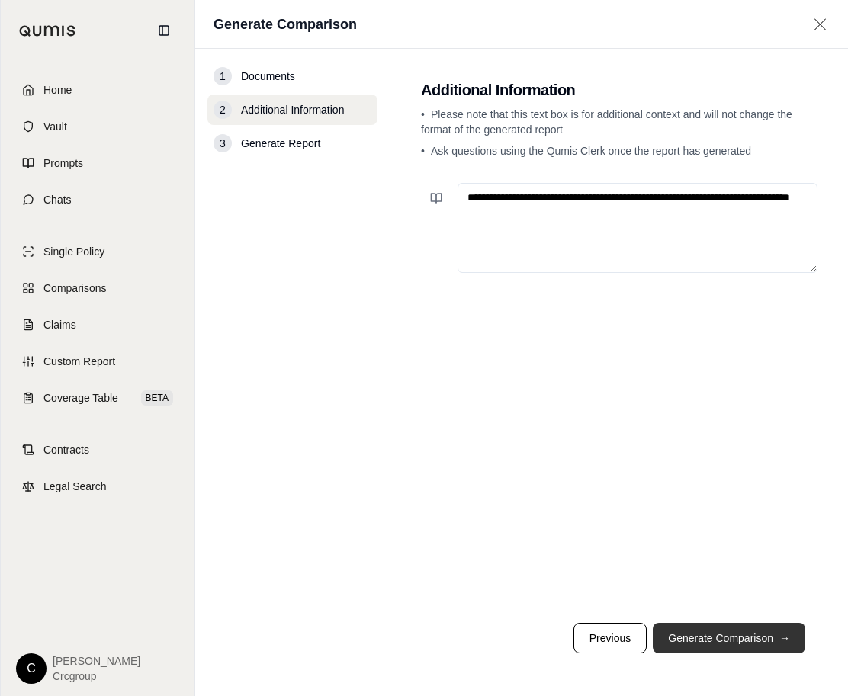
type textarea "**********"
click at [690, 636] on button "Generate Comparison →" at bounding box center [729, 638] width 153 height 31
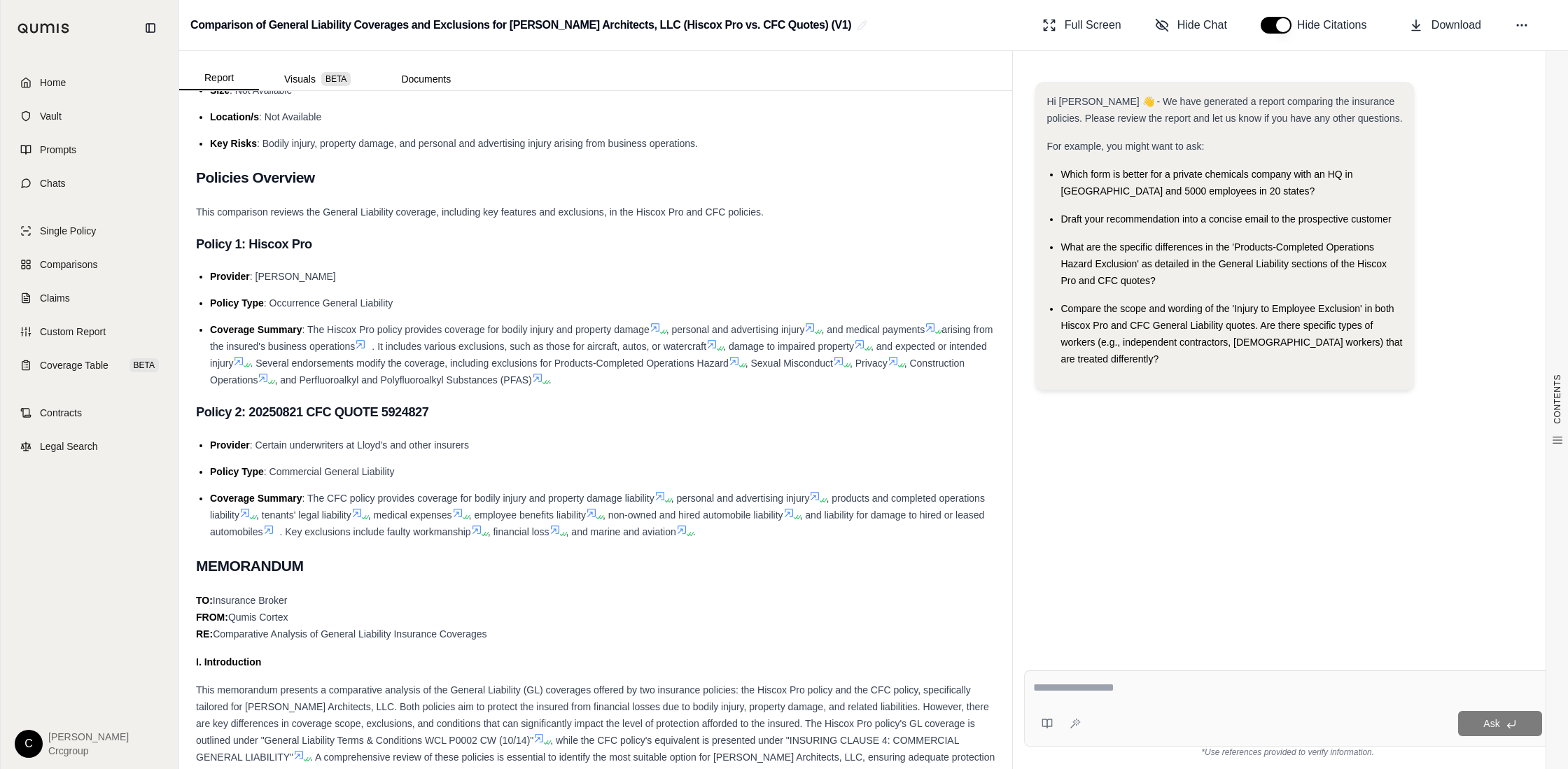
scroll to position [243, 0]
click at [1271, 22] on button "button" at bounding box center [1276, 25] width 31 height 17
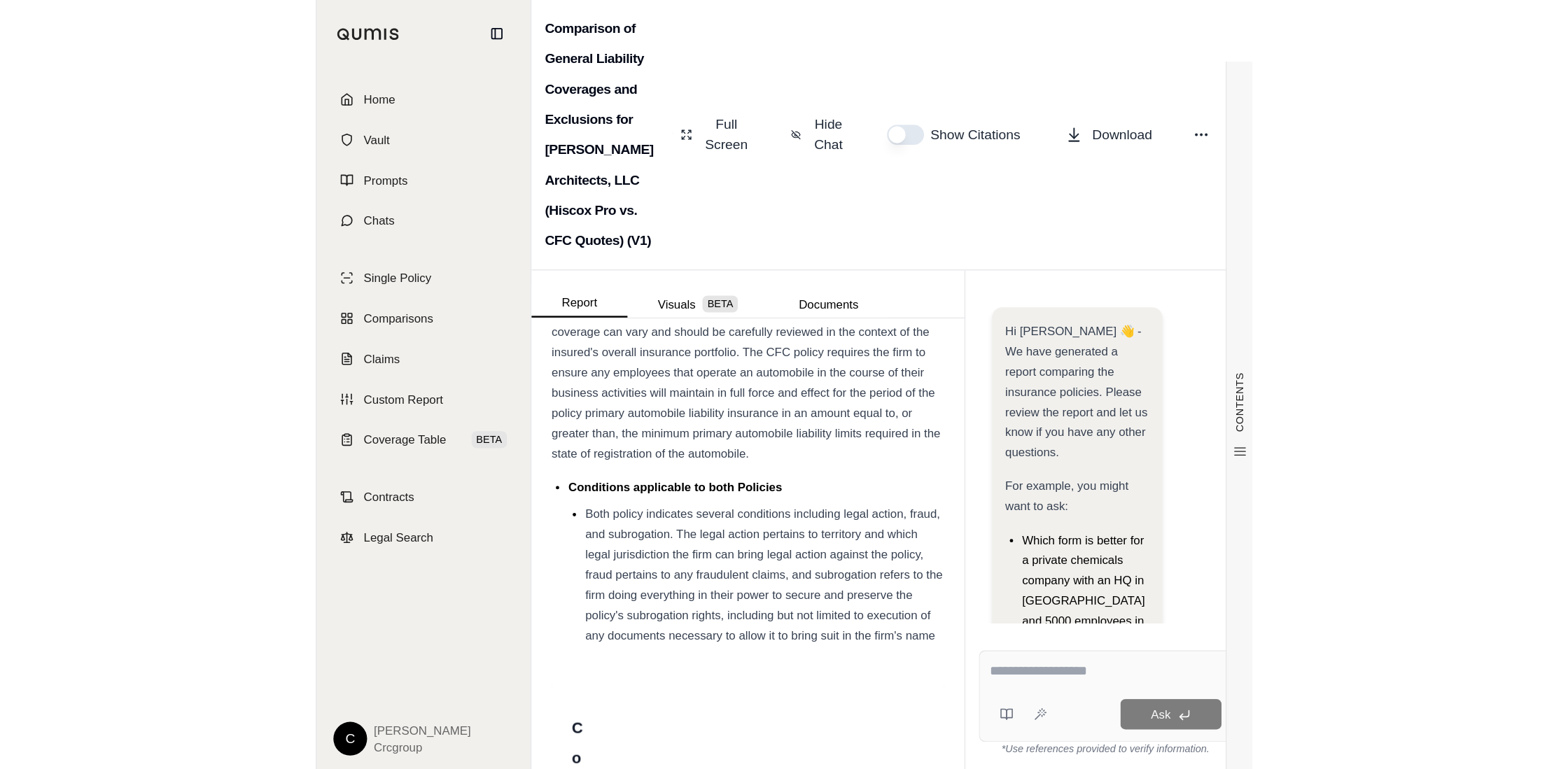
scroll to position [4519, 0]
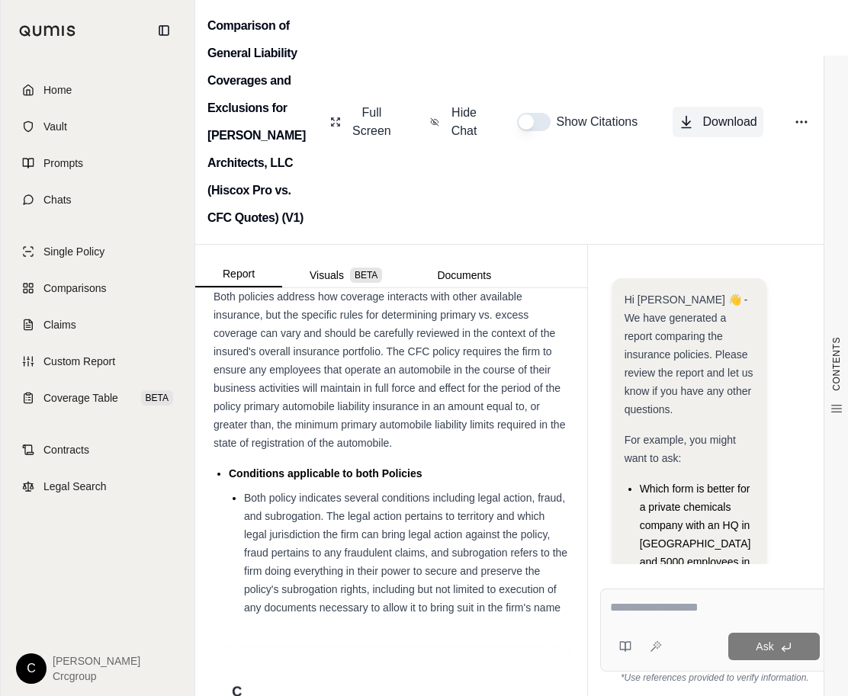
click at [726, 119] on span "Download" at bounding box center [730, 122] width 54 height 18
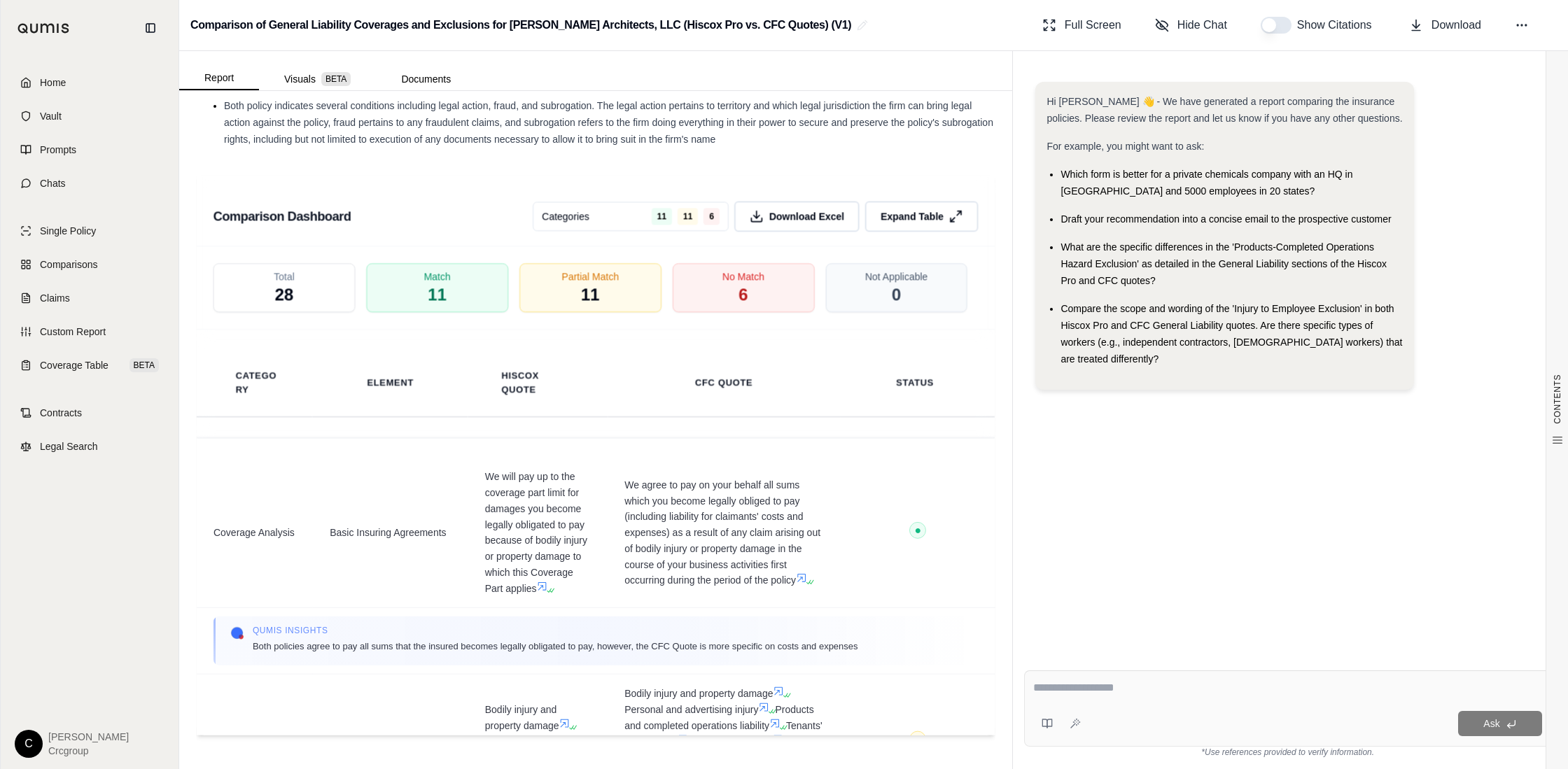
scroll to position [2973, 0]
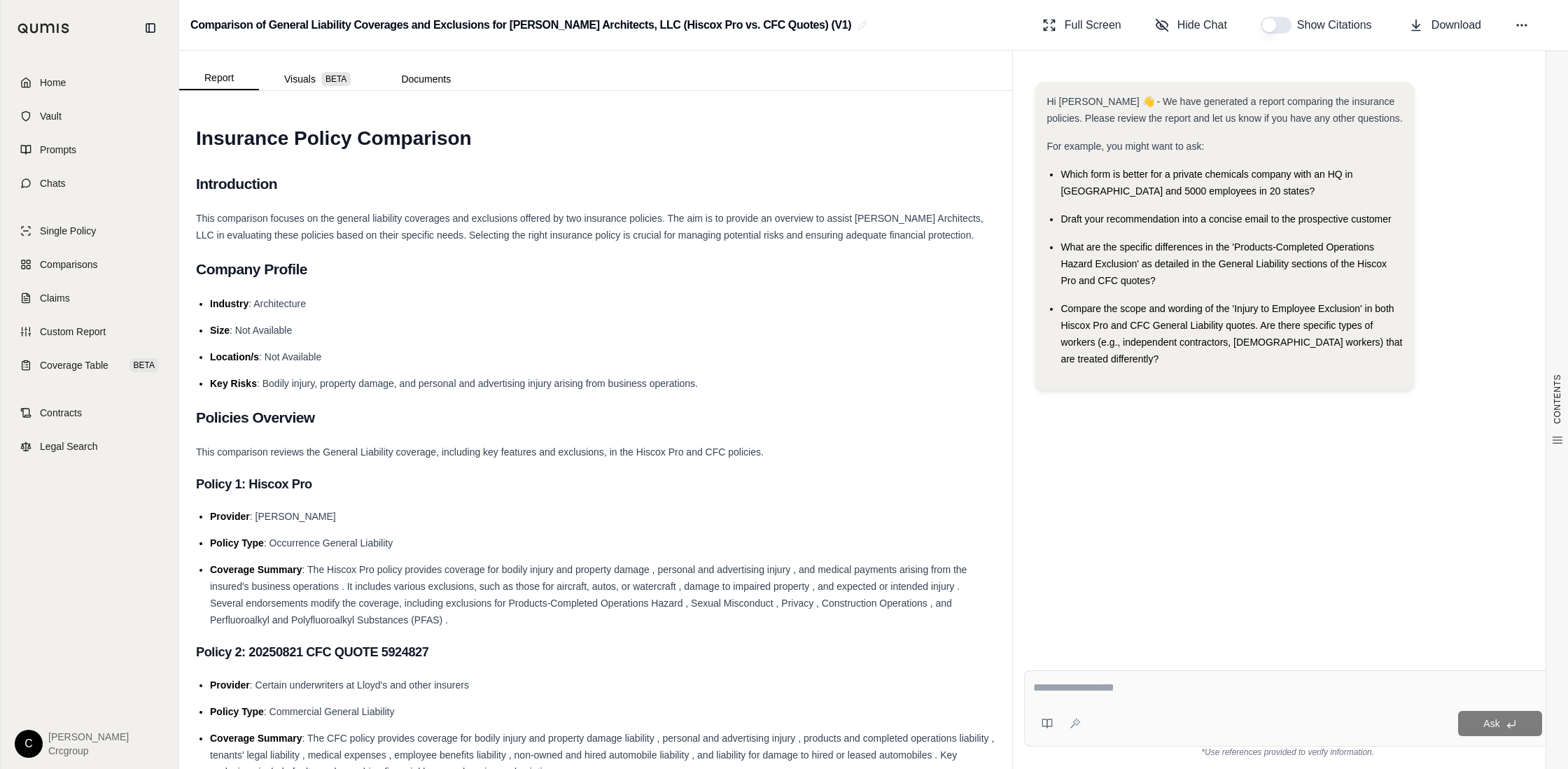
scroll to position [2973, 0]
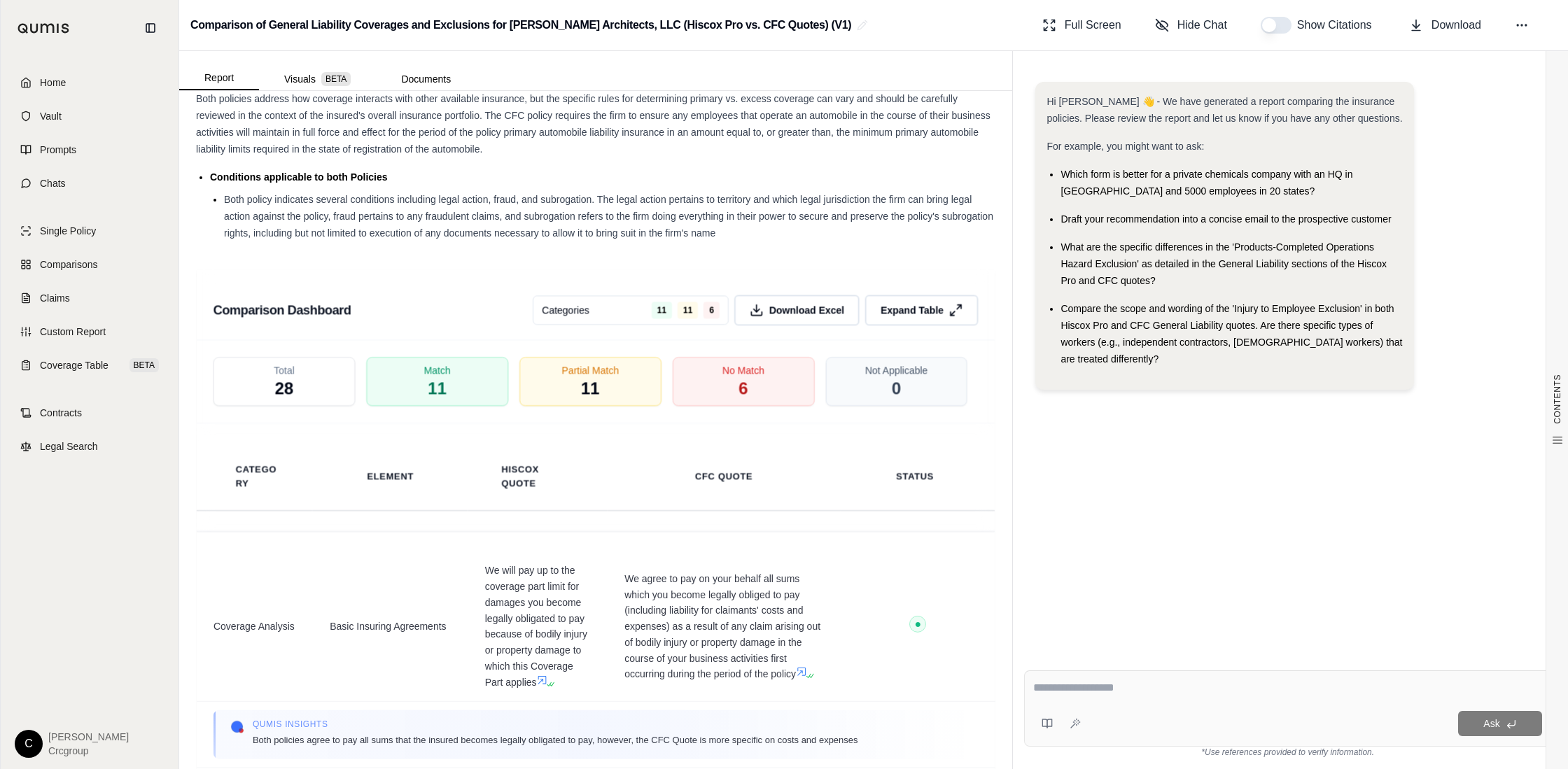
click at [1109, 703] on div "Ask" at bounding box center [1287, 708] width 527 height 76
type textarea "**********"
click at [1478, 728] on button "Ask" at bounding box center [1500, 723] width 84 height 25
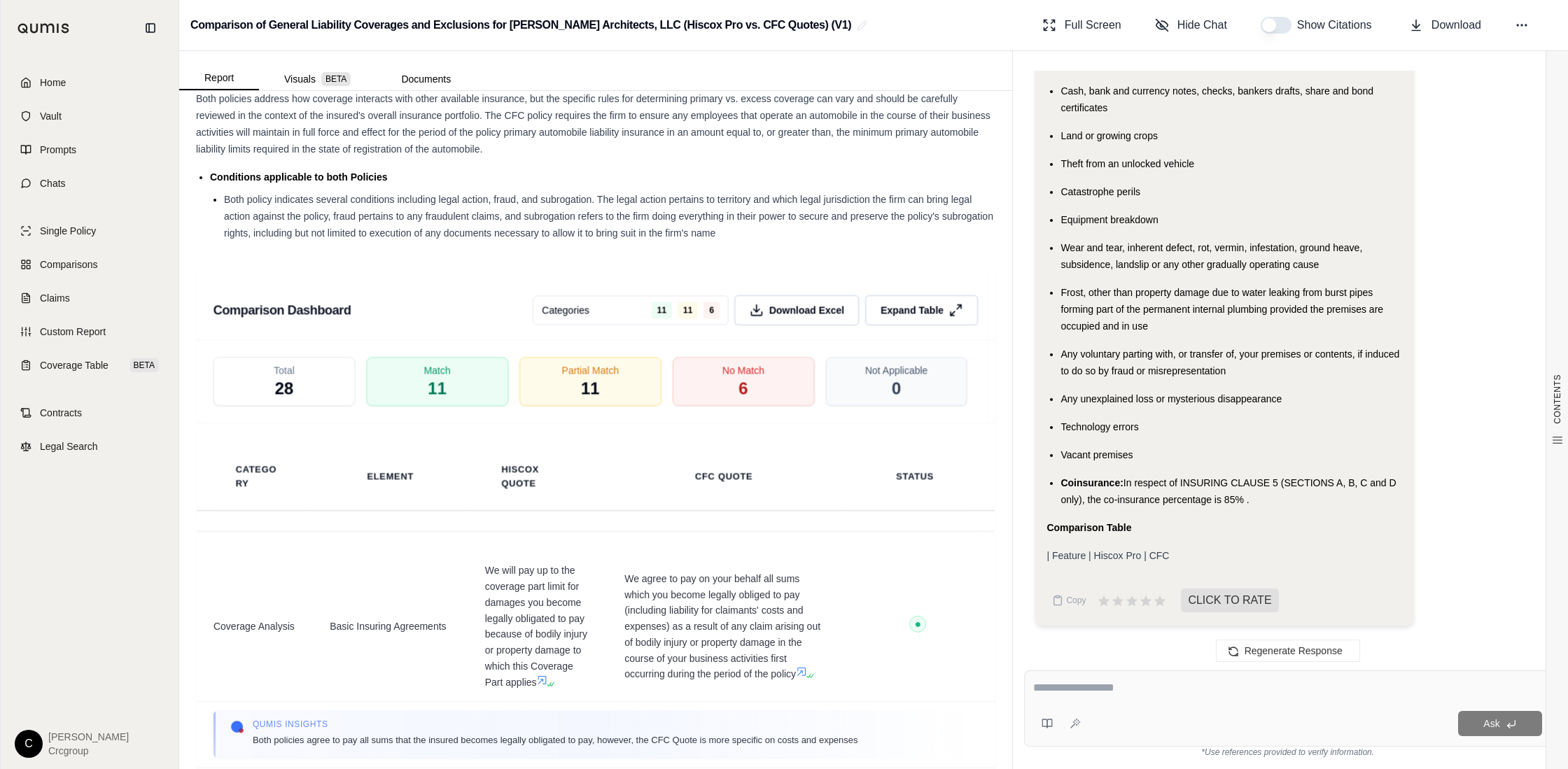
scroll to position [2559, 0]
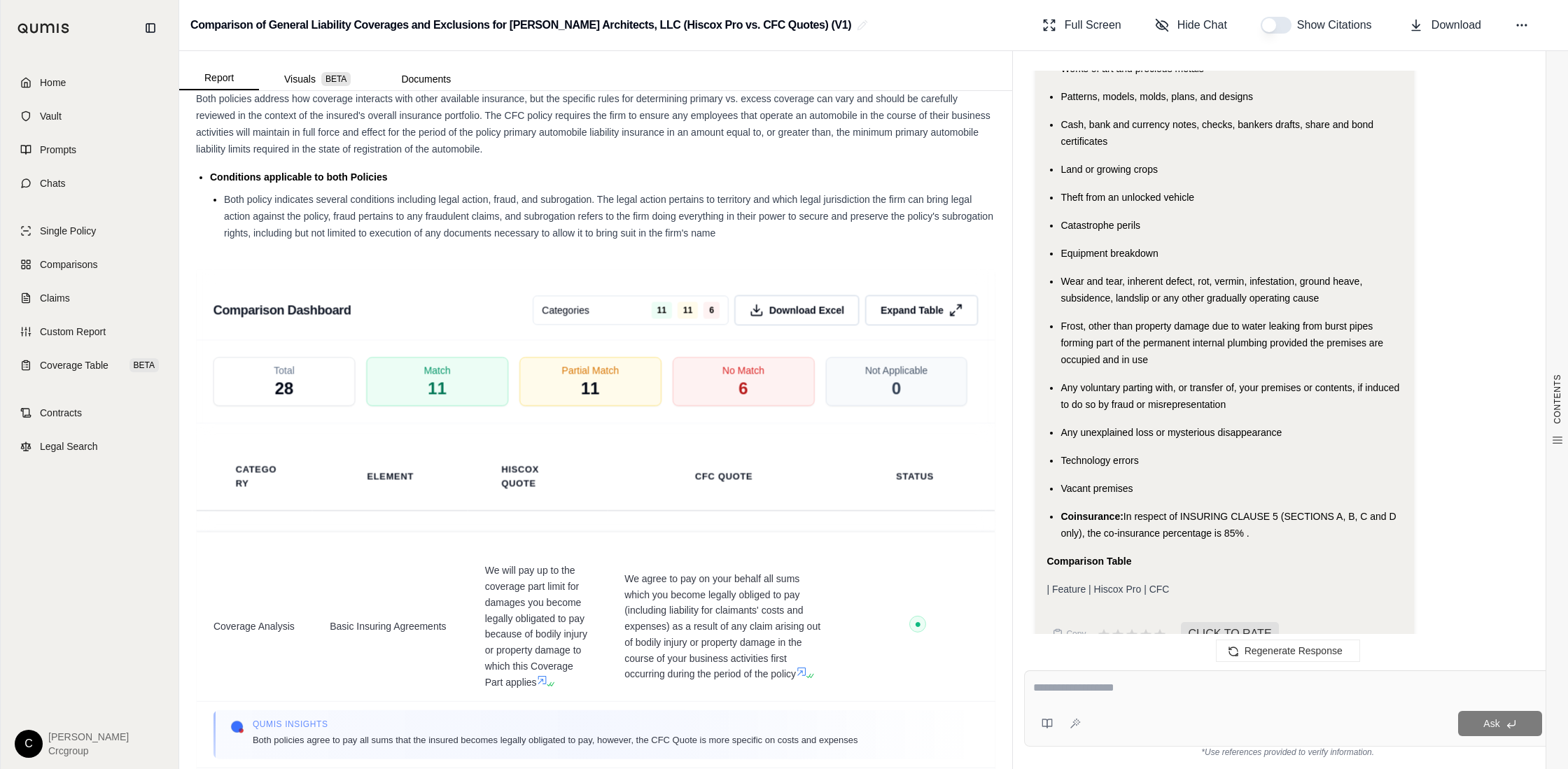
scroll to position [2595, 0]
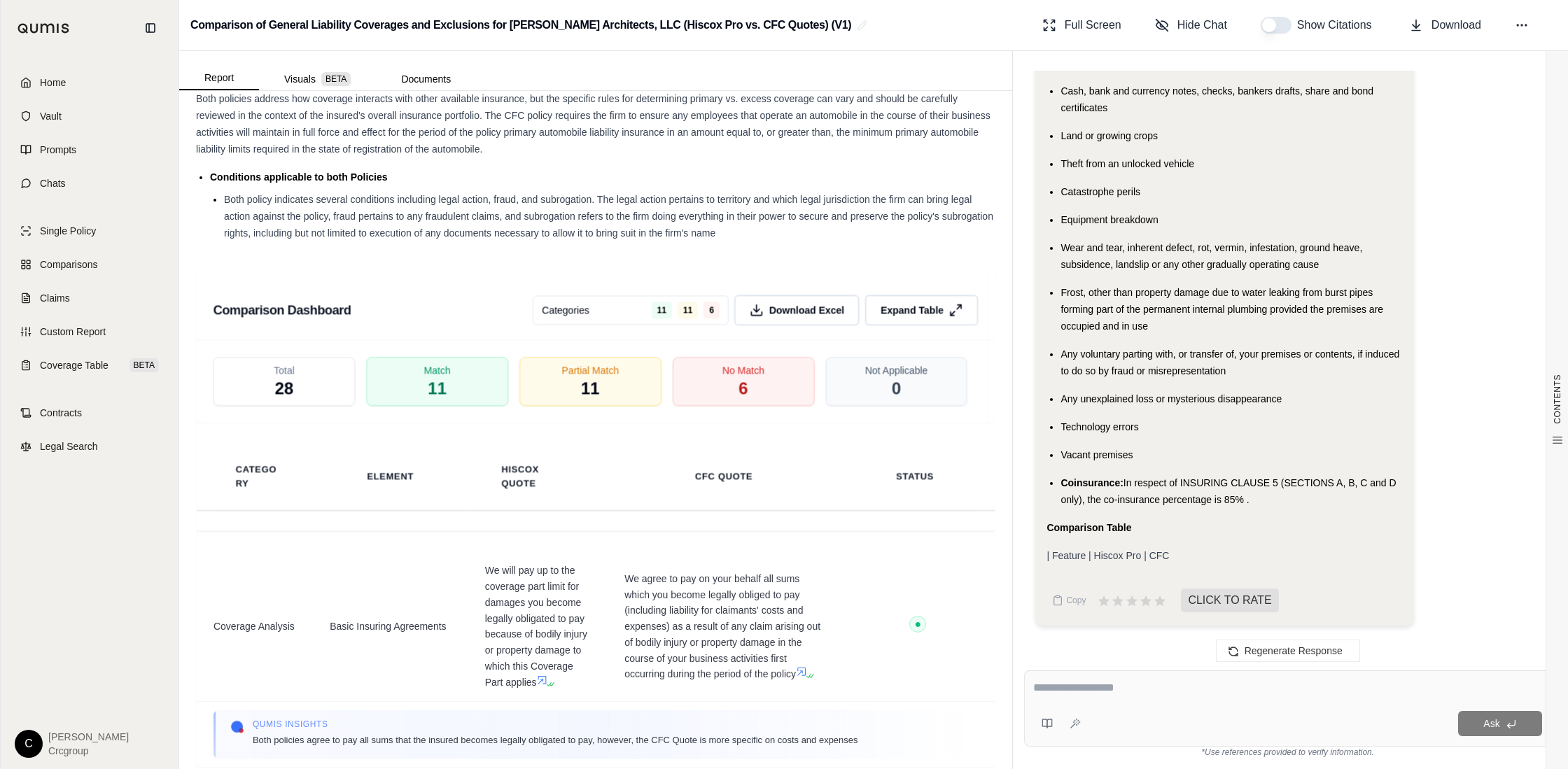
click at [1087, 527] on strong "Comparison Table" at bounding box center [1088, 528] width 84 height 11
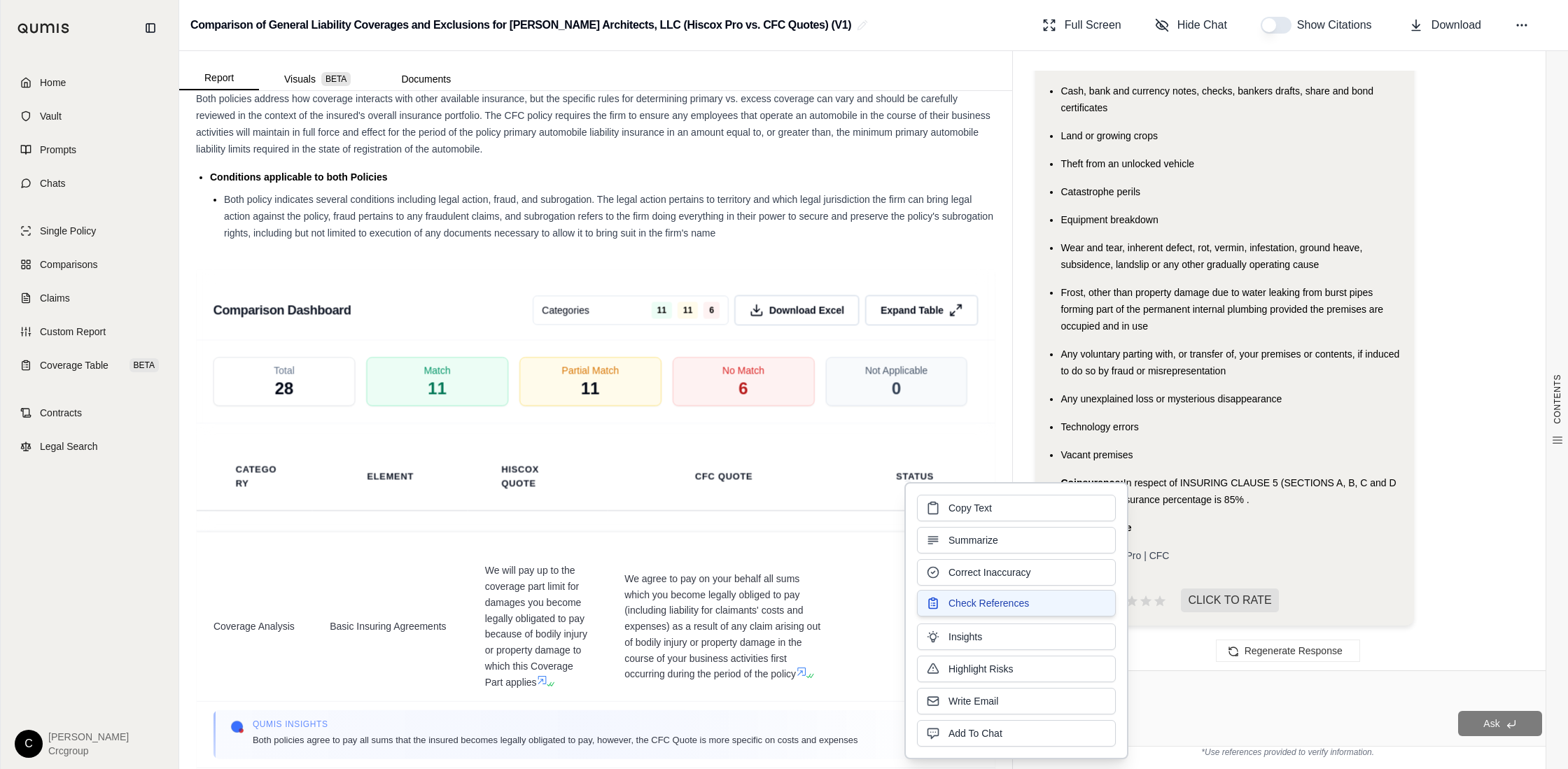
click at [991, 607] on span "Check References" at bounding box center [989, 603] width 81 height 14
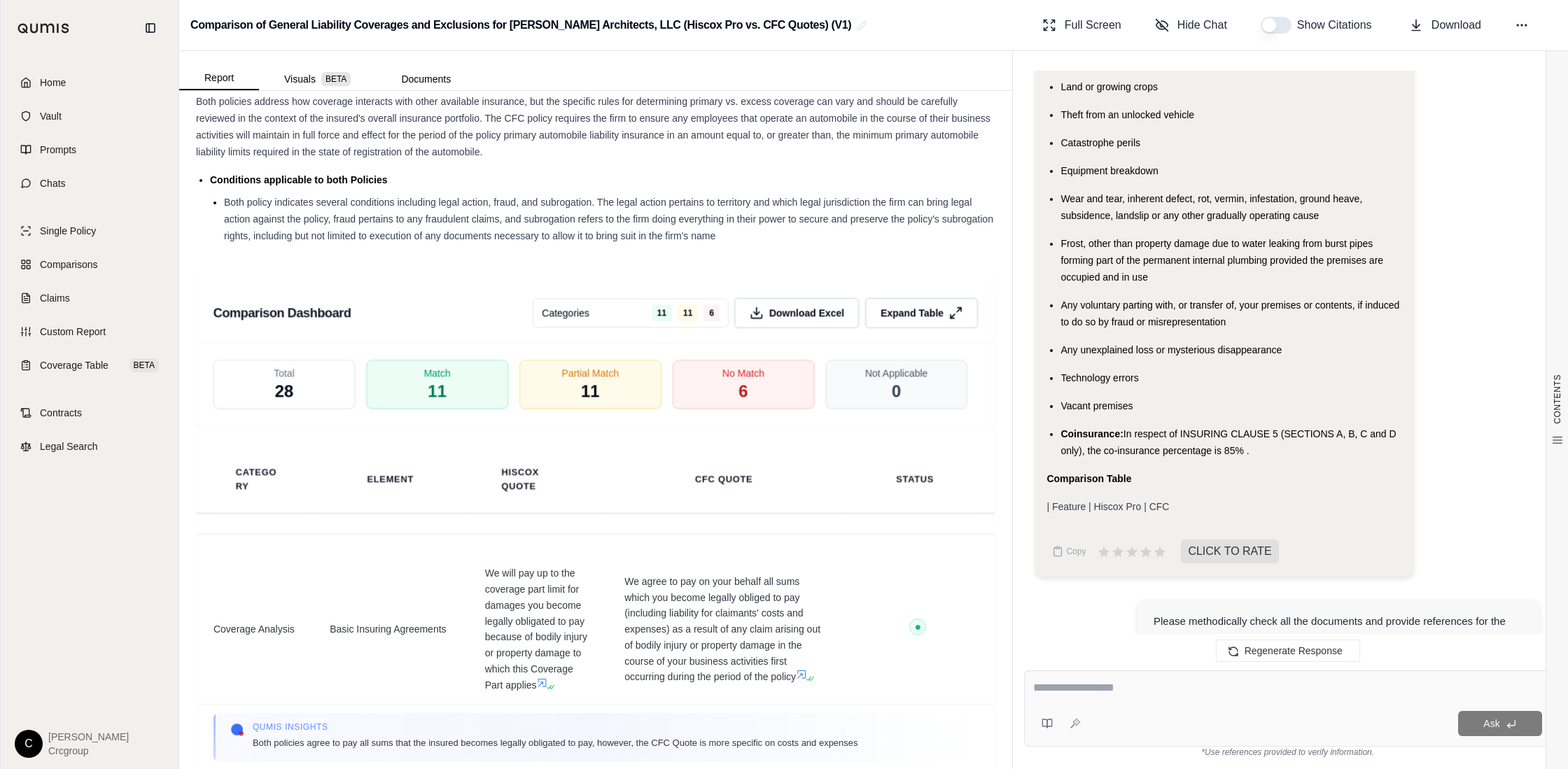
scroll to position [2634, 0]
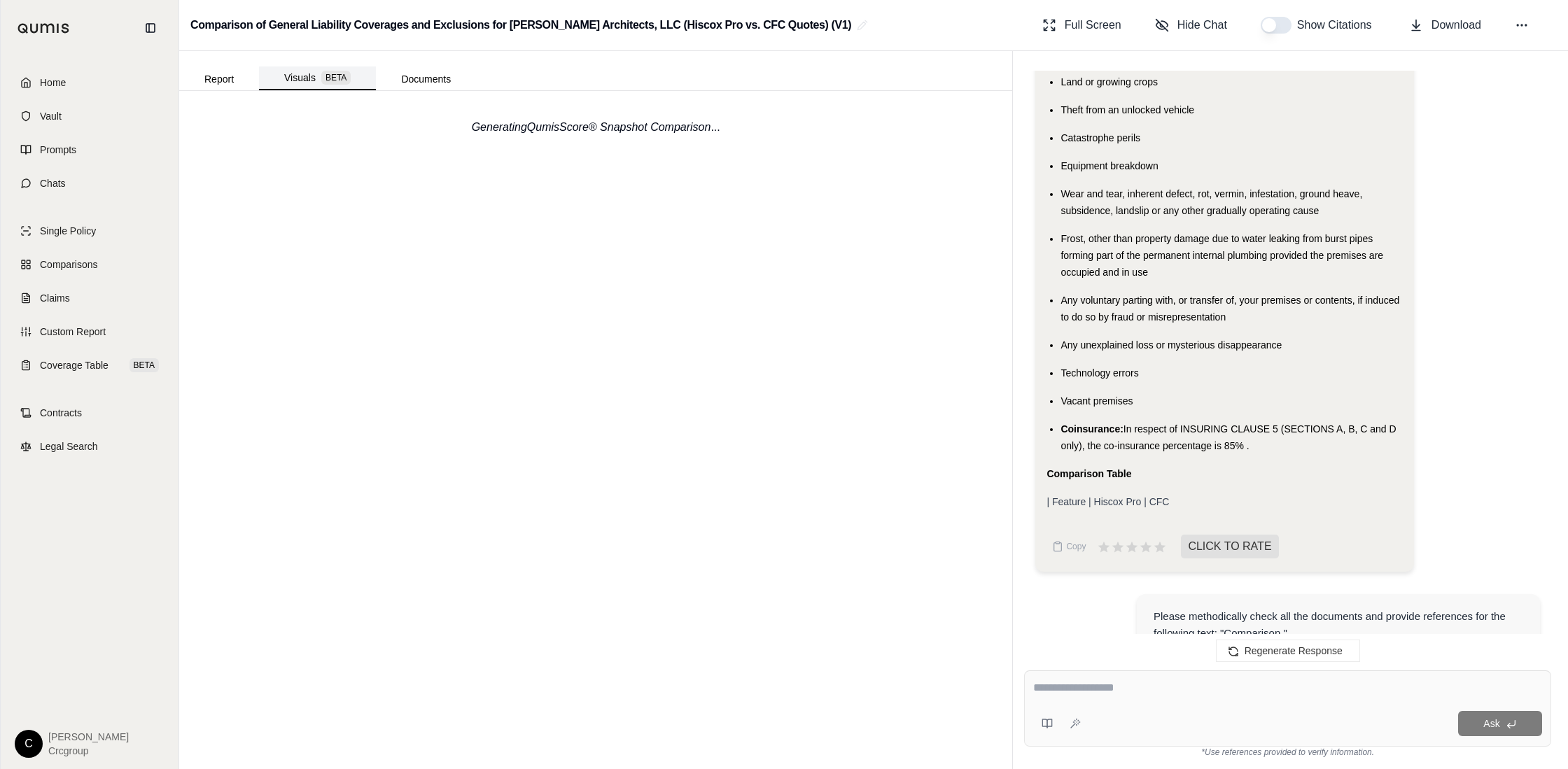
click at [306, 75] on button "Visuals BETA" at bounding box center [317, 78] width 117 height 24
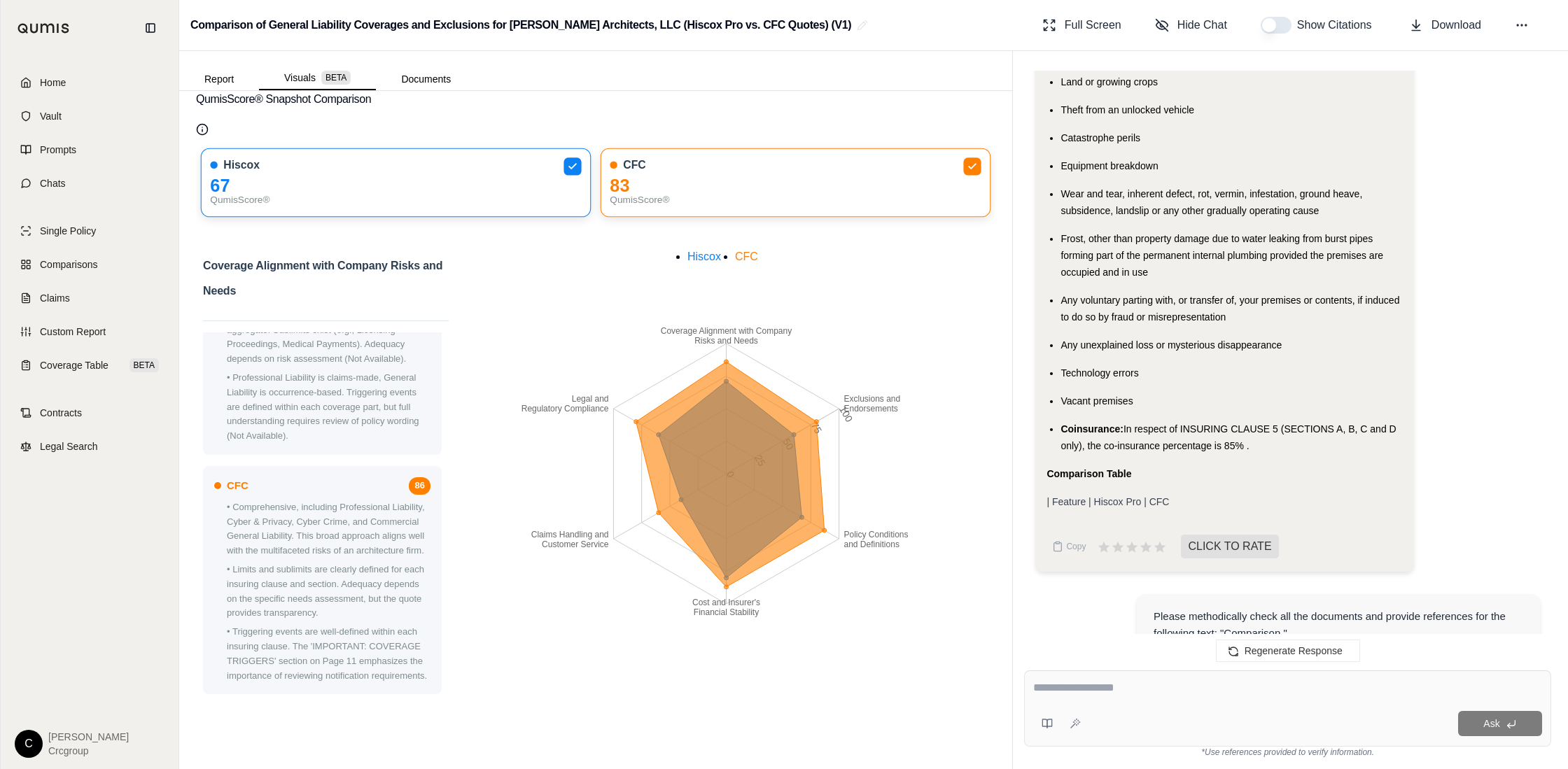
scroll to position [0, 0]
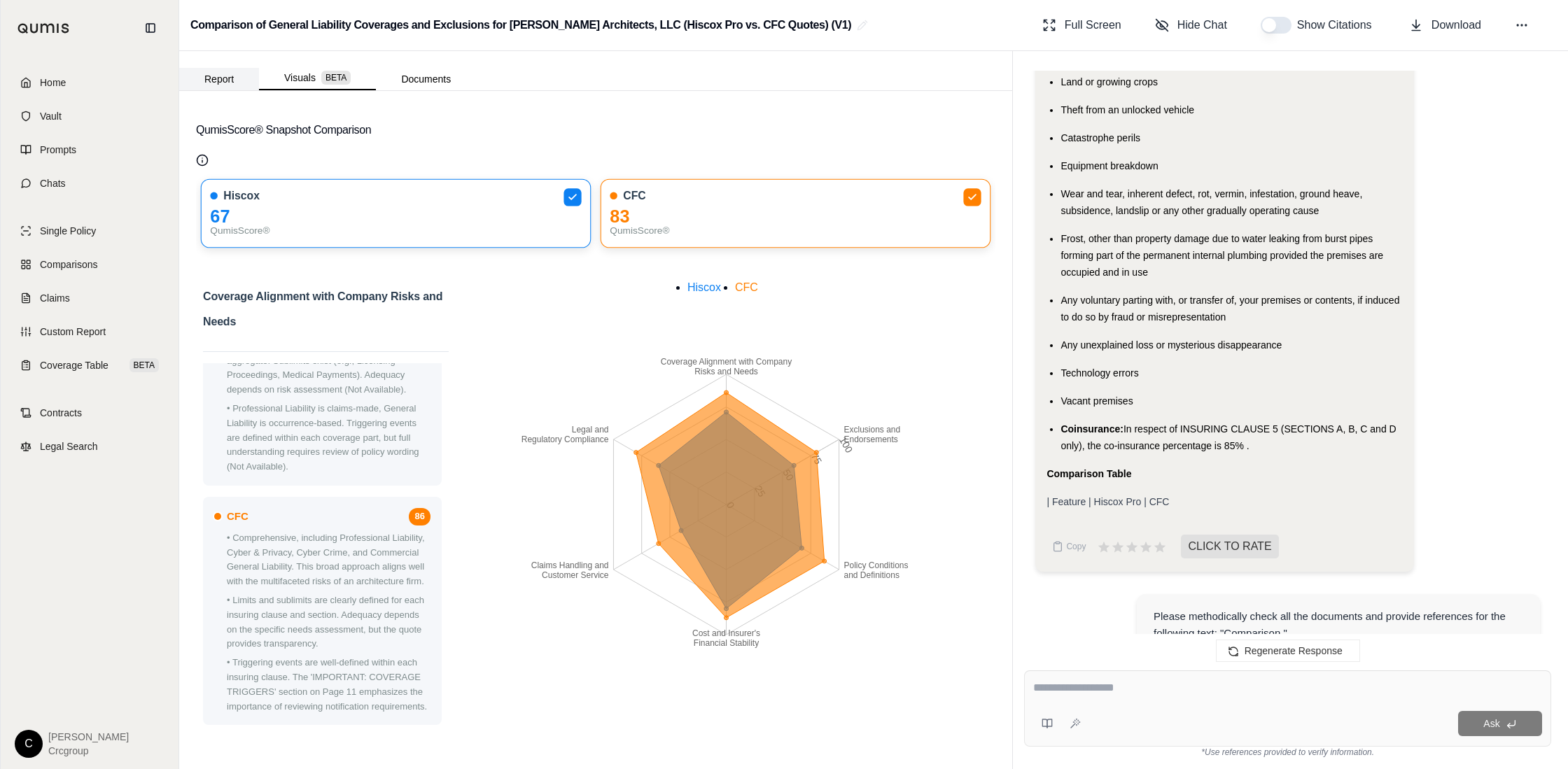
click at [216, 75] on button "Report" at bounding box center [218, 79] width 80 height 22
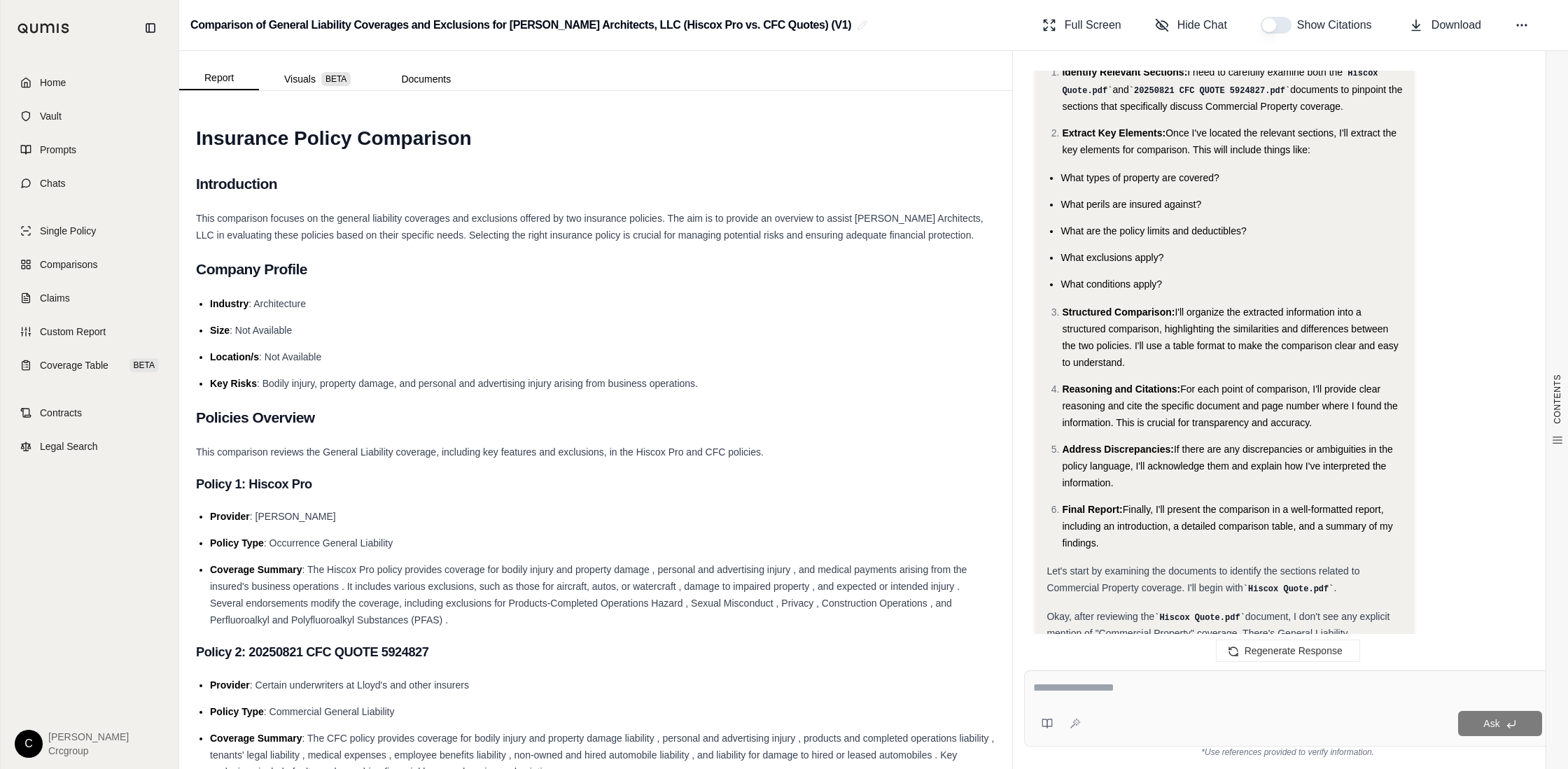
scroll to position [425, 0]
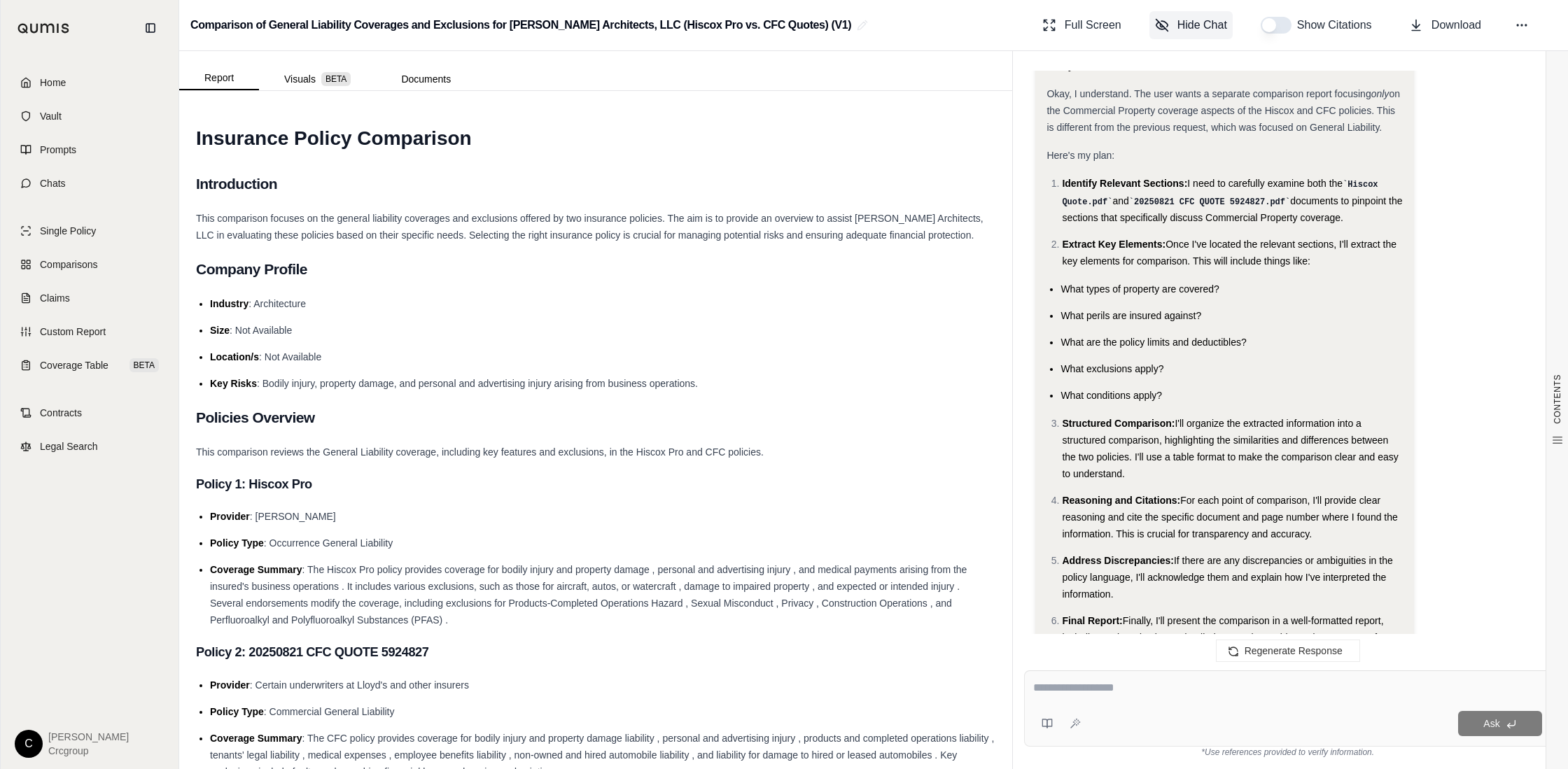
click at [1170, 26] on button "Hide Chat" at bounding box center [1191, 25] width 83 height 28
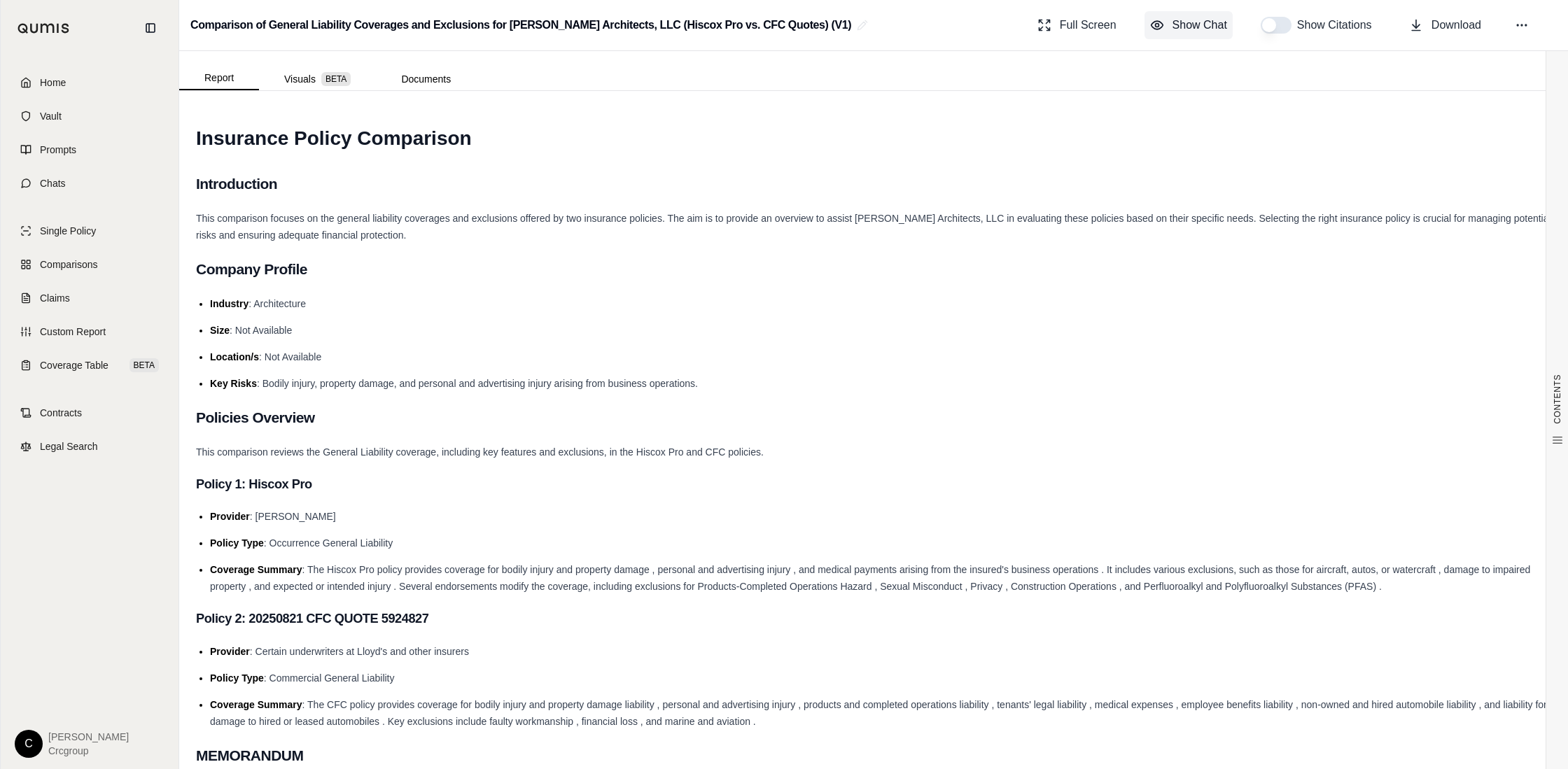
scroll to position [0, 0]
click at [1170, 26] on button "Show Chat" at bounding box center [1188, 25] width 88 height 28
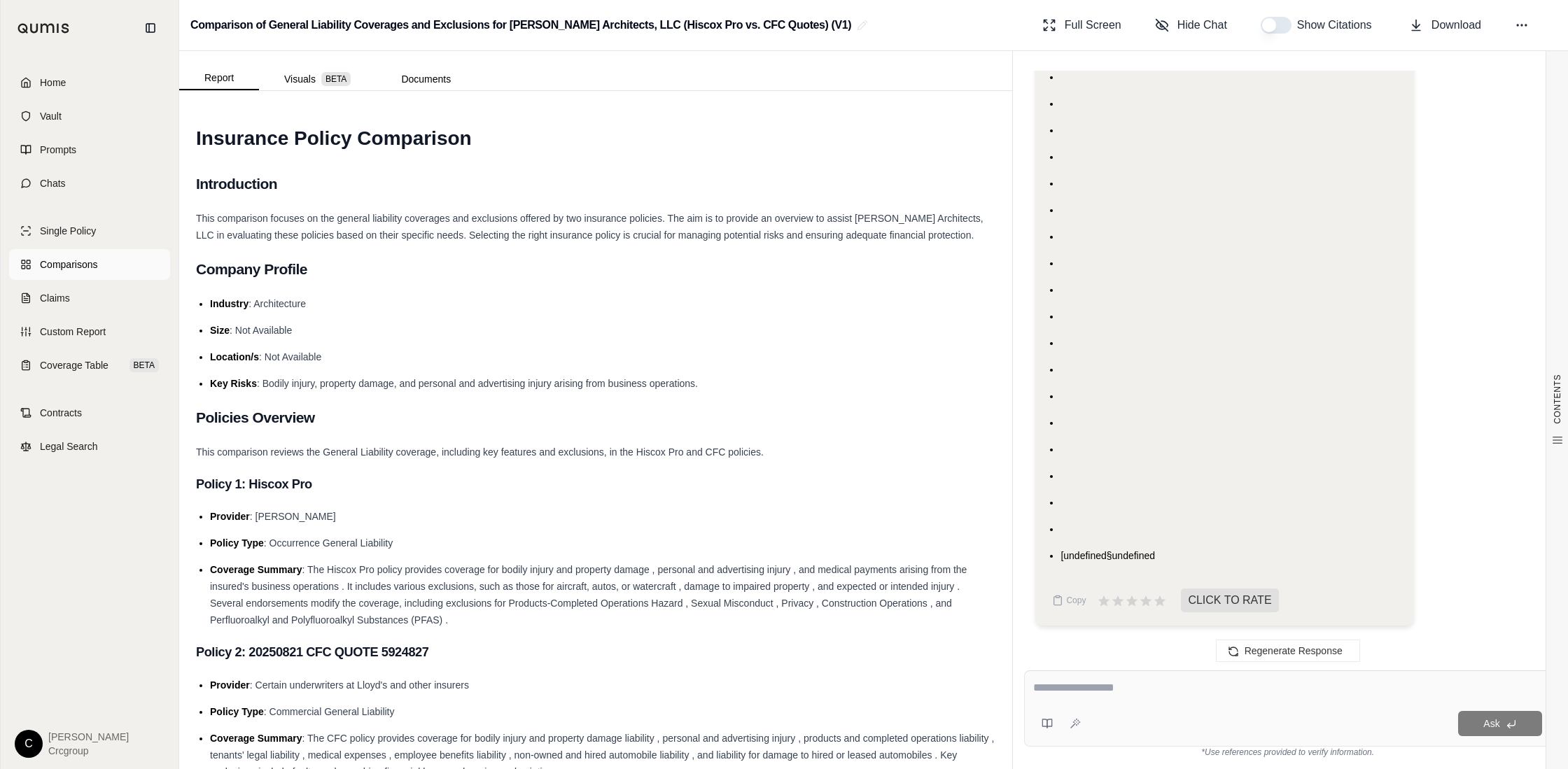
click at [58, 267] on span "Comparisons" at bounding box center [68, 264] width 58 height 14
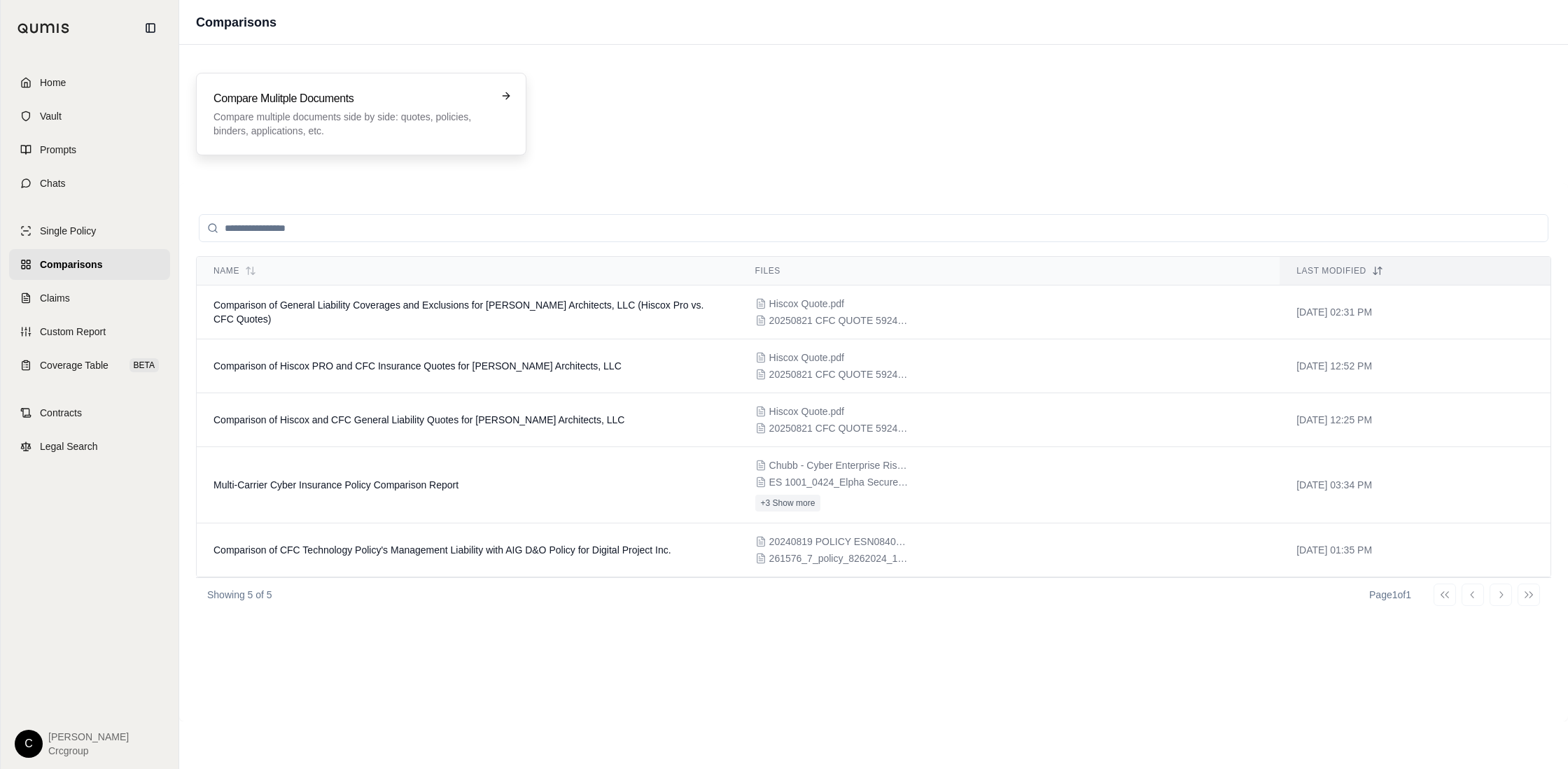
click at [258, 108] on div "Compare Mulitple Documents Compare multiple documents side by side: quotes, pol…" at bounding box center [351, 114] width 276 height 48
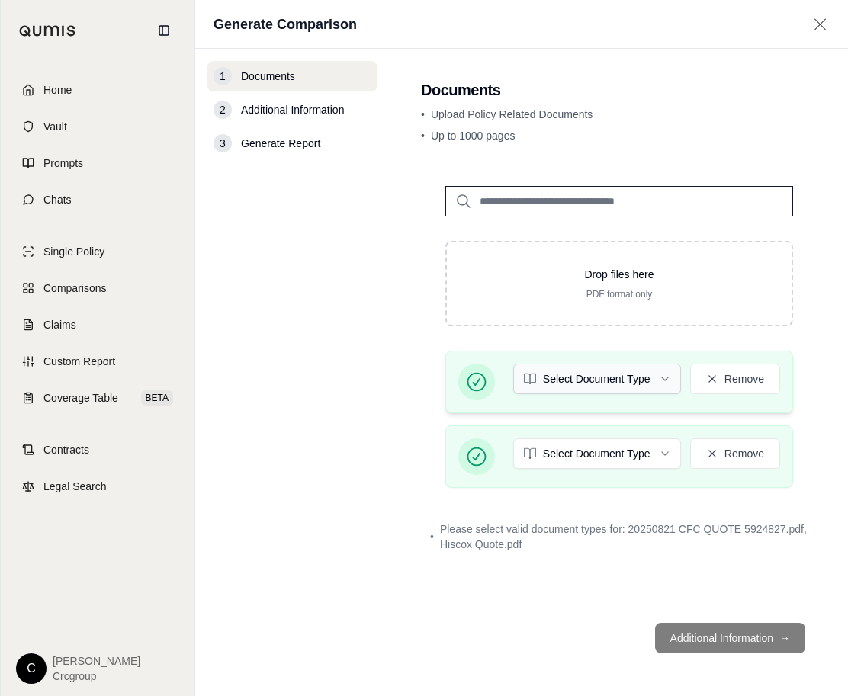
click at [605, 378] on html "Home Vault Prompts Chats Single Policy Comparisons Claims Custom Report Coverag…" at bounding box center [424, 348] width 848 height 696
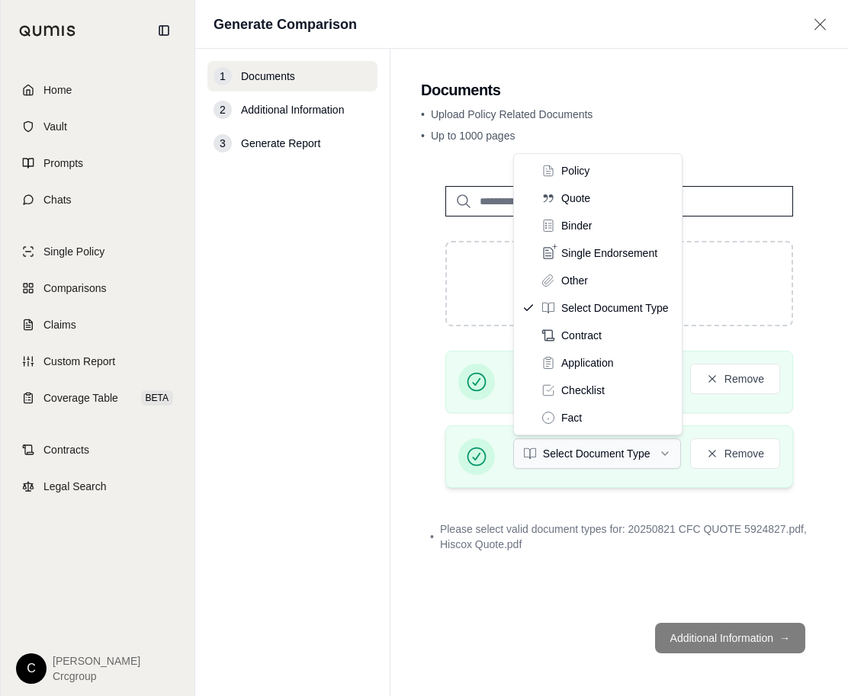
click at [579, 453] on html "Home Vault Prompts Chats Single Policy Comparisons Claims Custom Report Coverag…" at bounding box center [424, 348] width 848 height 696
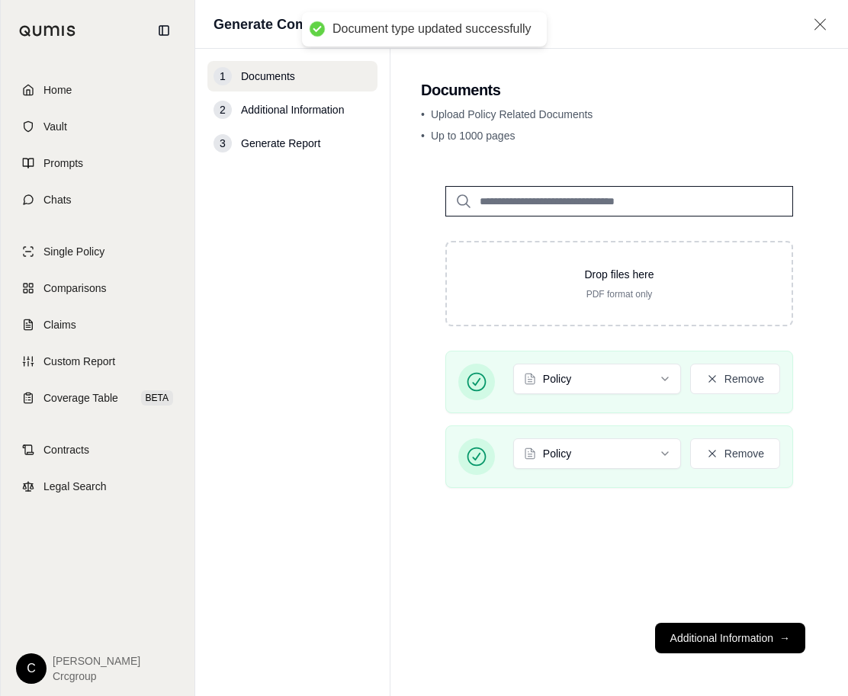
click at [684, 641] on button "Additional Information →" at bounding box center [730, 638] width 150 height 31
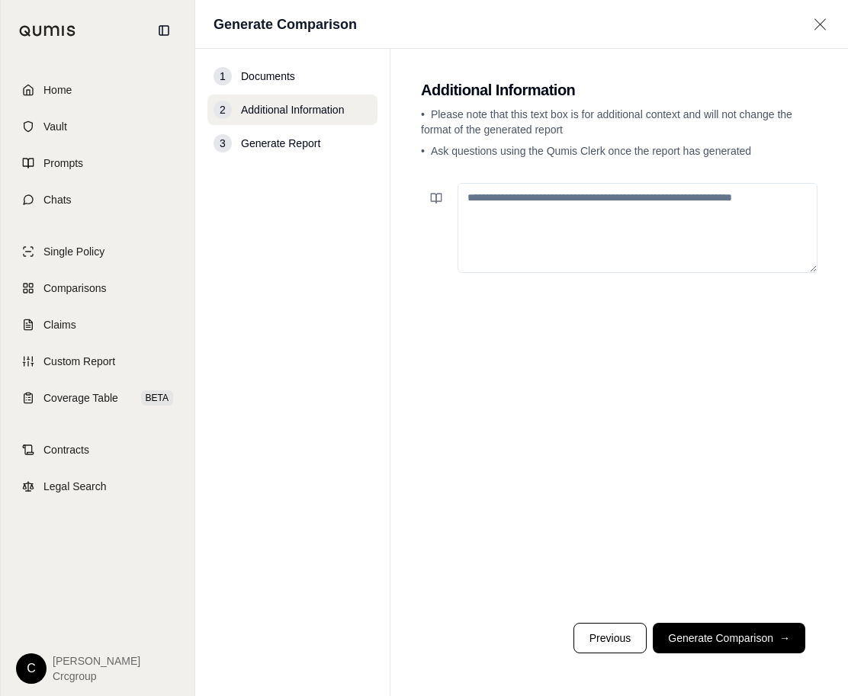
click at [485, 215] on textarea at bounding box center [638, 228] width 360 height 90
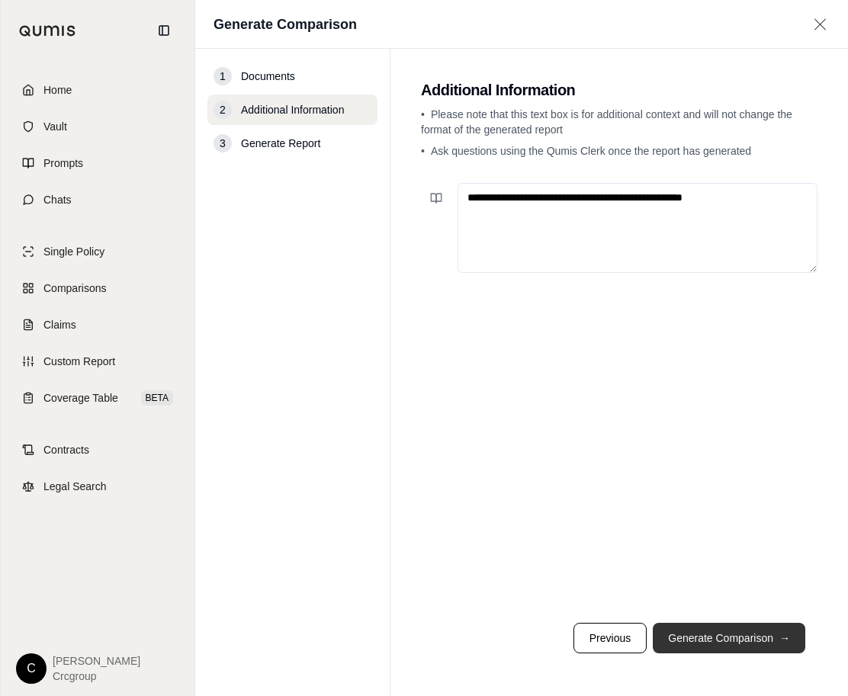
type textarea "**********"
click at [714, 640] on button "Generate Comparison →" at bounding box center [729, 638] width 153 height 31
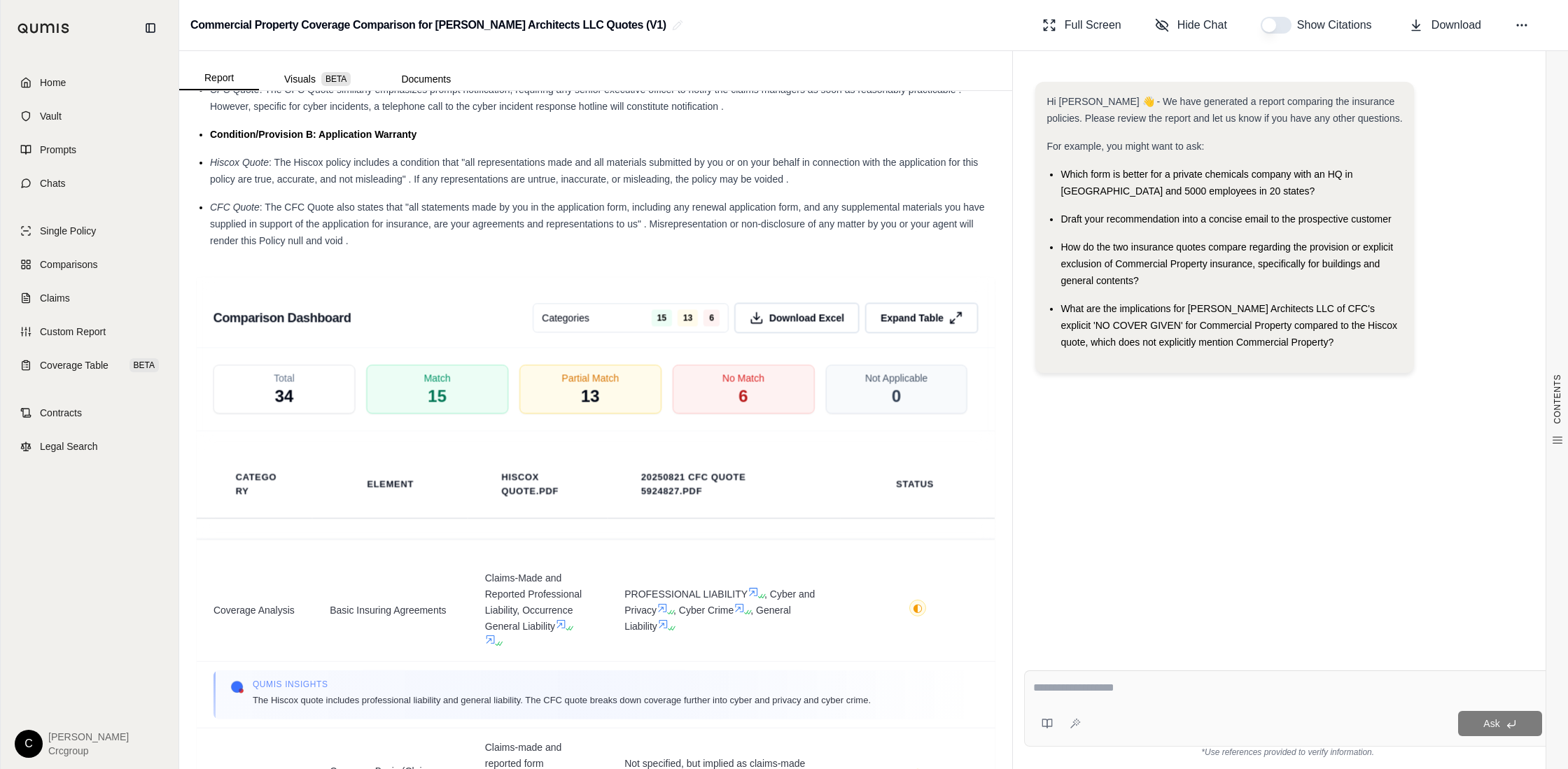
scroll to position [2134, 0]
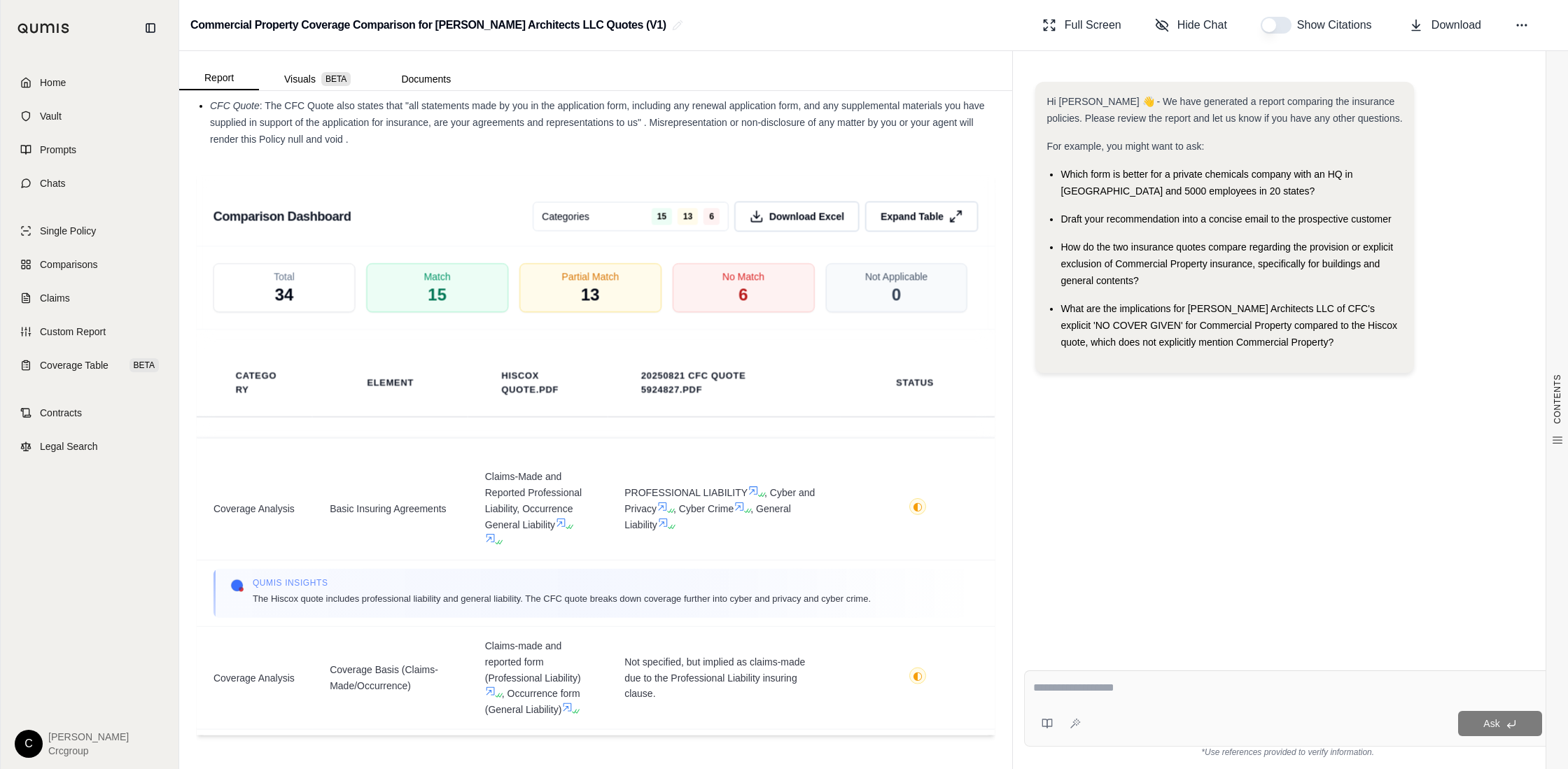
click at [1120, 468] on div "Hi Cathy 👋 - We have generated a report comparing the insurance policies. Pleas…" at bounding box center [1287, 359] width 527 height 577
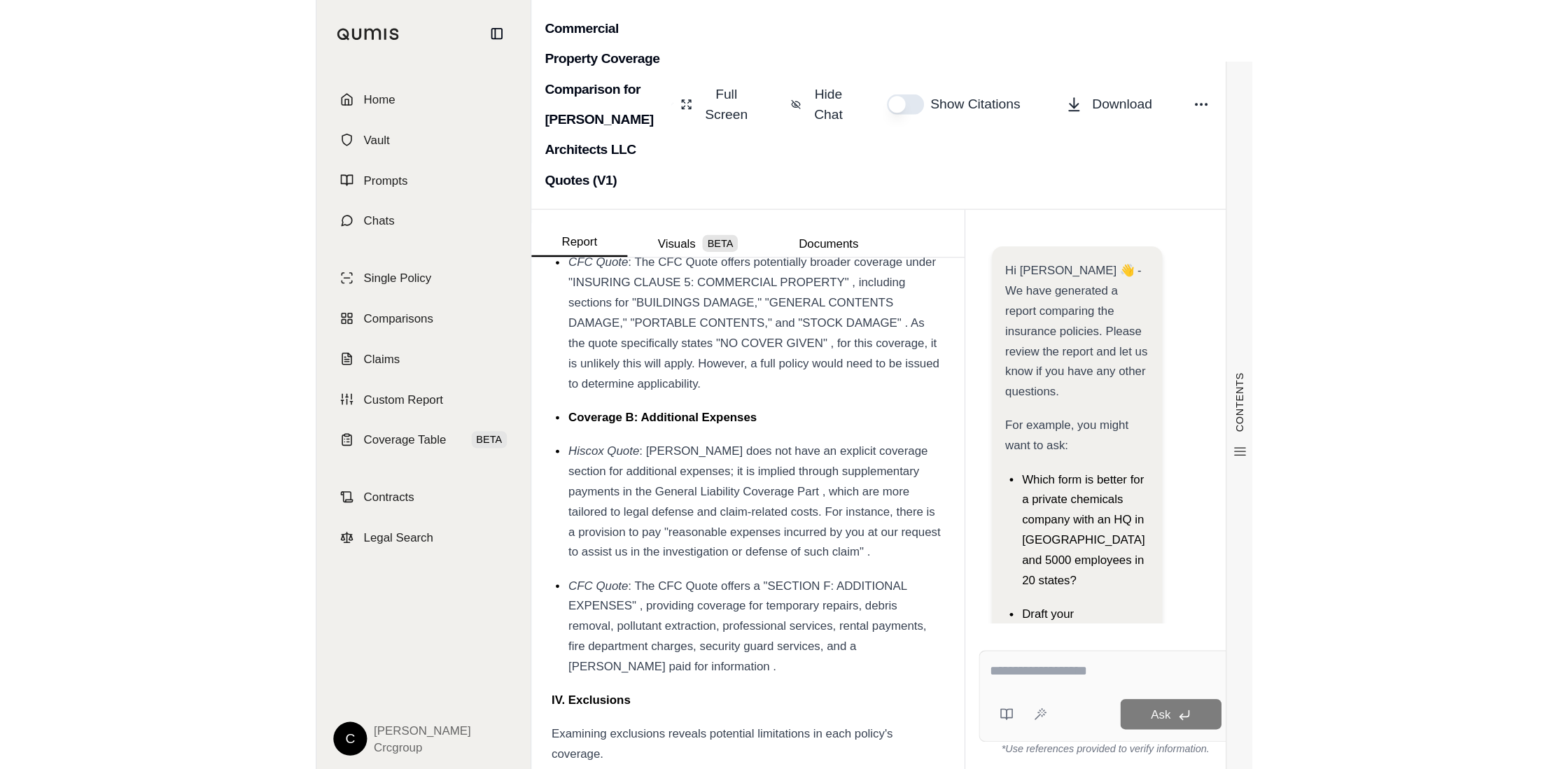
scroll to position [3394, 0]
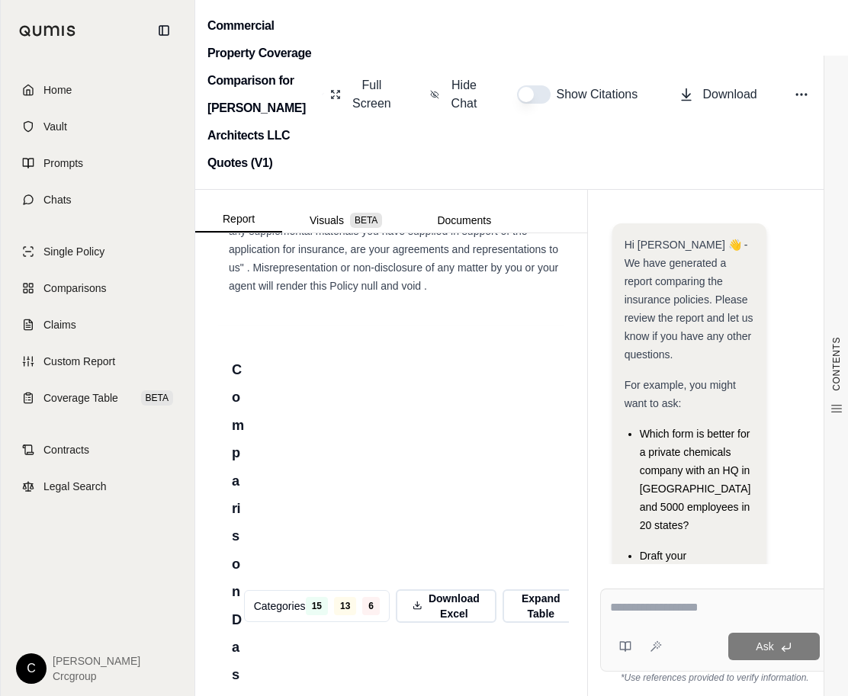
click at [395, 432] on div "Comparison Dashboard Categories 15 13 6 Download Excel Expand Table" at bounding box center [391, 600] width 355 height 549
click at [461, 622] on span "Download Excel" at bounding box center [454, 606] width 54 height 32
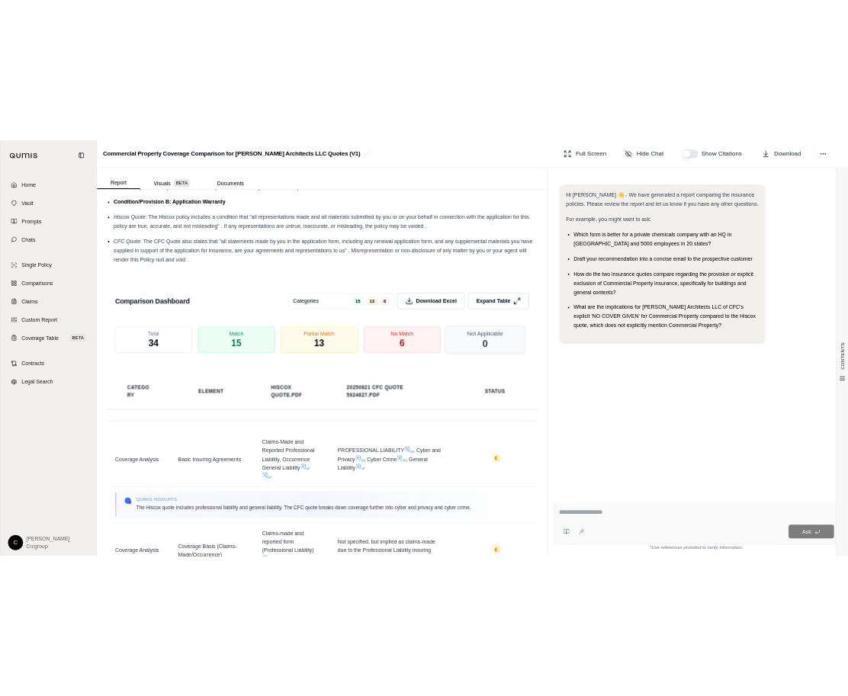
scroll to position [2325, 0]
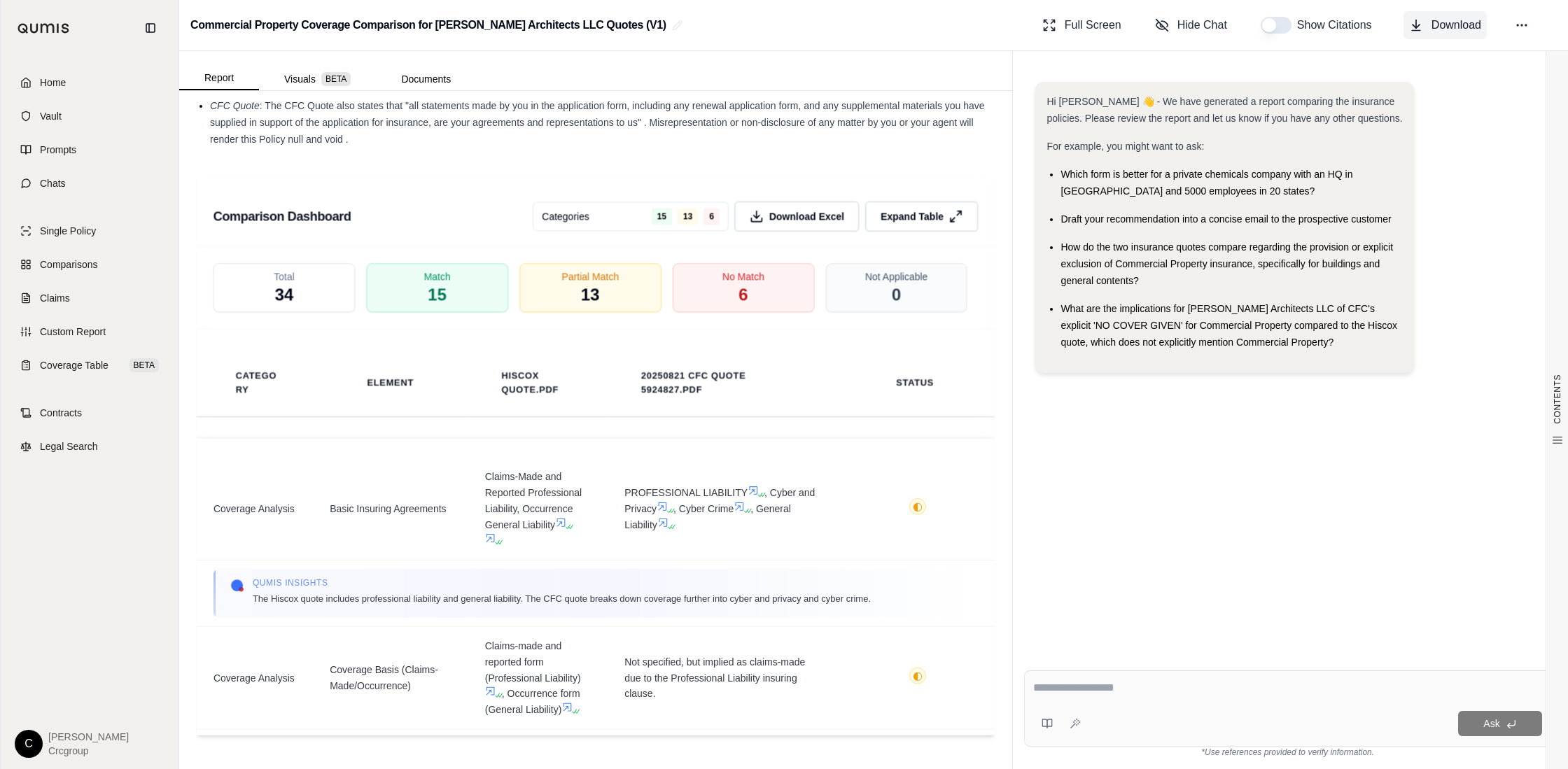
click at [1459, 23] on span "Download" at bounding box center [1456, 25] width 50 height 17
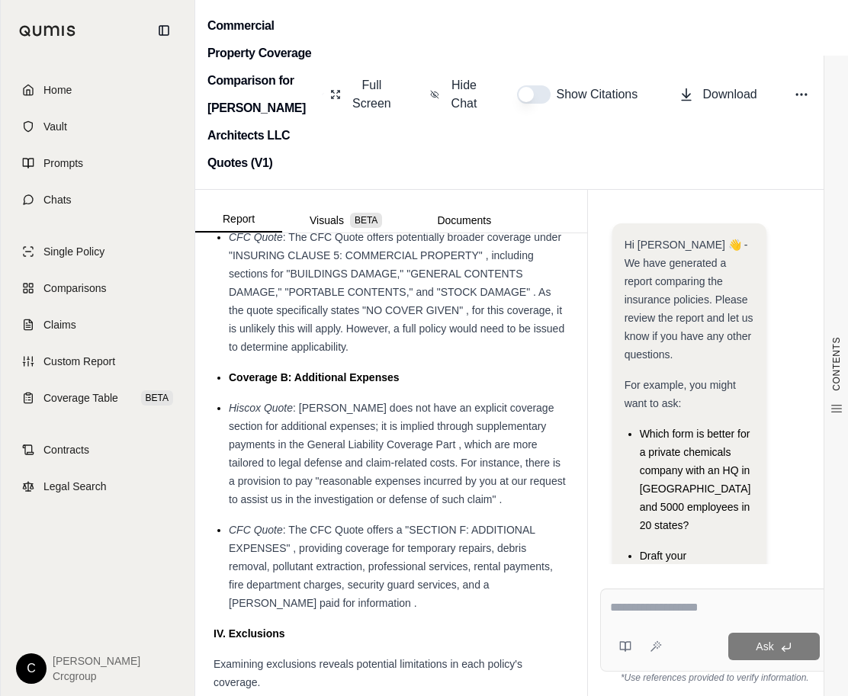
scroll to position [3698, 0]
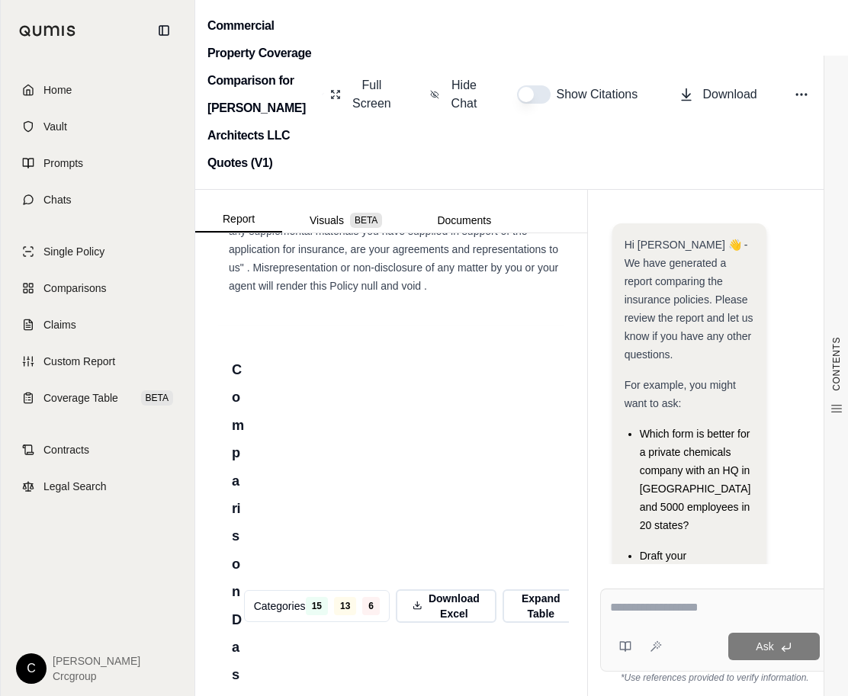
click at [458, 436] on div "Comparison Dashboard Categories 15 13 6 Download Excel Expand Table" at bounding box center [391, 600] width 355 height 549
click at [86, 291] on span "Comparisons" at bounding box center [74, 288] width 63 height 15
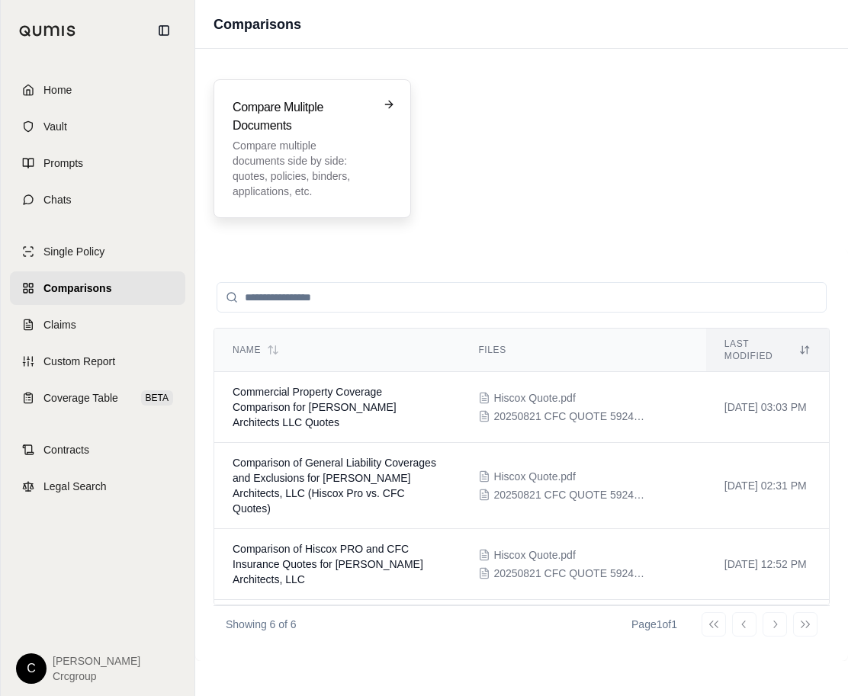
click at [314, 164] on p "Compare multiple documents side by side: quotes, policies, binders, application…" at bounding box center [302, 168] width 138 height 61
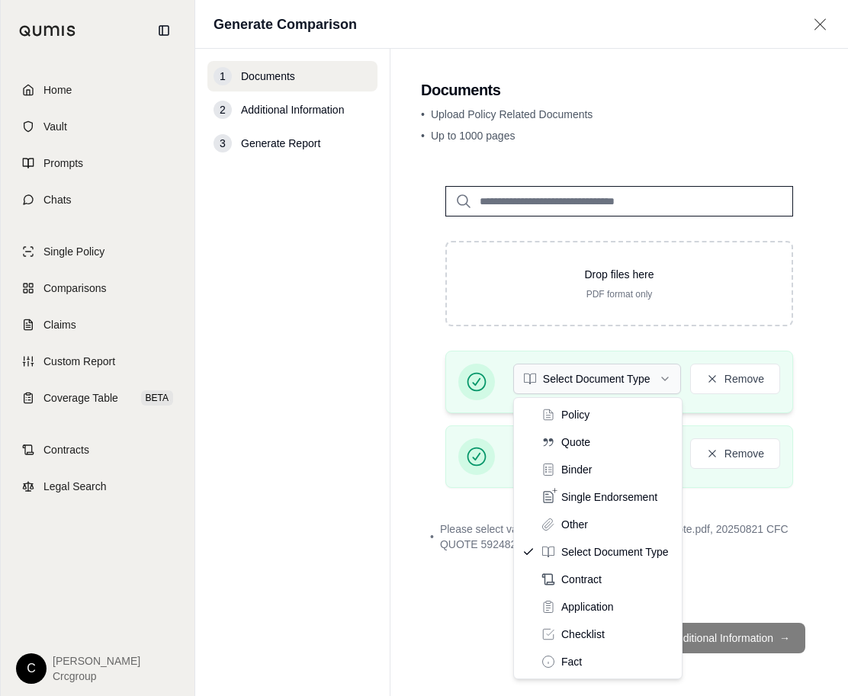
click at [622, 385] on html "Home Vault Prompts Chats Single Policy Comparisons Claims Custom Report Coverag…" at bounding box center [424, 348] width 848 height 696
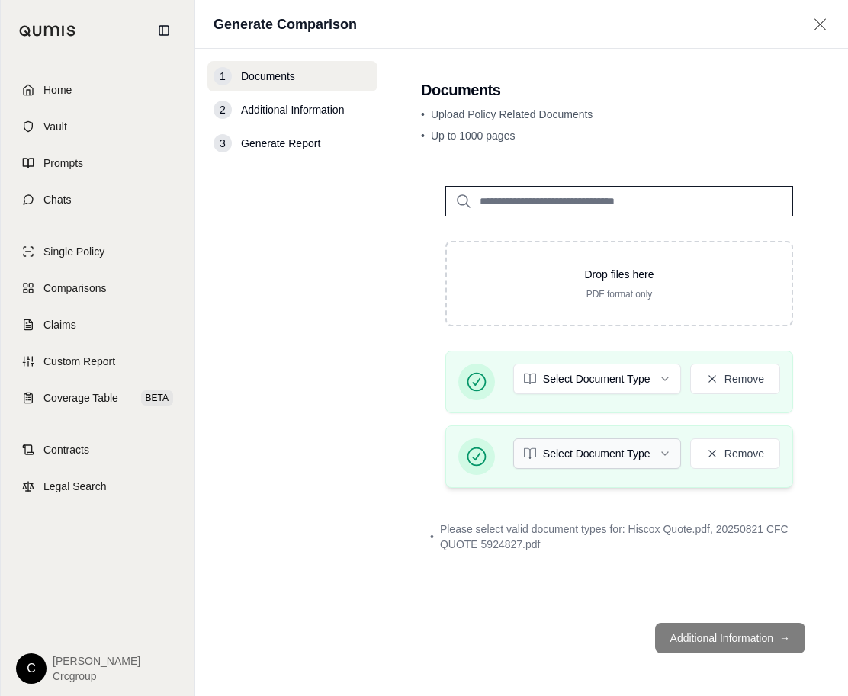
click at [582, 452] on html "Home Vault Prompts Chats Single Policy Comparisons Claims Custom Report Coverag…" at bounding box center [424, 348] width 848 height 696
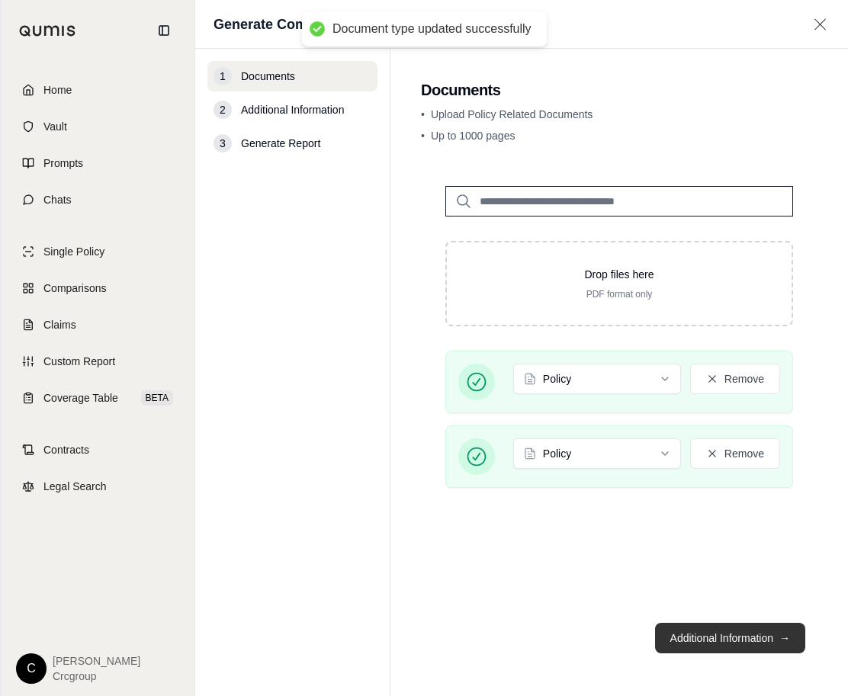
click at [716, 642] on button "Additional Information →" at bounding box center [730, 638] width 150 height 31
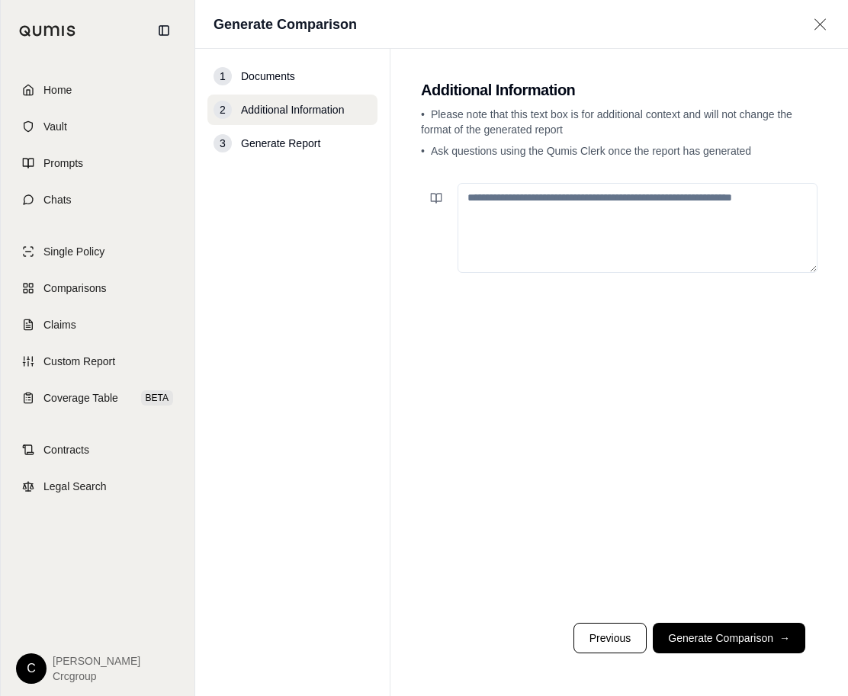
click at [495, 213] on textarea at bounding box center [638, 228] width 360 height 90
click at [642, 198] on textarea "**********" at bounding box center [638, 228] width 360 height 90
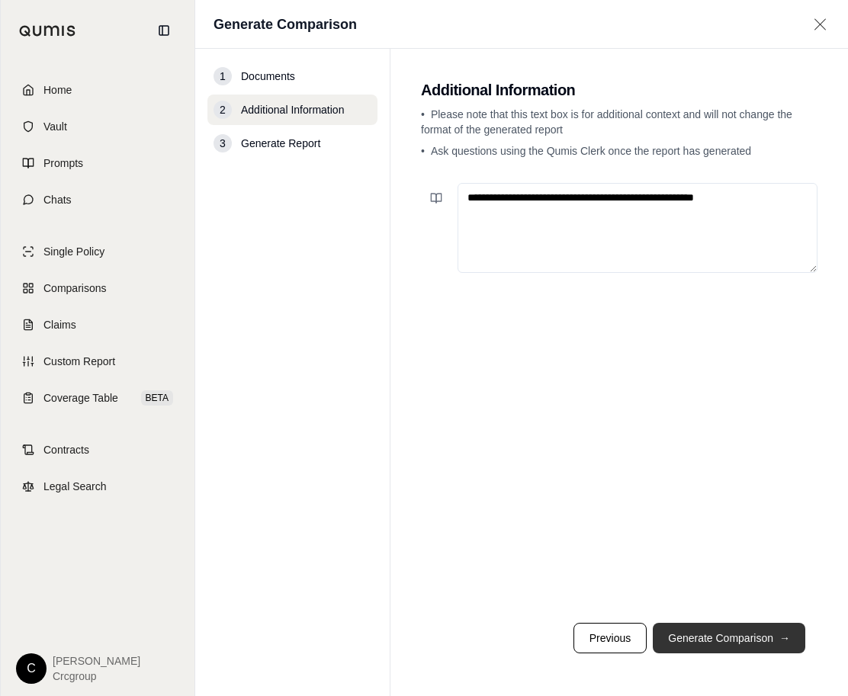
type textarea "**********"
click at [720, 635] on button "Generate Comparison →" at bounding box center [729, 638] width 153 height 31
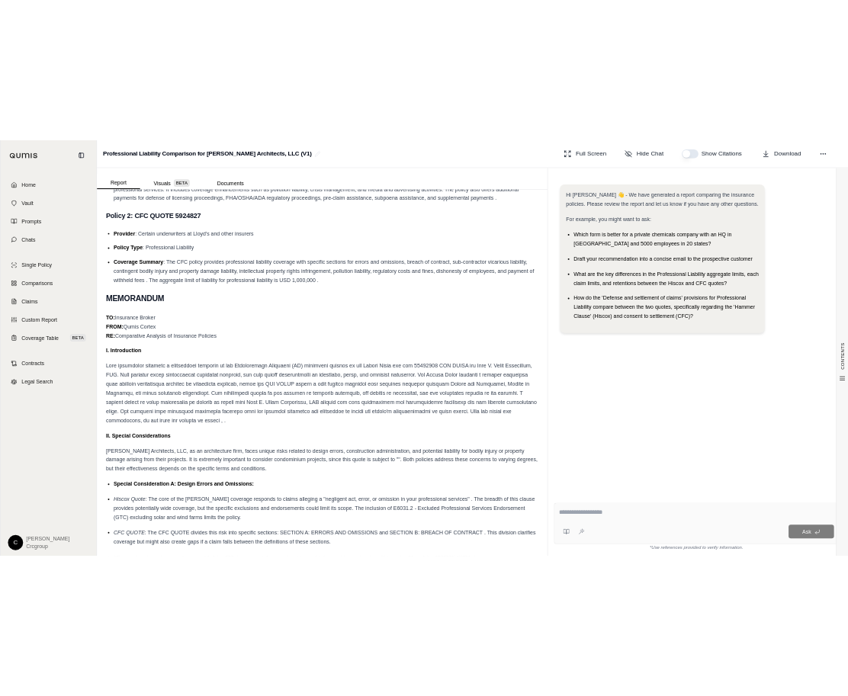
scroll to position [551, 0]
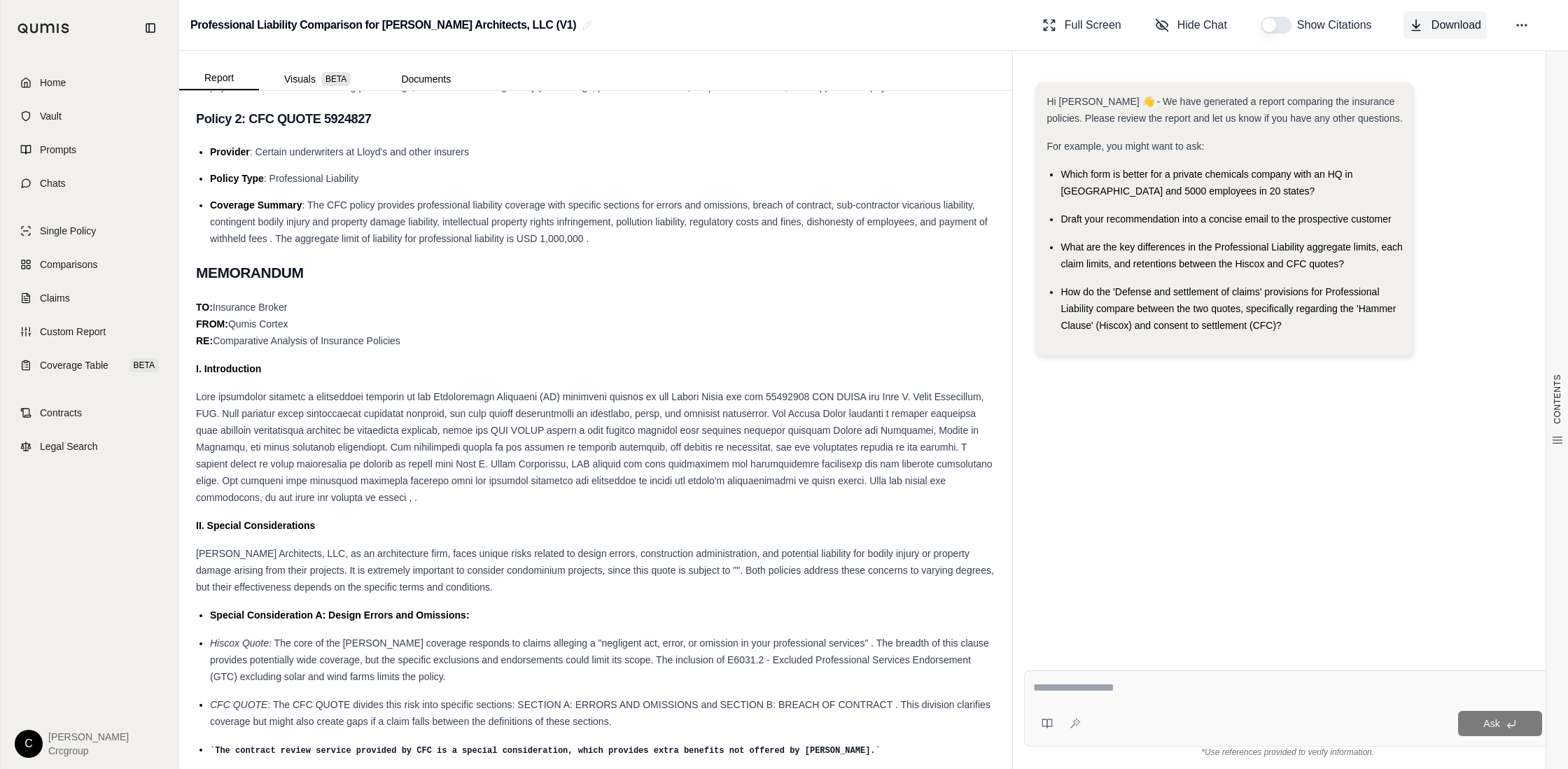
click at [1457, 25] on span "Download" at bounding box center [1456, 25] width 50 height 17
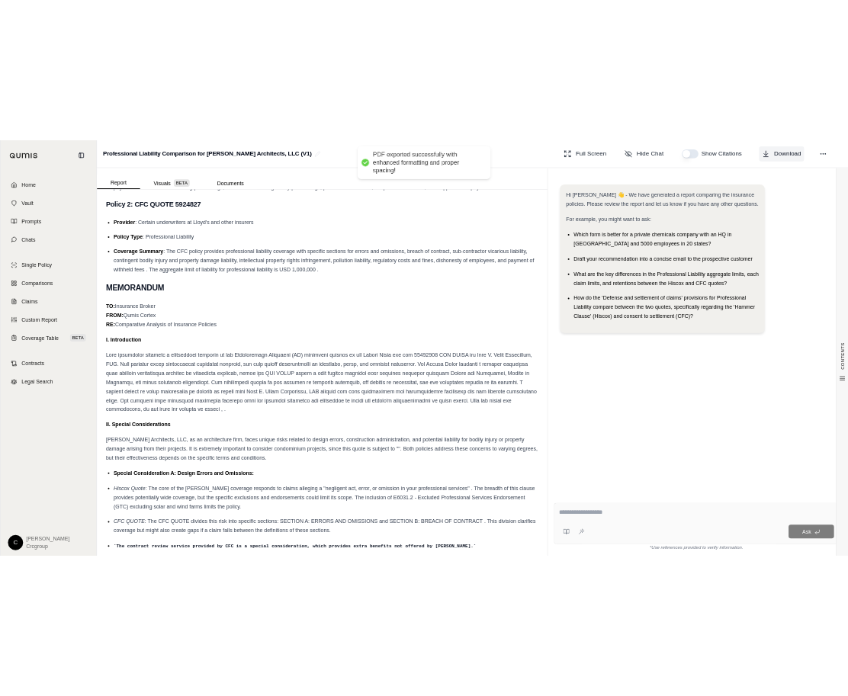
scroll to position [642, 0]
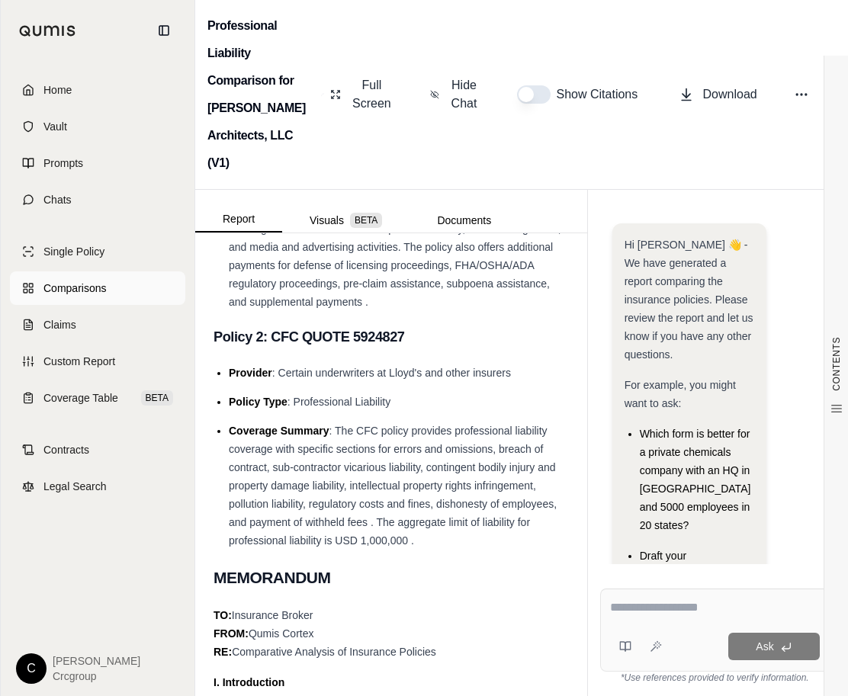
click at [77, 289] on span "Comparisons" at bounding box center [74, 288] width 63 height 15
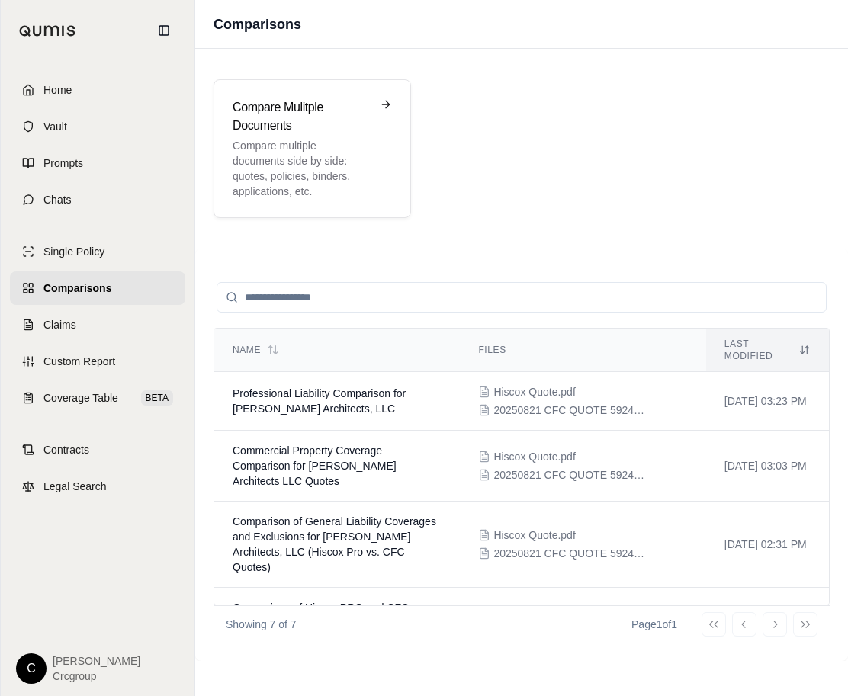
click at [75, 291] on span "Comparisons" at bounding box center [77, 288] width 68 height 15
click at [234, 150] on p "Compare multiple documents side by side: quotes, policies, binders, application…" at bounding box center [302, 168] width 138 height 61
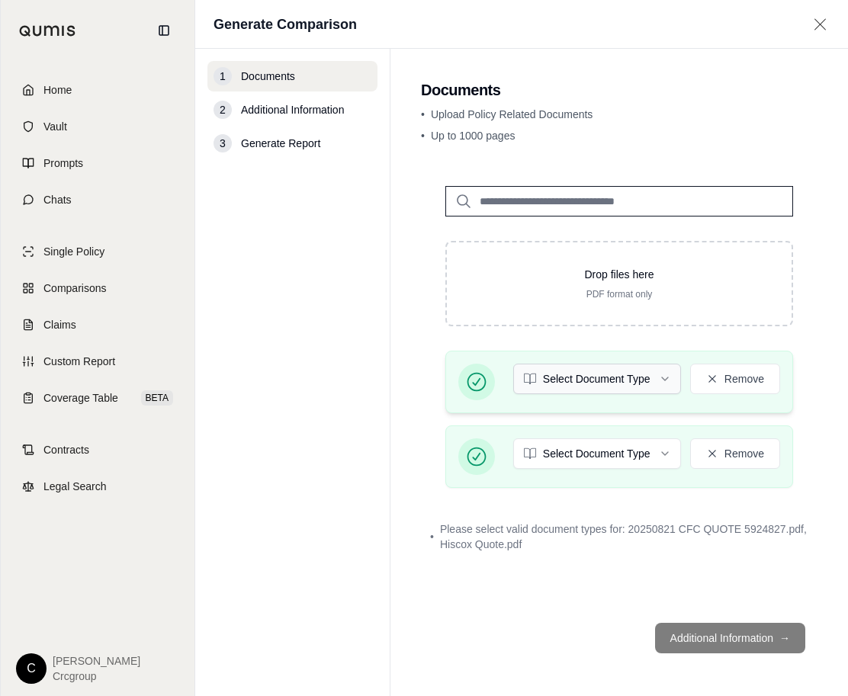
click at [634, 384] on html "Home Vault Prompts Chats Single Policy Comparisons Claims Custom Report Coverag…" at bounding box center [424, 348] width 848 height 696
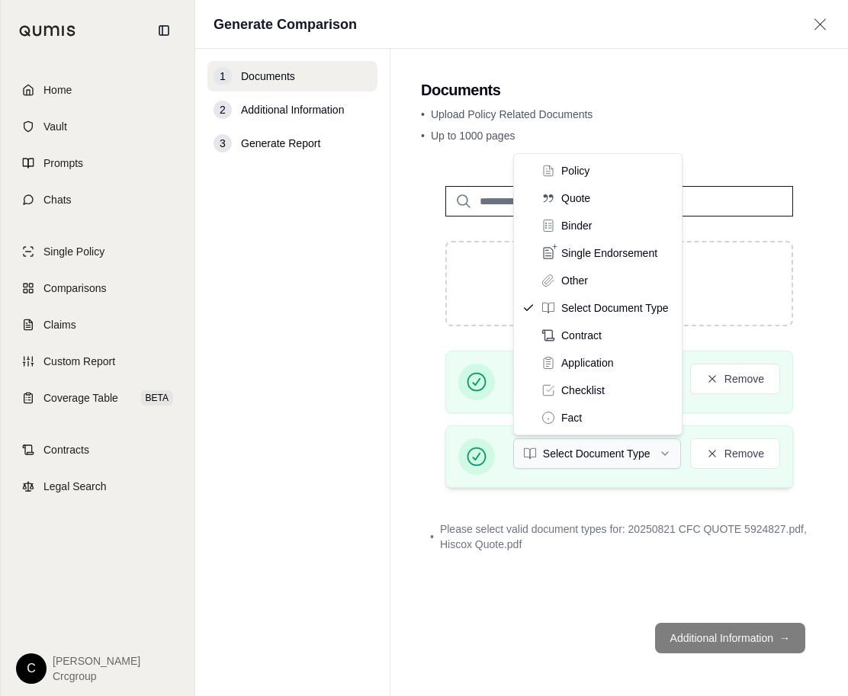
click at [583, 455] on html "Home Vault Prompts Chats Single Policy Comparisons Claims Custom Report Coverag…" at bounding box center [424, 348] width 848 height 696
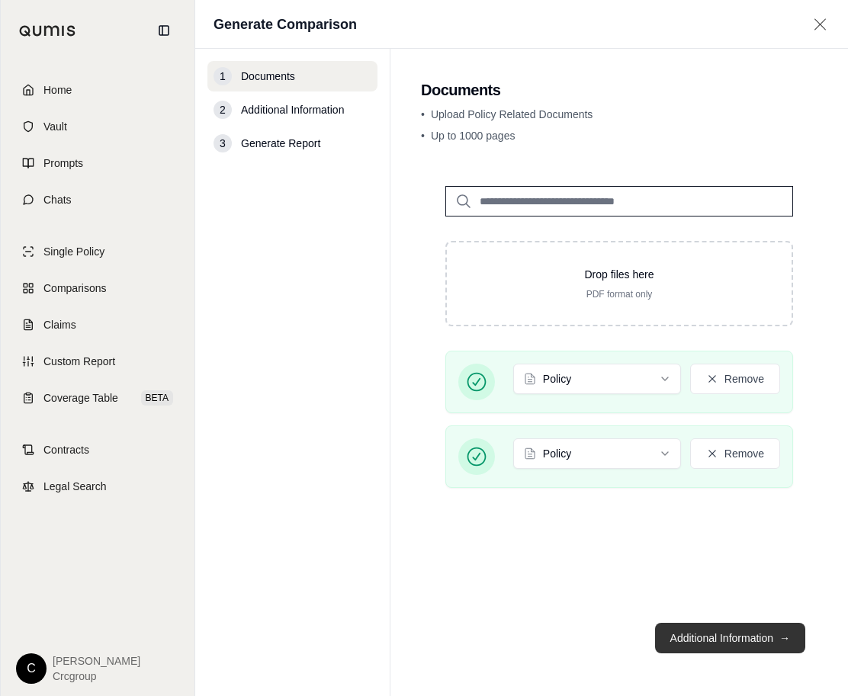
click at [703, 643] on button "Additional Information →" at bounding box center [730, 638] width 150 height 31
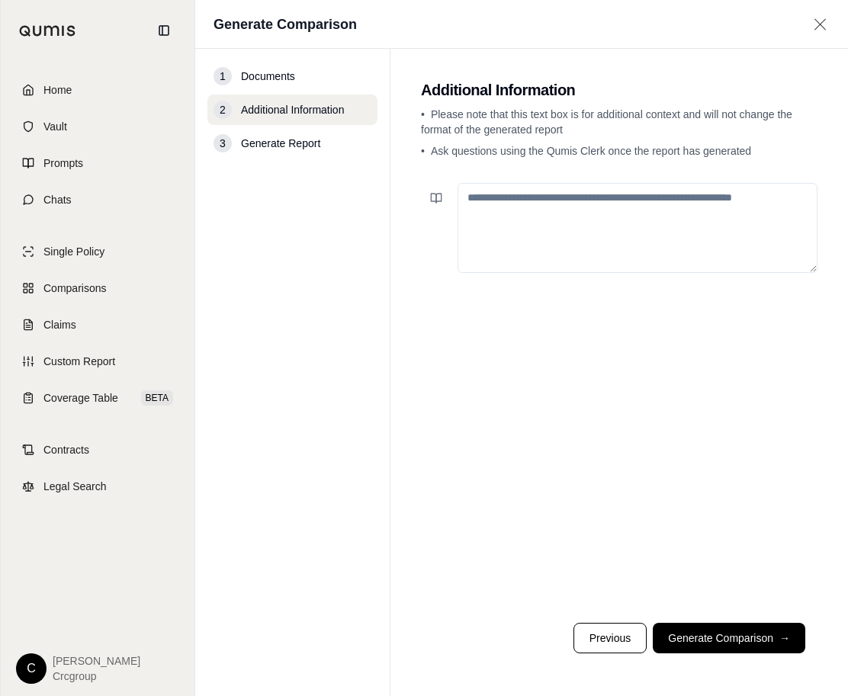
click at [534, 224] on textarea at bounding box center [638, 228] width 360 height 90
click at [600, 201] on textarea "**********" at bounding box center [638, 228] width 360 height 90
click at [712, 201] on textarea "**********" at bounding box center [638, 228] width 360 height 90
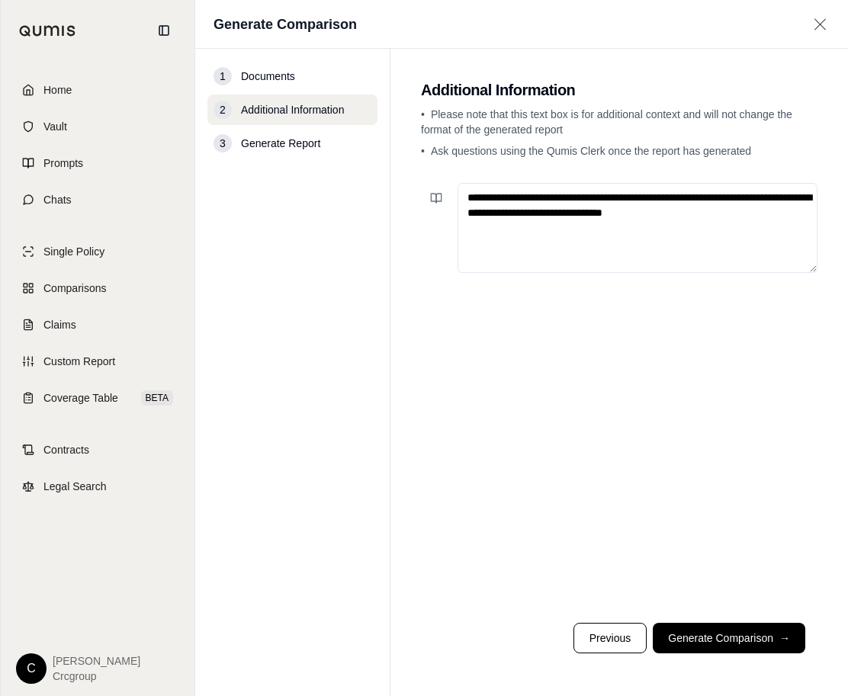
click at [710, 214] on textarea "**********" at bounding box center [638, 228] width 360 height 90
click at [709, 245] on textarea "**********" at bounding box center [638, 228] width 360 height 90
click at [768, 212] on textarea "**********" at bounding box center [638, 228] width 360 height 90
drag, startPoint x: 703, startPoint y: 196, endPoint x: 751, endPoint y: 196, distance: 48.1
click at [751, 196] on textarea "**********" at bounding box center [638, 228] width 360 height 90
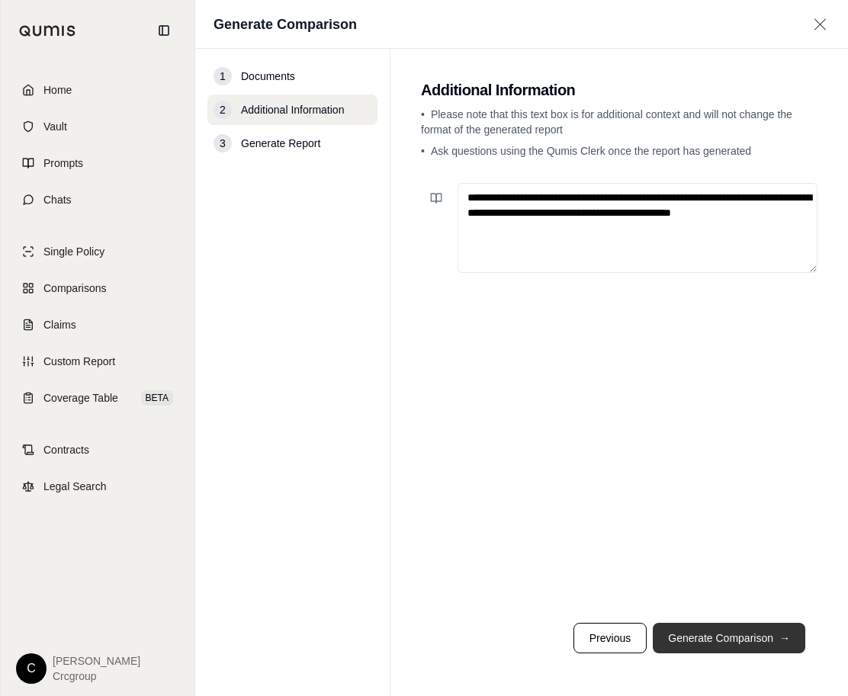
type textarea "**********"
click at [715, 638] on button "Generate Comparison →" at bounding box center [729, 638] width 153 height 31
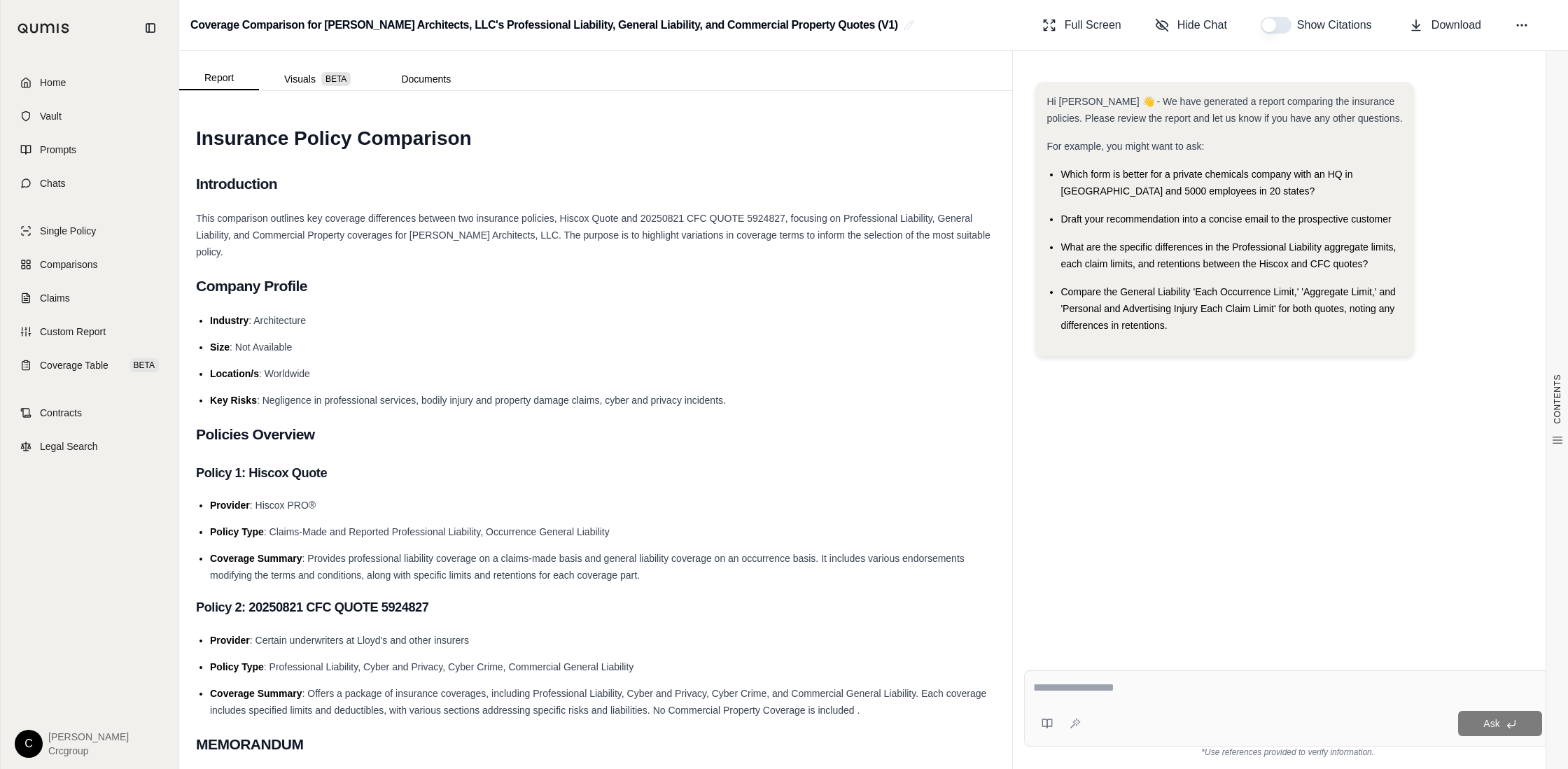
click at [492, 345] on li "Size : Not Available" at bounding box center [603, 347] width 785 height 17
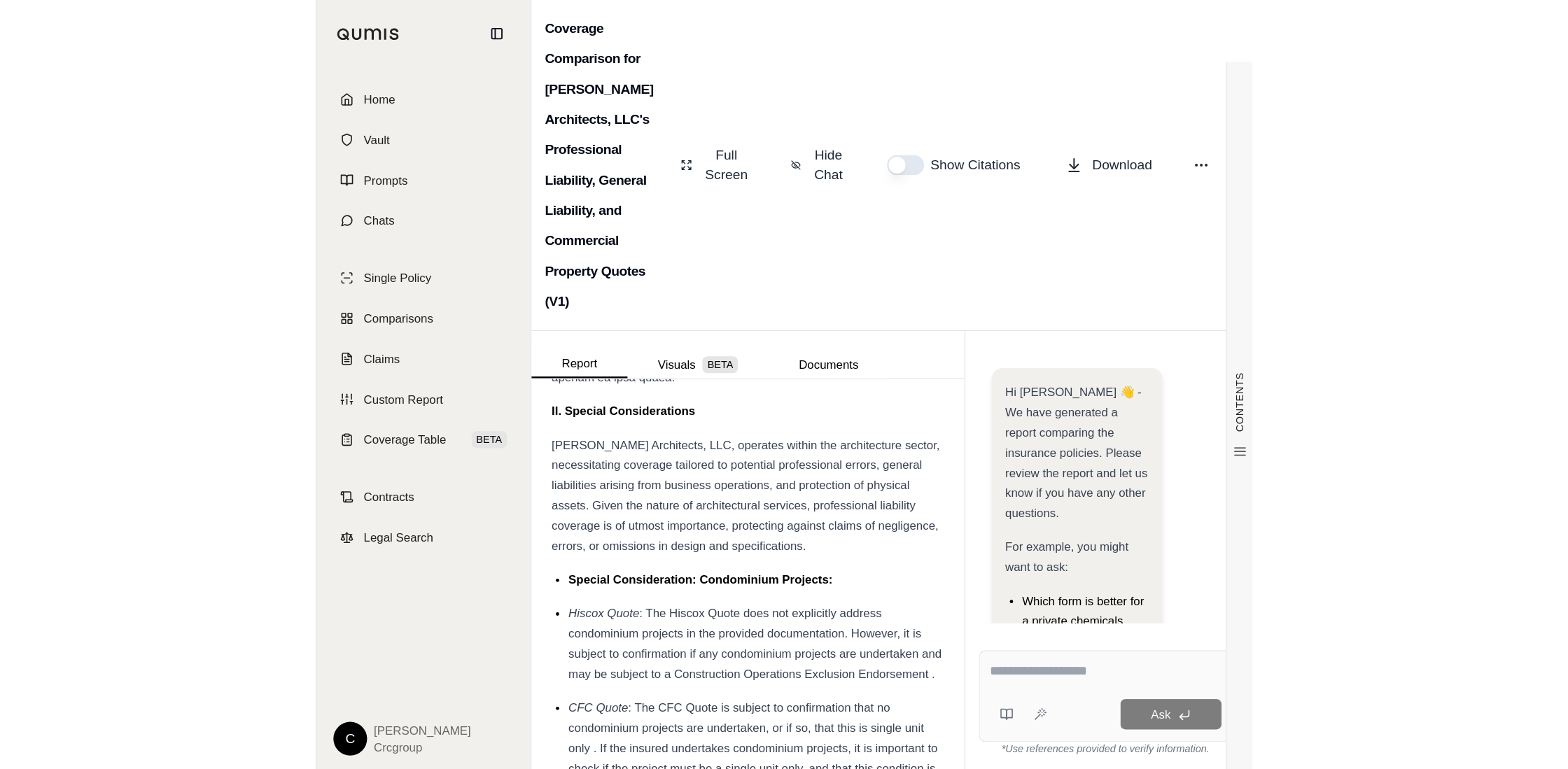
scroll to position [1855, 0]
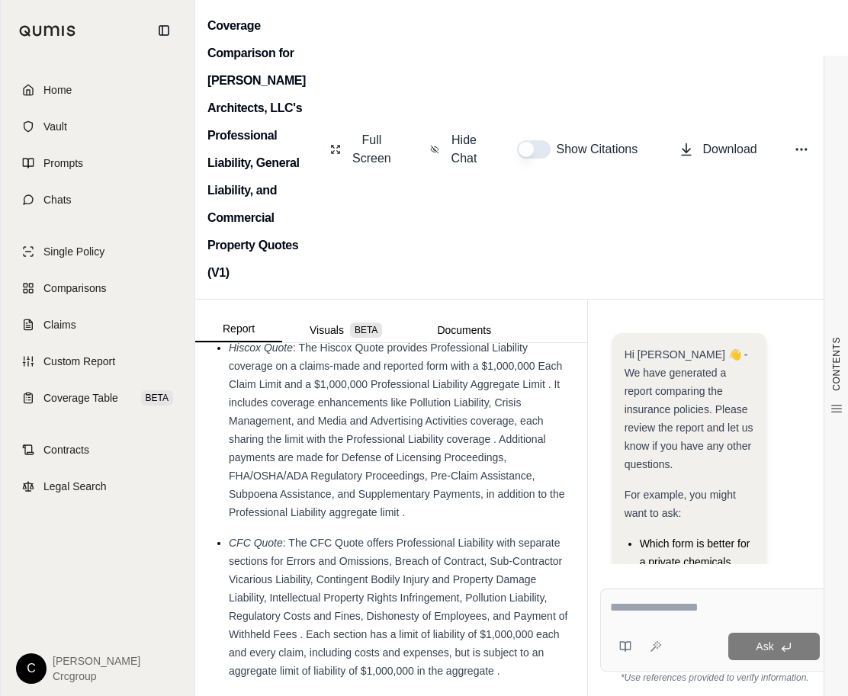
click at [420, 258] on div "Coverage Comparison for Leah F. Jones Architects, LLC's Professional Liability,…" at bounding box center [521, 150] width 653 height 300
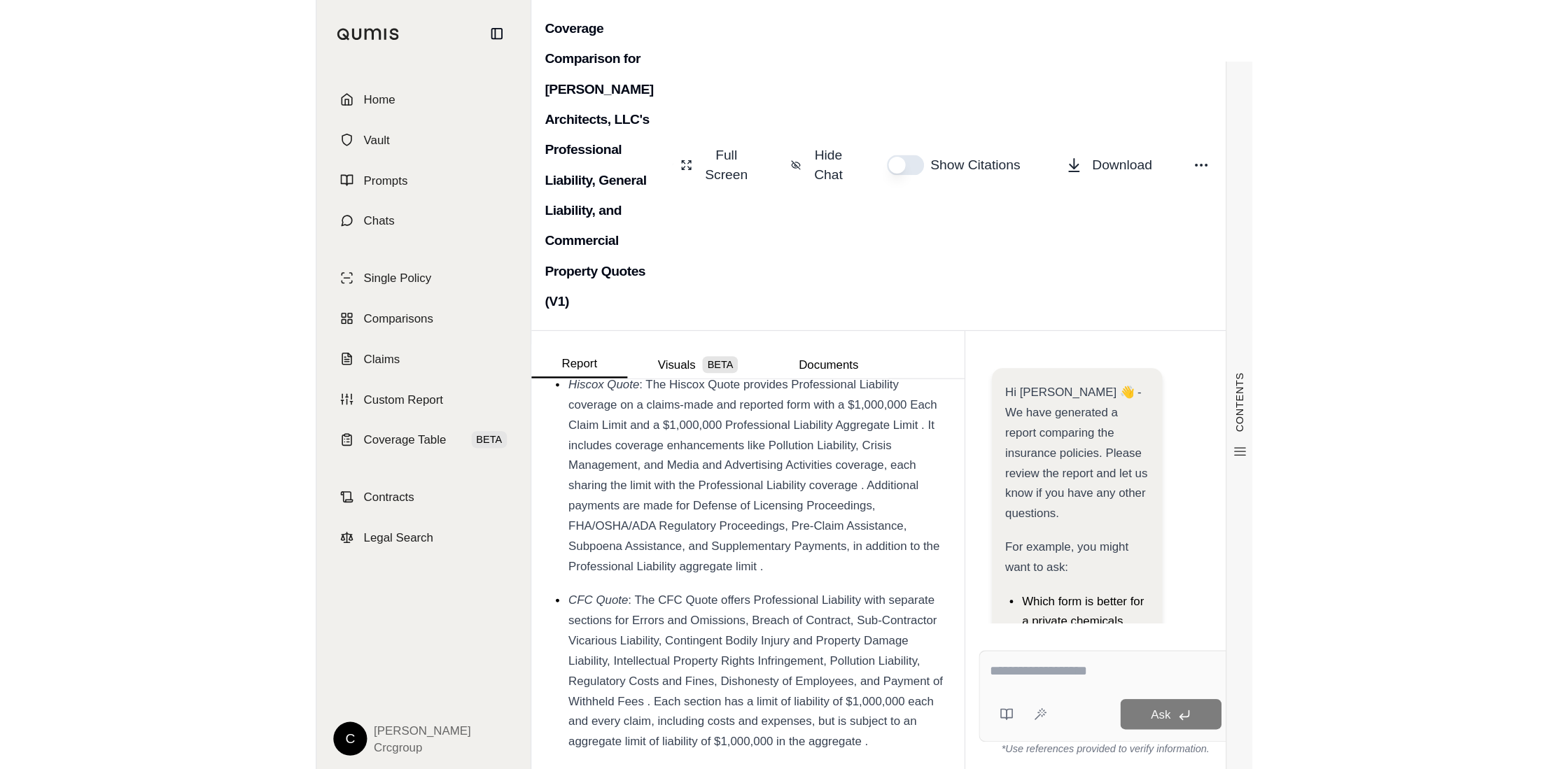
scroll to position [1266, 0]
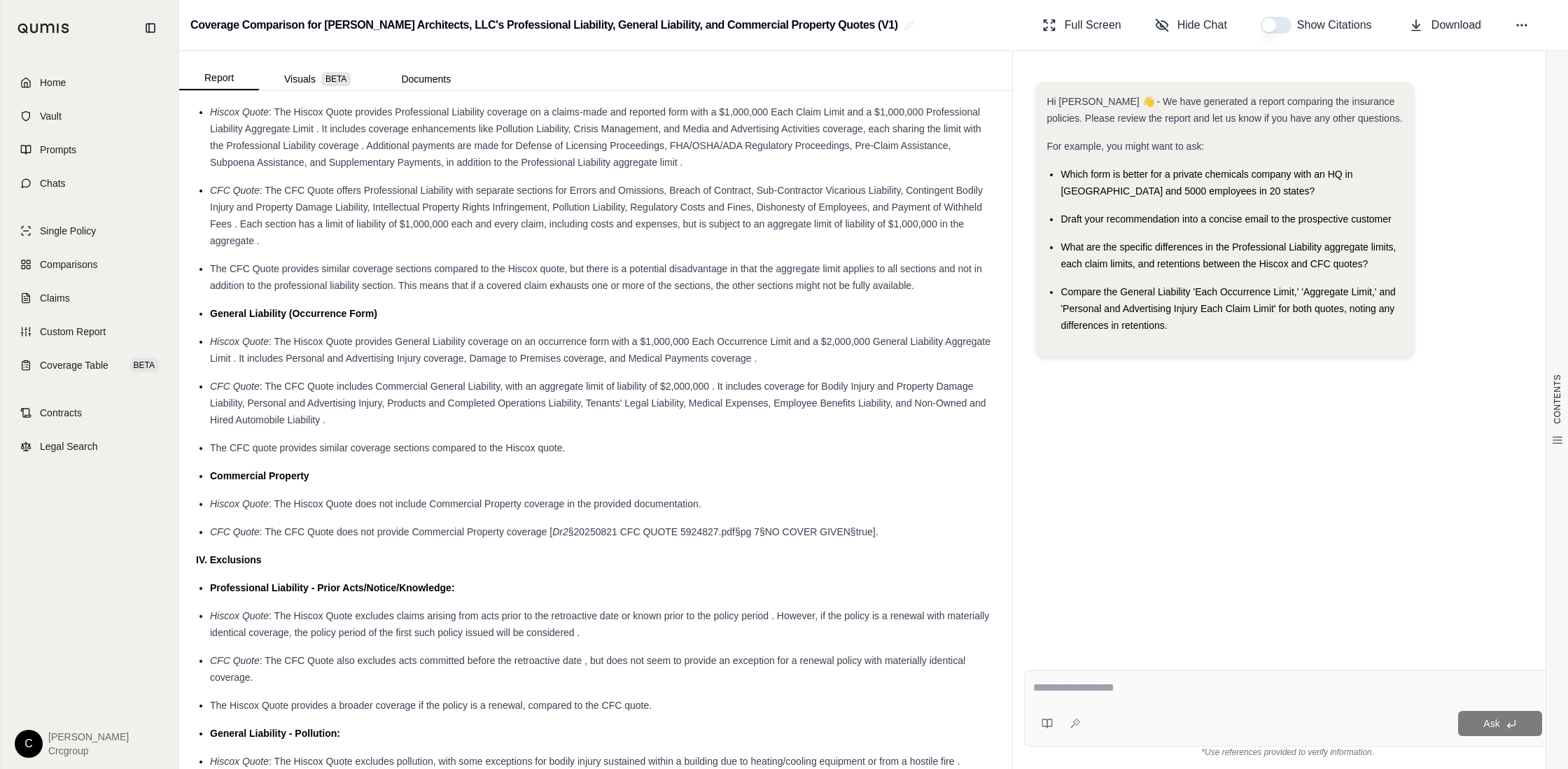
click at [1107, 476] on div "Hi Cathy 👋 - We have generated a report comparing the insurance policies. Pleas…" at bounding box center [1287, 359] width 527 height 577
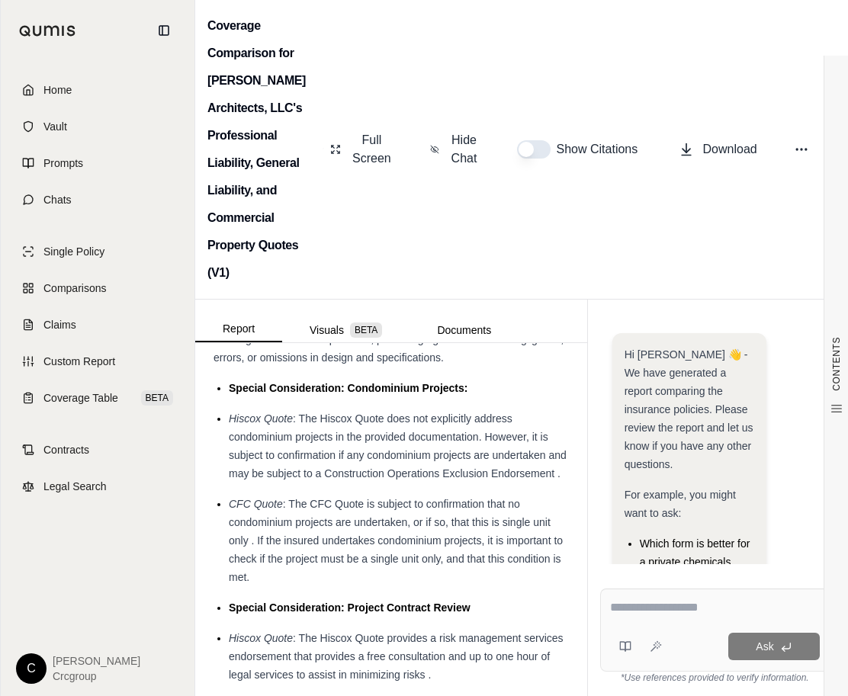
scroll to position [2267, 0]
